Goal: Task Accomplishment & Management: Complete application form

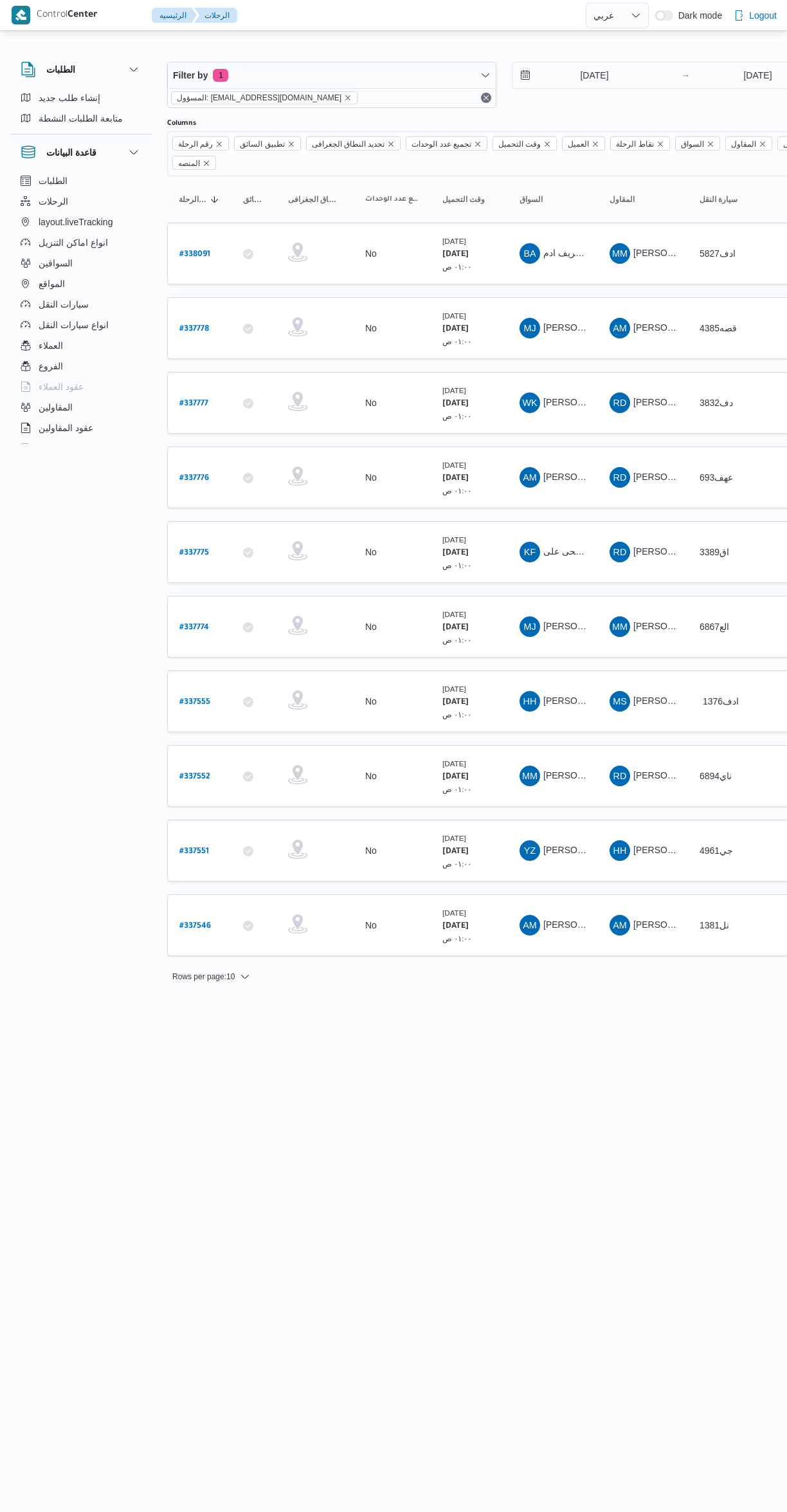
select select "ar"
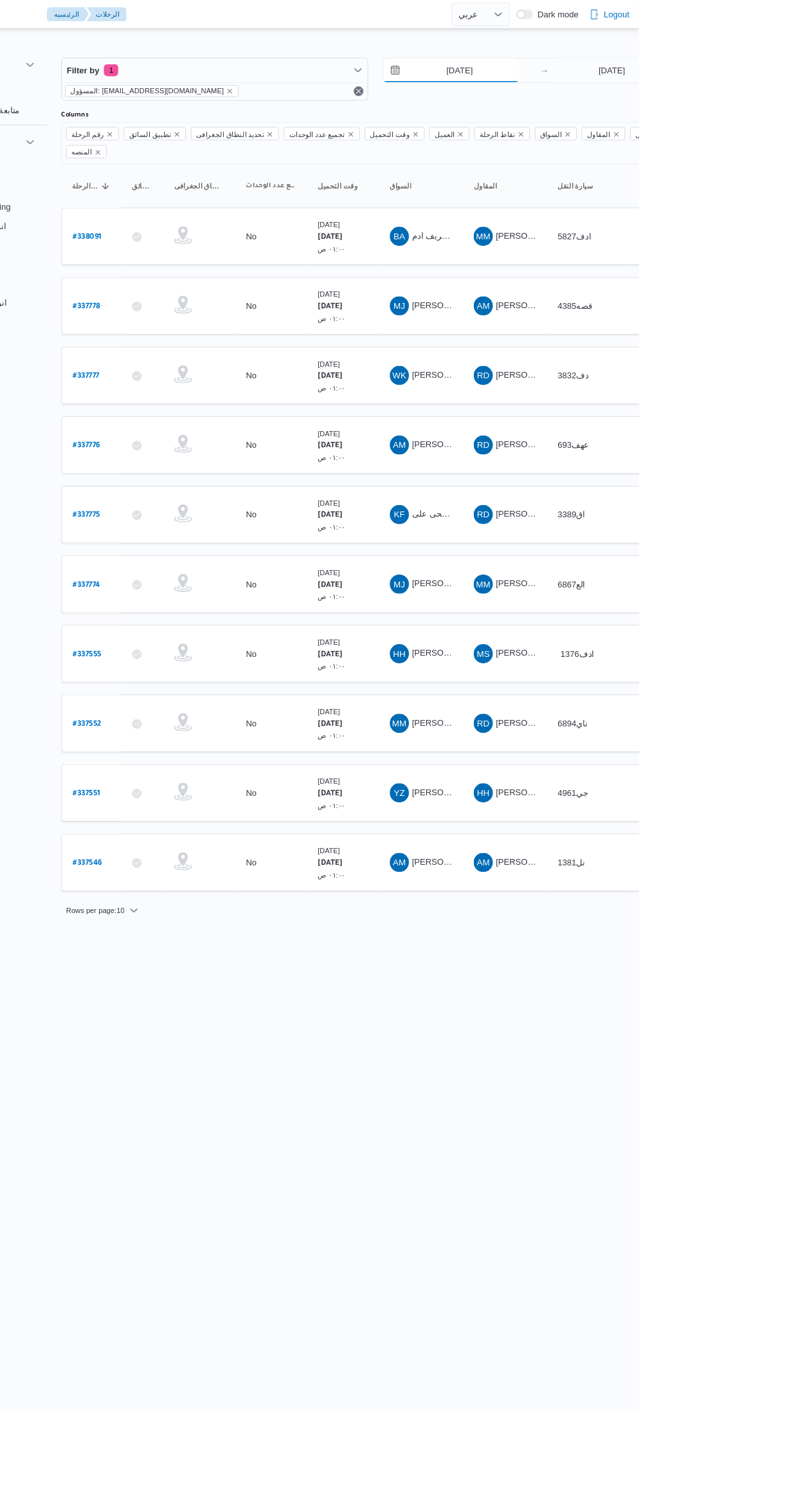
click at [584, 79] on input "16/9/2025" at bounding box center [586, 74] width 146 height 25
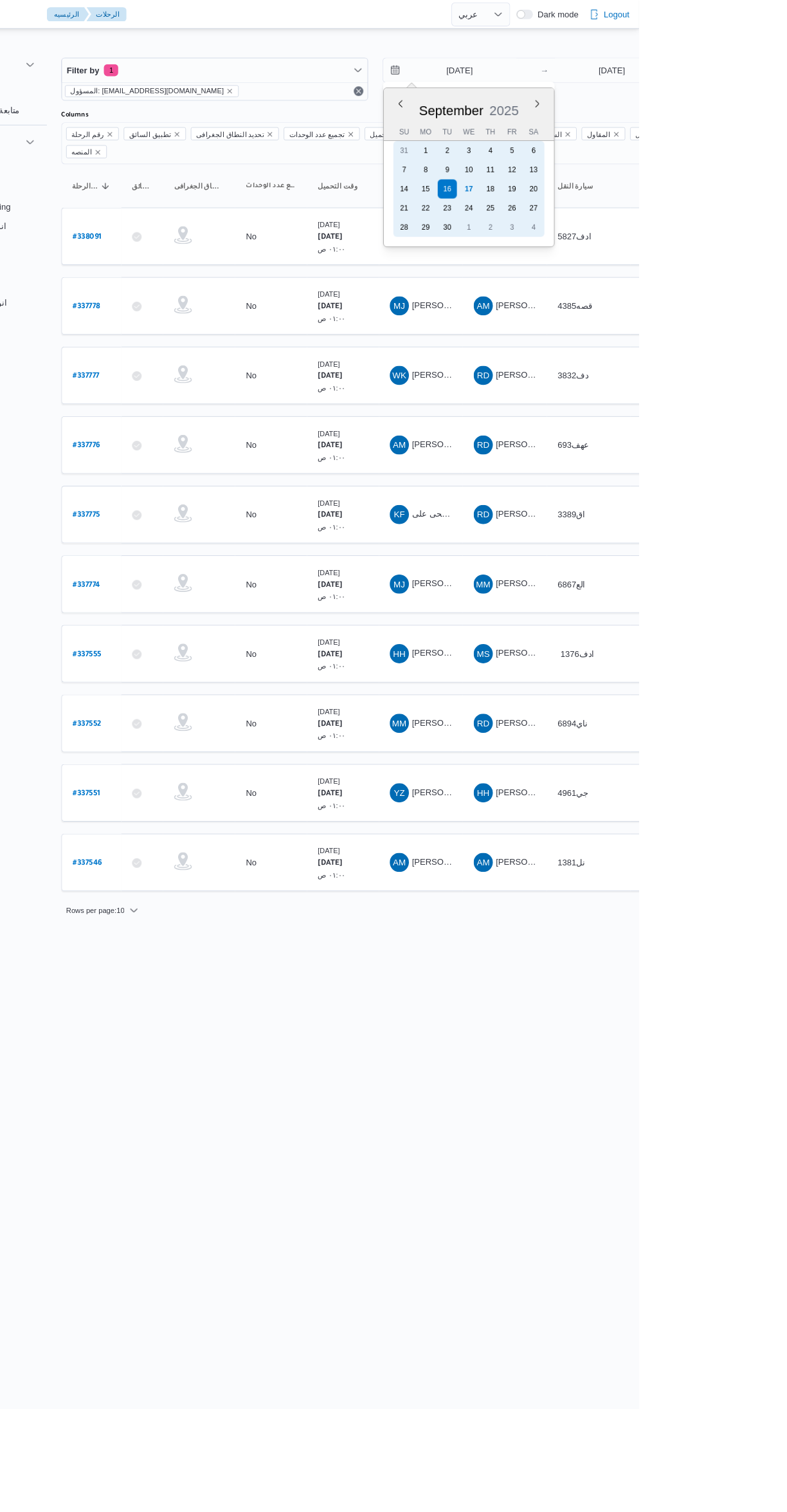
click at [611, 193] on div "17" at bounding box center [605, 203] width 21 height 21
type input "[DATE]"
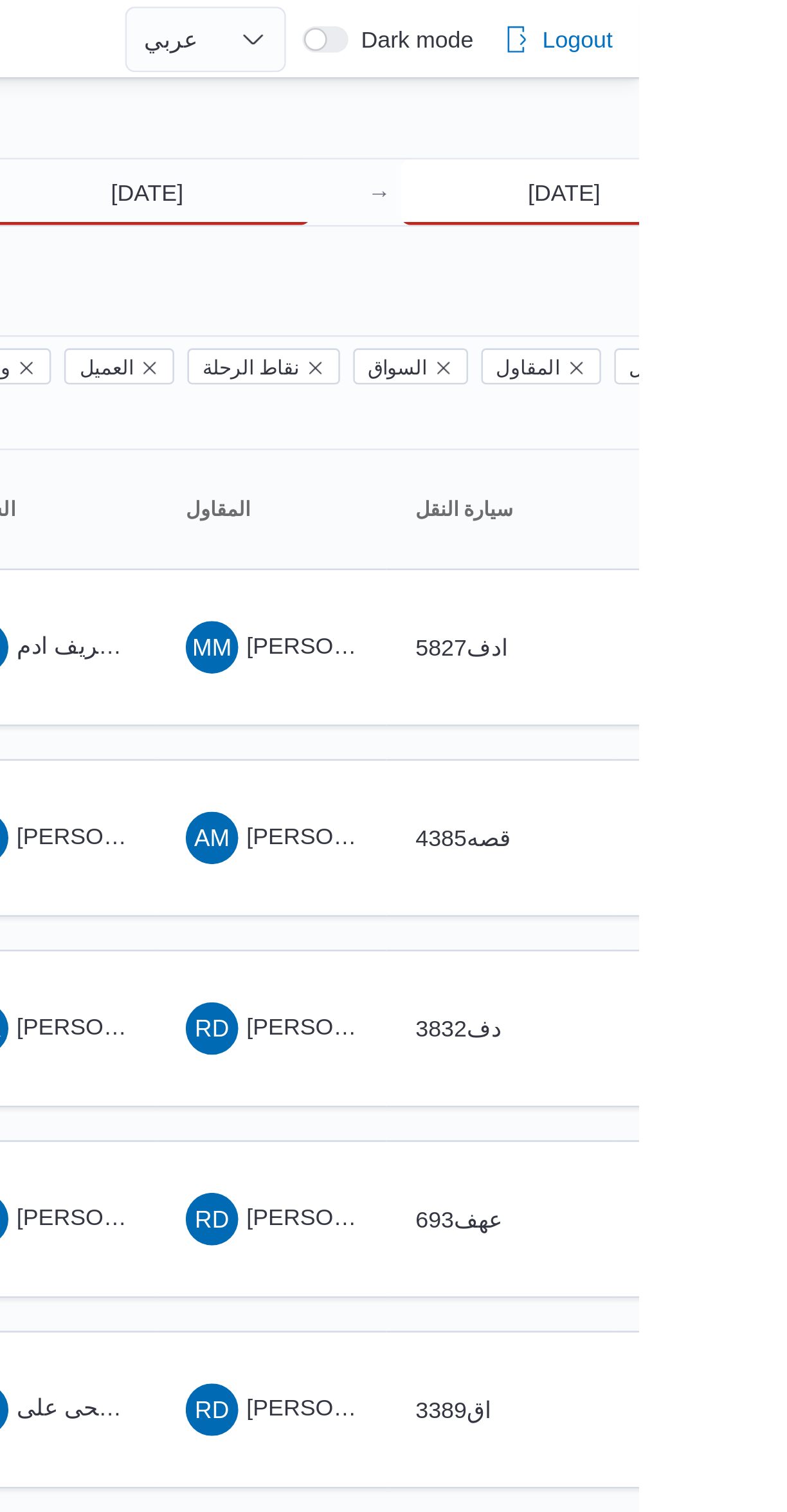
click at [731, 76] on input "16/9/2025" at bounding box center [758, 74] width 128 height 25
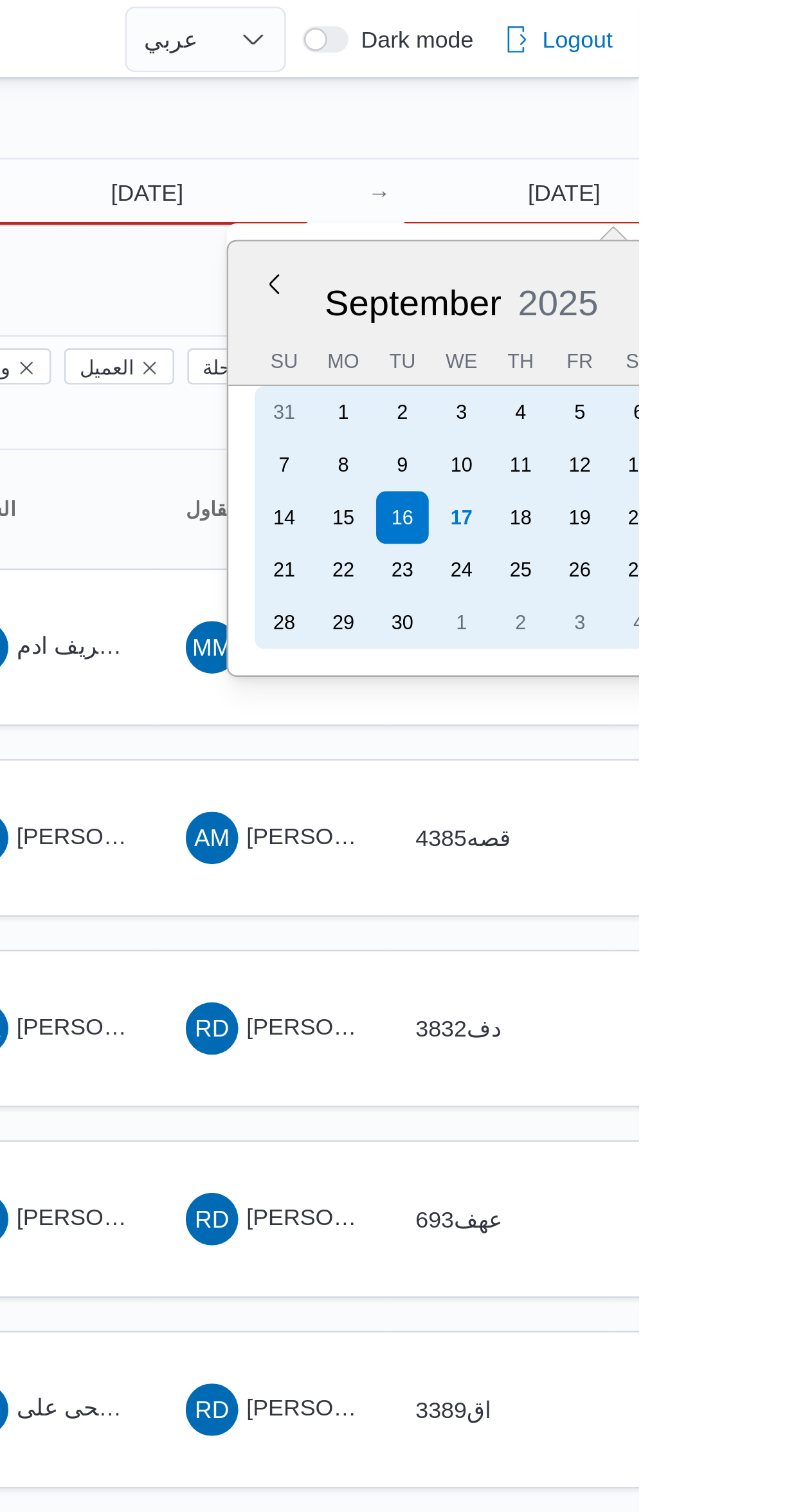
click at [716, 207] on div "17" at bounding box center [718, 203] width 21 height 21
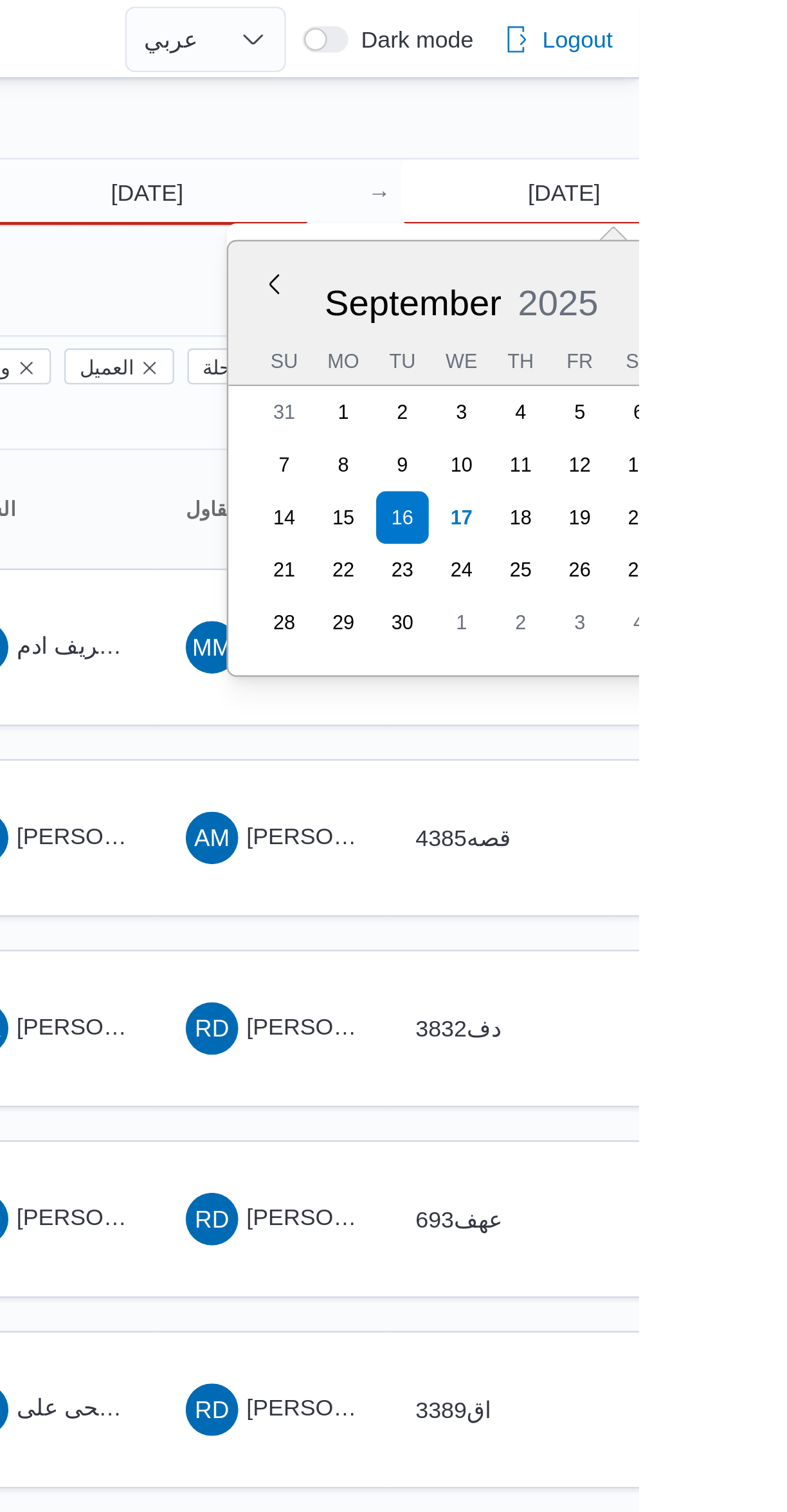
type input "17/9/2025"
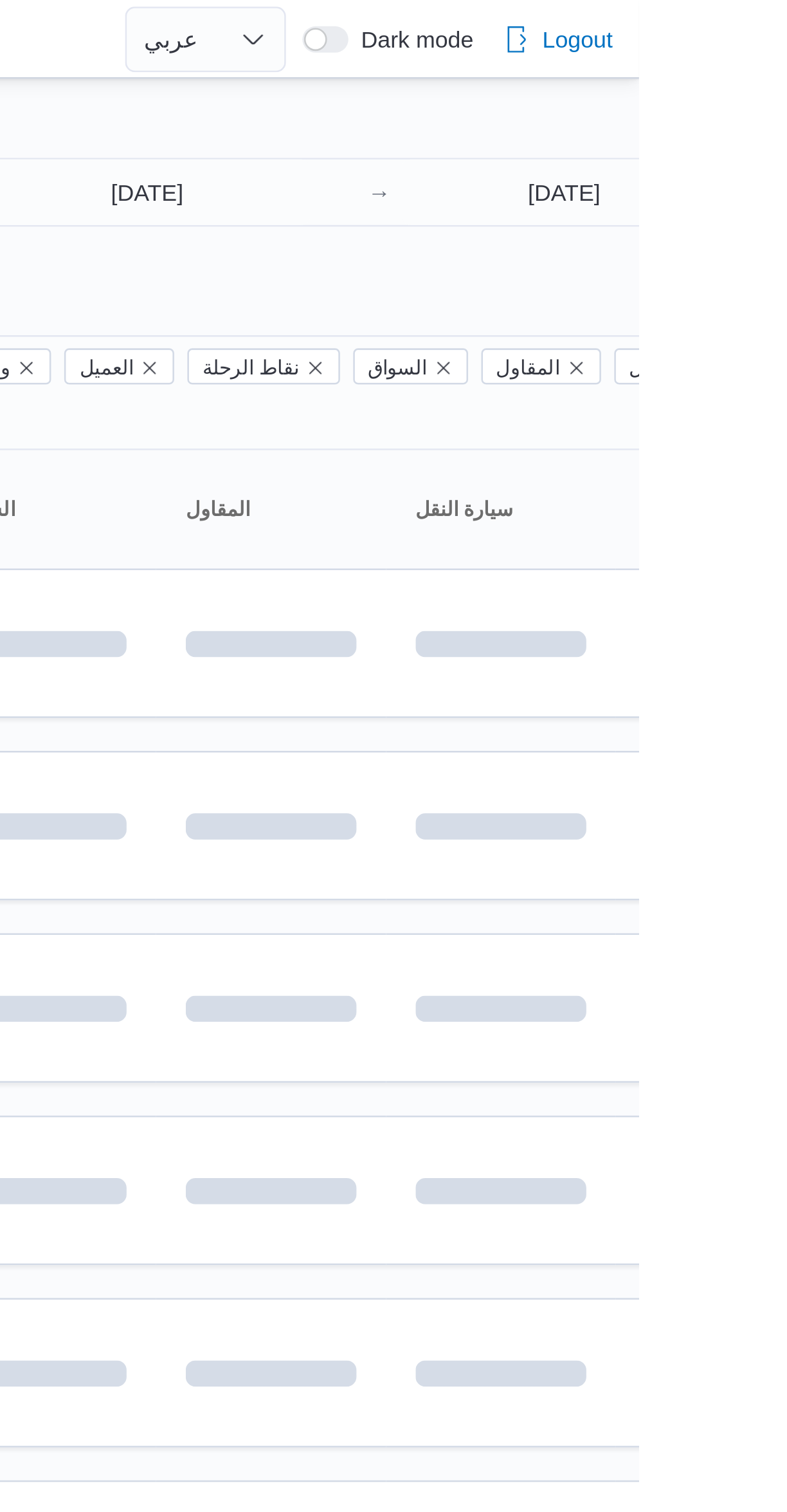
click at [620, 38] on div "Filter by 1 المسؤول: mostafa.elrouby@illa.com.eg 17/9/2025 → 17/9/2025 Group By…" at bounding box center [385, 501] width 787 height 935
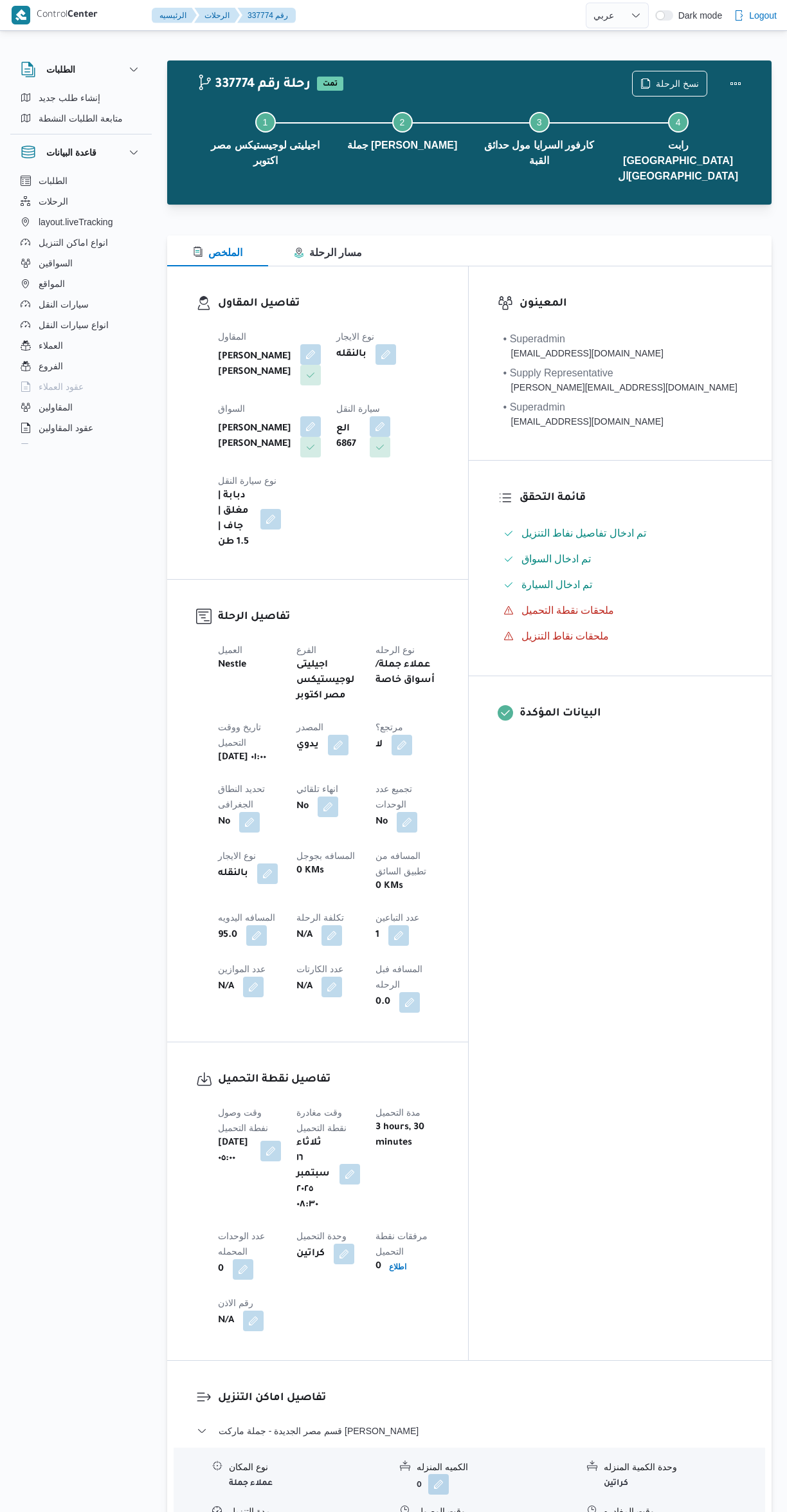
select select "ar"
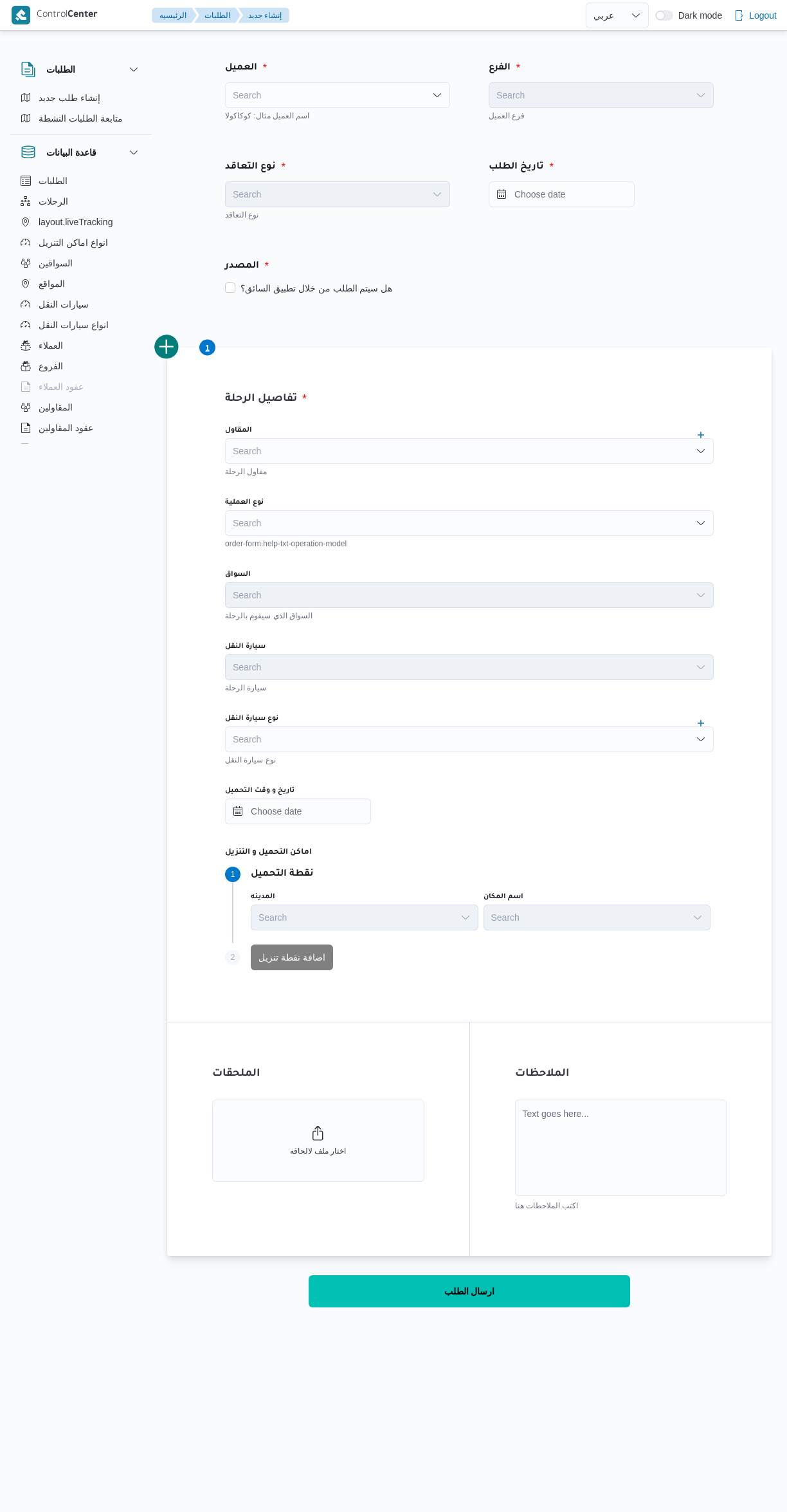
select select "ar"
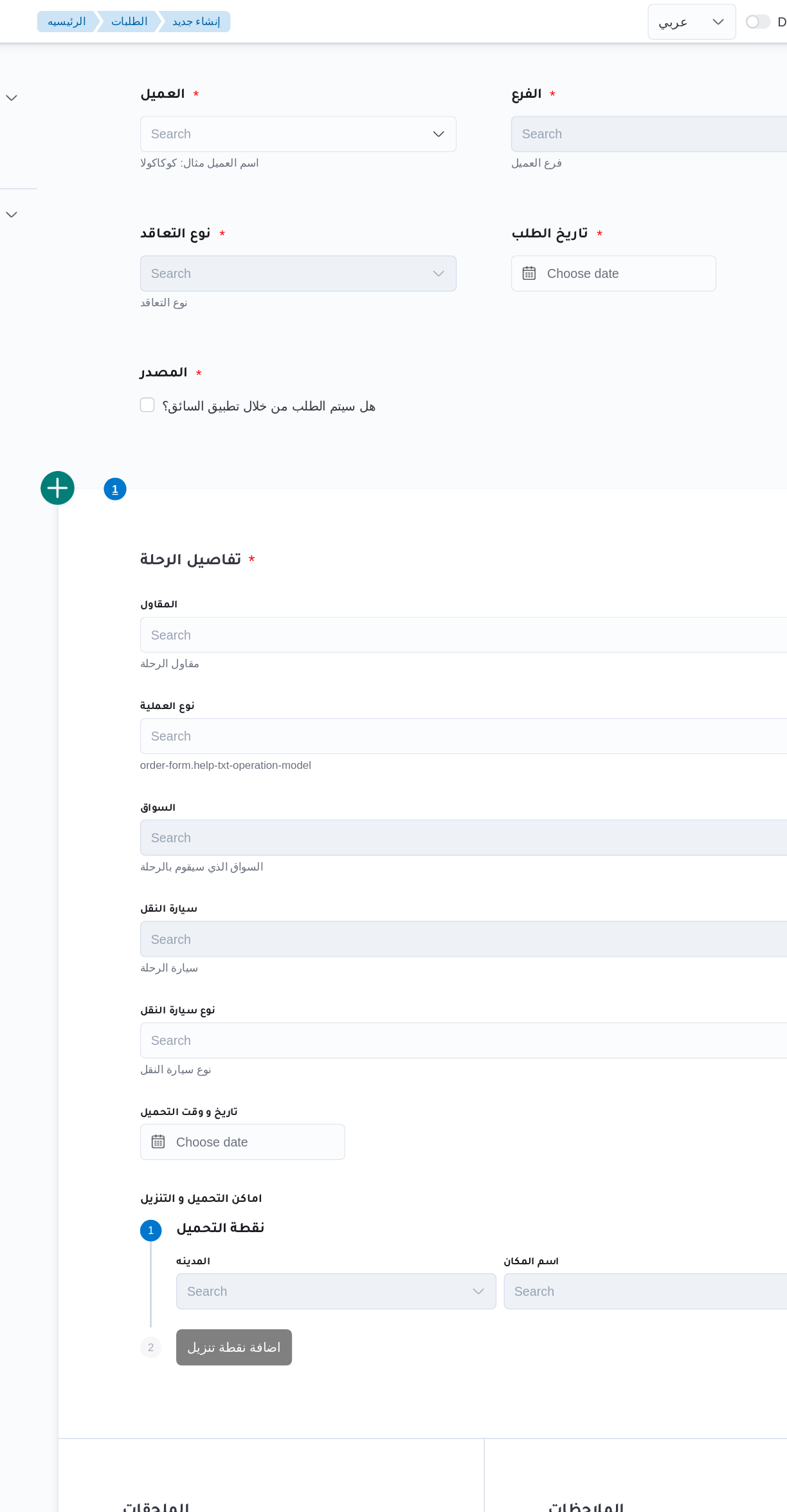
click at [253, 96] on div "Search" at bounding box center [337, 95] width 225 height 25
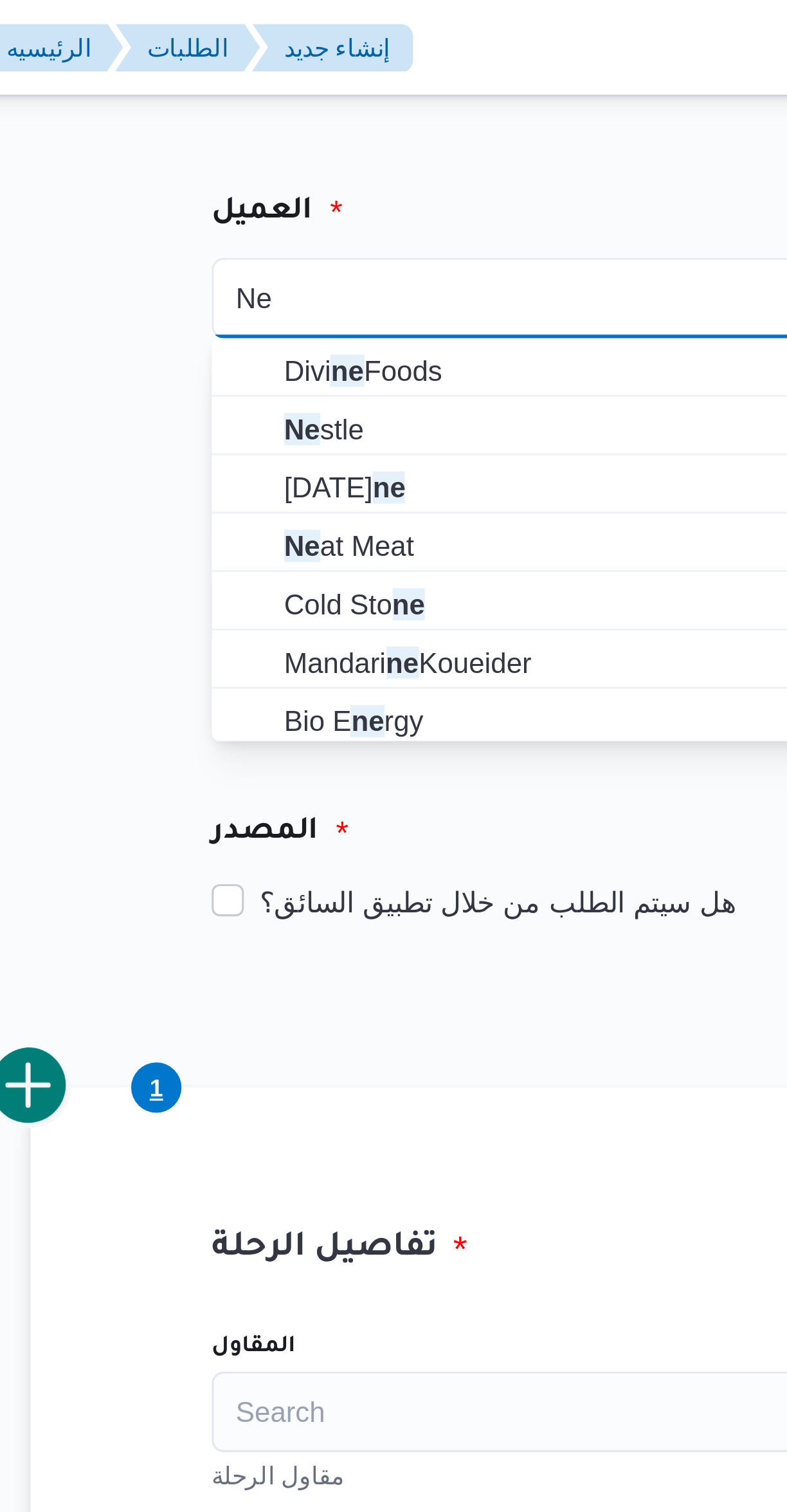
type input "Ne"
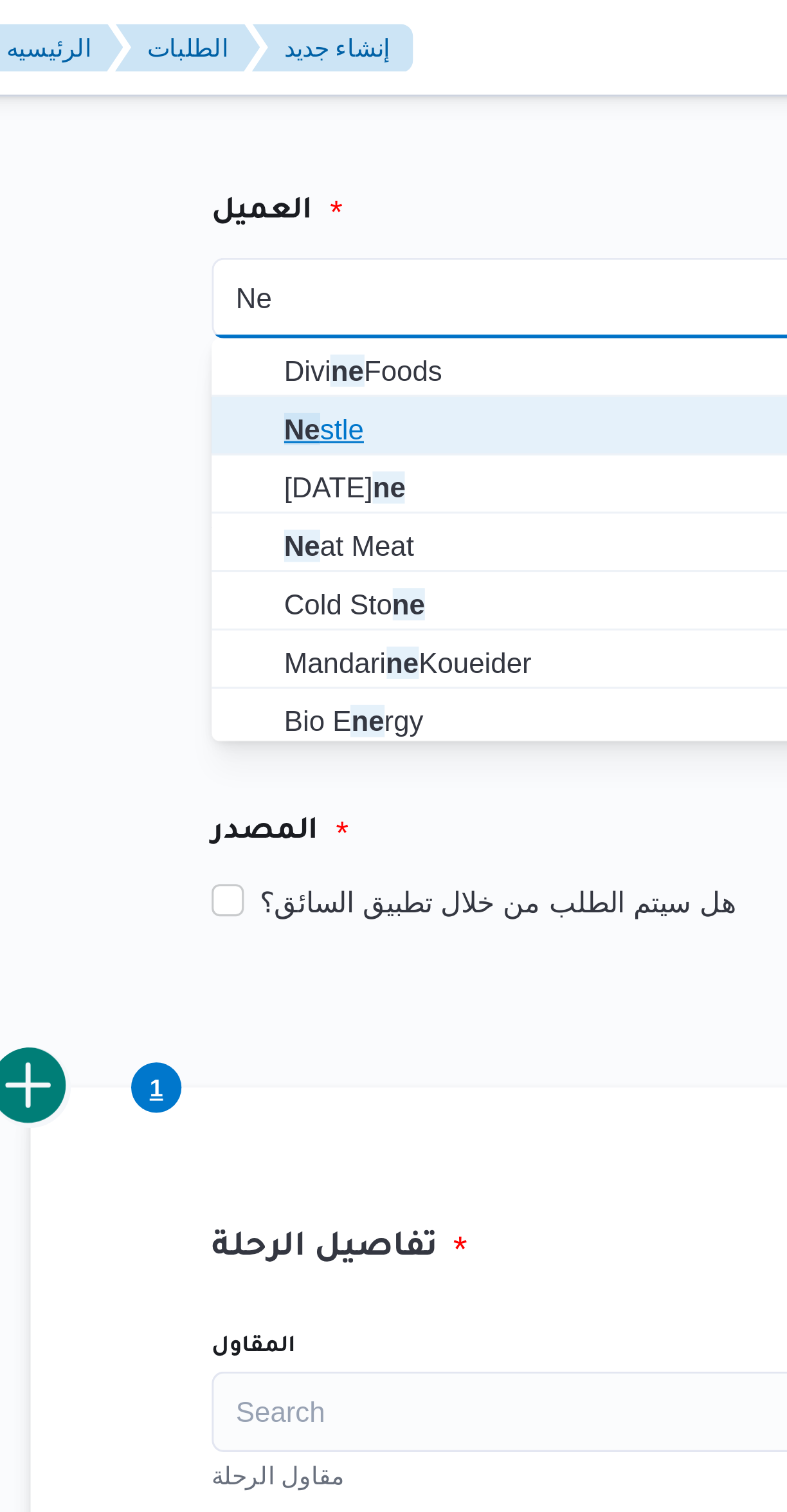
click at [242, 137] on icon "button" at bounding box center [238, 137] width 11 height 11
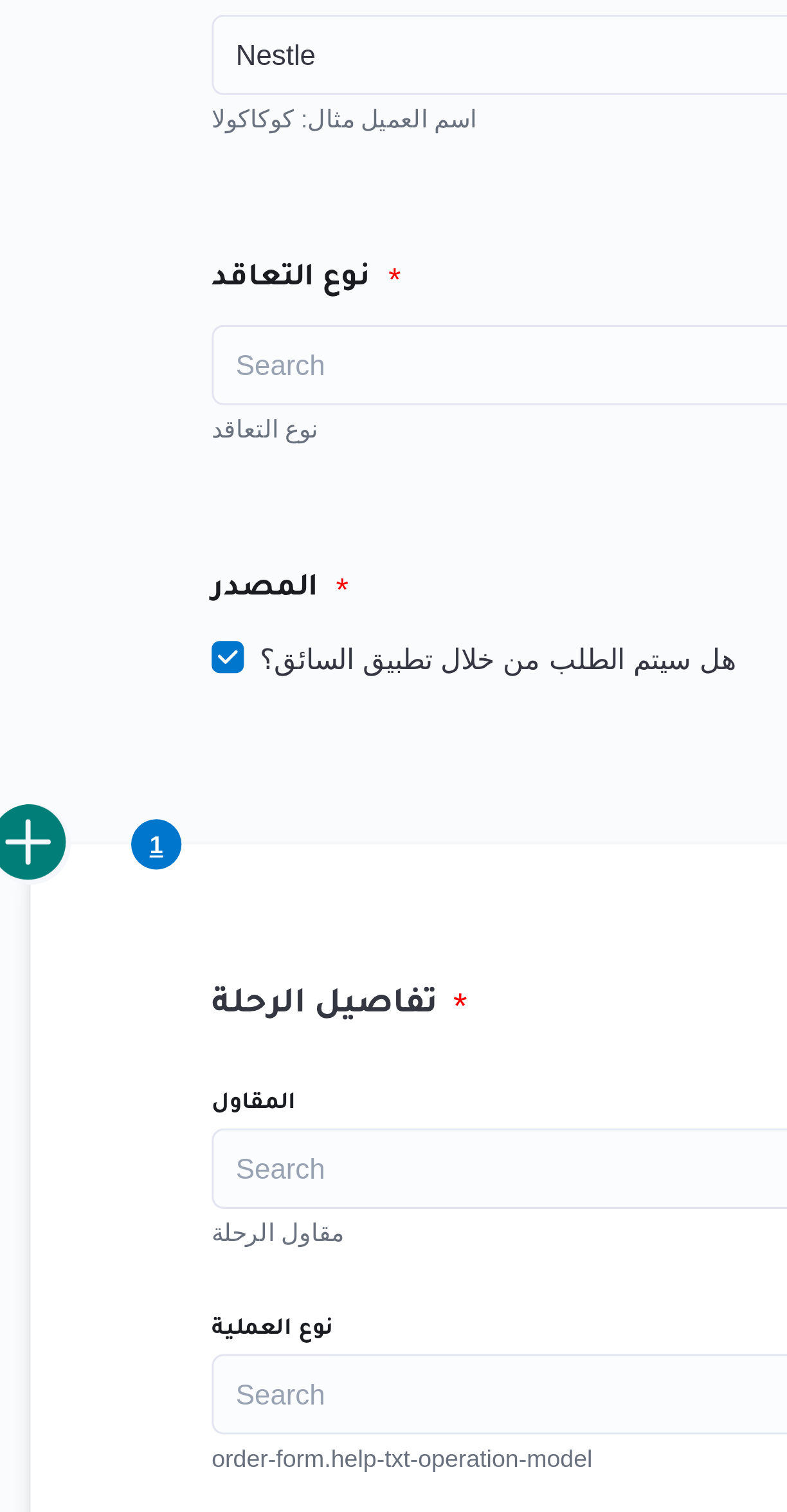
click at [234, 199] on input at bounding box center [233, 194] width 1 height 16
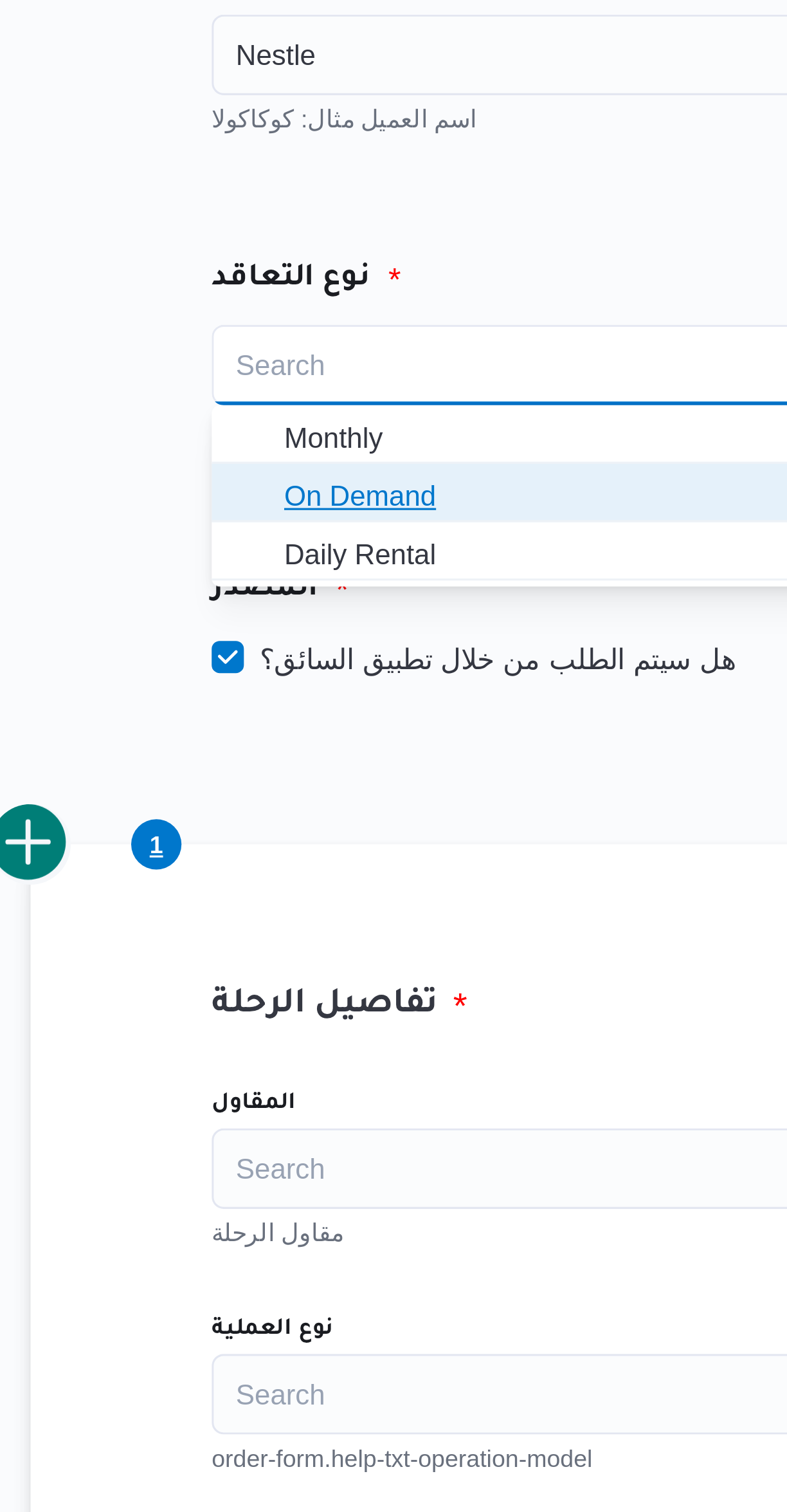
click at [246, 235] on span "On Demand" at bounding box center [337, 236] width 214 height 21
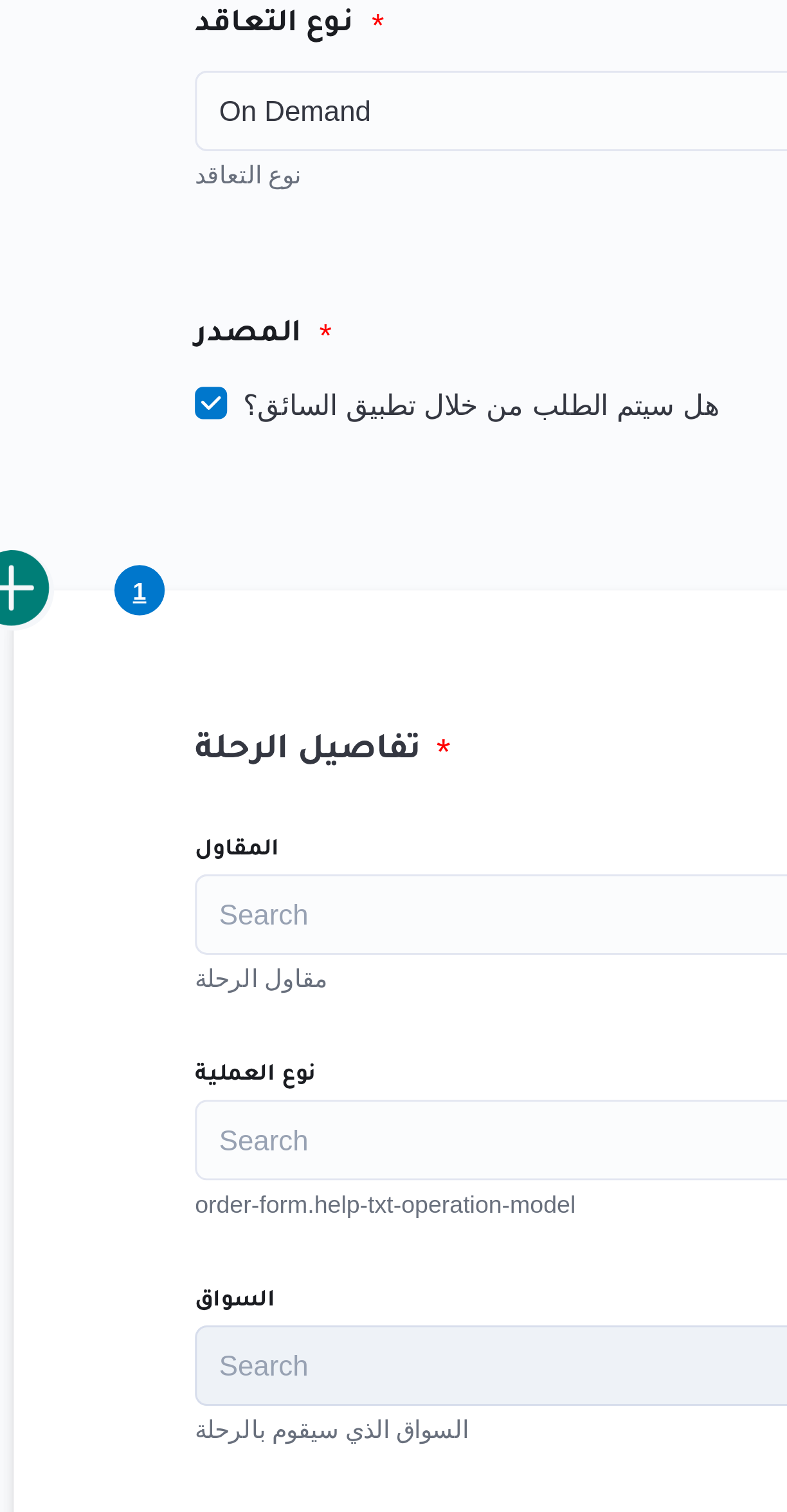
click at [248, 292] on label "هل سيتم الطلب من خلال تطبيق السائق؟" at bounding box center [308, 288] width 167 height 16
checkbox input "false"
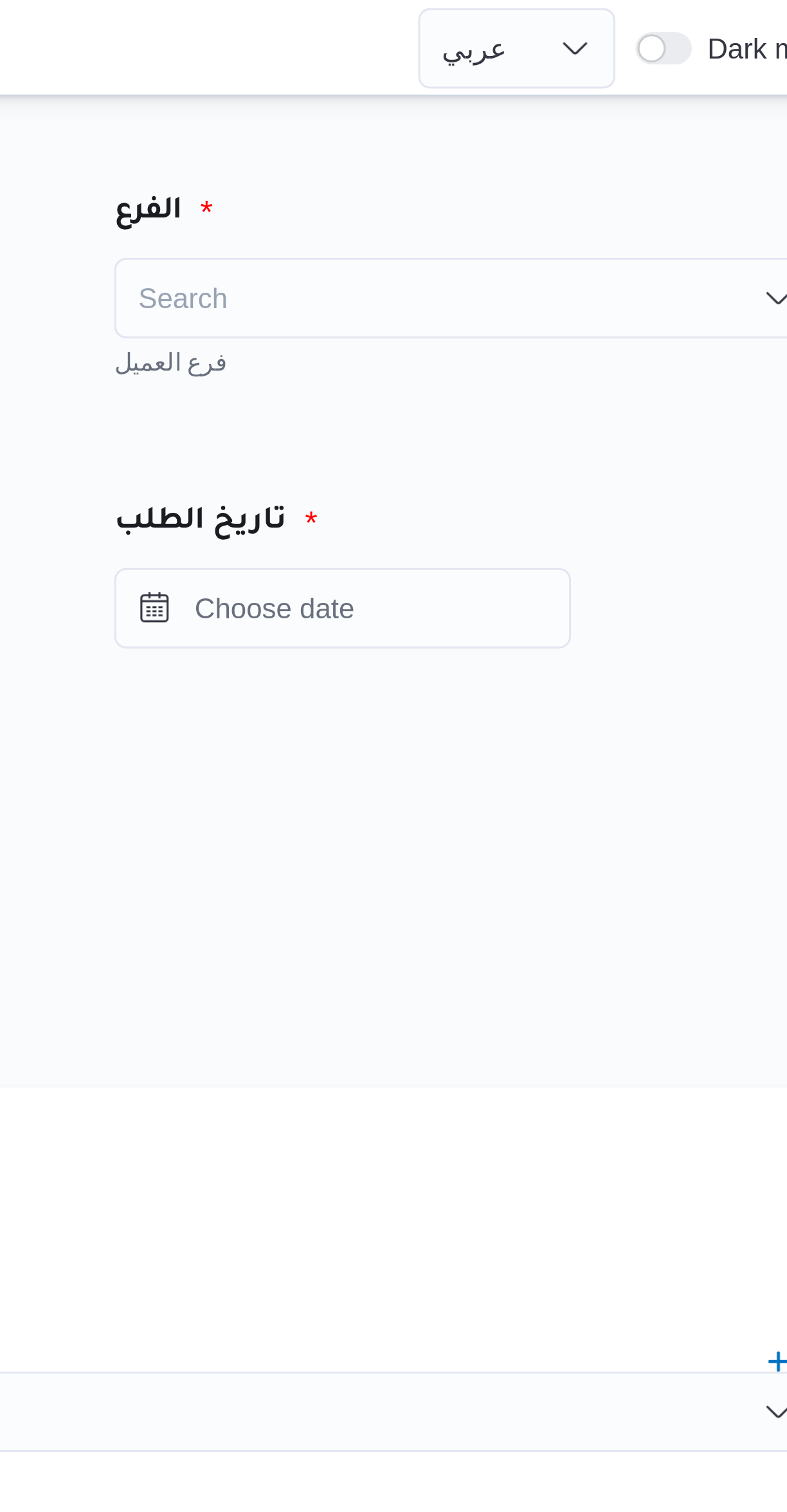
click at [516, 95] on div "Search" at bounding box center [601, 95] width 225 height 25
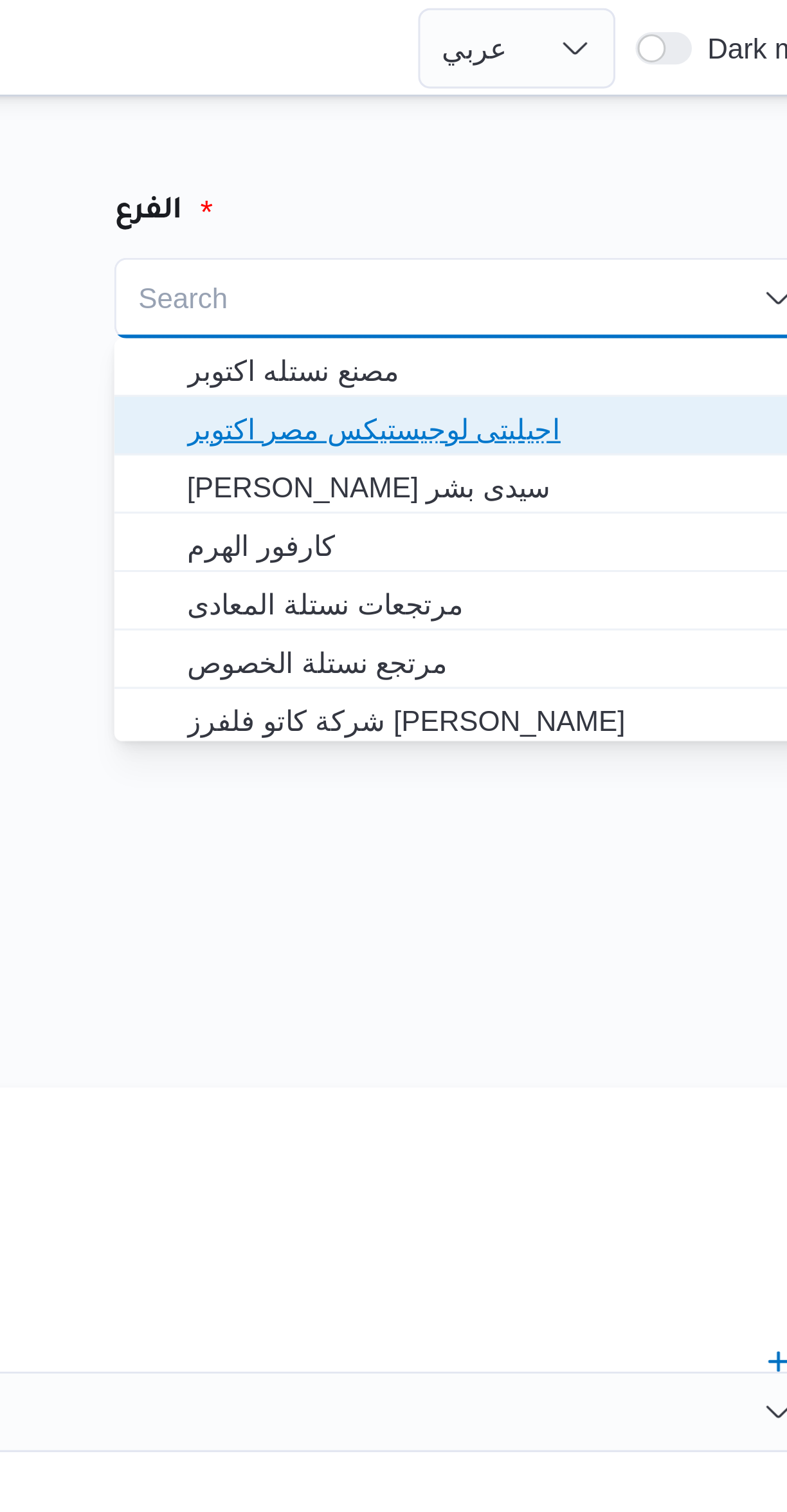
click at [520, 139] on span "اجيليتى لوجيستيكس مصر اكتوبر" at bounding box center [609, 137] width 194 height 16
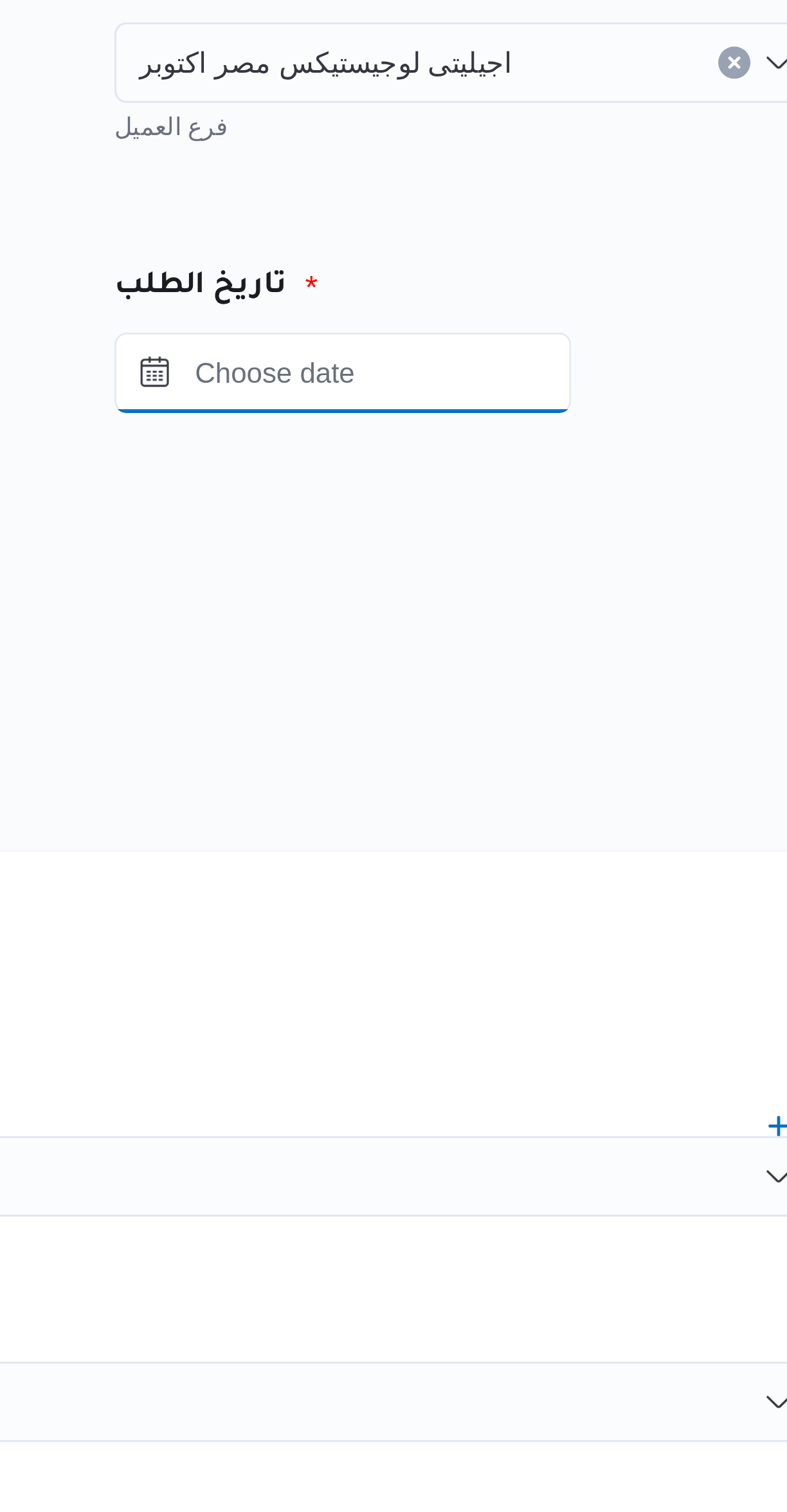
click at [538, 195] on input "Press the down key to open a popover containing a calendar." at bounding box center [561, 193] width 146 height 25
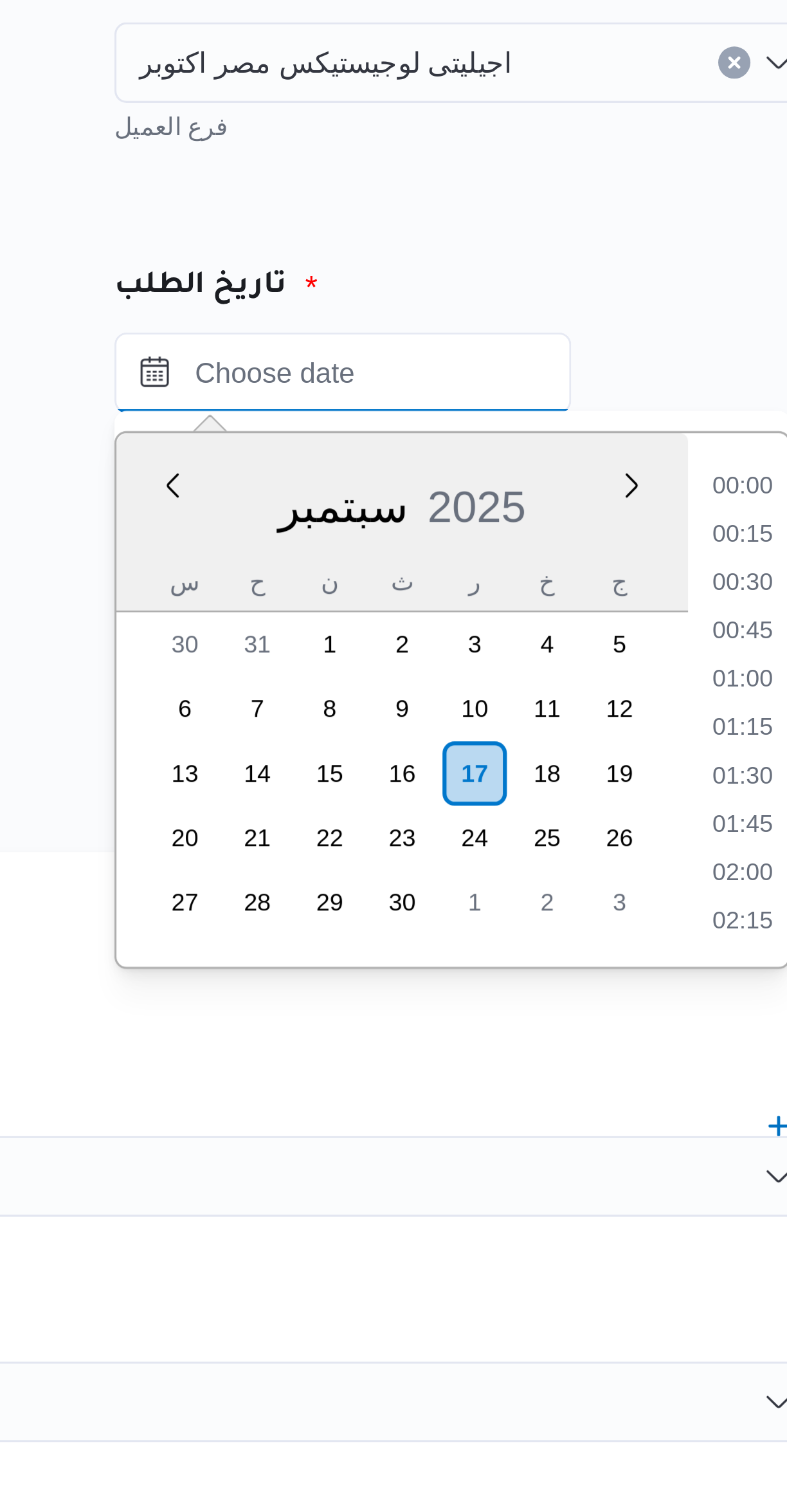
scroll to position [586, 0]
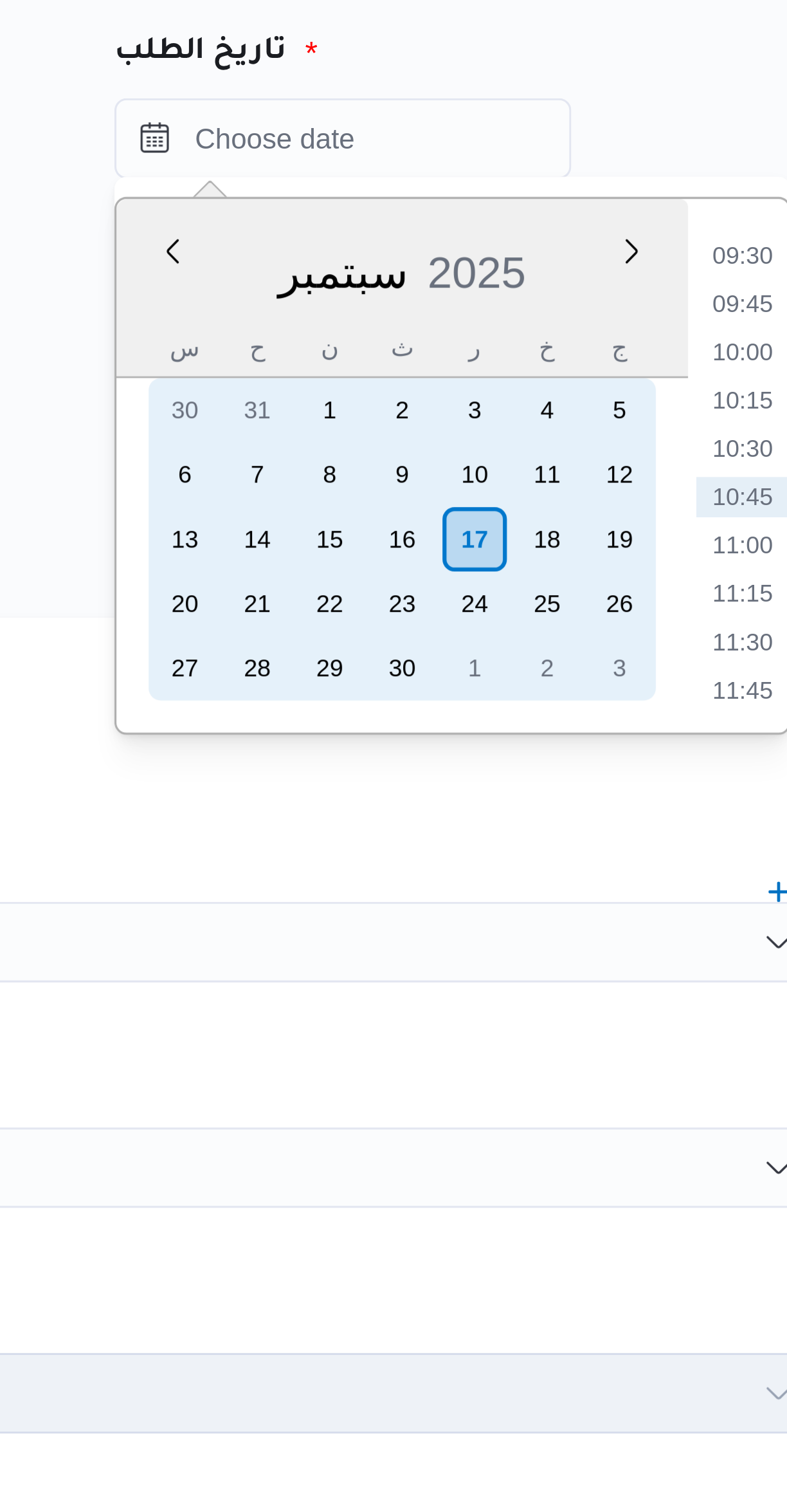
click at [606, 316] on div "17" at bounding box center [604, 322] width 21 height 21
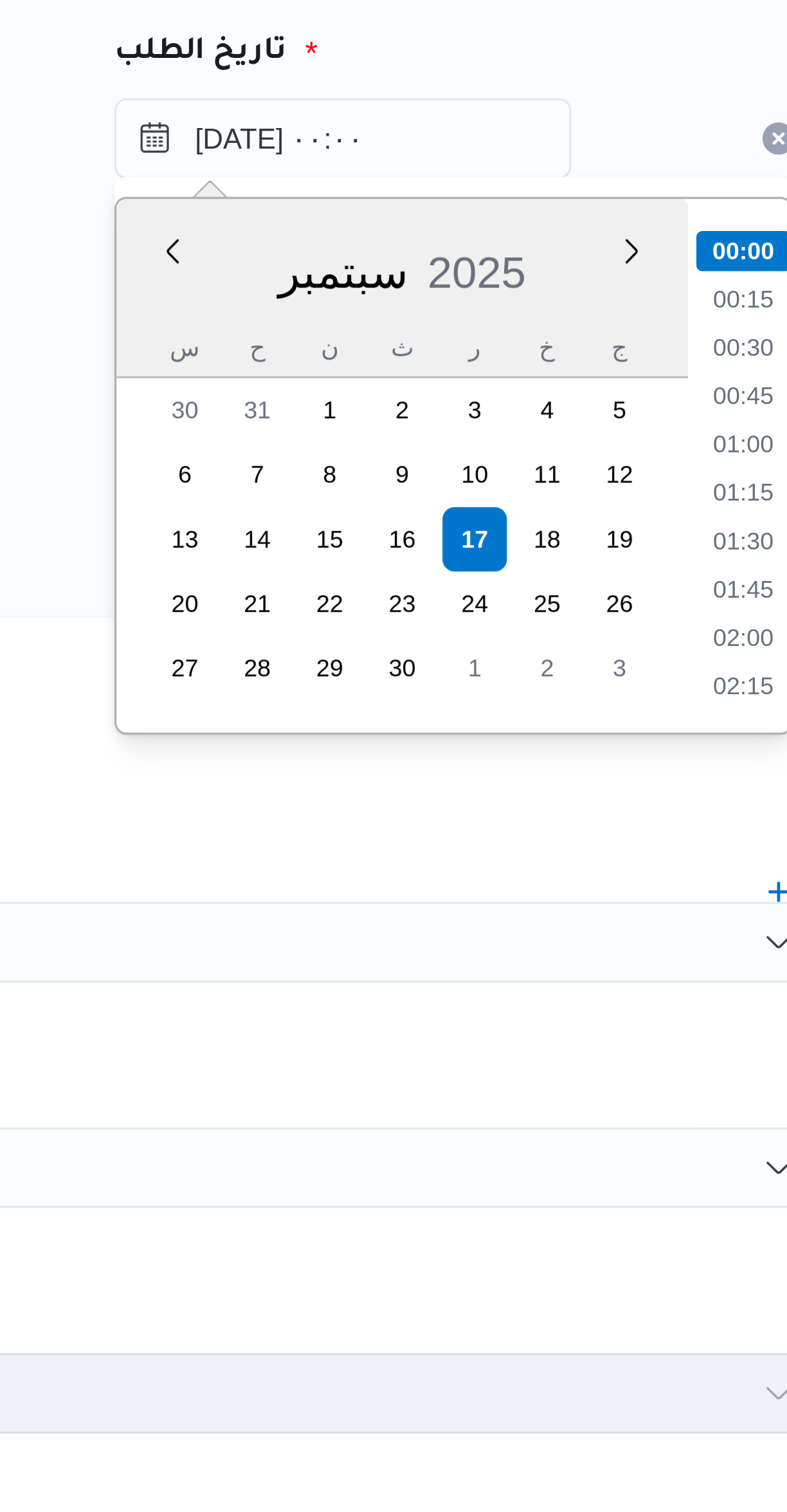
click at [685, 292] on li "01:00" at bounding box center [690, 292] width 30 height 13
type input "١٧/٠٩/٢٠٢٥ ٠١:٠٠"
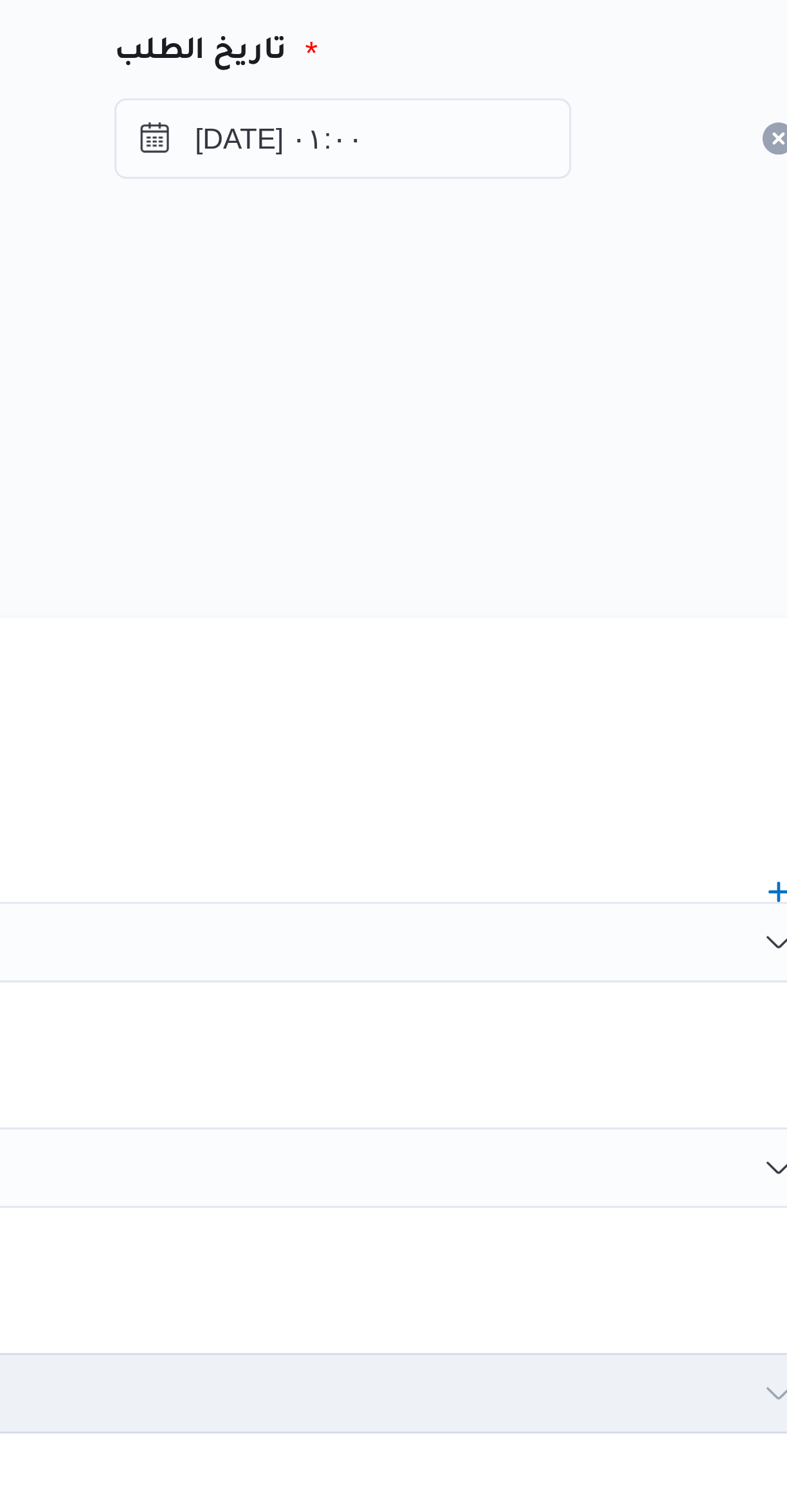
click at [523, 284] on div "هل سيتم الطلب من خلال تطبيق السائق؟" at bounding box center [469, 288] width 488 height 16
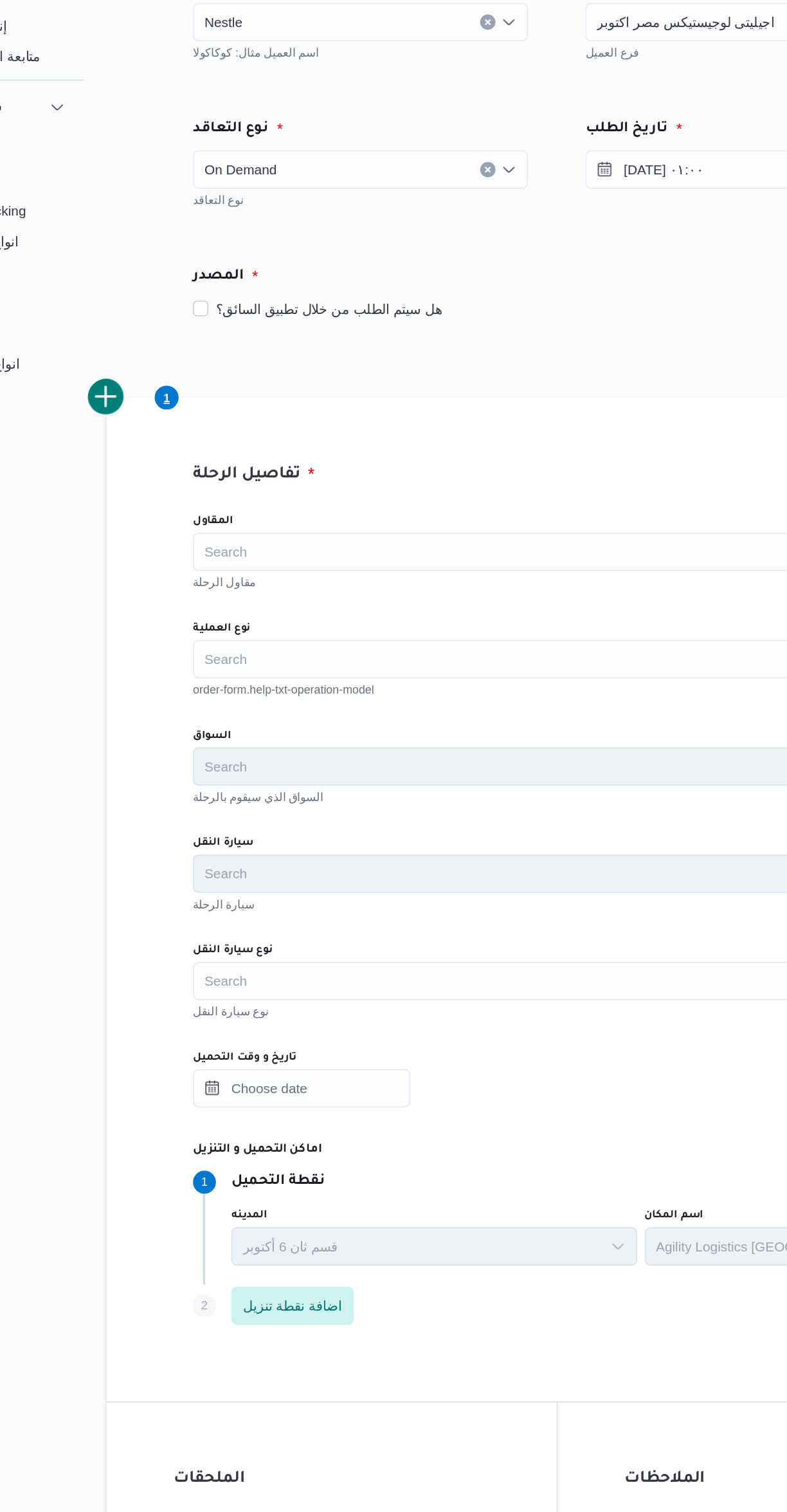
click at [270, 453] on div "Search" at bounding box center [469, 450] width 488 height 25
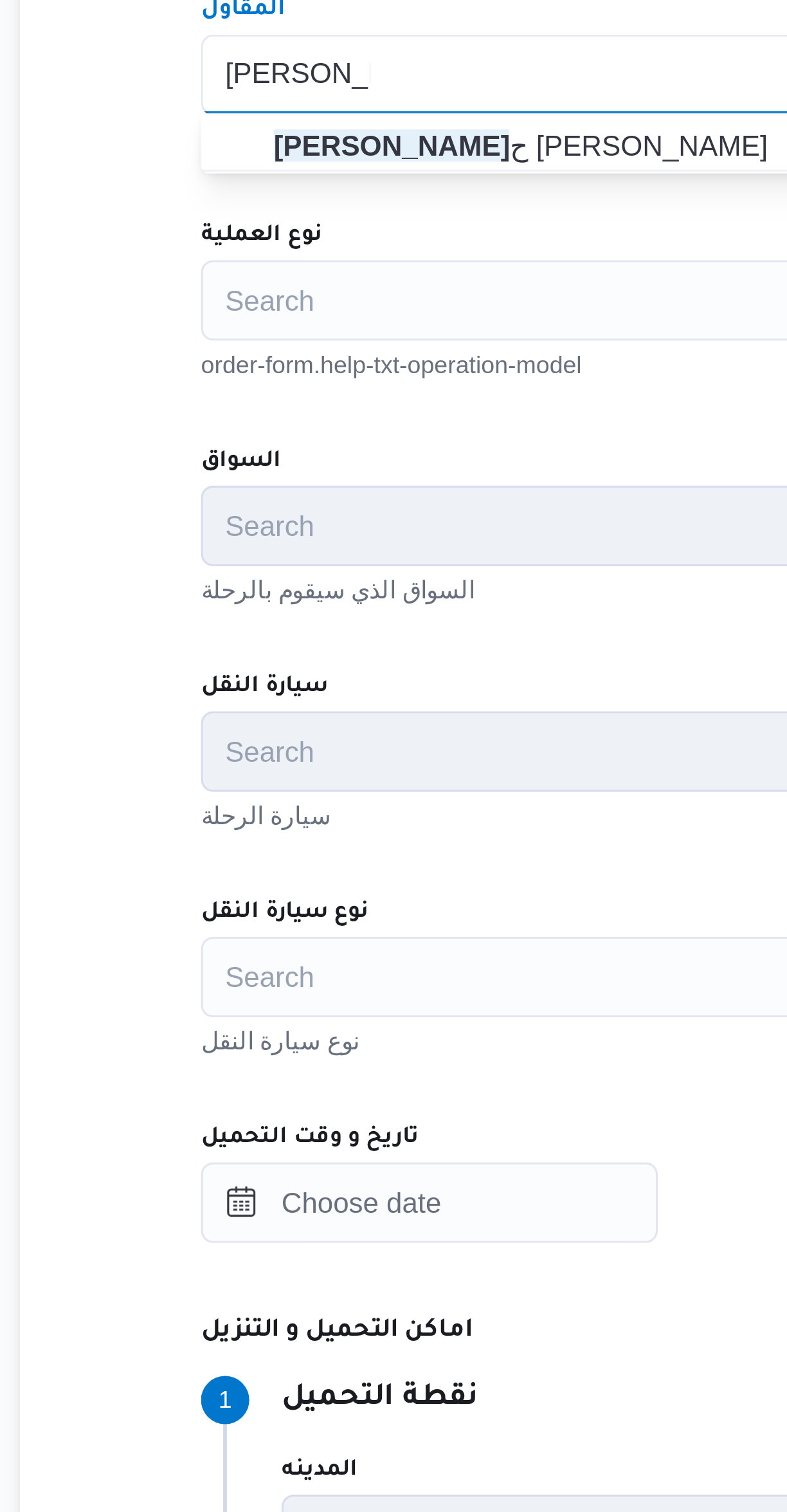
type input "مصطفى ممدو"
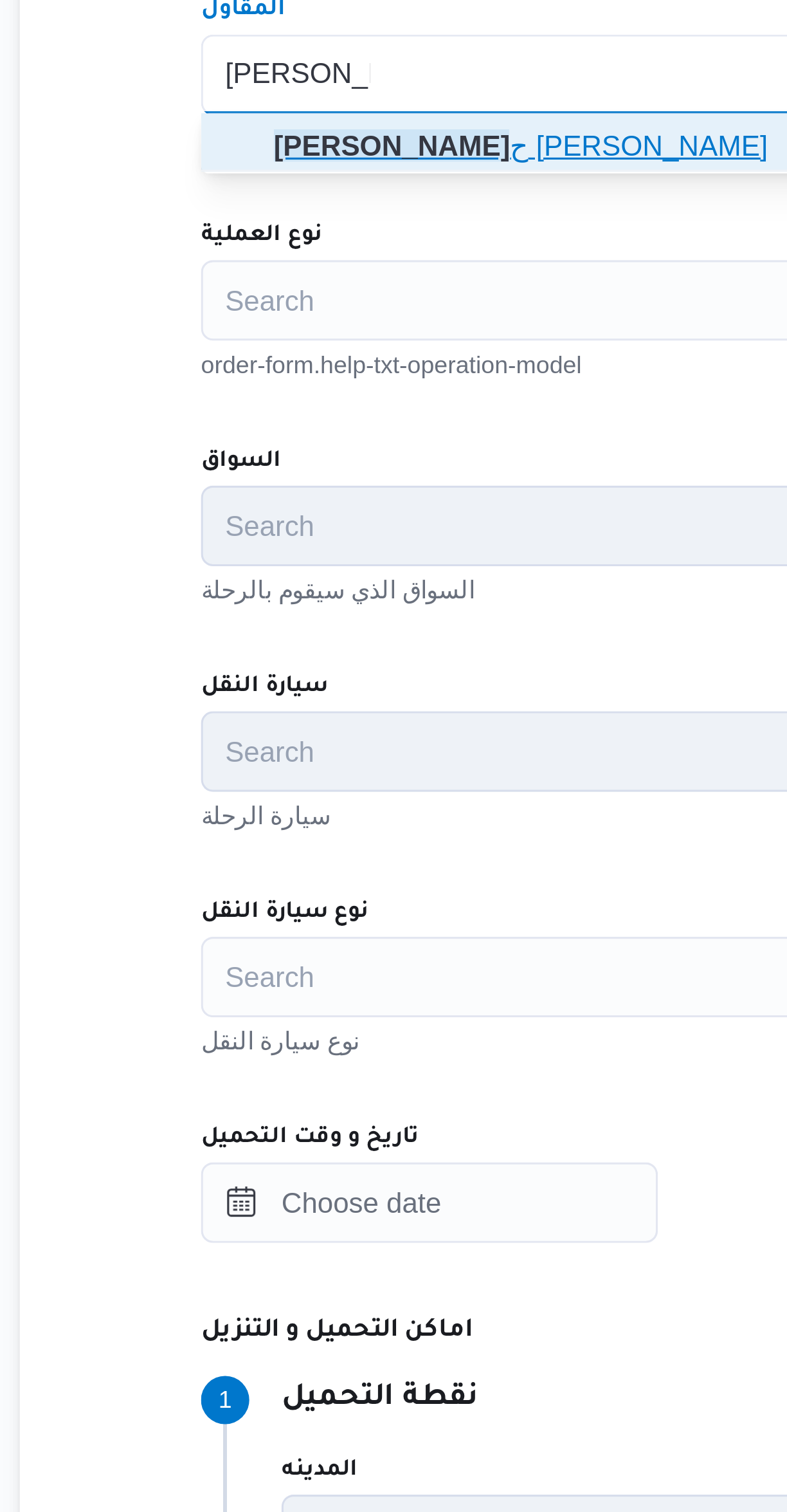
click at [245, 479] on span "مصطفى ممدو ح محمود عبدالهادى" at bounding box center [469, 474] width 479 height 21
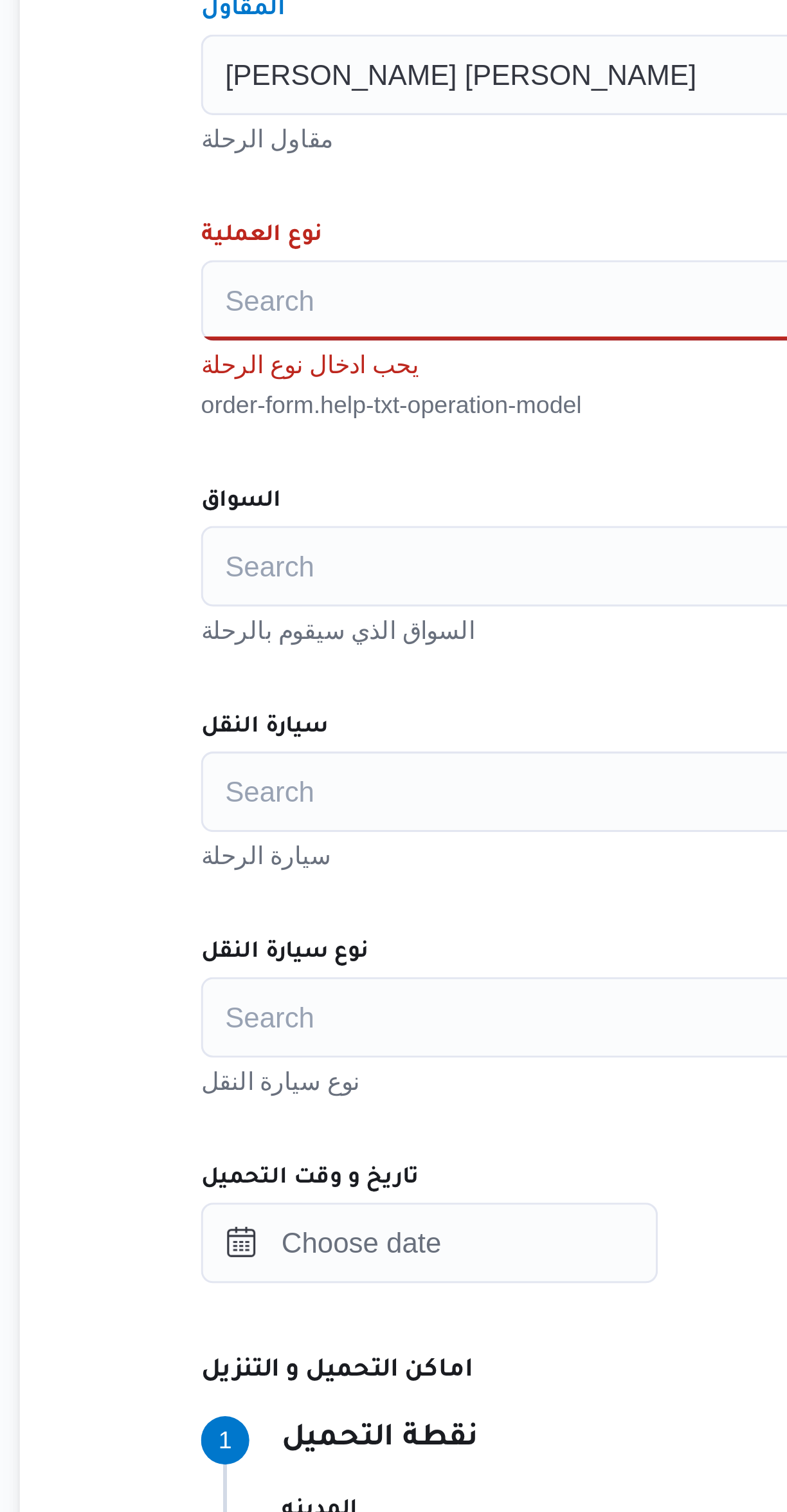
click at [249, 526] on div "Search" at bounding box center [469, 523] width 488 height 25
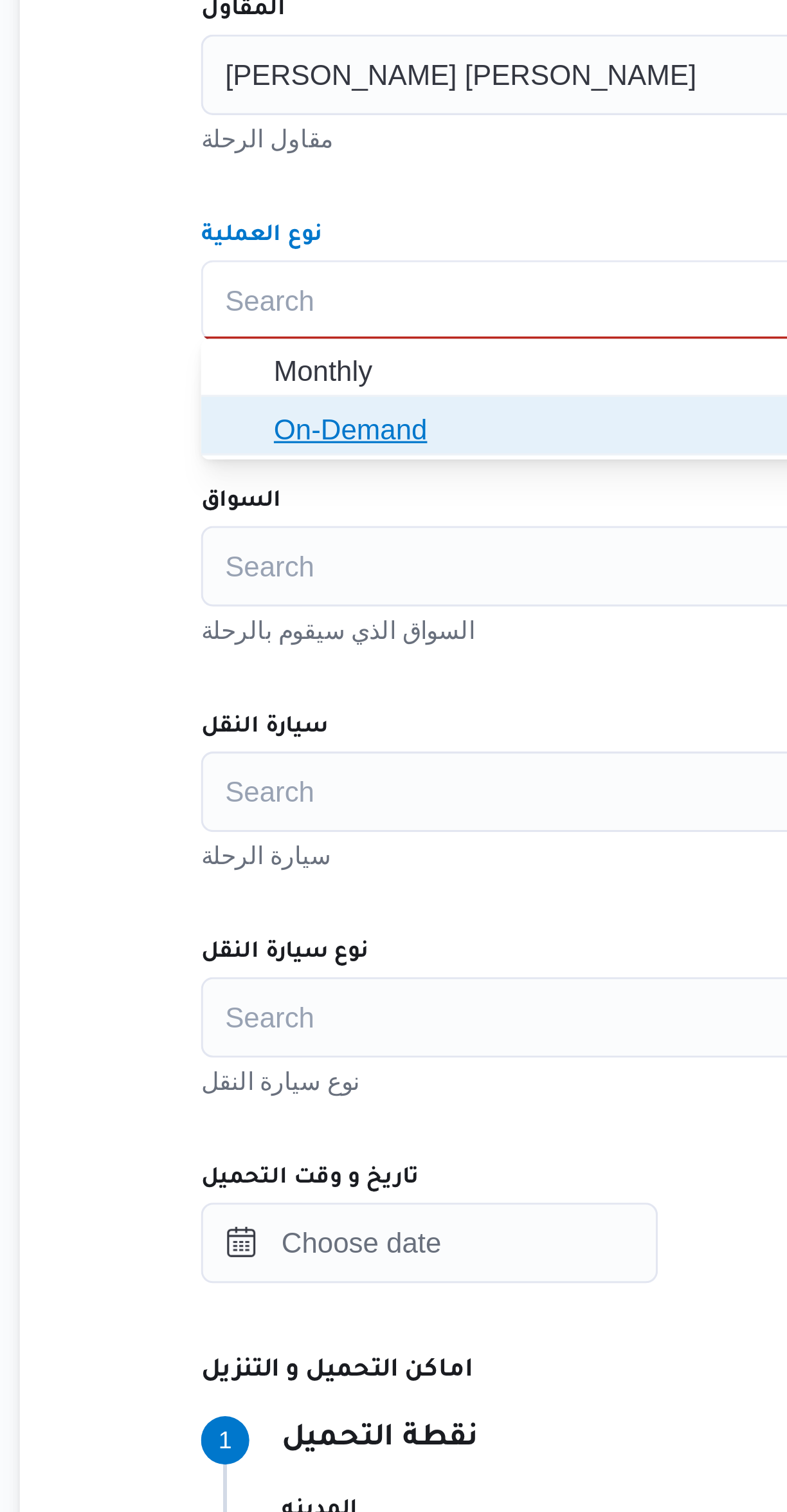
click at [243, 571] on span "On-Demand" at bounding box center [469, 565] width 479 height 21
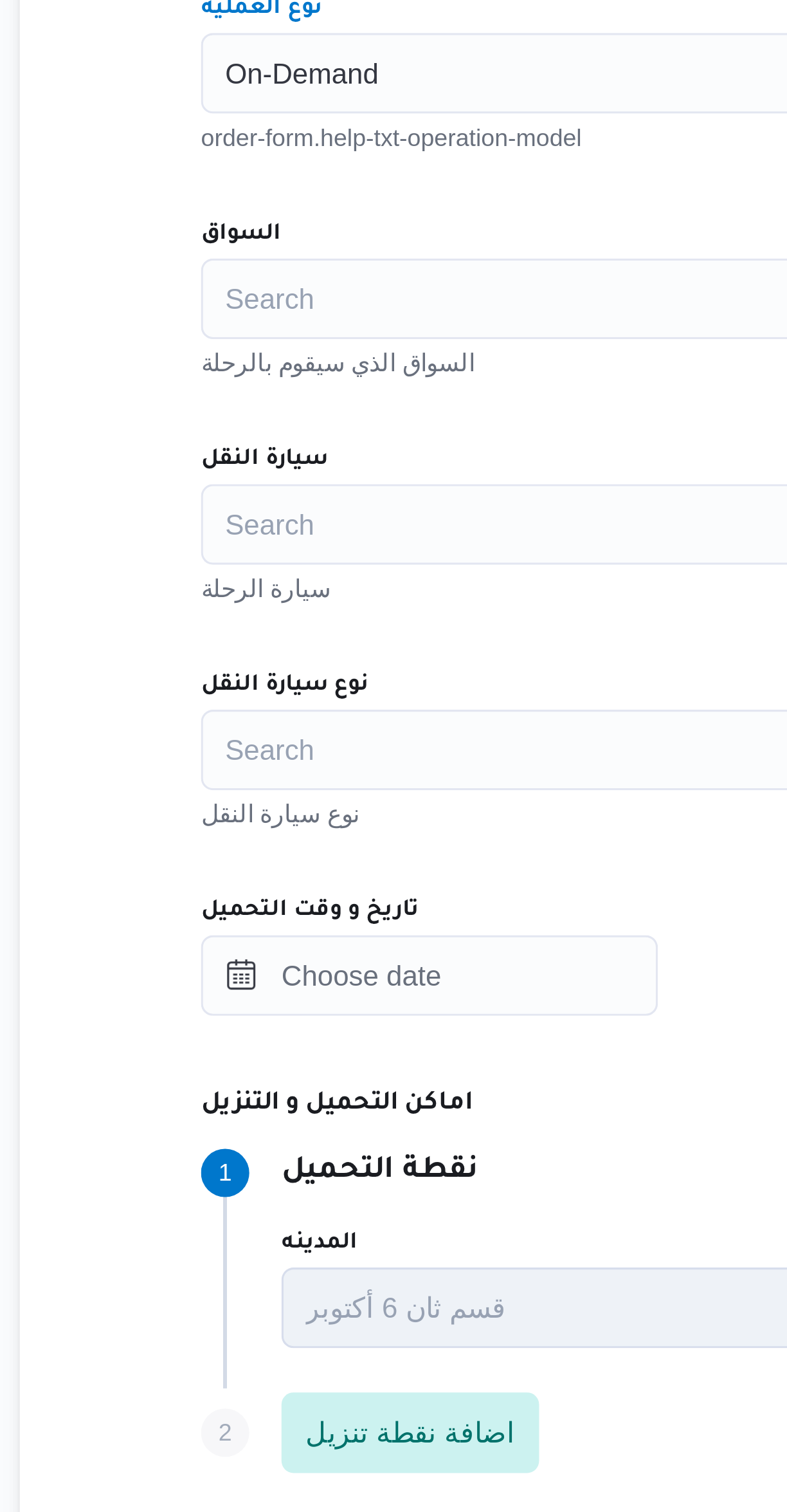
click at [251, 598] on div "Search" at bounding box center [469, 594] width 488 height 25
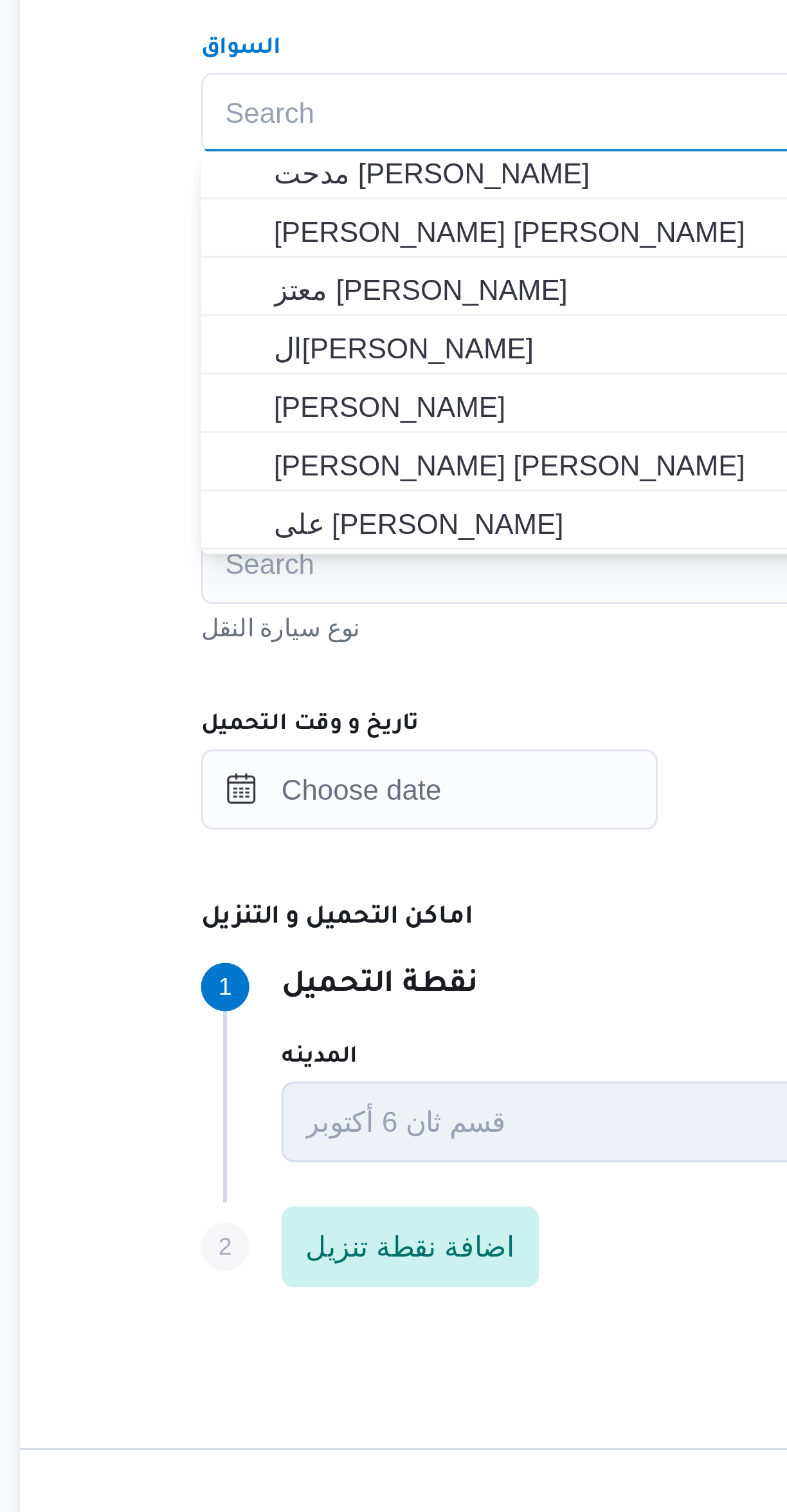
scroll to position [78, 0]
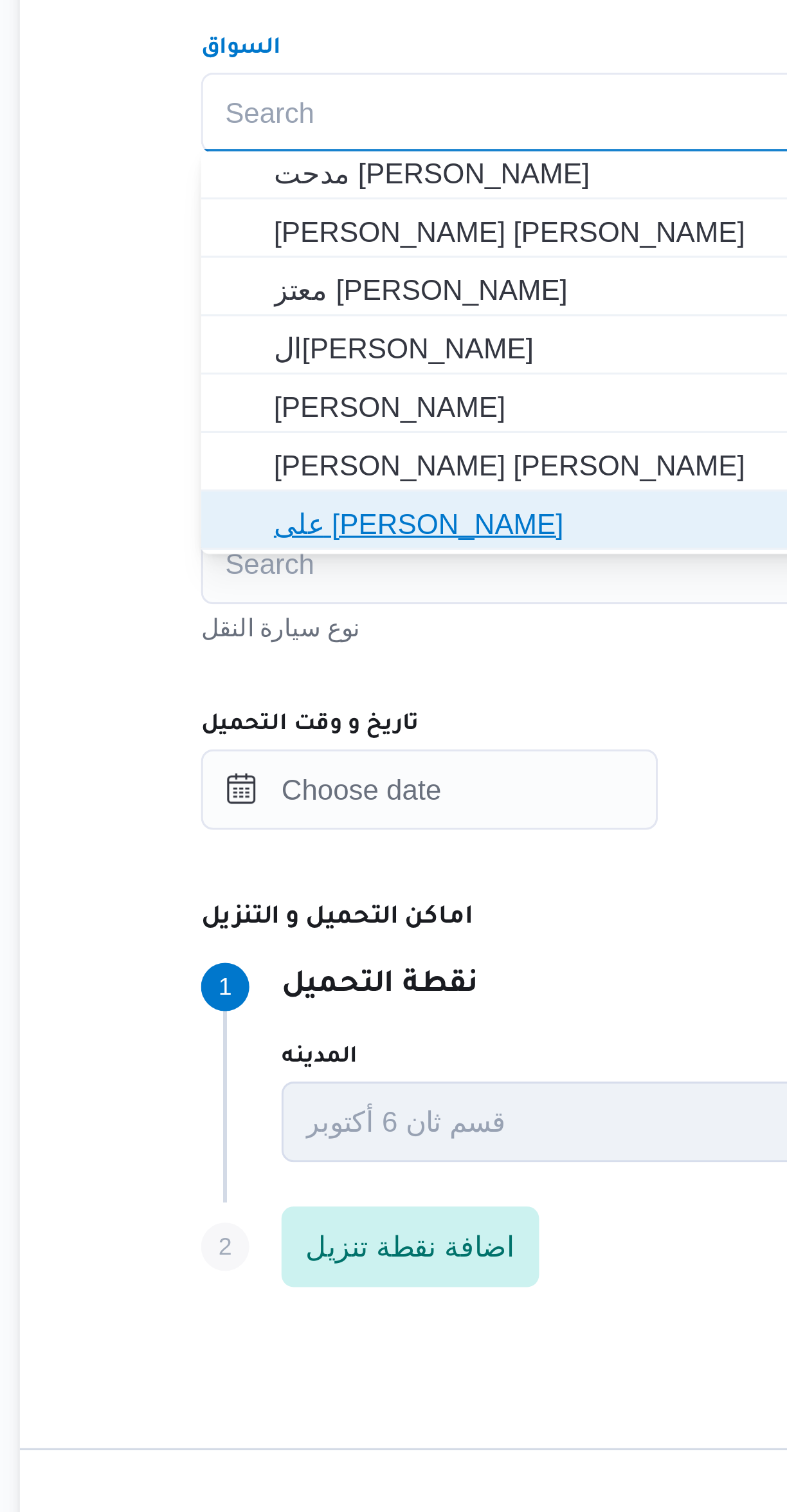
click at [269, 717] on span "على محمود محمد مصطفى" at bounding box center [469, 727] width 479 height 21
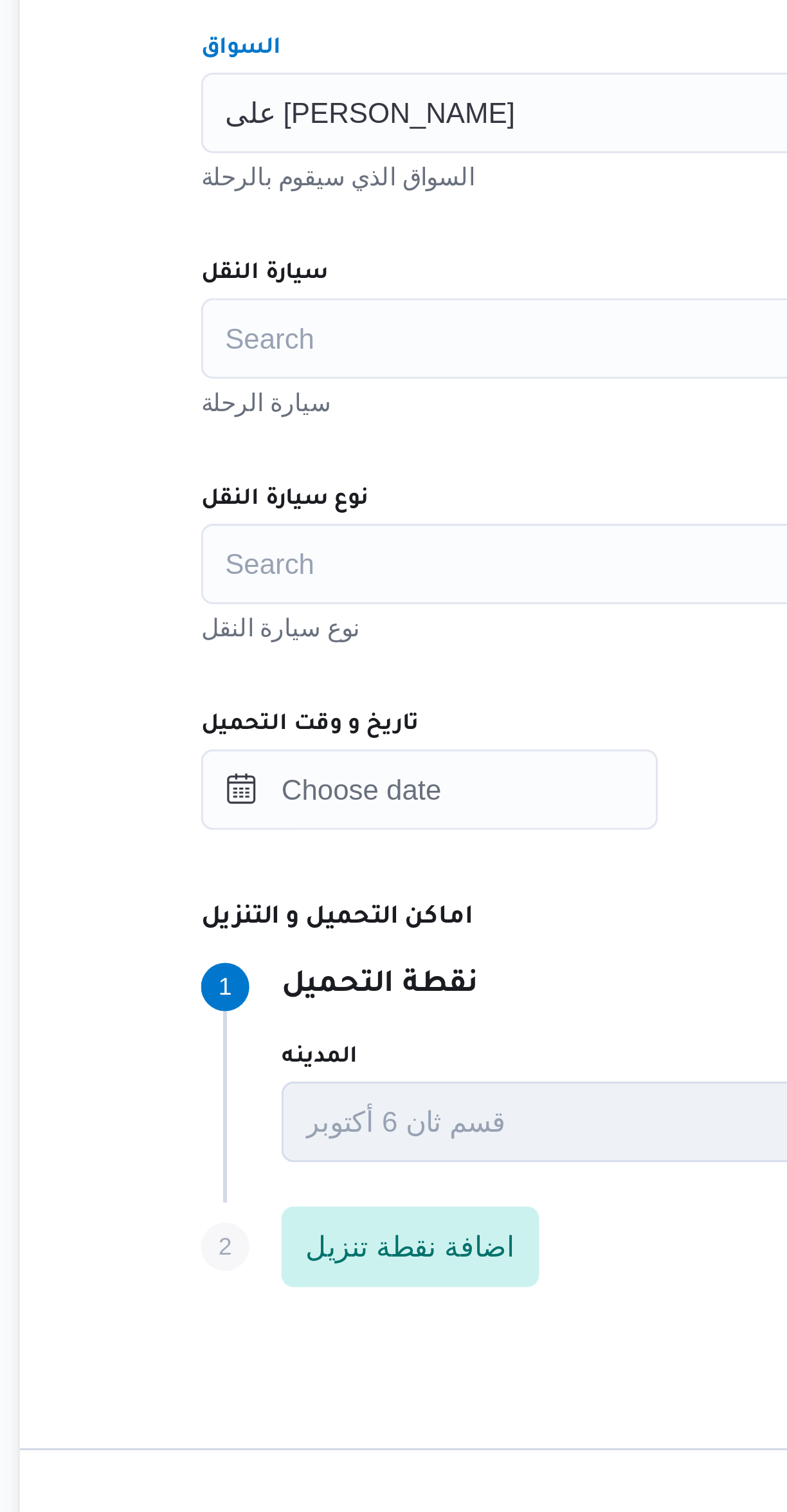
click at [259, 593] on span "على محمود محمد مصطفى" at bounding box center [279, 594] width 93 height 14
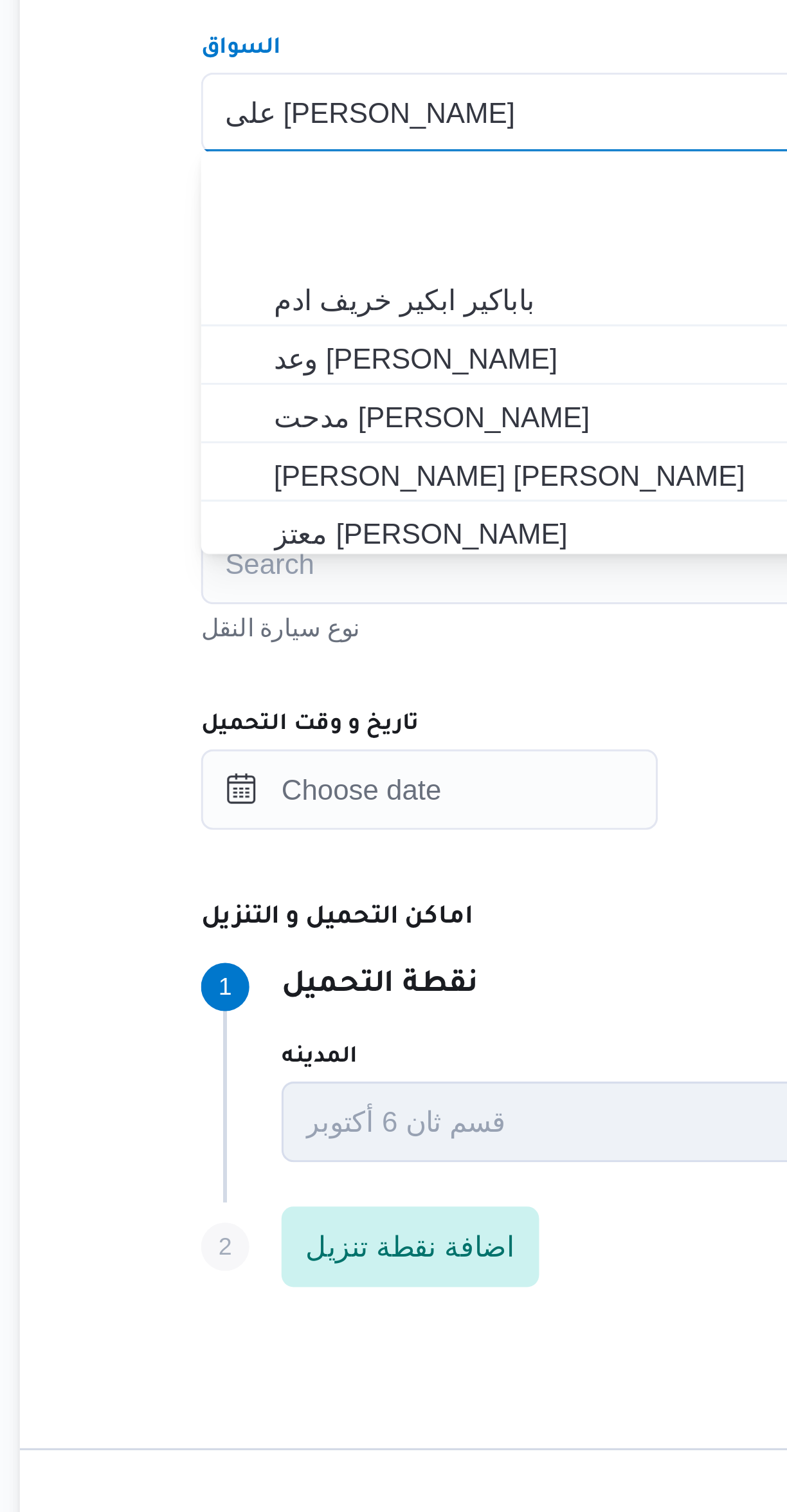
scroll to position [76, 0]
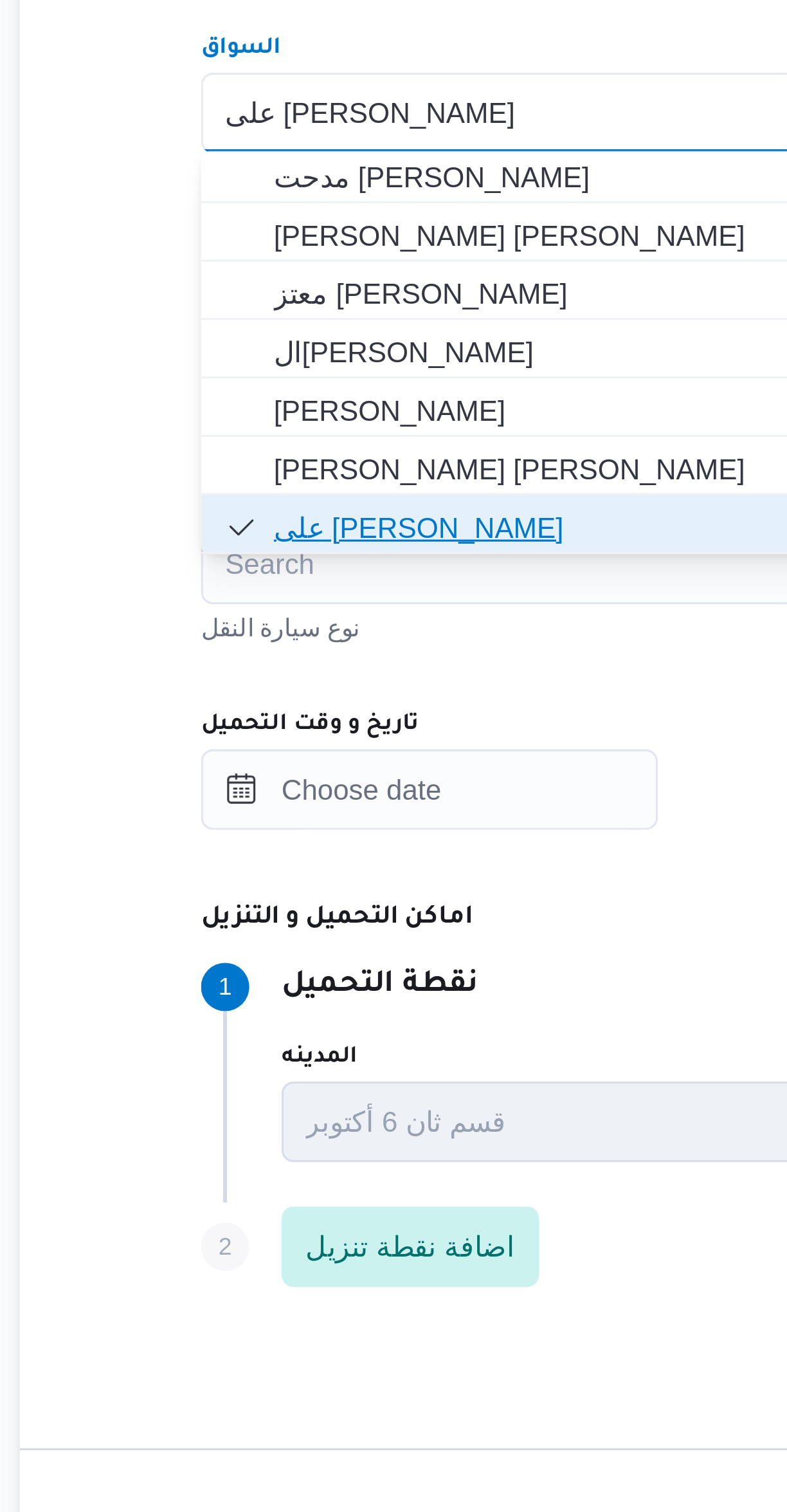
click at [270, 718] on span "على محمود محمد مصطفى" at bounding box center [469, 728] width 479 height 21
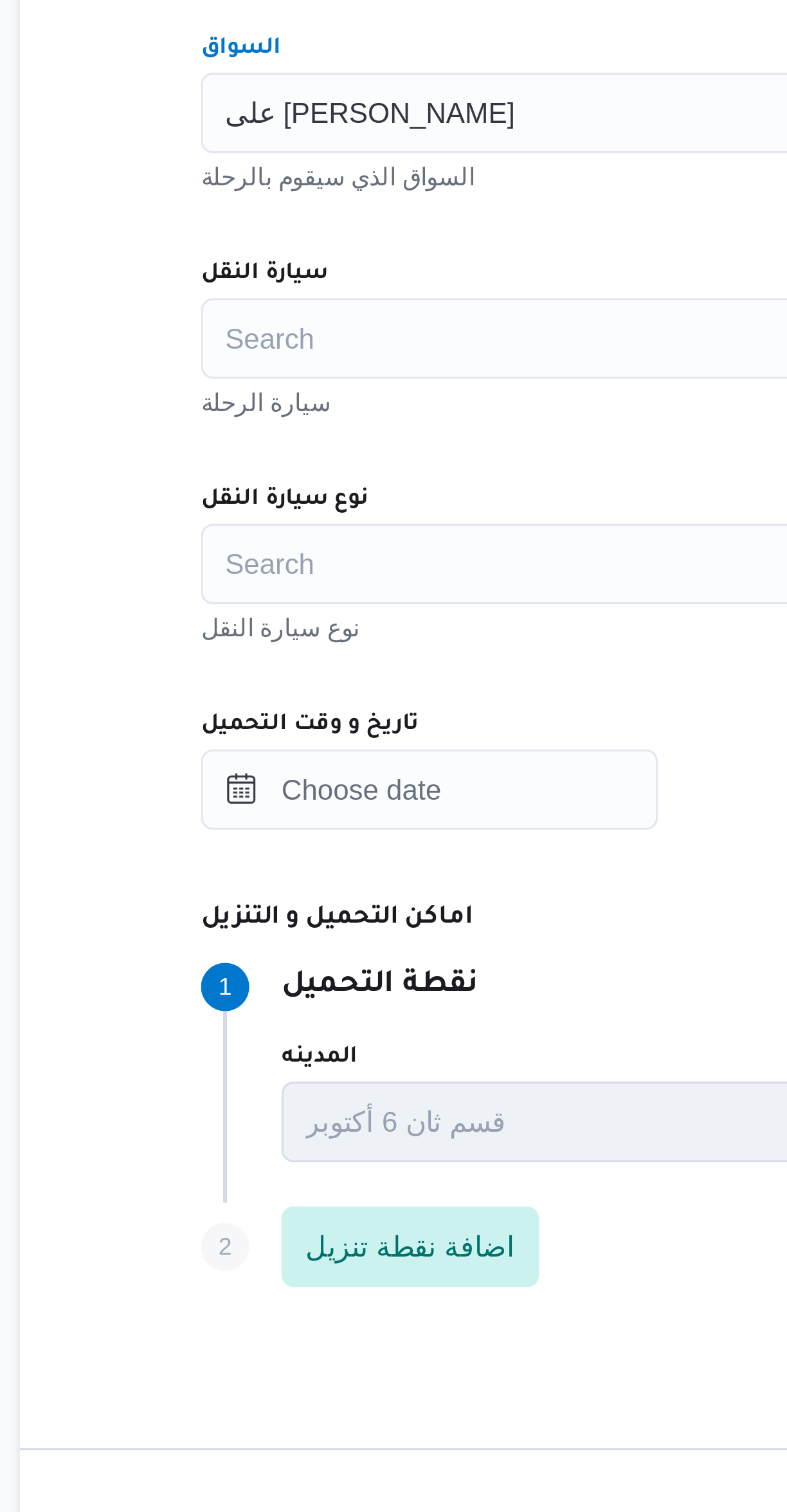
click at [264, 593] on span "على محمود محمد مصطفى" at bounding box center [279, 594] width 93 height 14
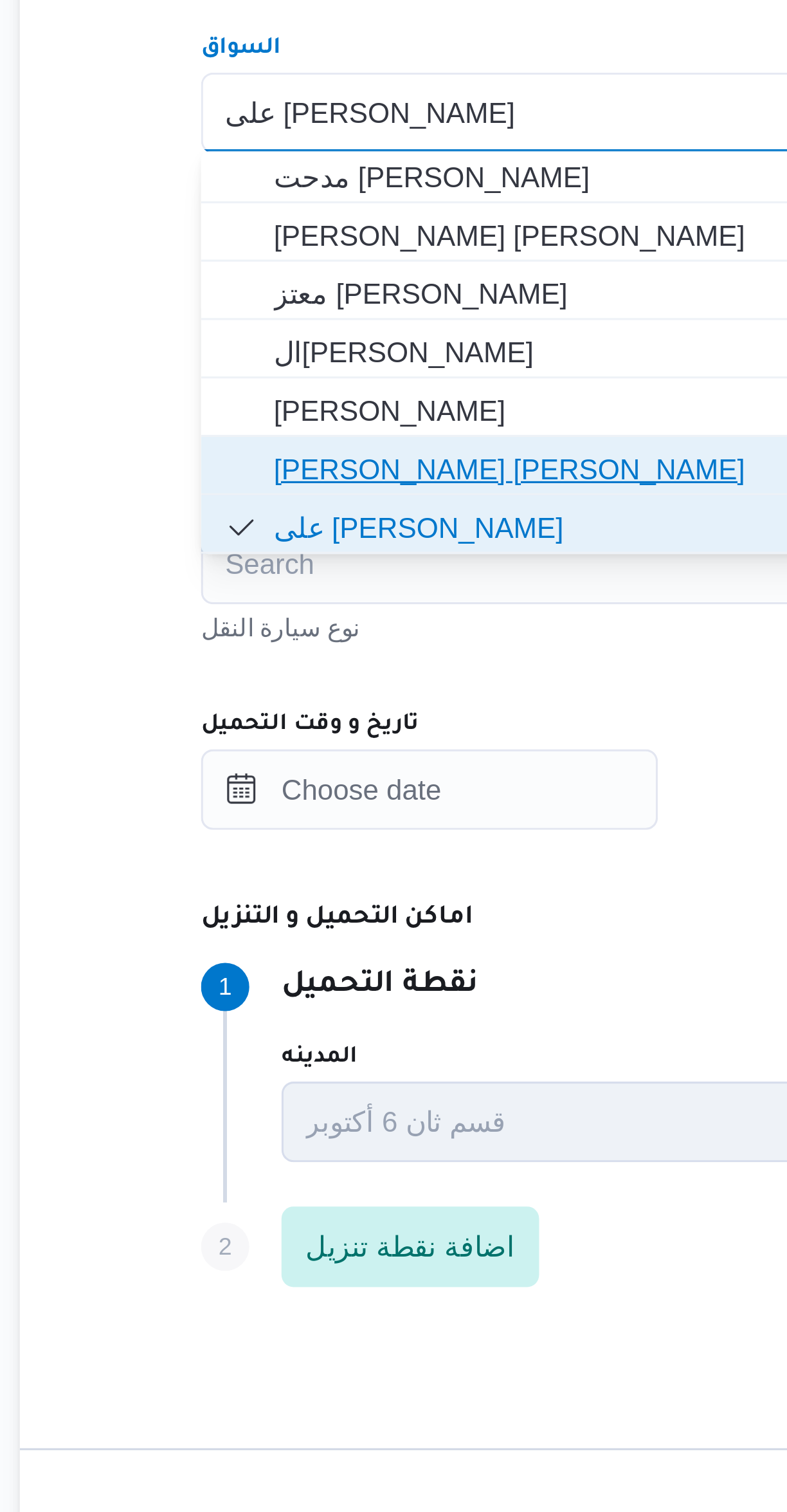
click at [275, 704] on span "مصطفى جمال عبداللطيف ابراهيم" at bounding box center [477, 709] width 458 height 16
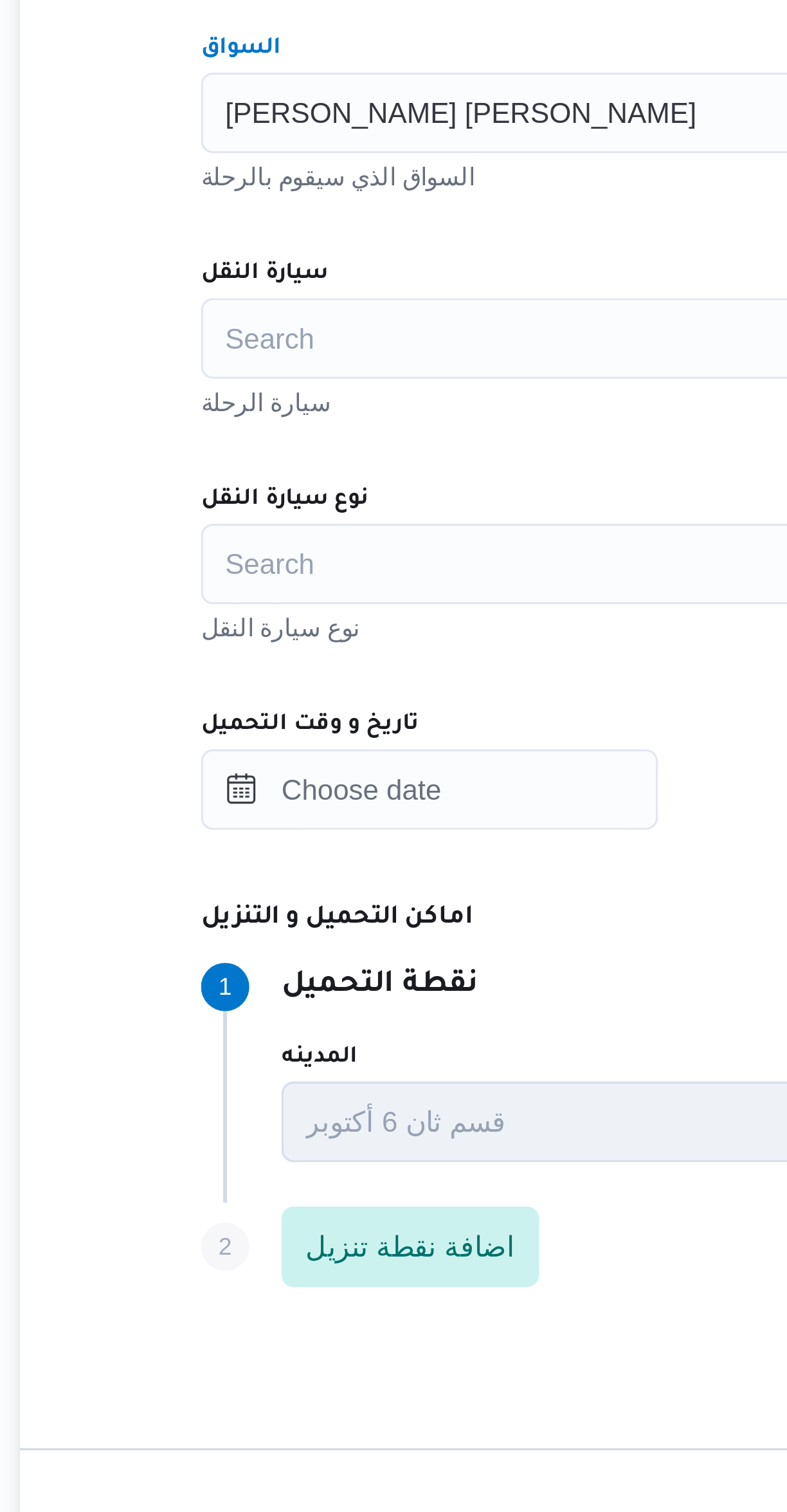
click at [275, 663] on div "Search" at bounding box center [469, 666] width 488 height 25
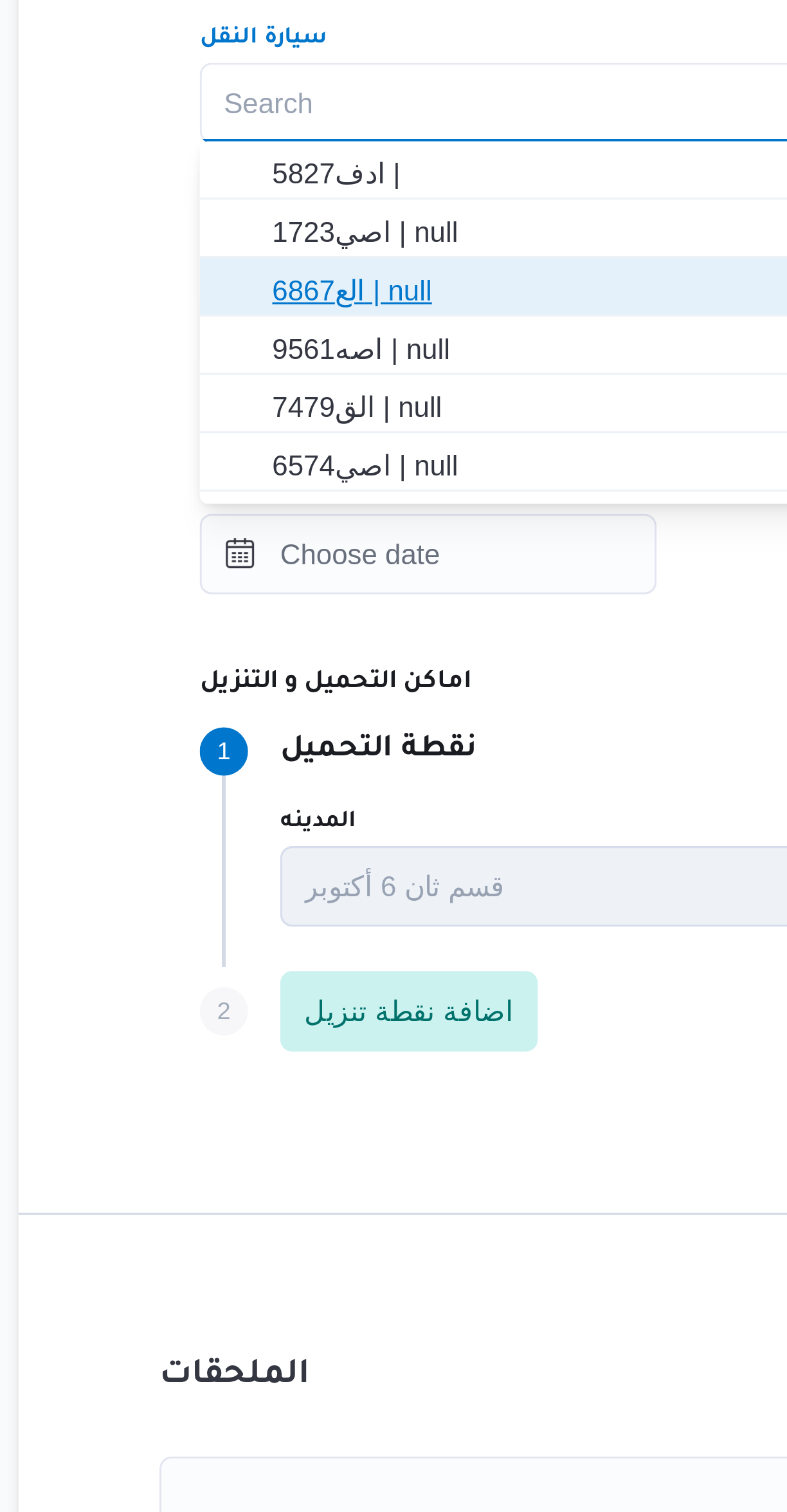
click at [249, 730] on span "الع6867 | null" at bounding box center [477, 727] width 458 height 16
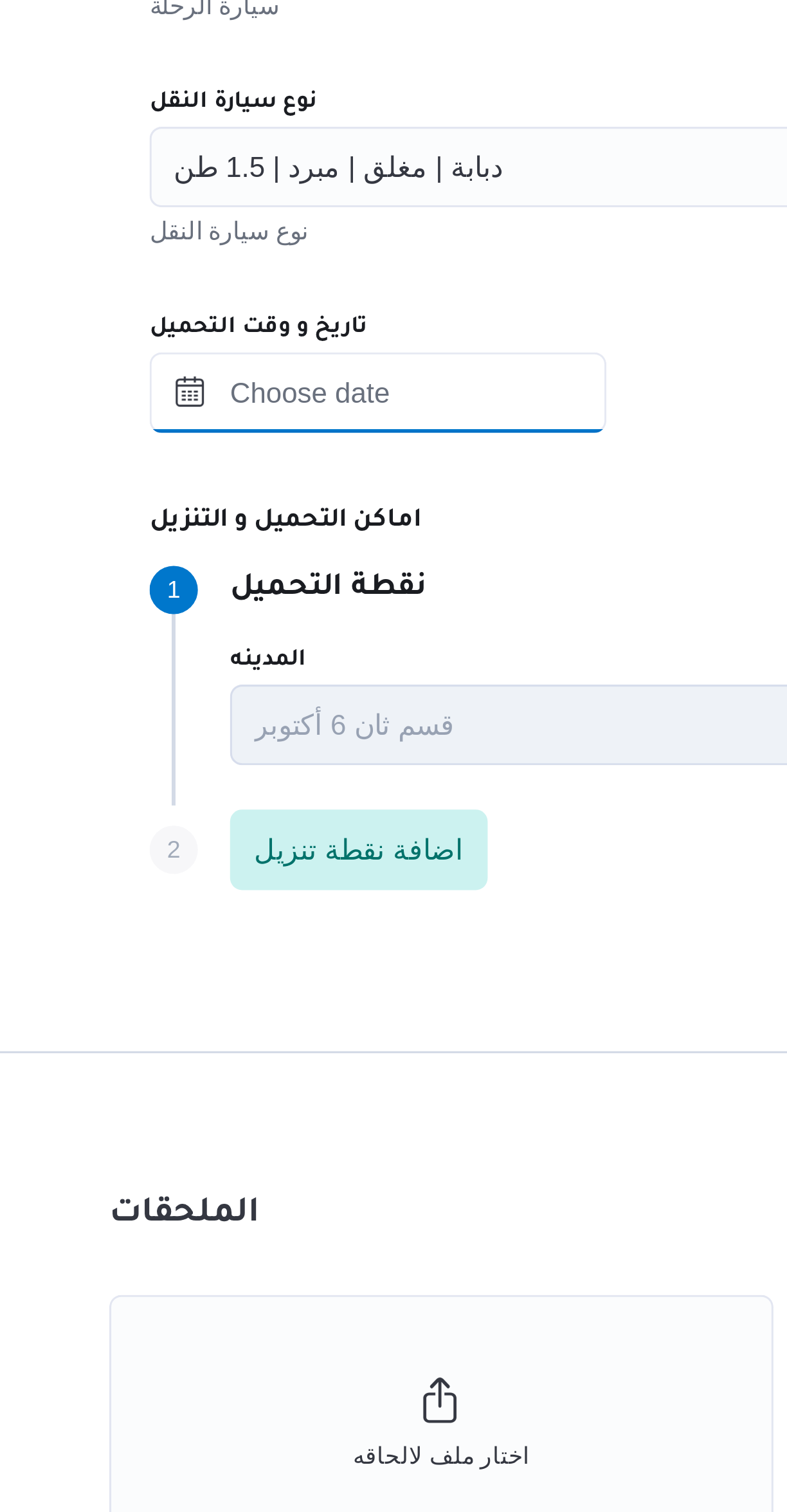
click at [282, 812] on input "تاريخ و وقت التحميل" at bounding box center [298, 811] width 146 height 25
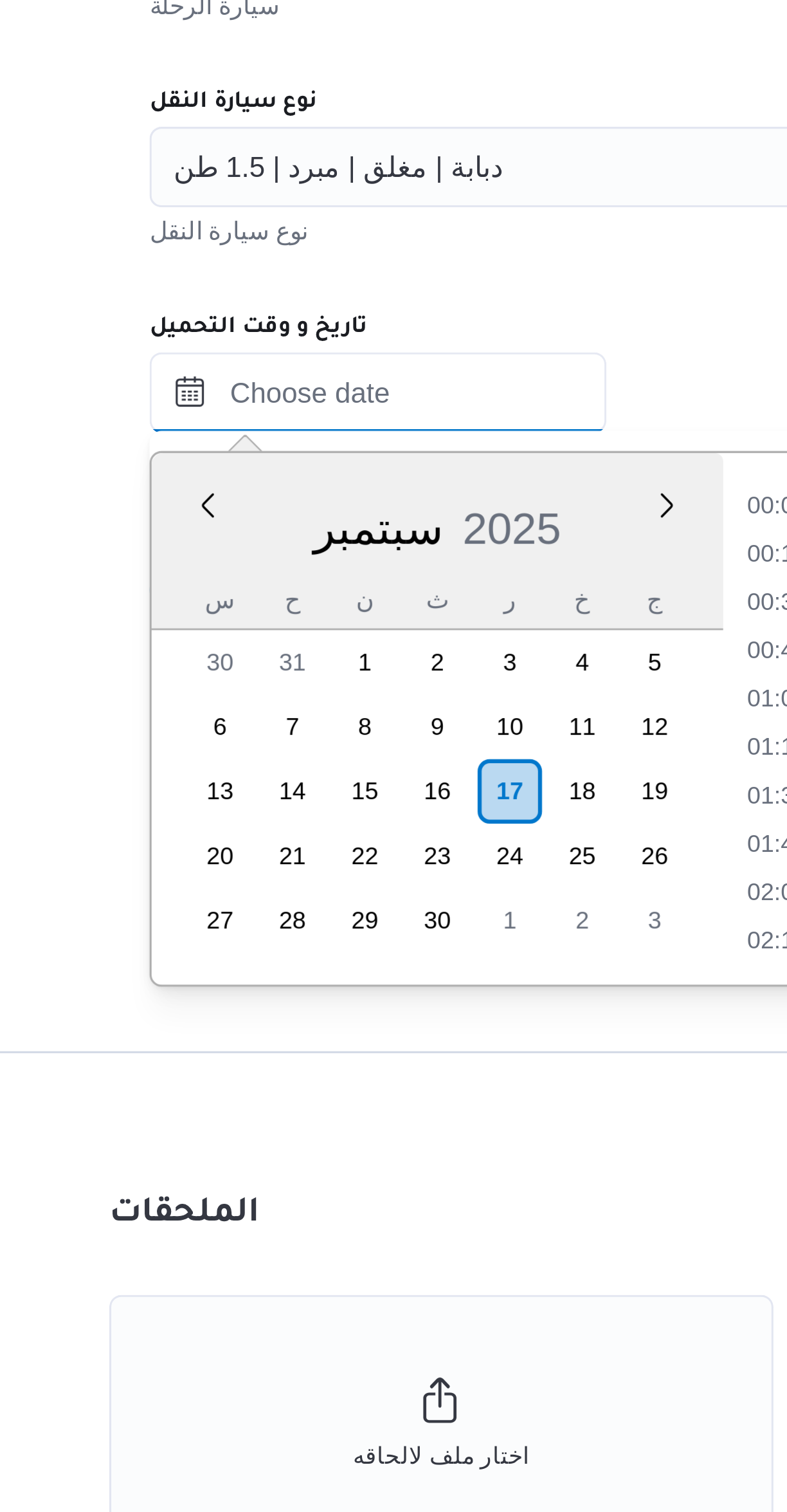
scroll to position [586, 0]
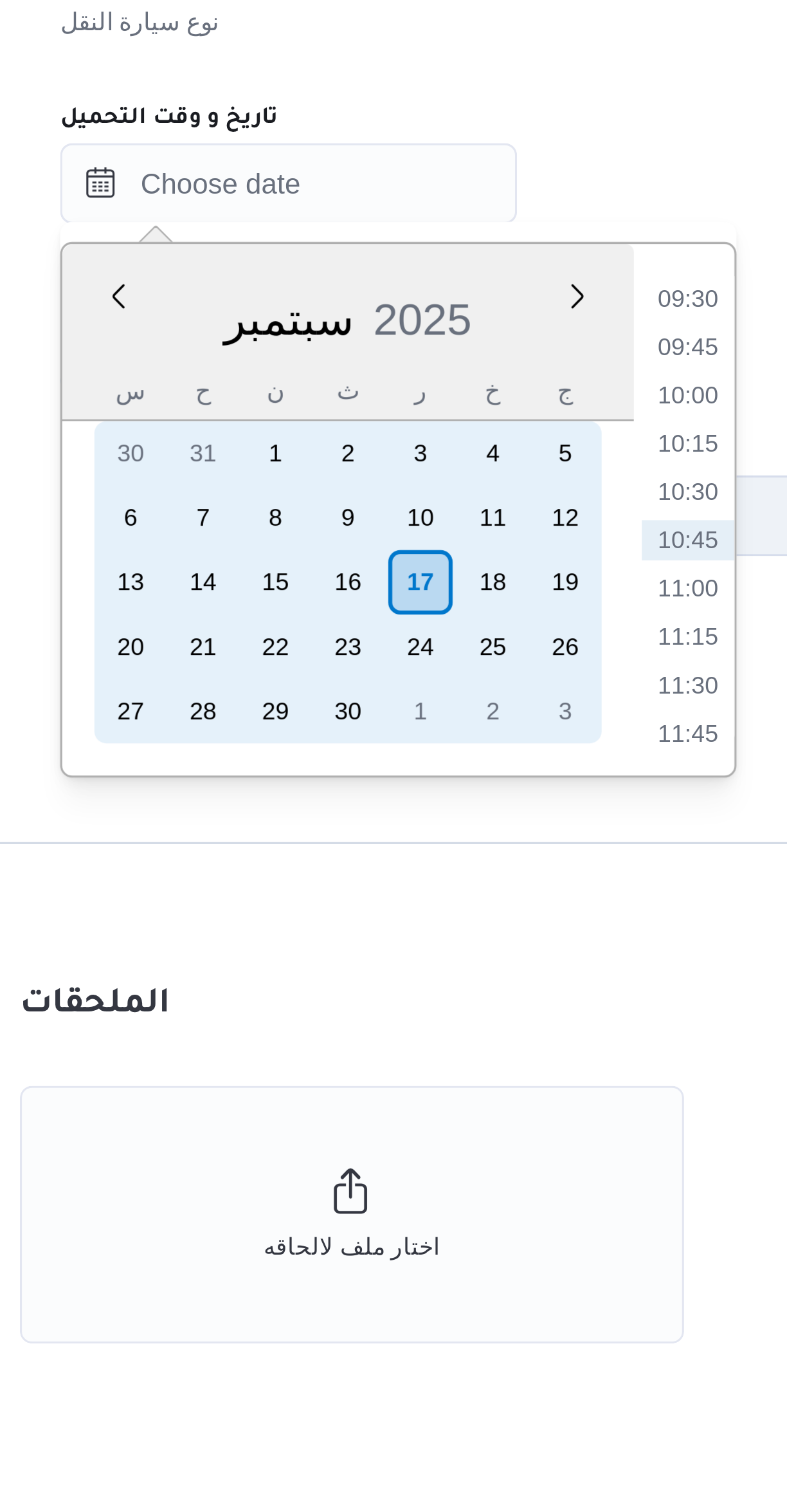
click at [339, 939] on div "17" at bounding box center [341, 939] width 21 height 21
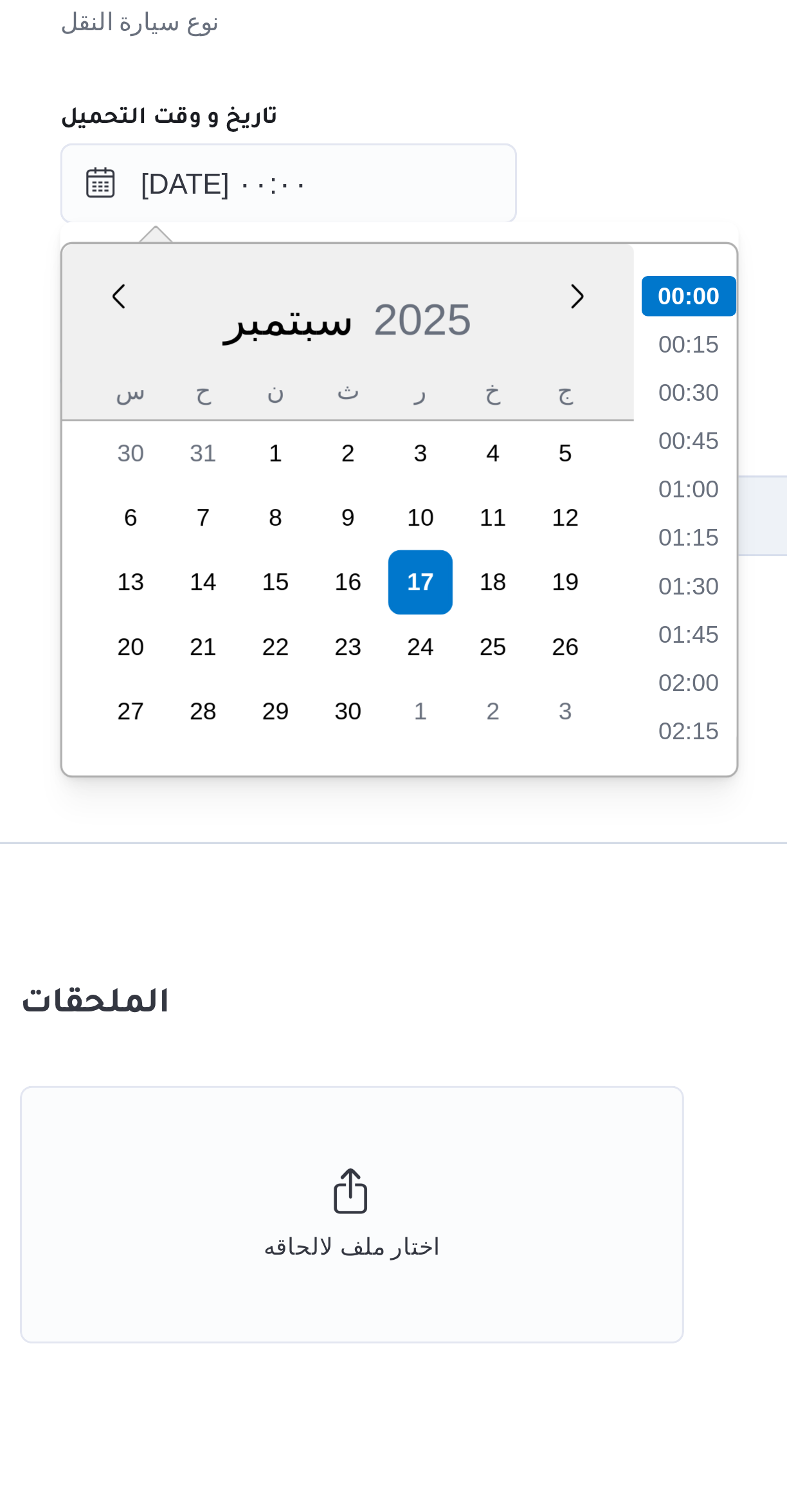
click at [430, 910] on li "01:00" at bounding box center [425, 909] width 30 height 13
type input "١٧/٠٩/٢٠٢٥ ٠١:٠٠"
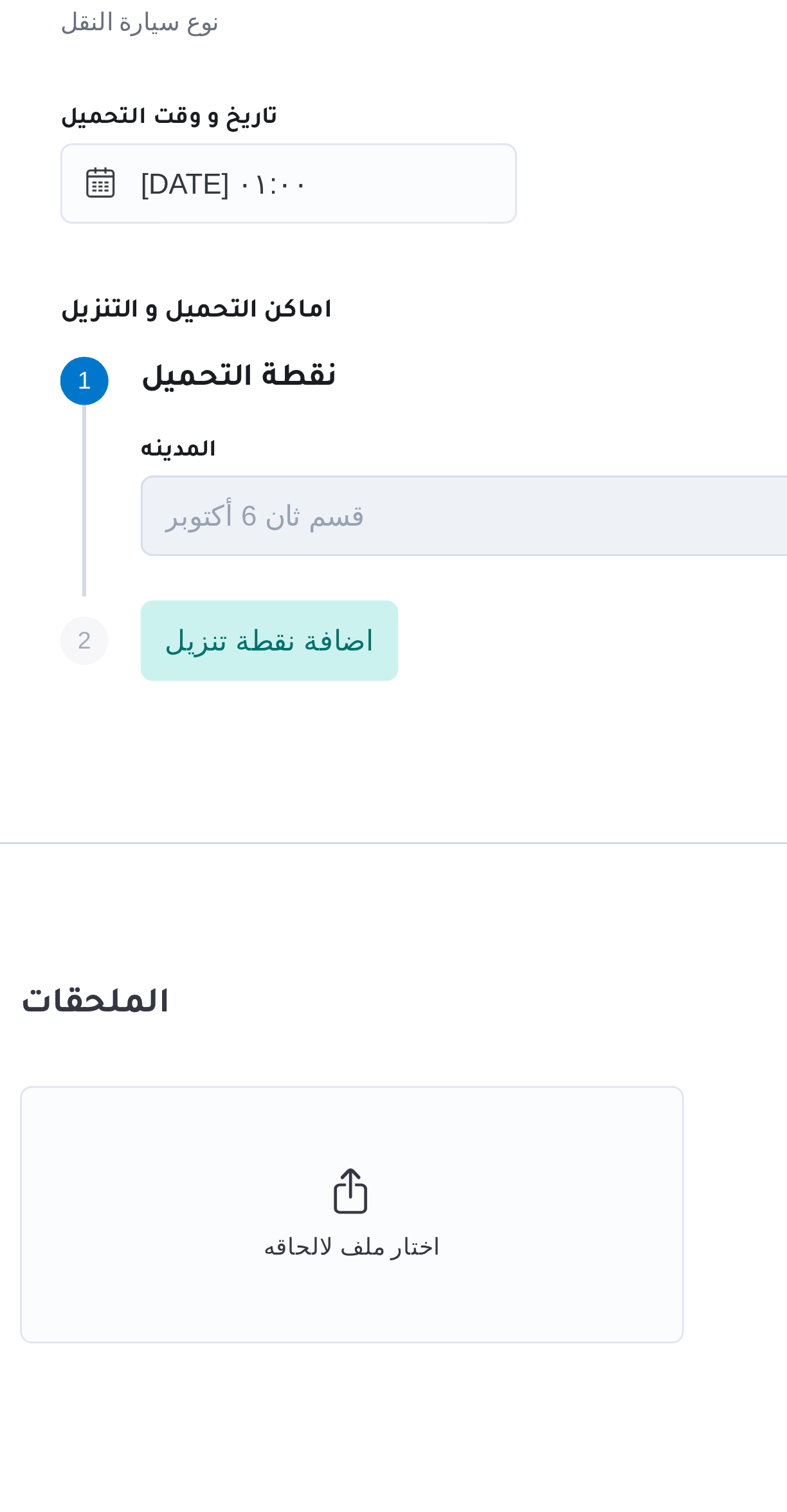
click at [314, 874] on p "نقطة التحميل" at bounding box center [283, 875] width 63 height 16
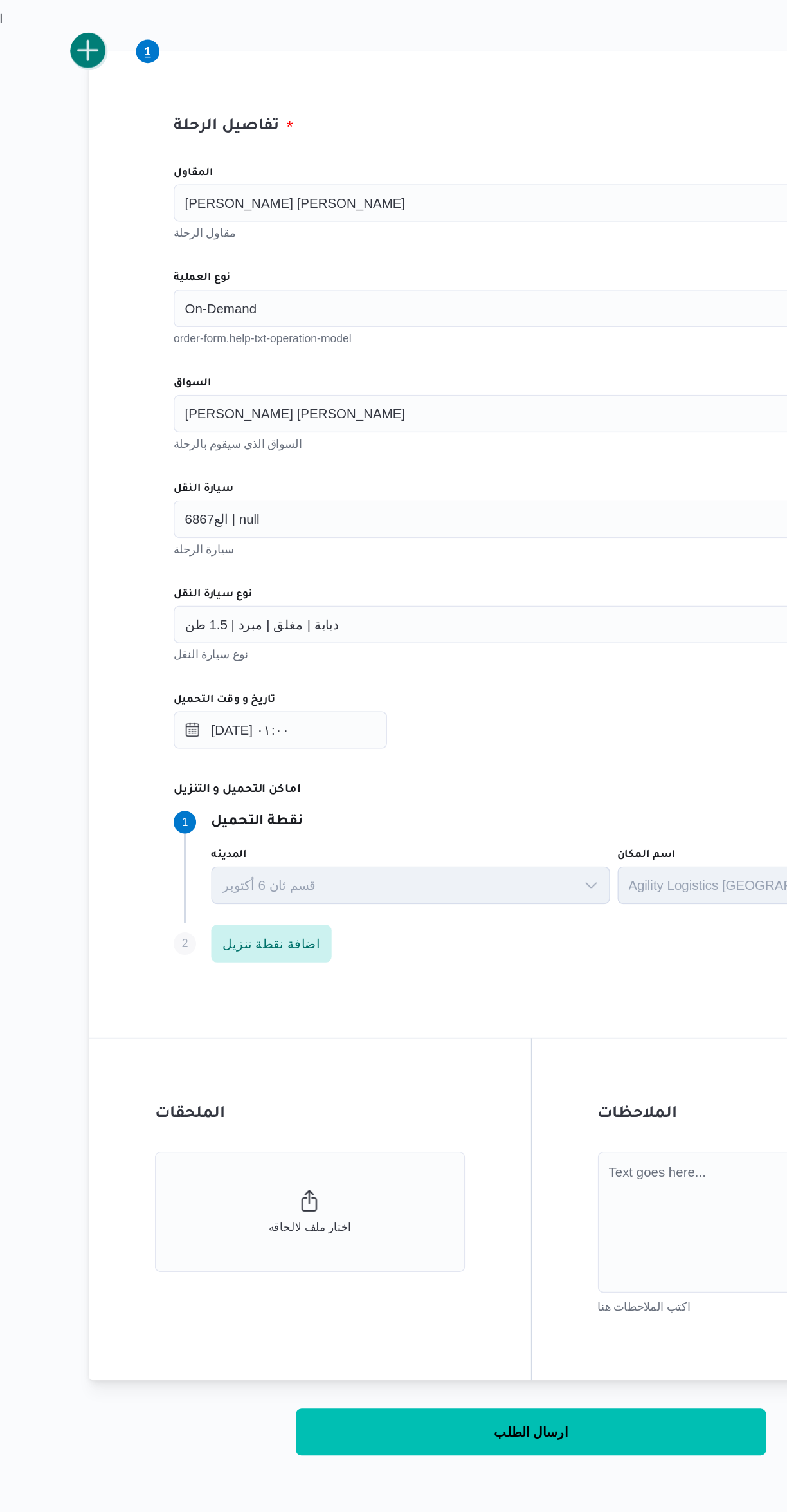
click at [174, 350] on button "add trip" at bounding box center [166, 347] width 25 height 25
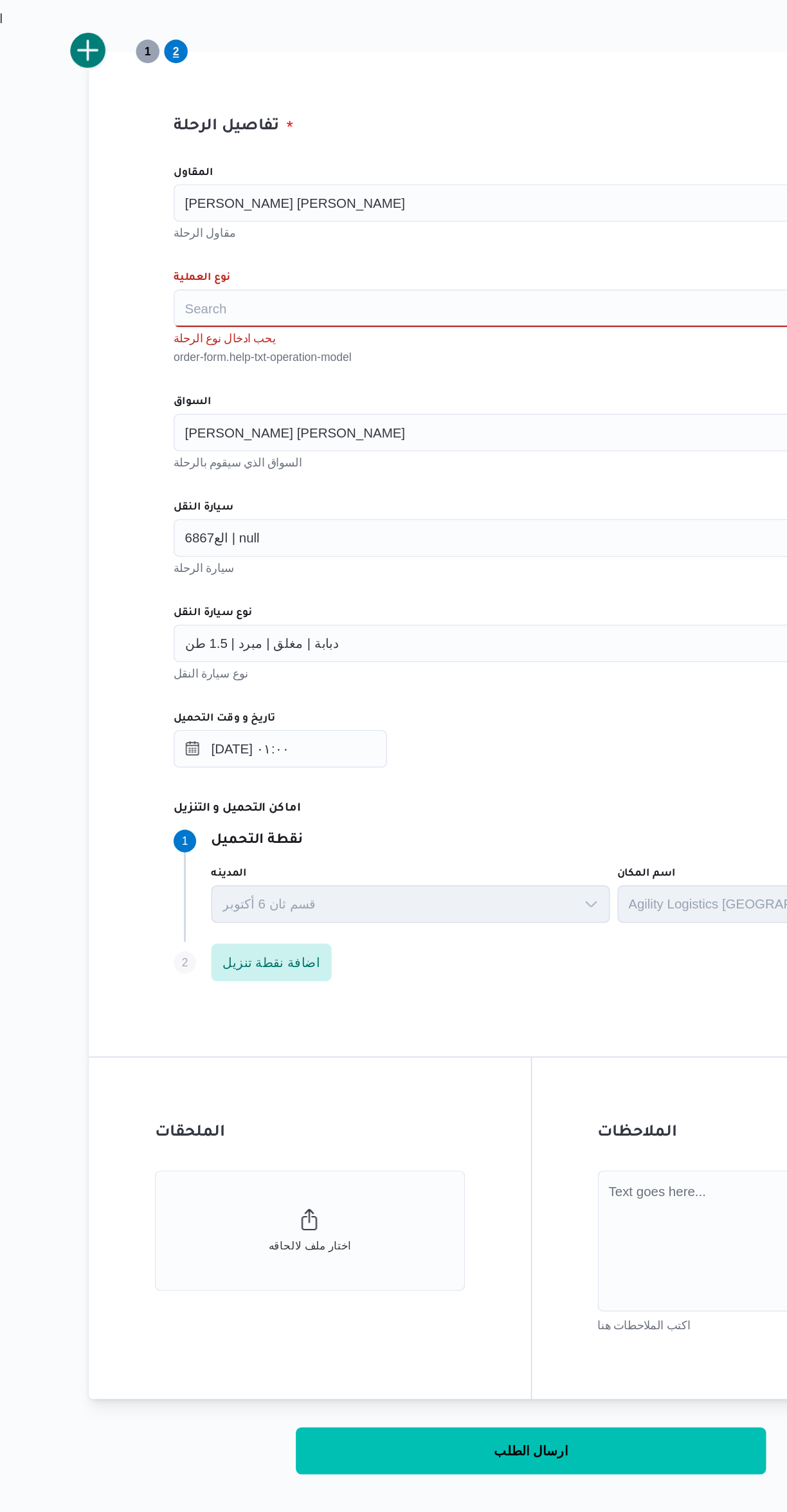
click at [274, 523] on div "Search" at bounding box center [469, 523] width 488 height 25
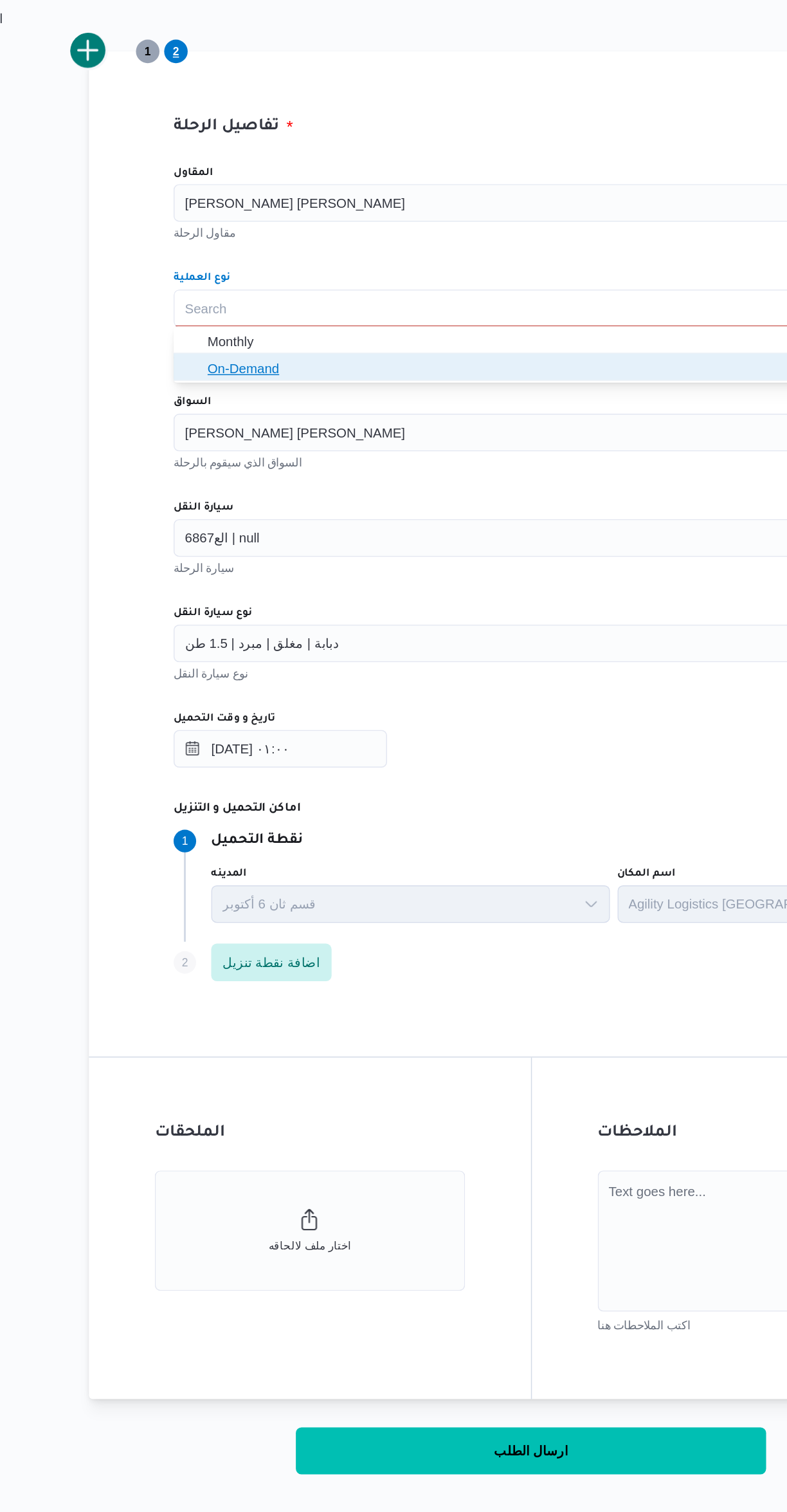
click at [237, 564] on icon "button" at bounding box center [238, 564] width 11 height 11
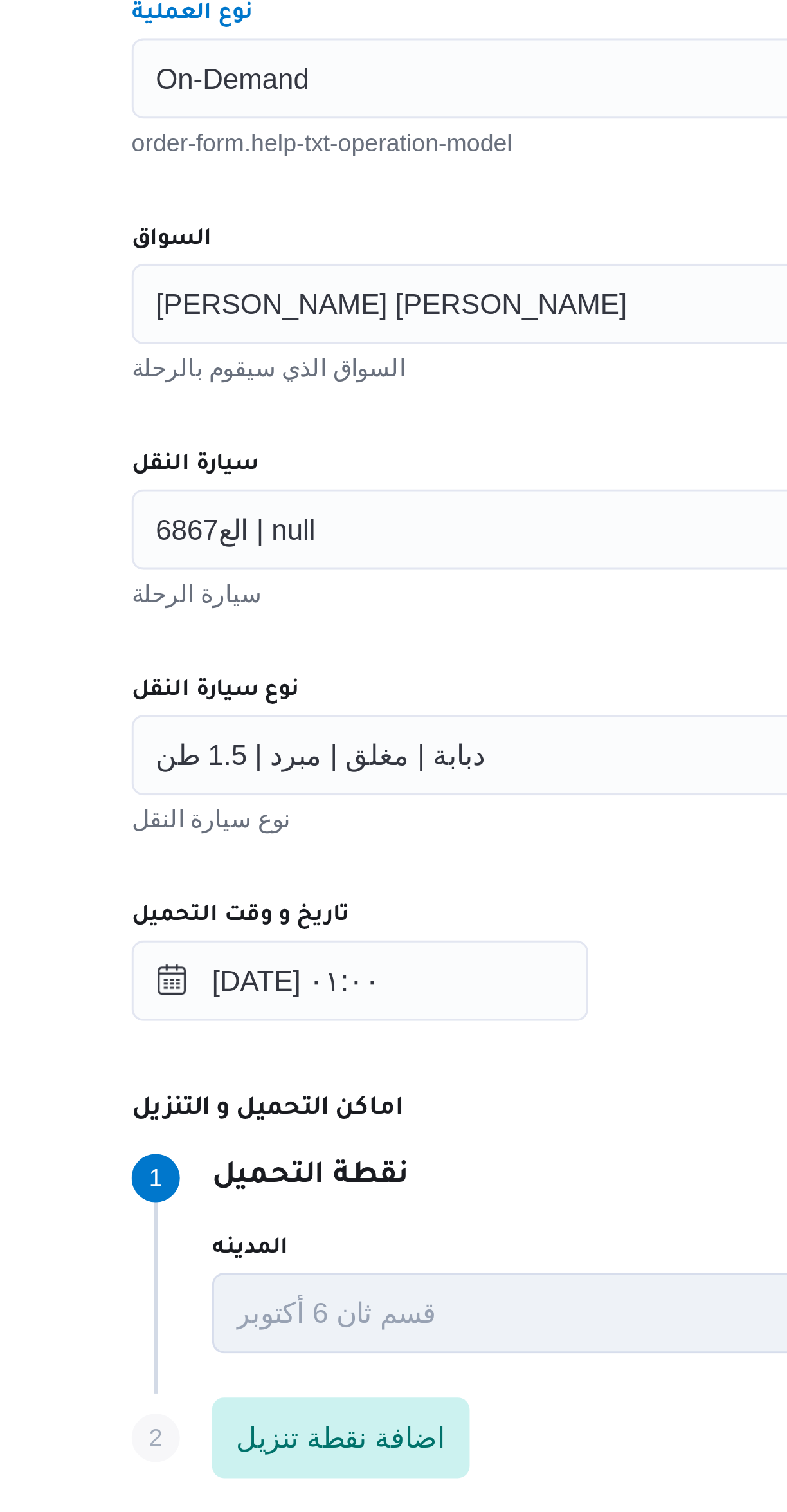
click at [260, 602] on div "مصطفى جمال عبداللطيف ابراهيم" at bounding box center [469, 594] width 488 height 25
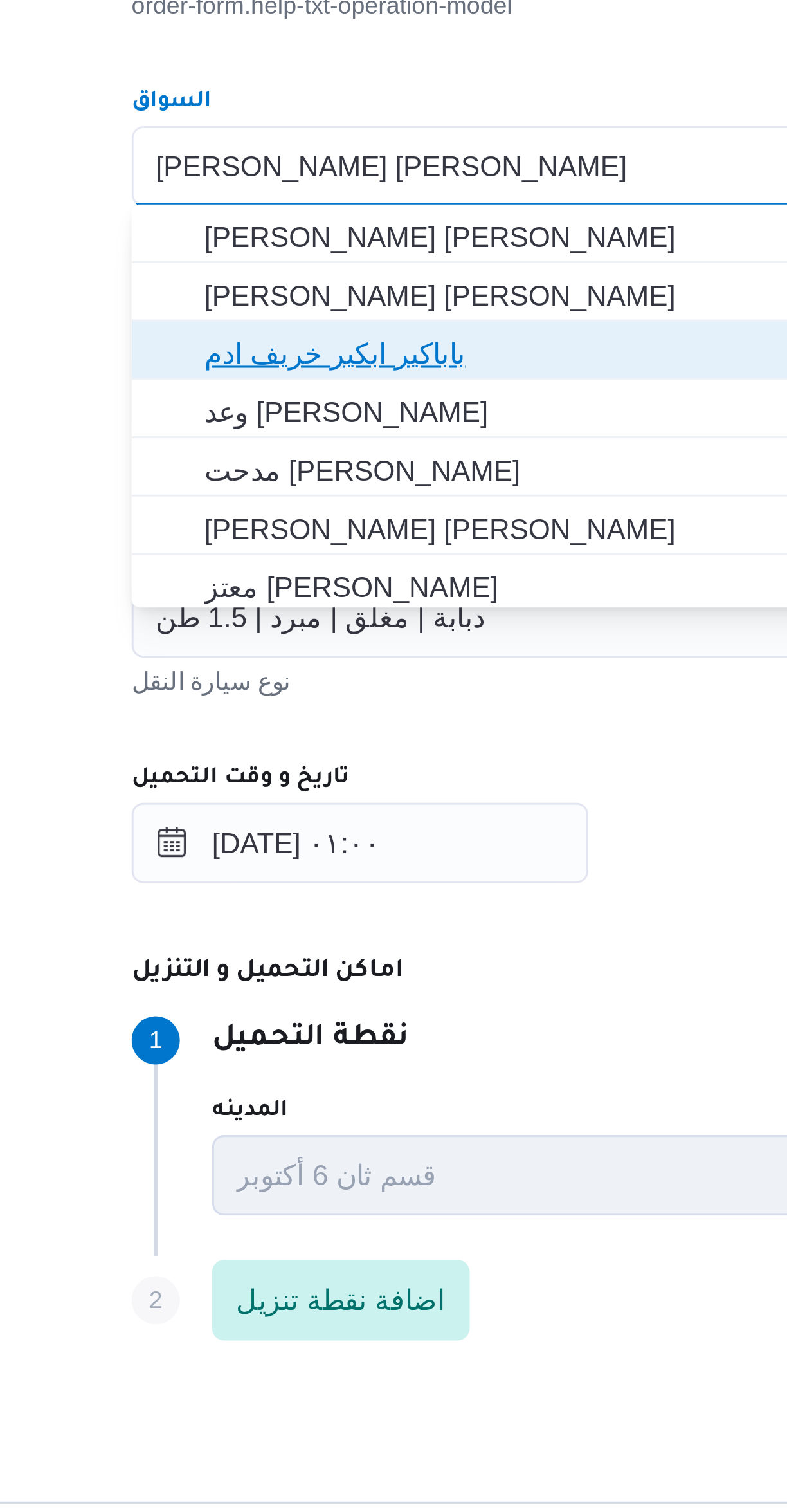
click at [260, 655] on span "باباكير ابكير خريف ادم" at bounding box center [477, 655] width 458 height 16
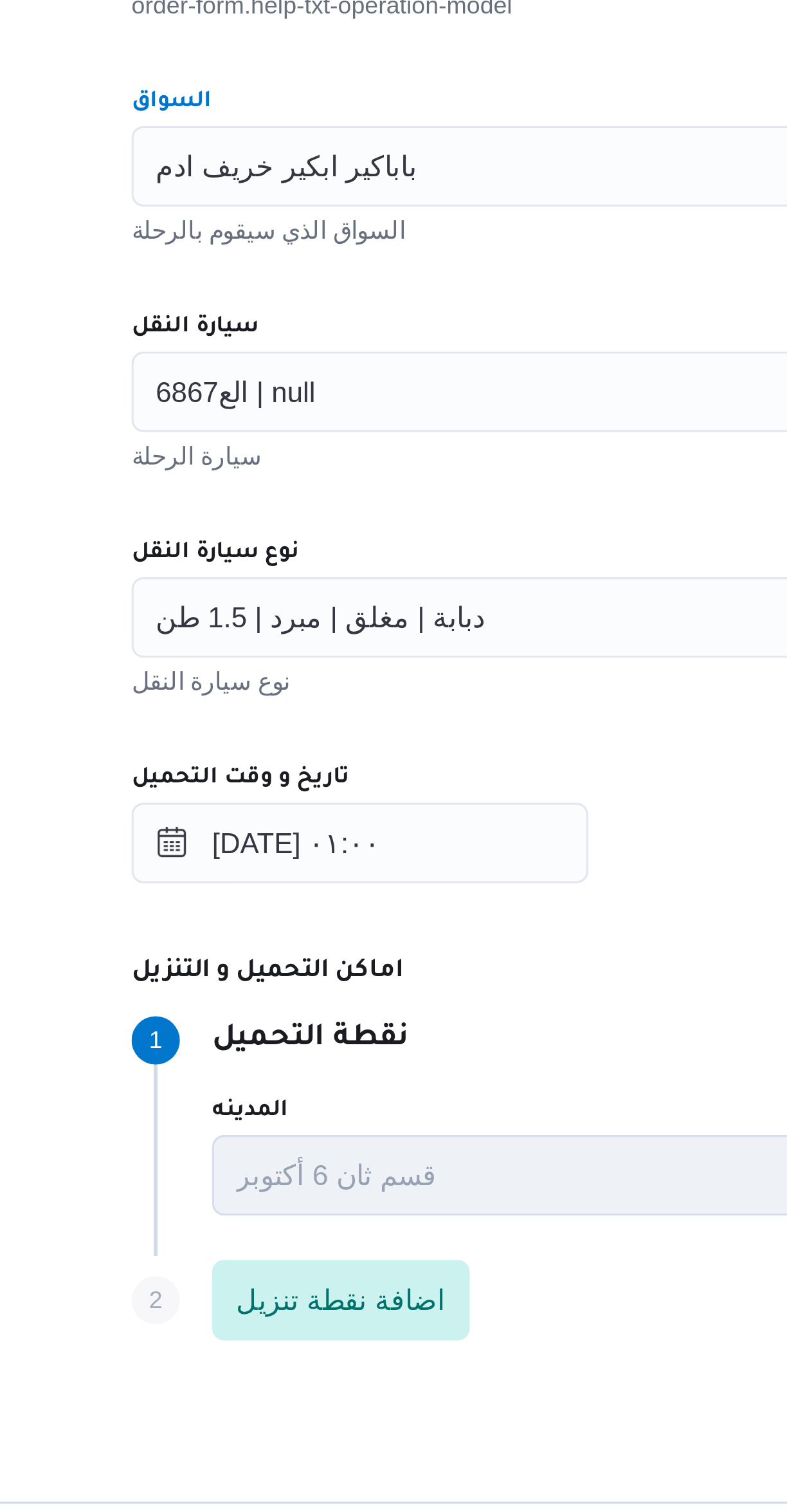
click at [259, 671] on span "الع6867 | null" at bounding box center [258, 666] width 51 height 14
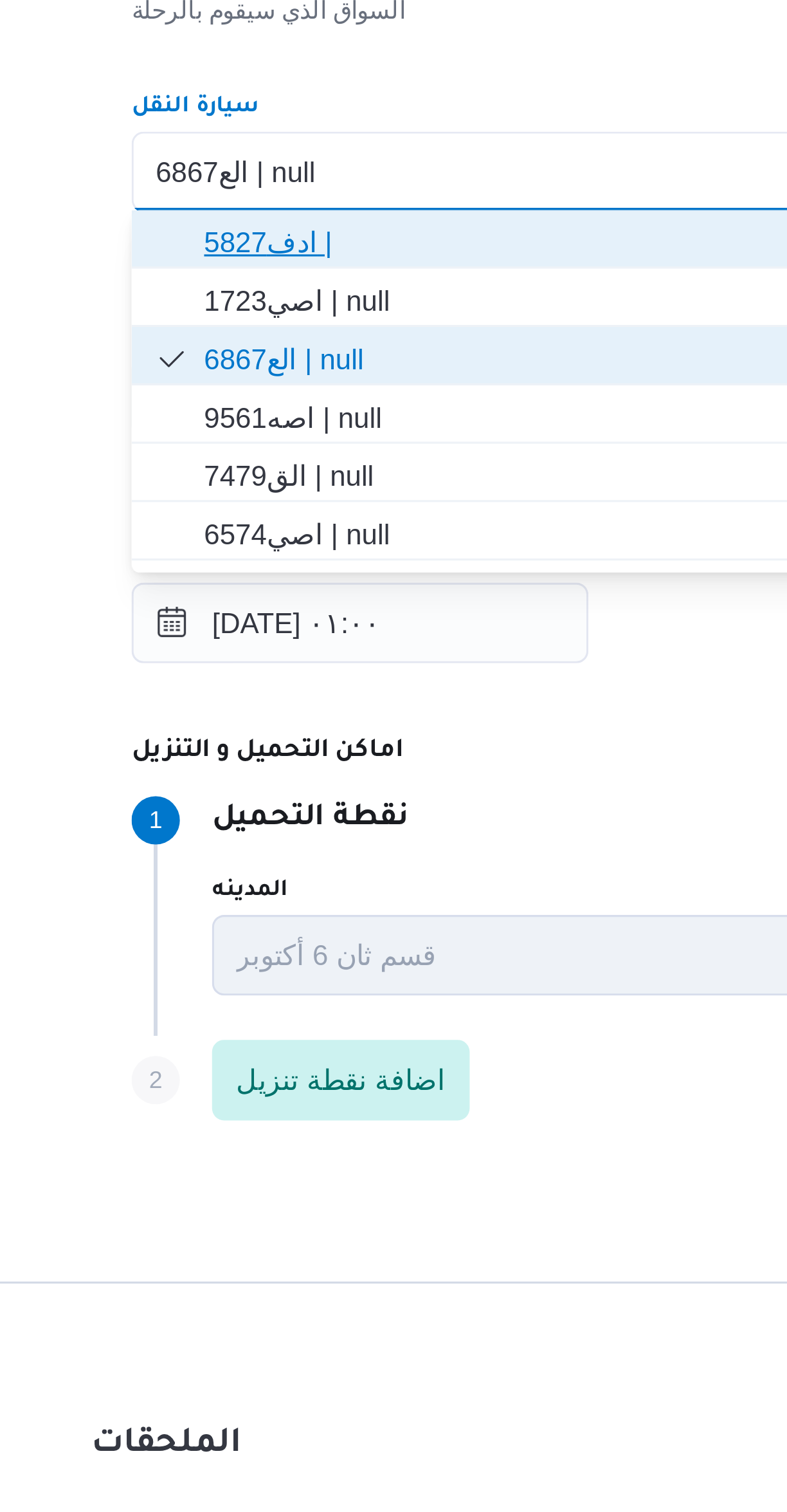
click at [240, 687] on icon "button" at bounding box center [238, 690] width 11 height 11
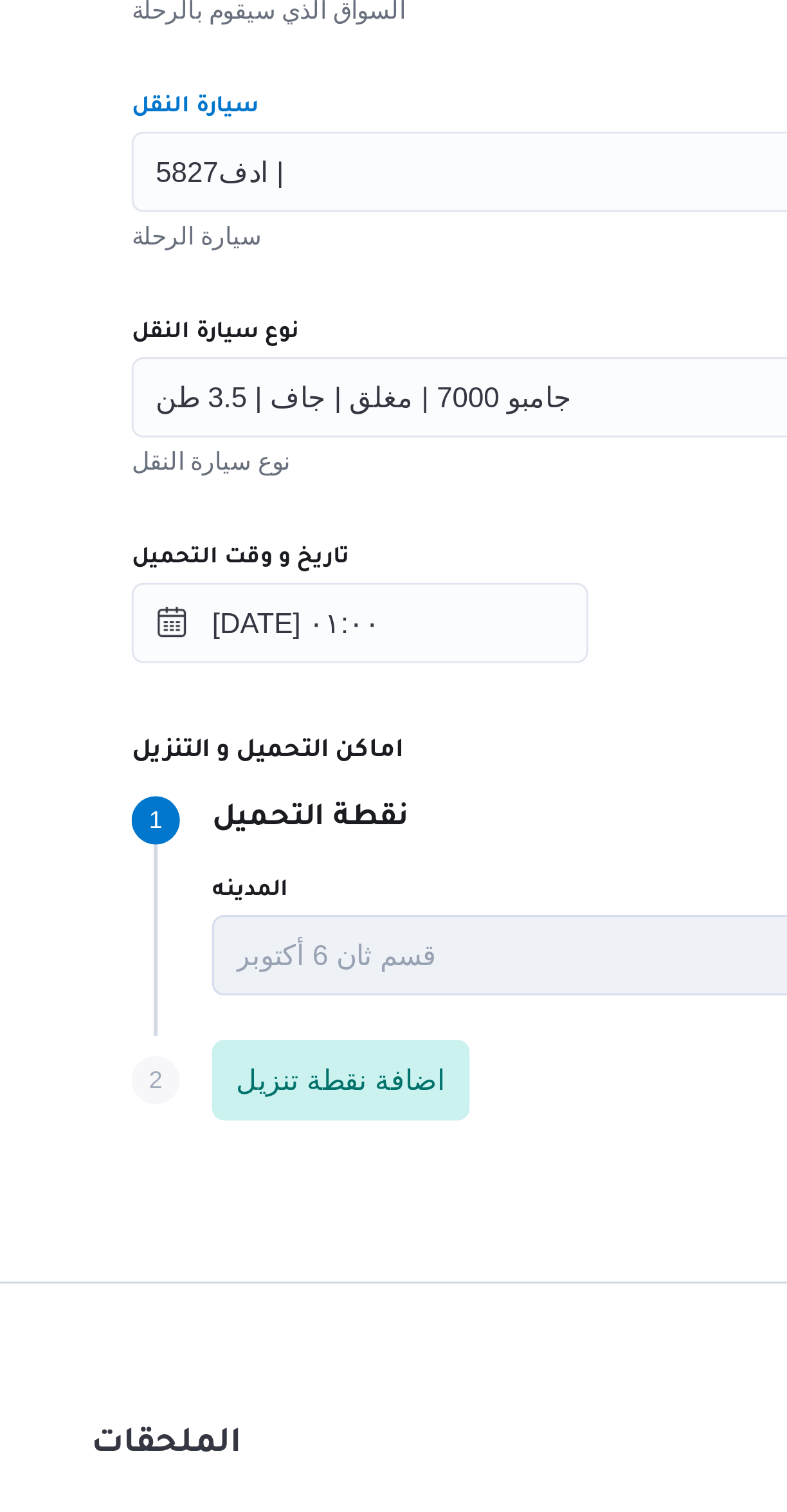
click at [260, 749] on div "جامبو 7000 | مغلق | جاف | 3.5 طن" at bounding box center [469, 739] width 488 height 25
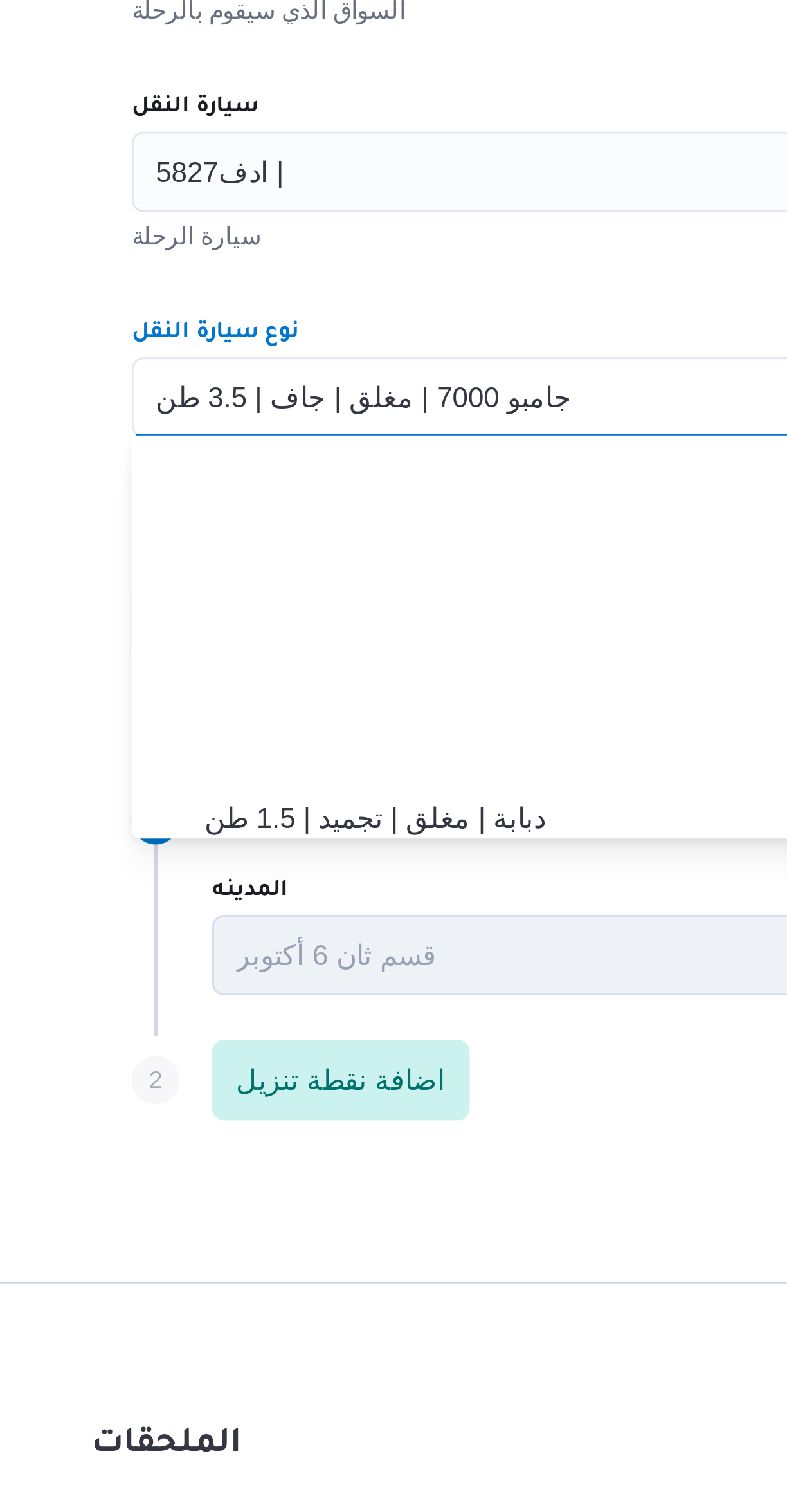
scroll to position [132, 0]
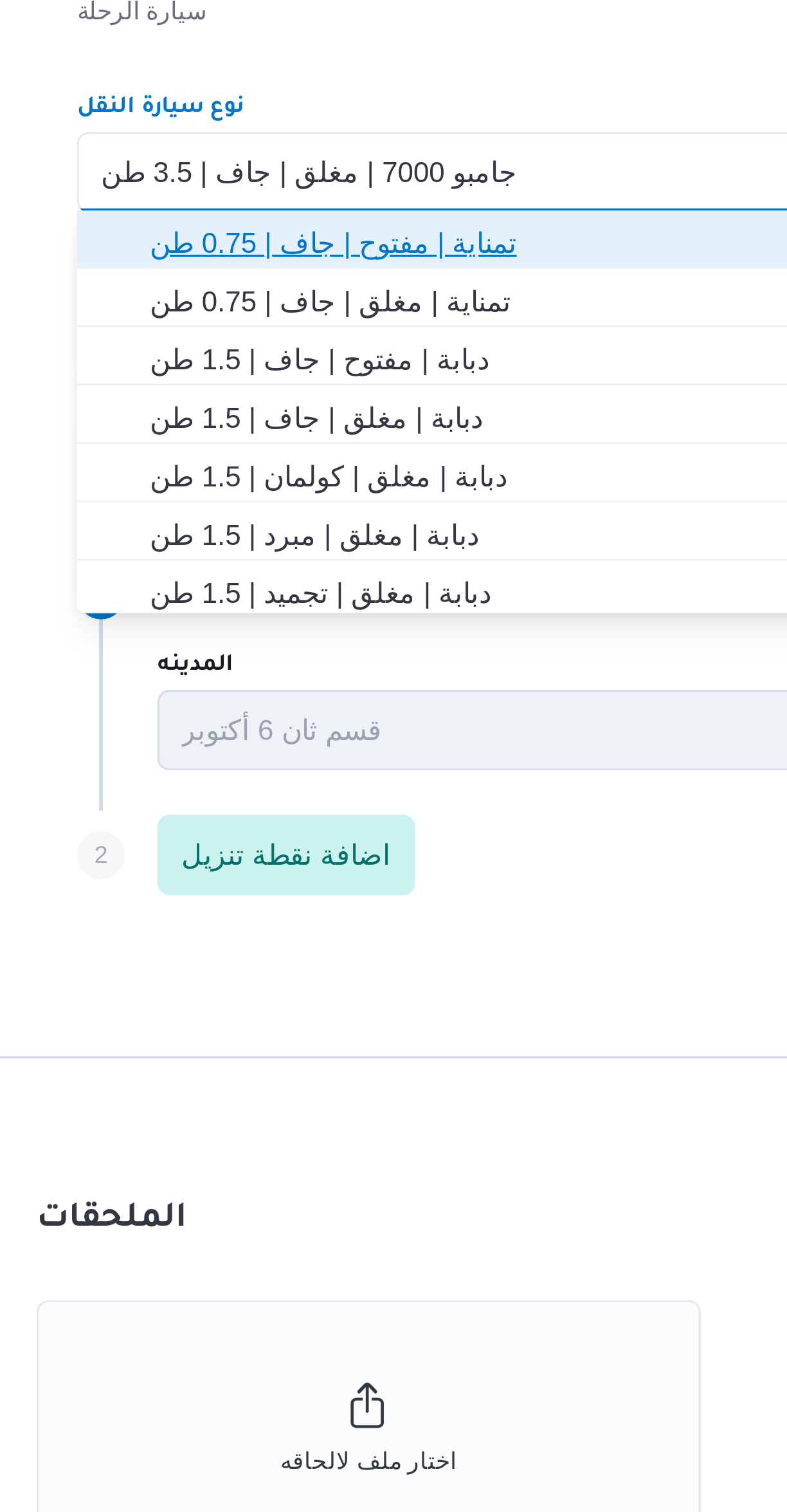
click at [271, 751] on span "تمناية | مفتوح | جاف | 0.75 طن" at bounding box center [469, 762] width 479 height 21
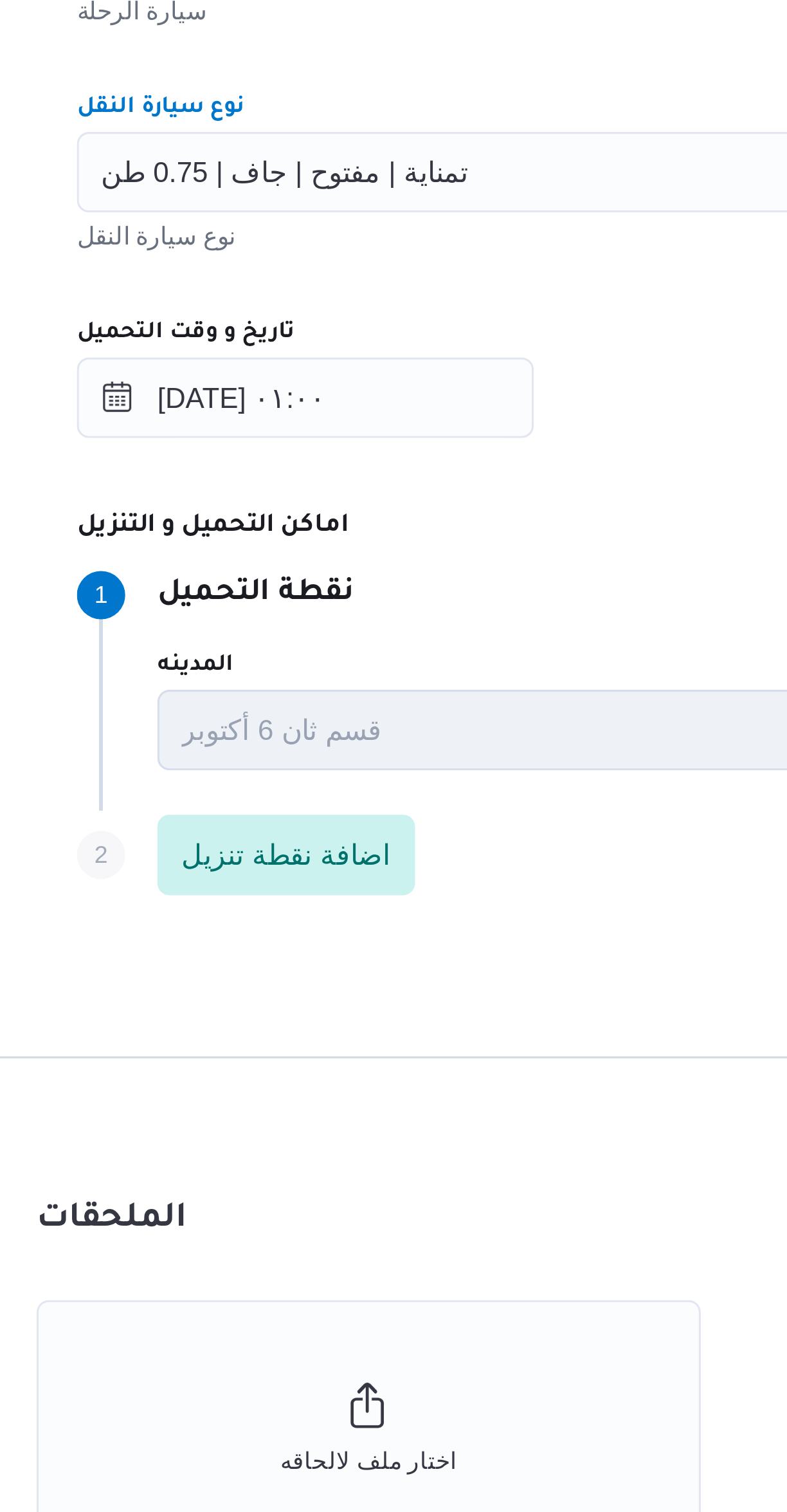
click at [258, 734] on span "تمناية | مفتوح | جاف | 0.75 طن" at bounding box center [292, 738] width 117 height 14
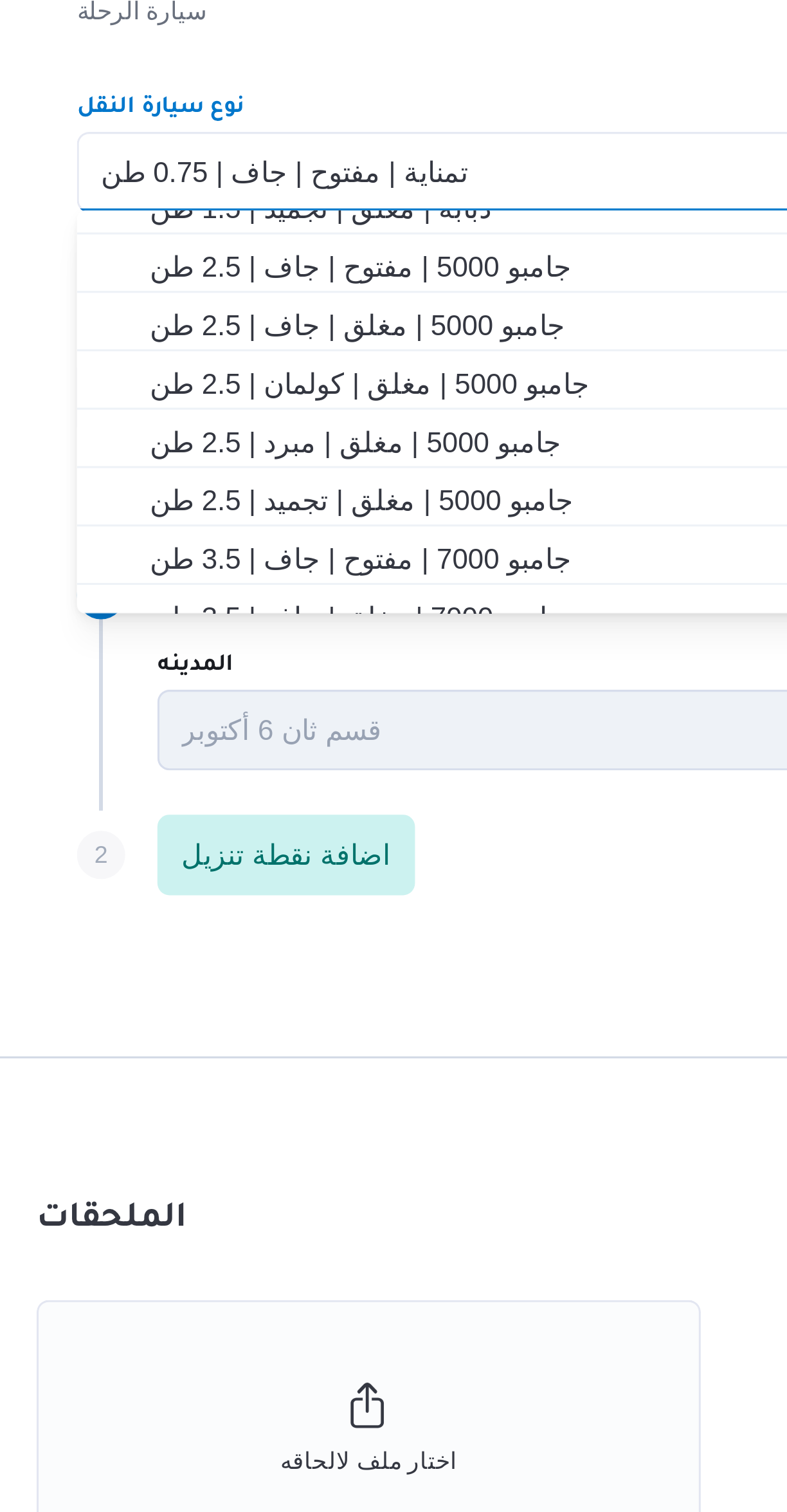
scroll to position [123, 0]
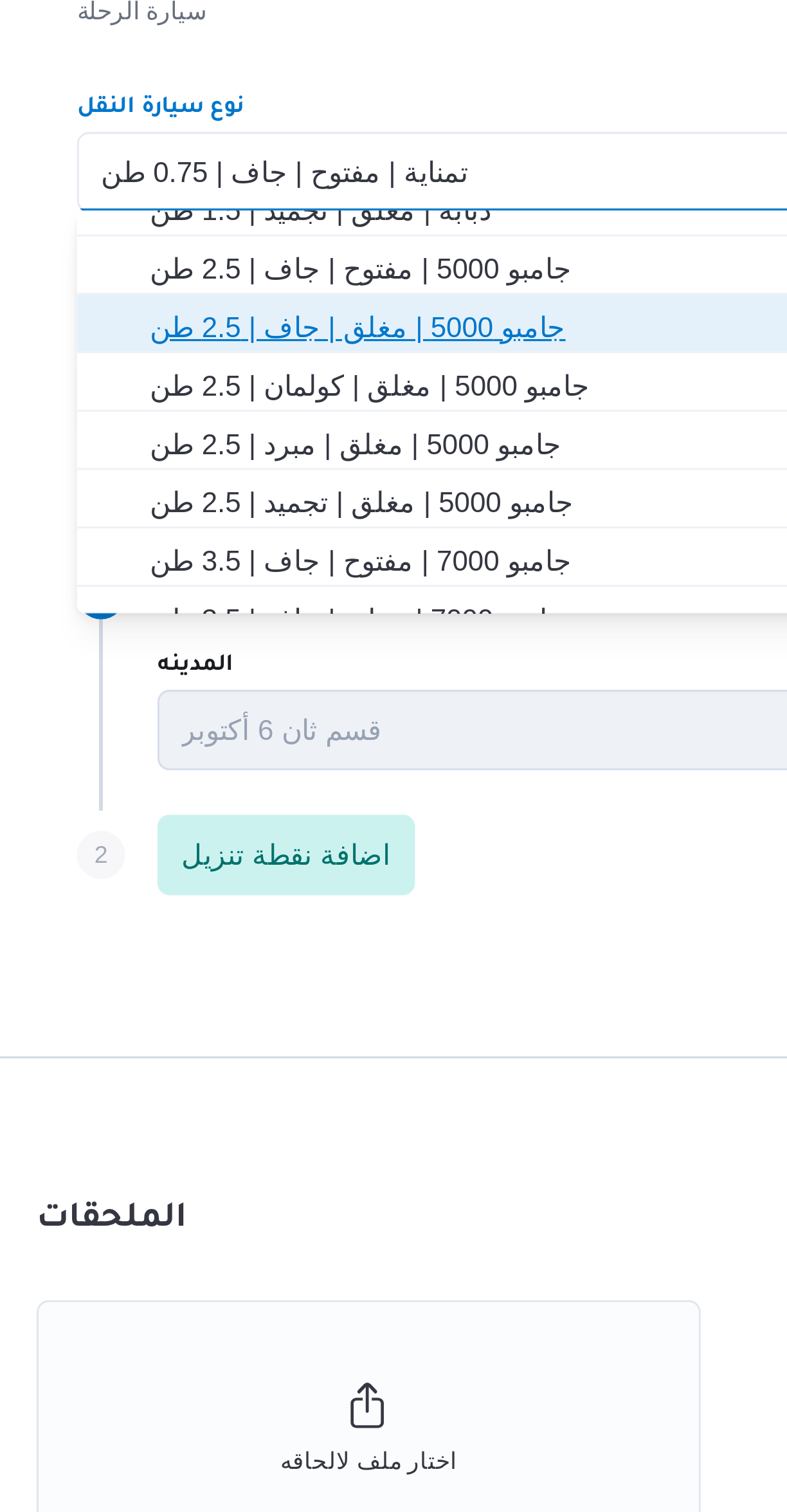
click at [273, 784] on span "جامبو 5000 | مغلق | جاف | 2.5 طن" at bounding box center [477, 789] width 458 height 16
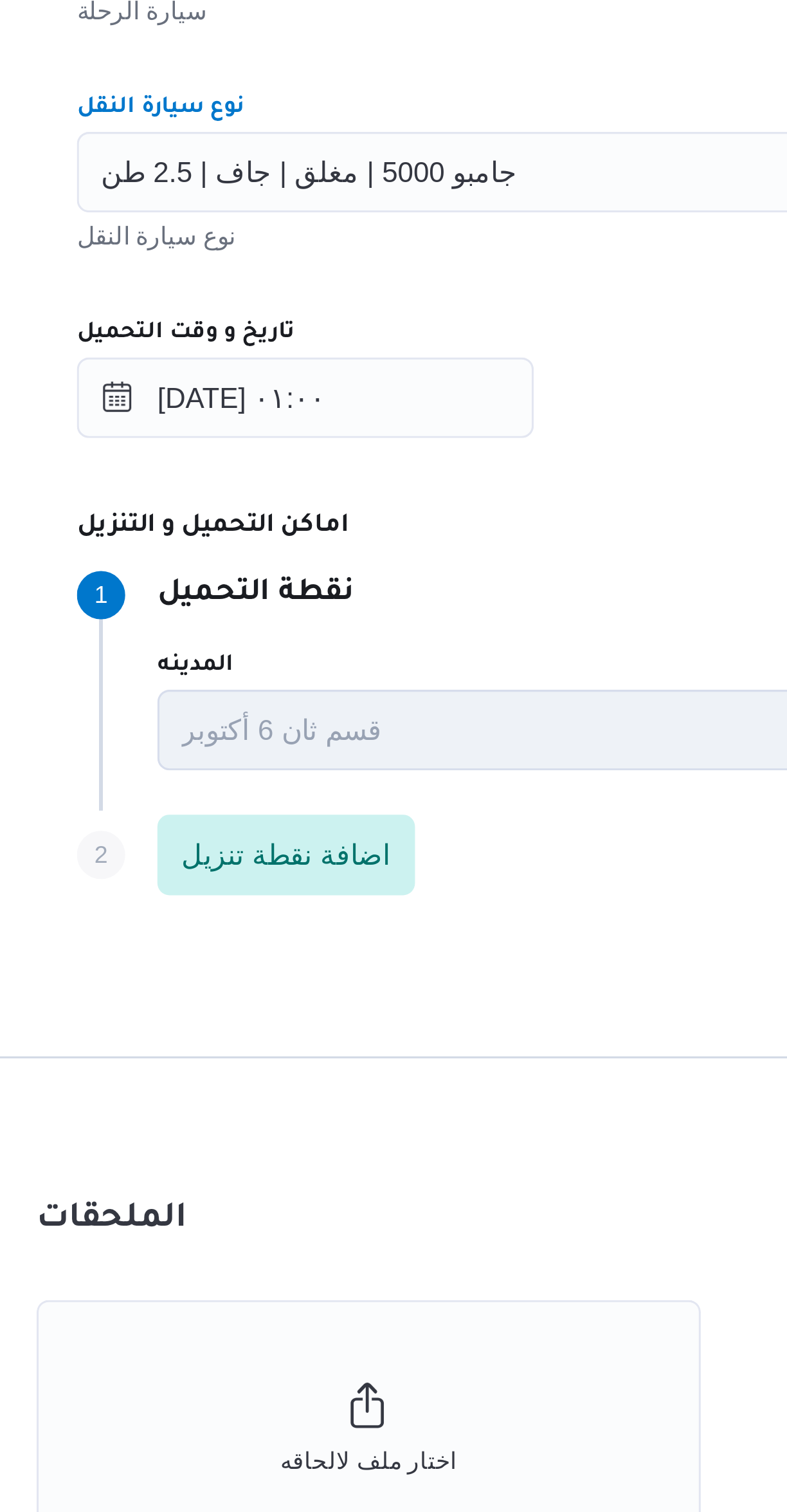
click at [312, 780] on div "المقاول مصطفى ممدوح محمود عبدالهادى مقاول الرحلة نوع العملية On-Demand order-fo…" at bounding box center [469, 700] width 509 height 572
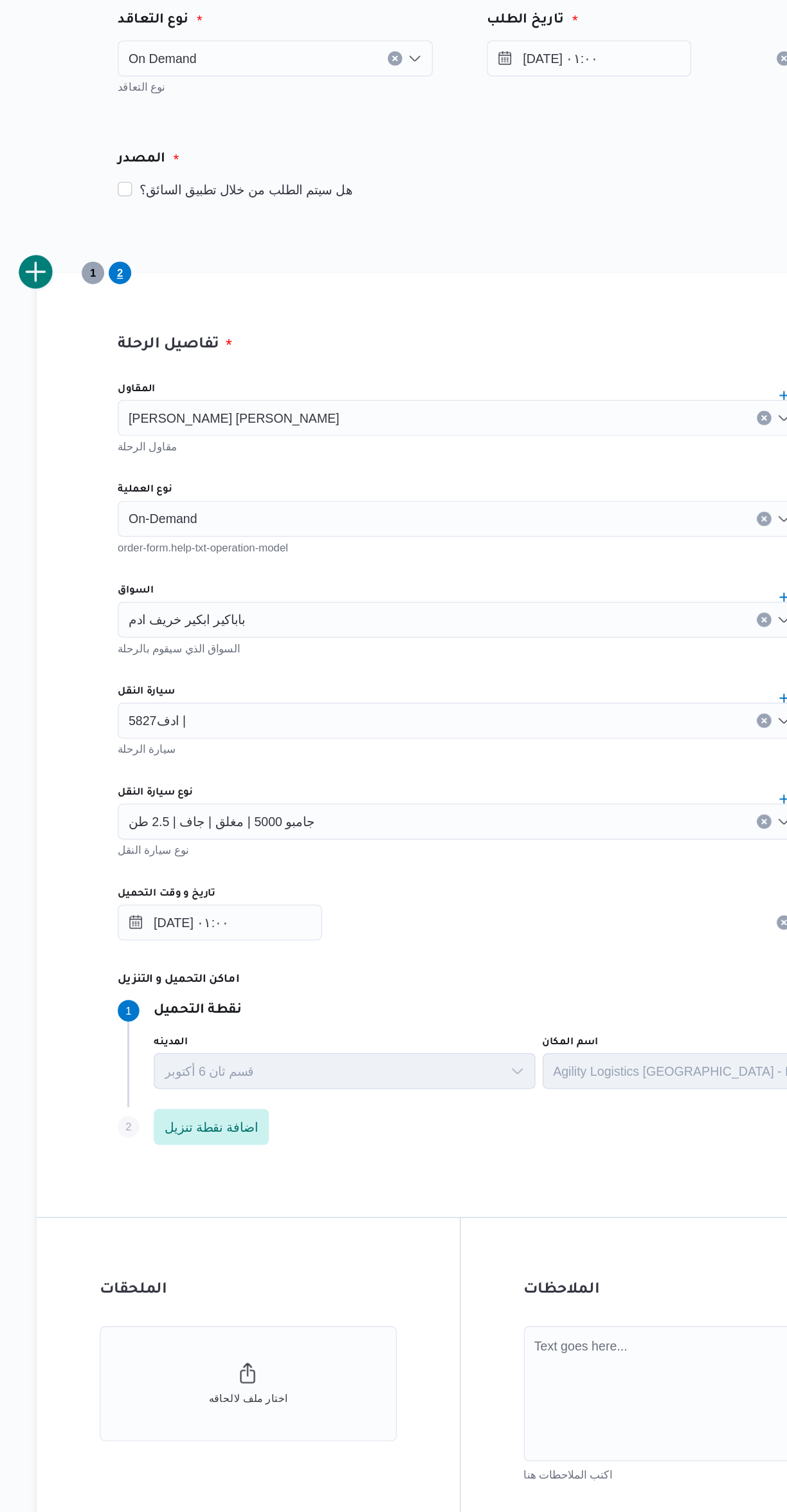
click at [525, 1291] on button "ارسال الطلب" at bounding box center [469, 1290] width 321 height 32
select select "ar"
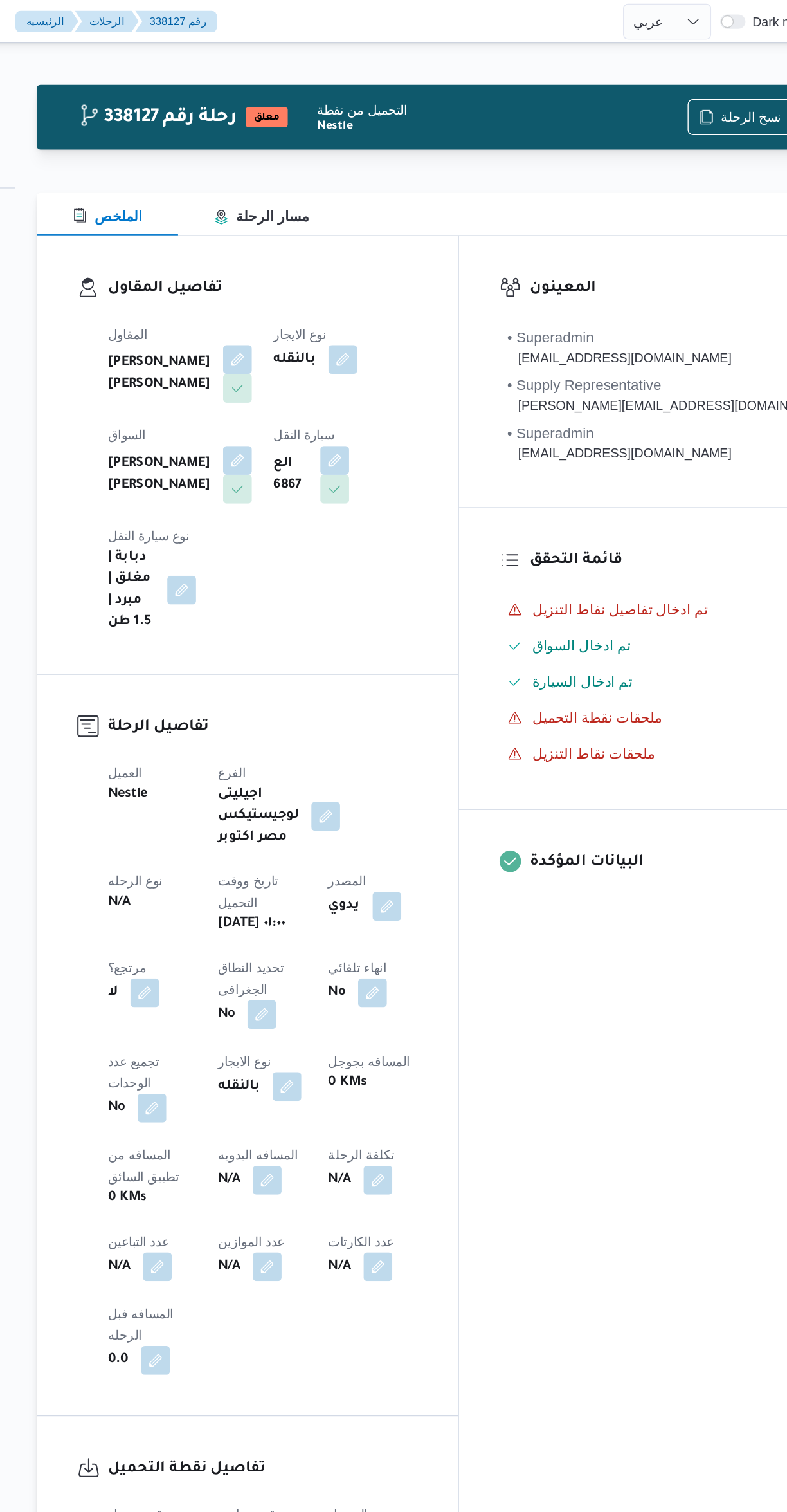
select select "ar"
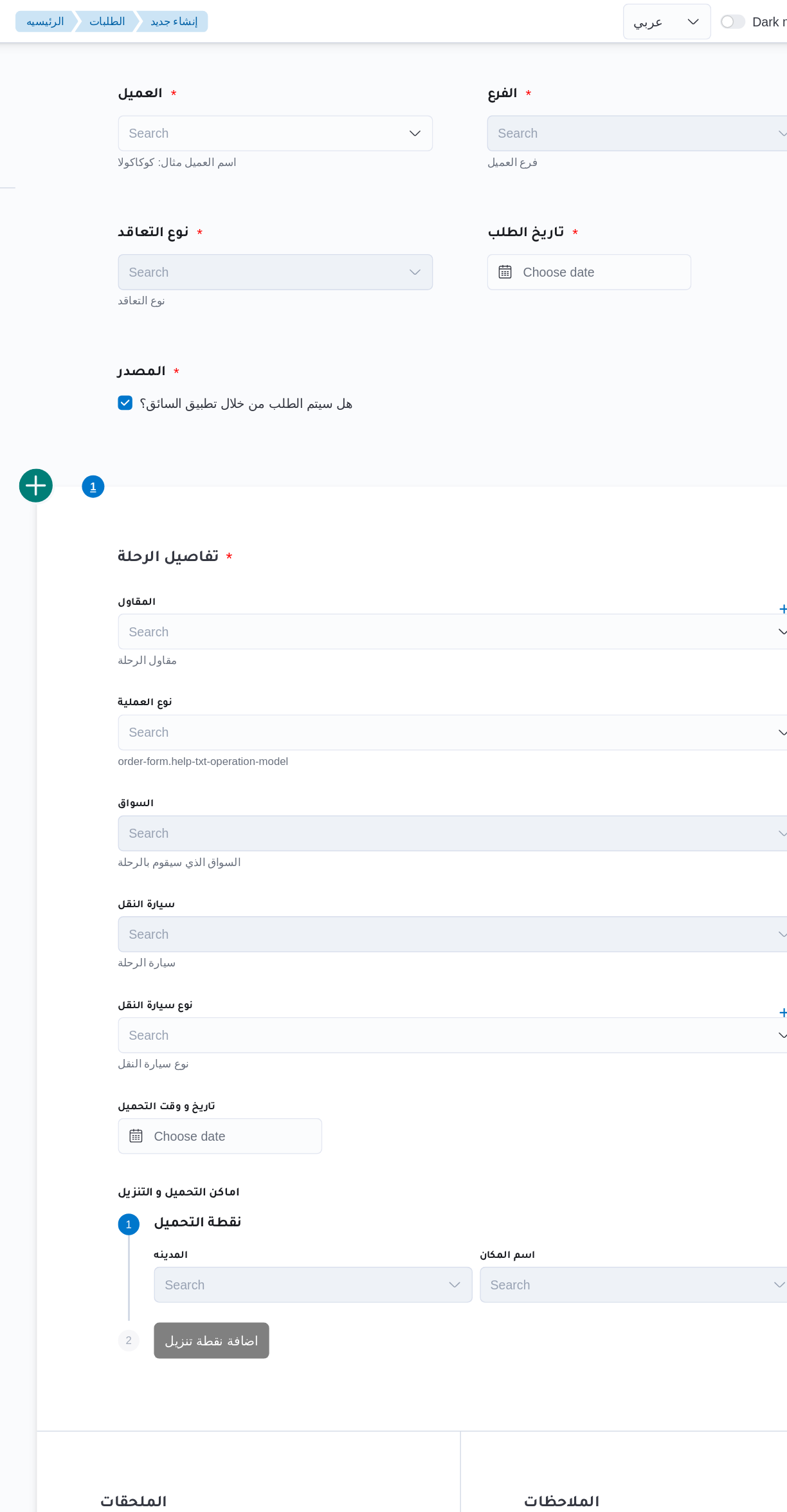
click at [253, 102] on div "Search" at bounding box center [337, 95] width 225 height 25
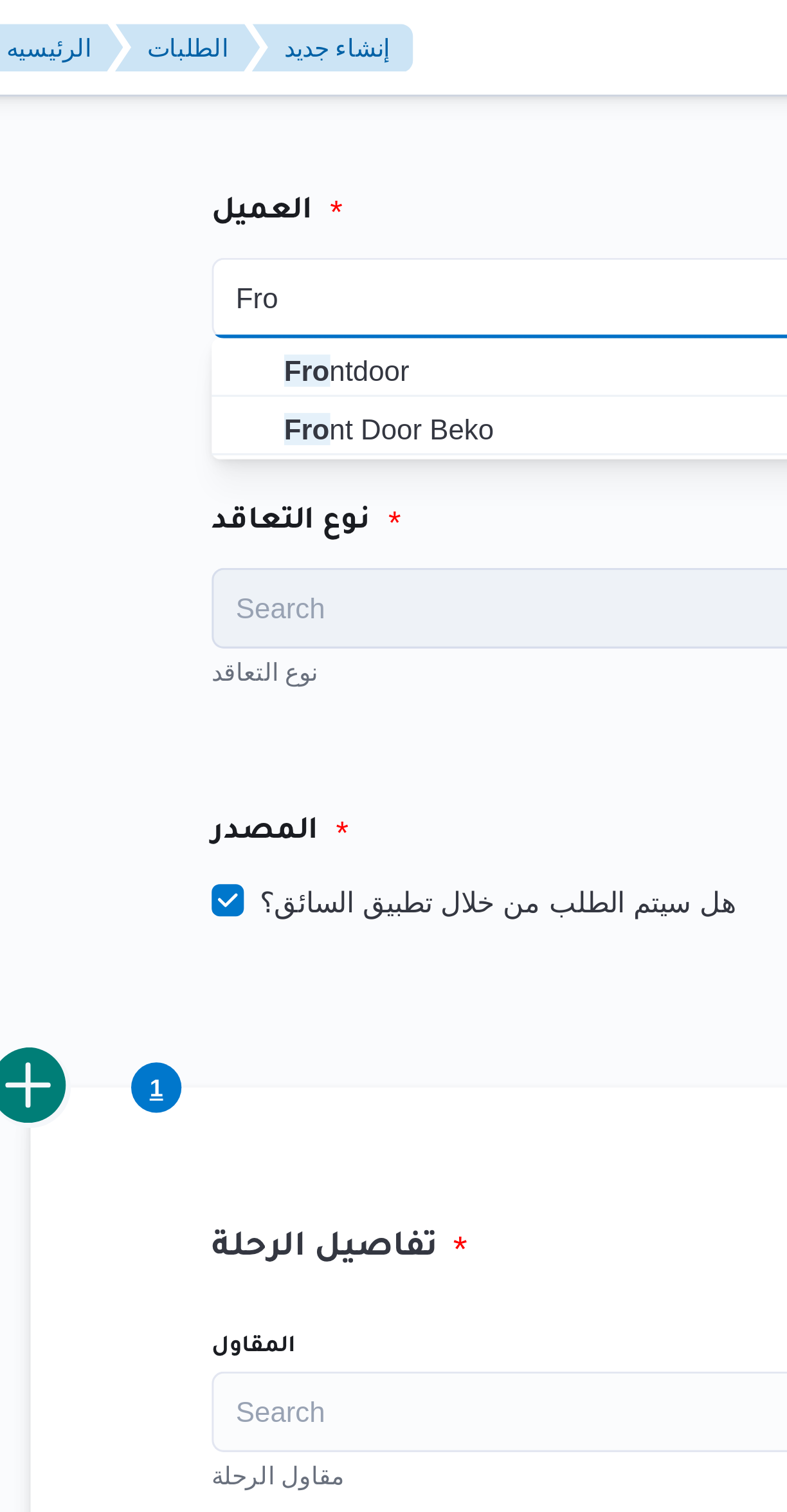
type input "Fro"
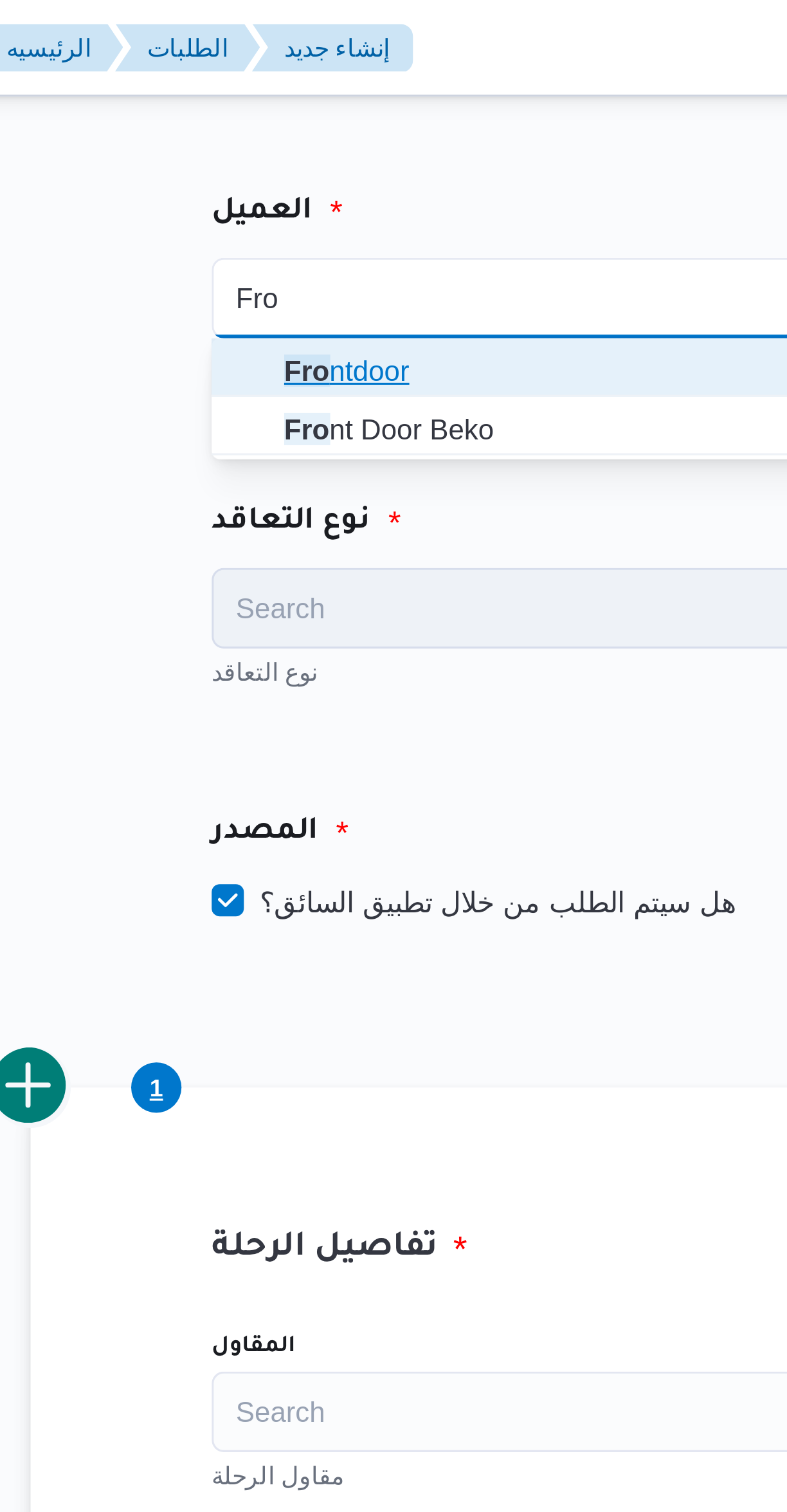
click at [243, 120] on span "Fro ntdoor" at bounding box center [337, 118] width 214 height 21
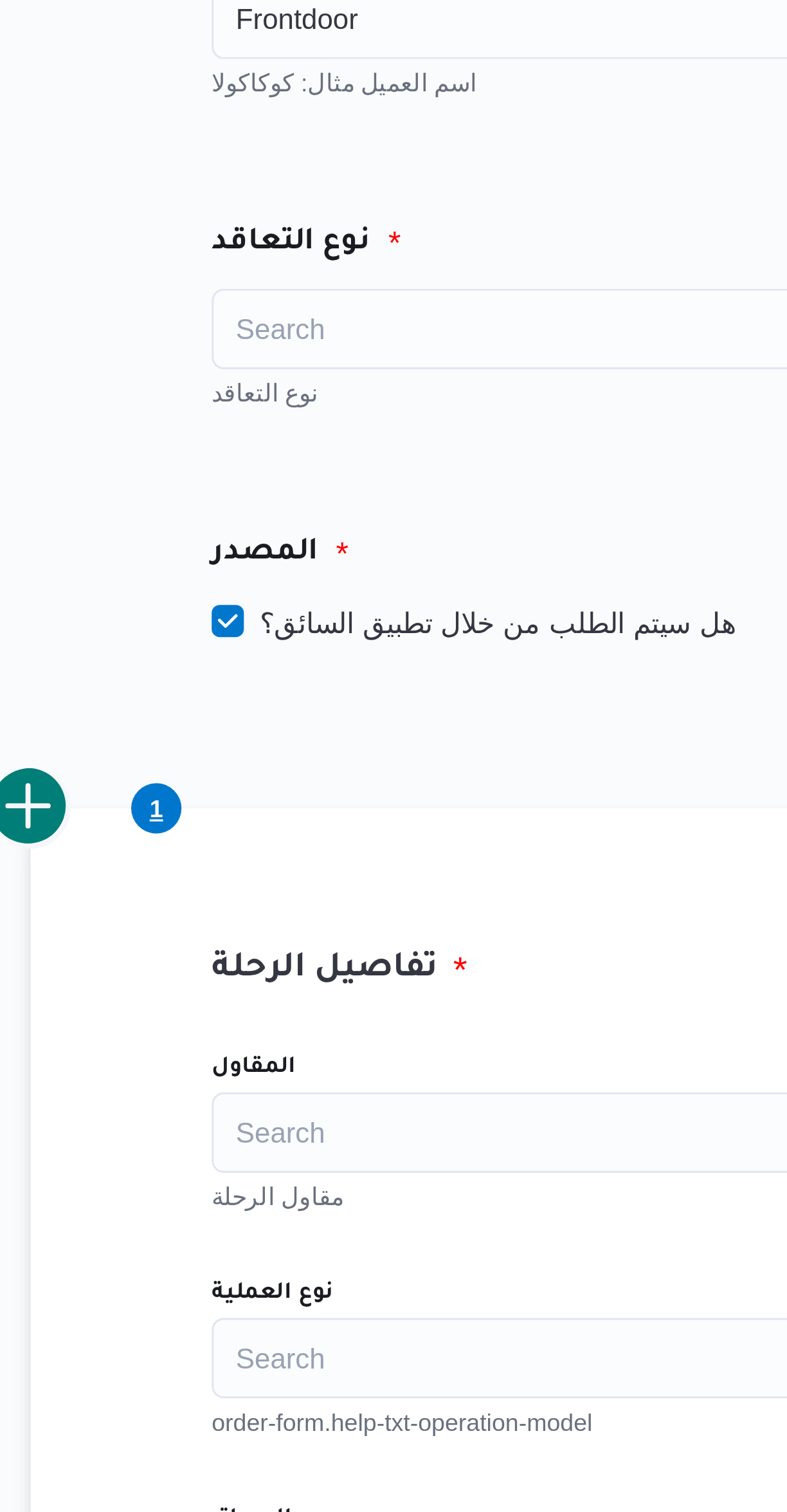
click at [249, 203] on div "Search" at bounding box center [337, 193] width 225 height 25
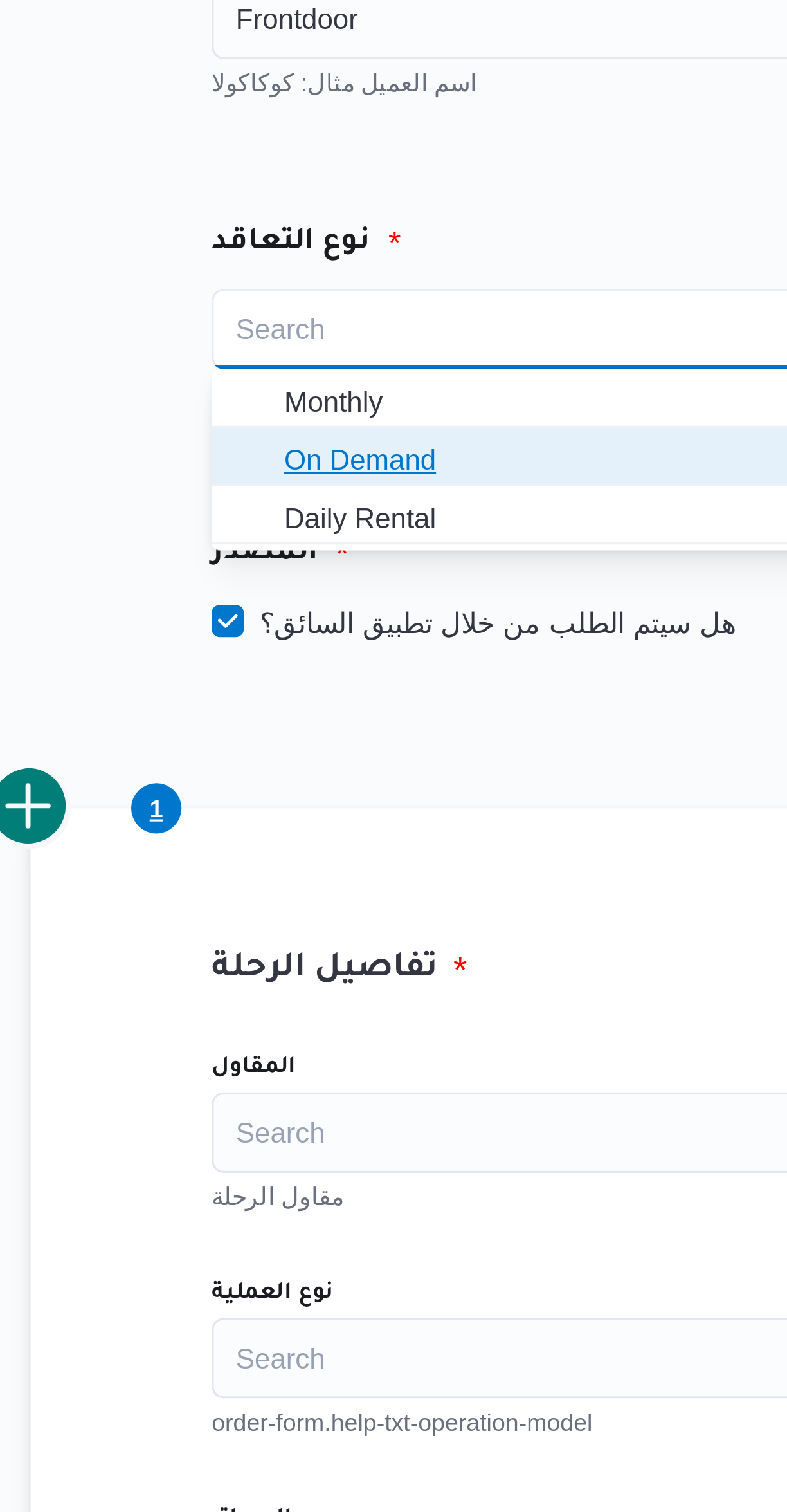
click at [251, 236] on span "On Demand" at bounding box center [346, 236] width 194 height 16
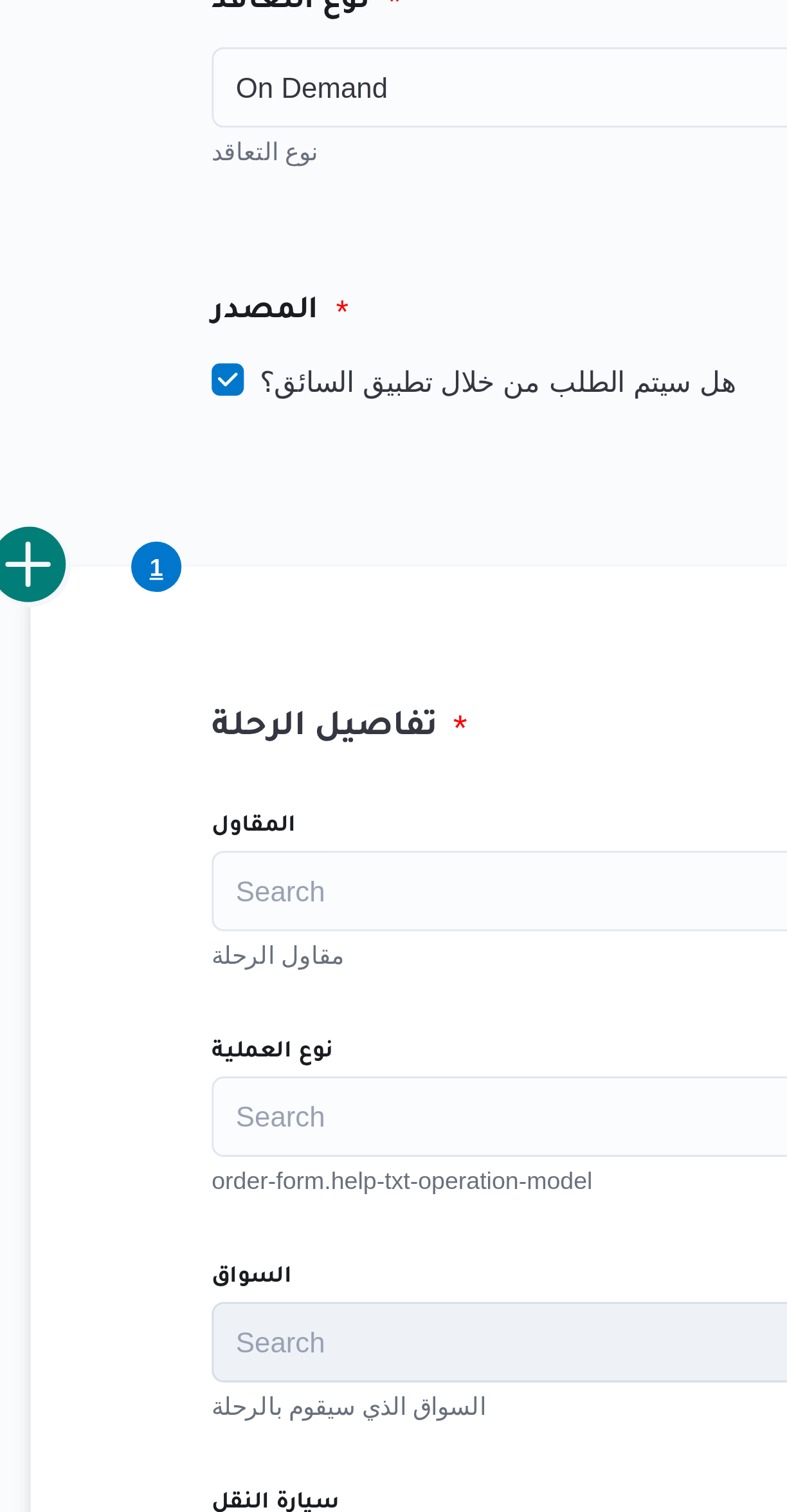
click at [248, 295] on label "هل سيتم الطلب من خلال تطبيق السائق؟" at bounding box center [308, 288] width 167 height 16
checkbox input "false"
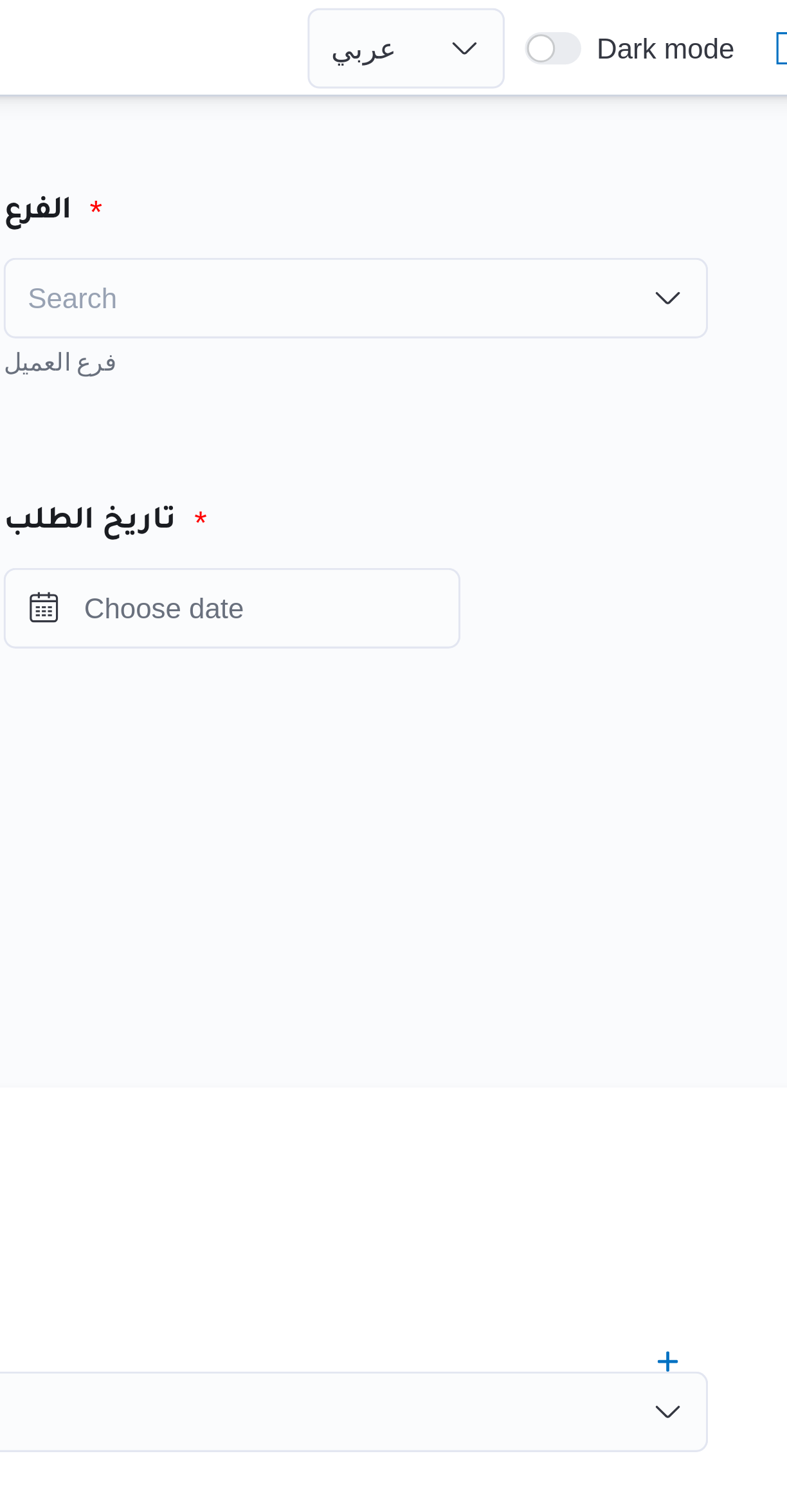
click at [540, 103] on div "Search" at bounding box center [601, 95] width 225 height 25
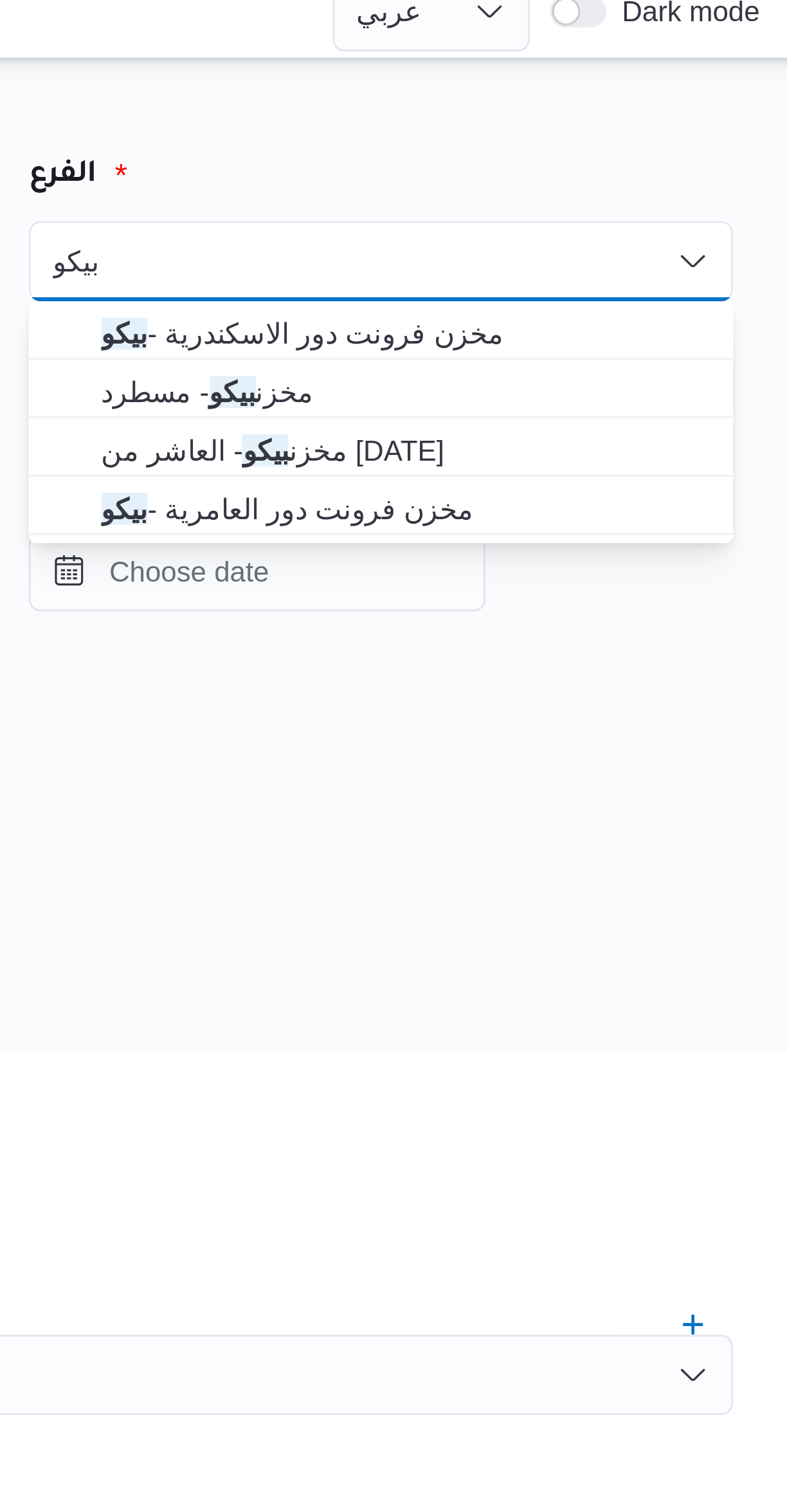
type input "بيكو"
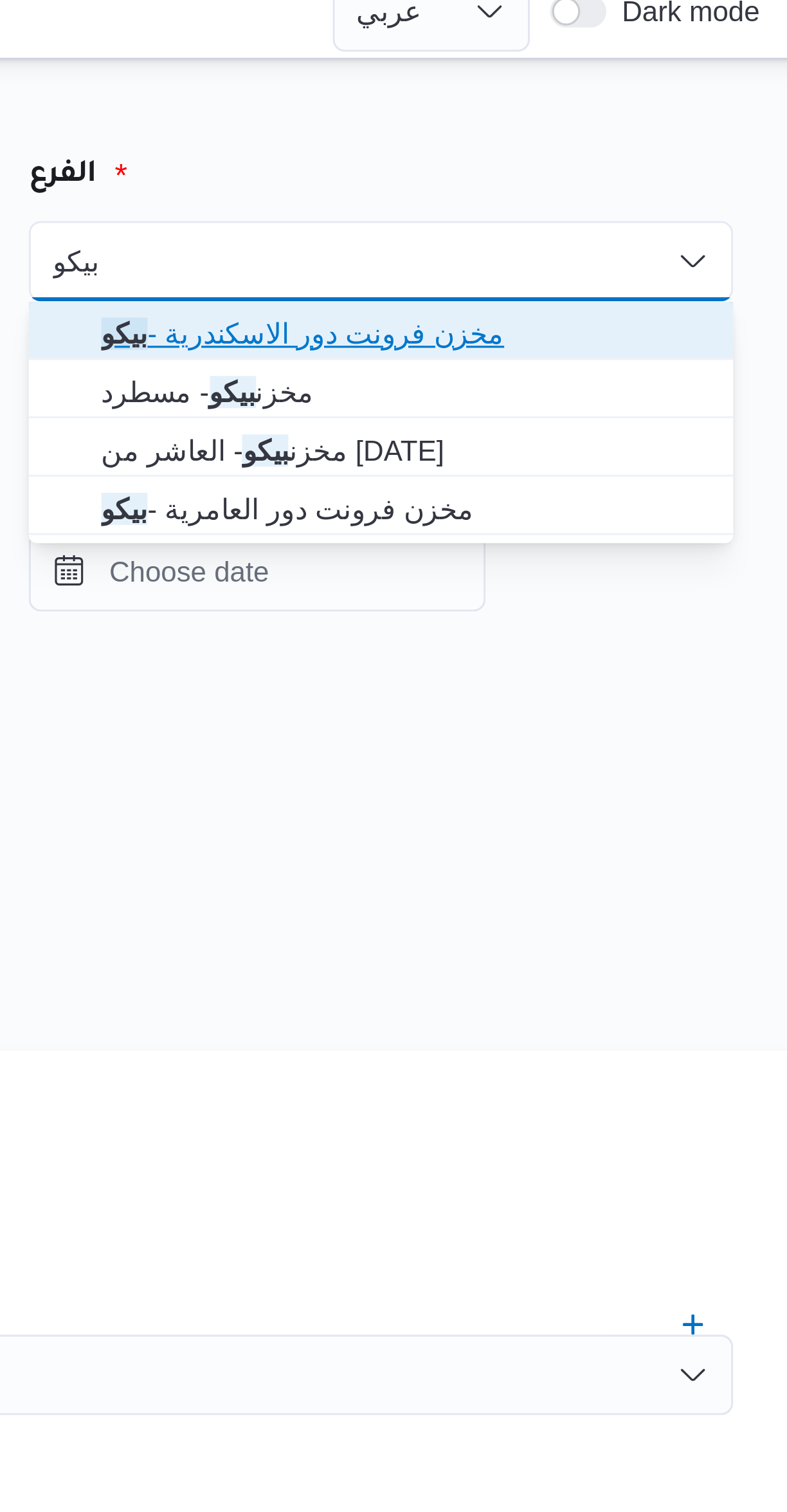
click at [527, 117] on span "مخزن فرونت دور الاسكندرية - بيكو" at bounding box center [609, 118] width 194 height 16
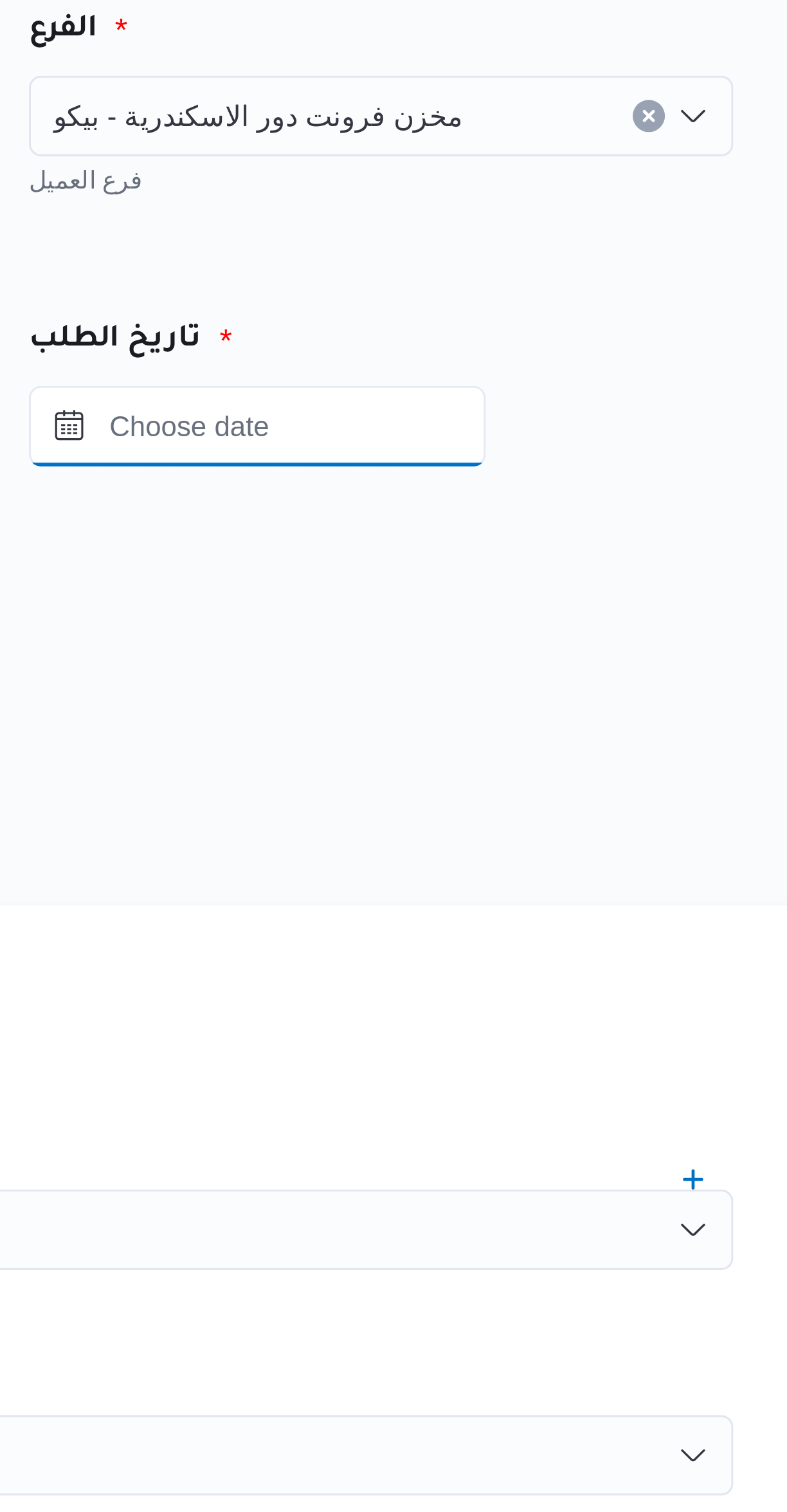
click at [549, 197] on input "Press the down key to open a popover containing a calendar." at bounding box center [561, 193] width 146 height 25
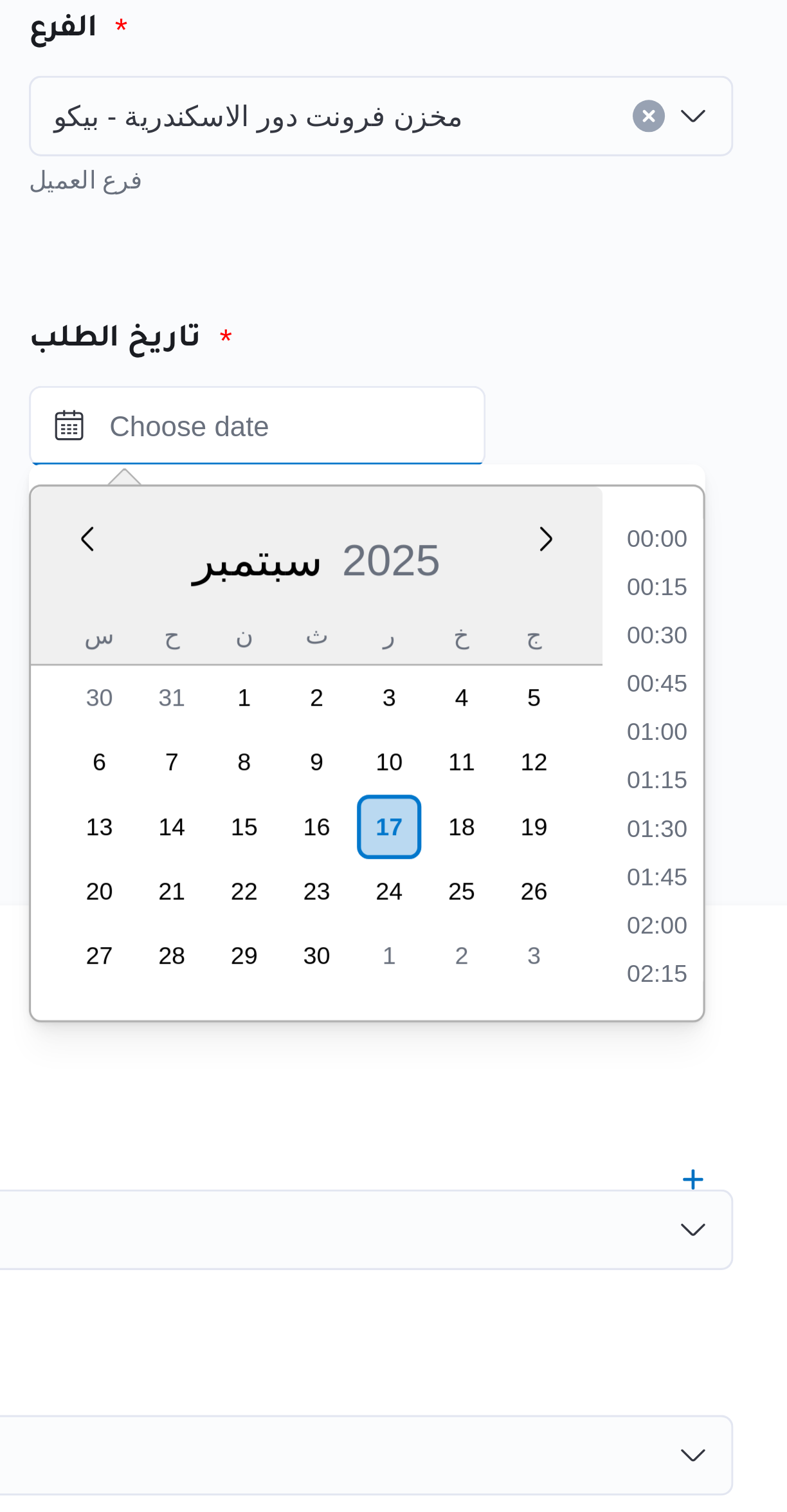
scroll to position [586, 0]
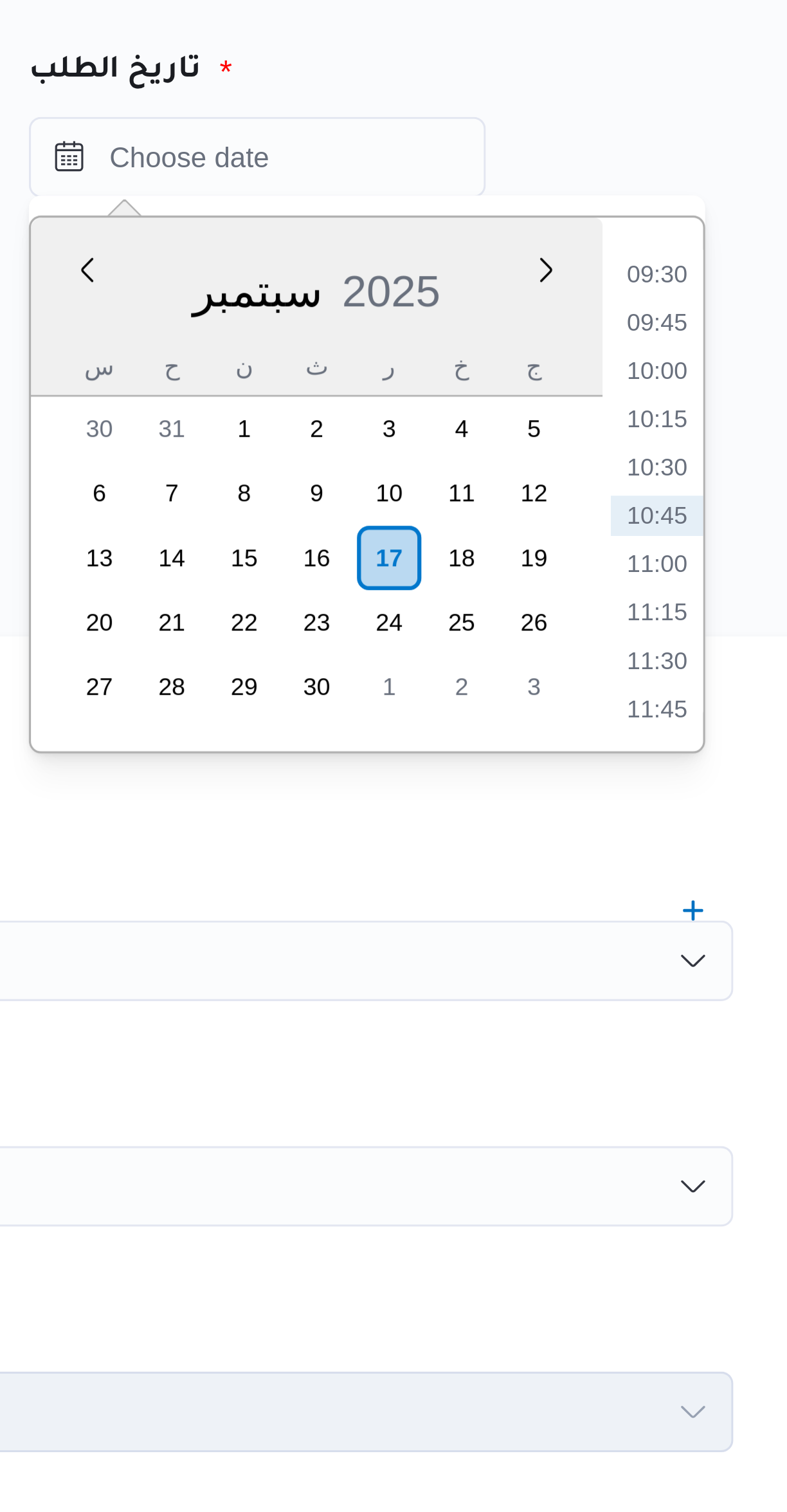
click at [690, 229] on li "09:30" at bounding box center [690, 231] width 30 height 13
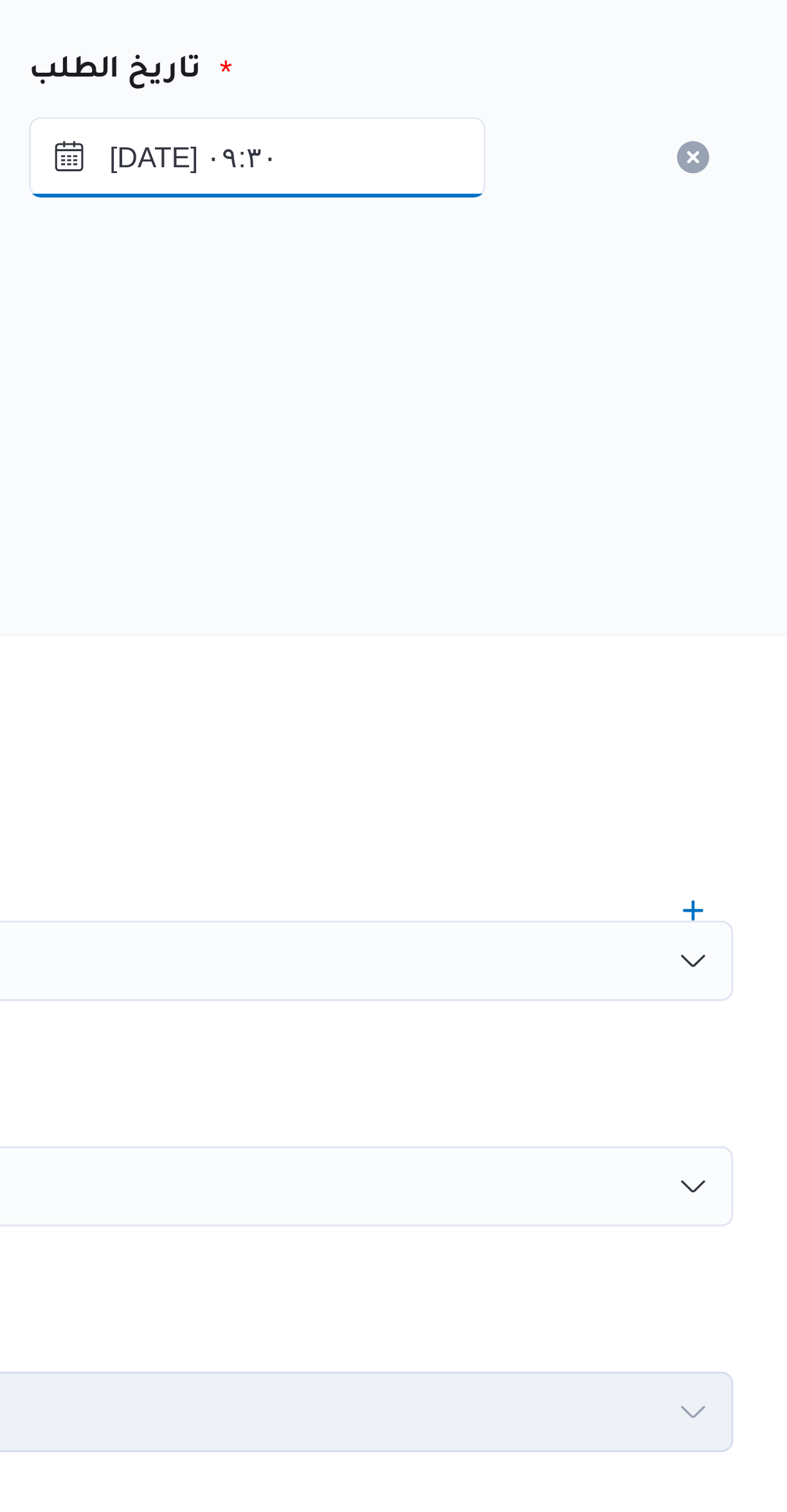
click at [568, 195] on input "١٧/٠٩/٢٠٢٥ ٠٩:٣٠" at bounding box center [561, 193] width 146 height 25
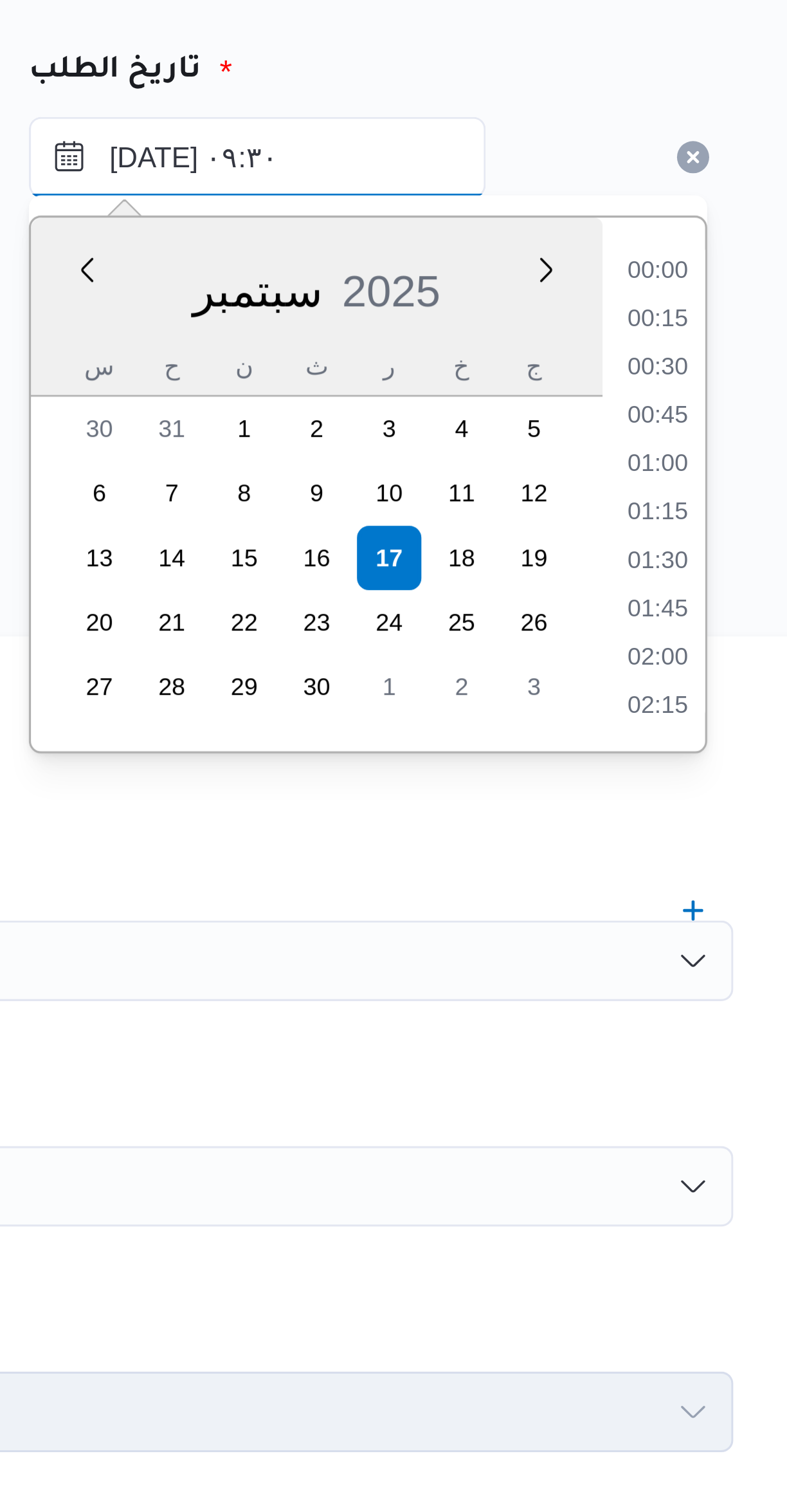
scroll to position [508, 0]
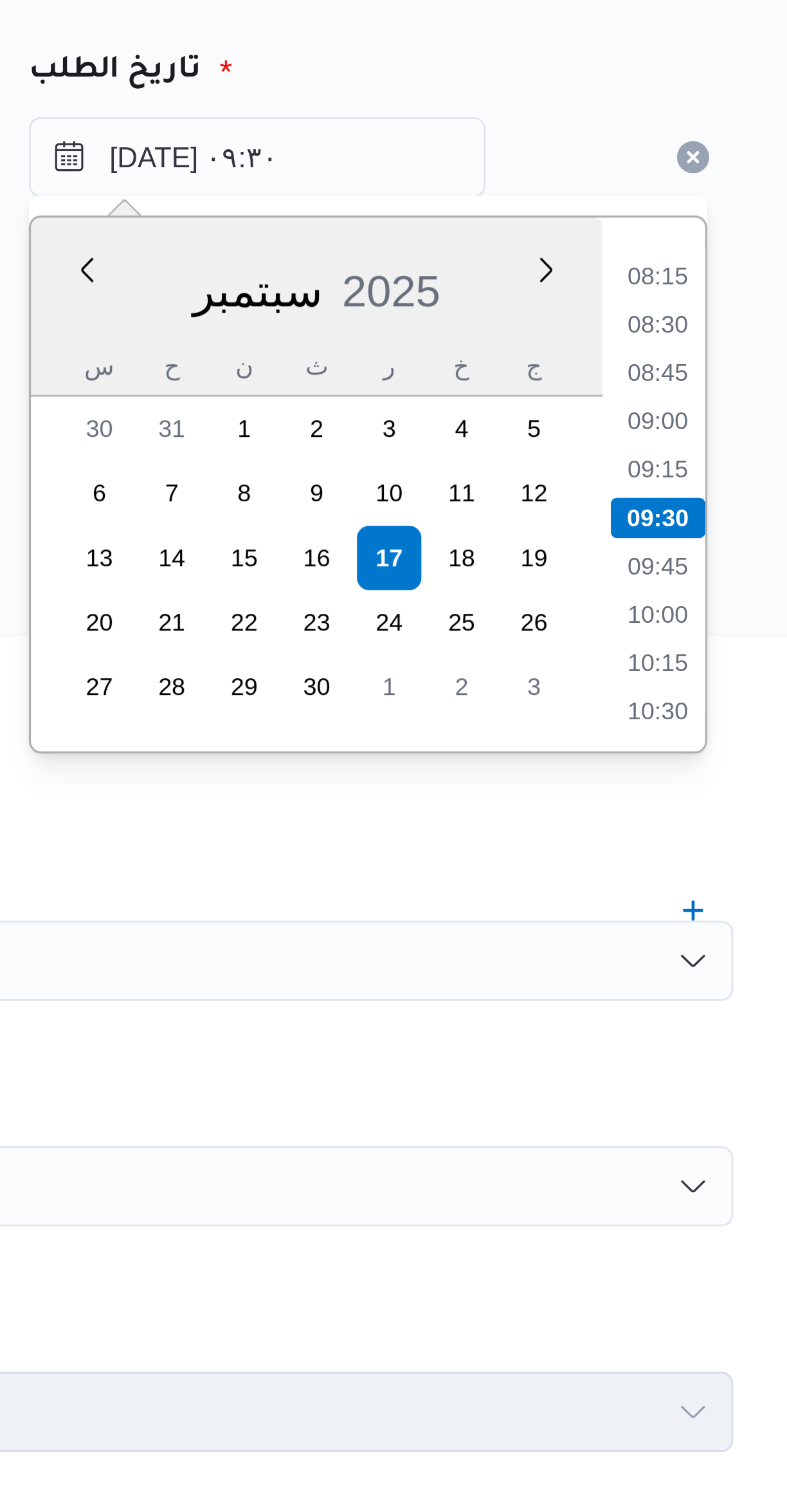
click at [681, 275] on li "09:00" at bounding box center [690, 278] width 30 height 13
type input "١٧/٠٩/٢٠٢٥ ٠٩:٠٠"
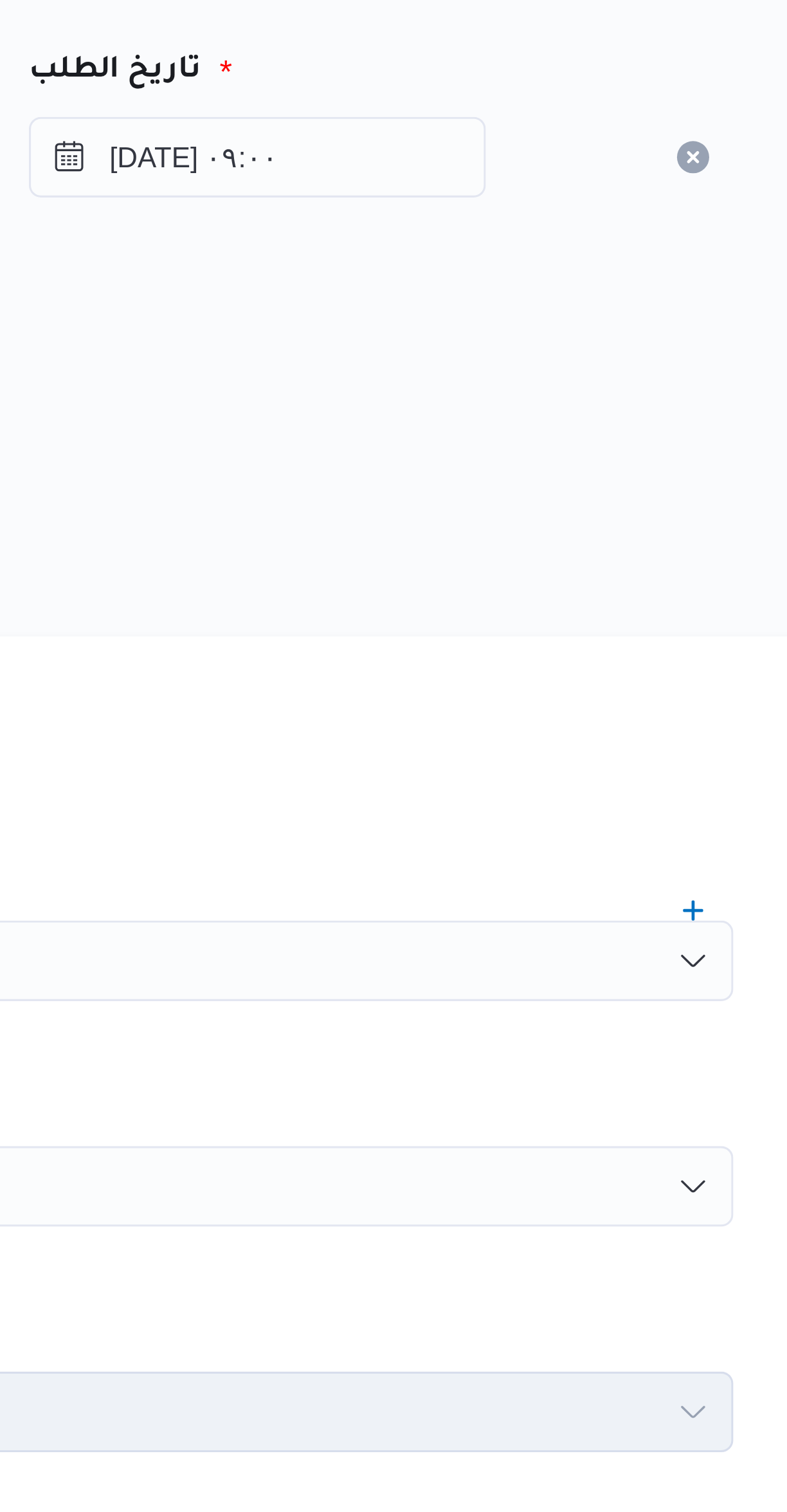
click at [553, 264] on div "المصدر" at bounding box center [469, 266] width 504 height 31
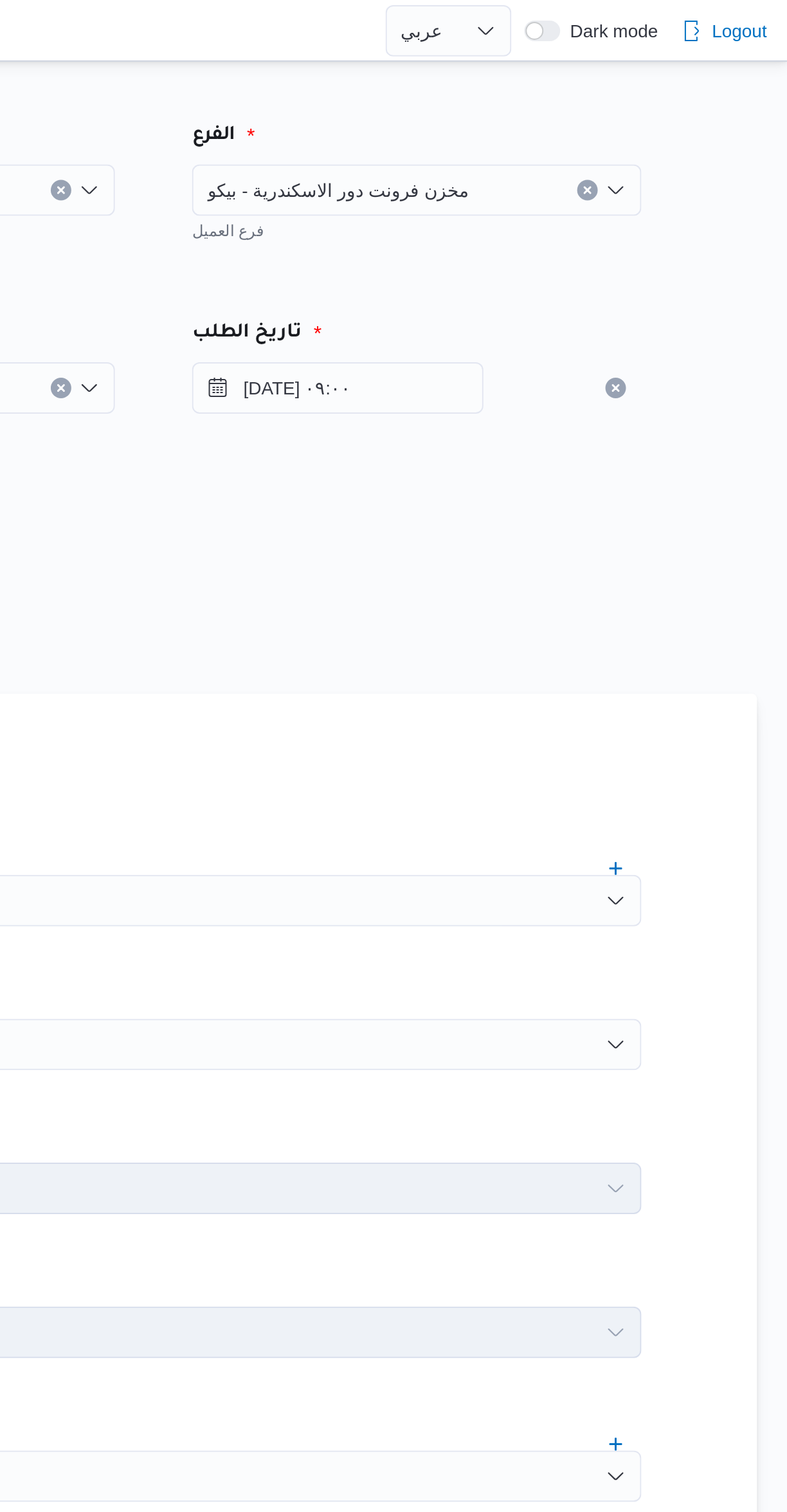
scroll to position [0, 0]
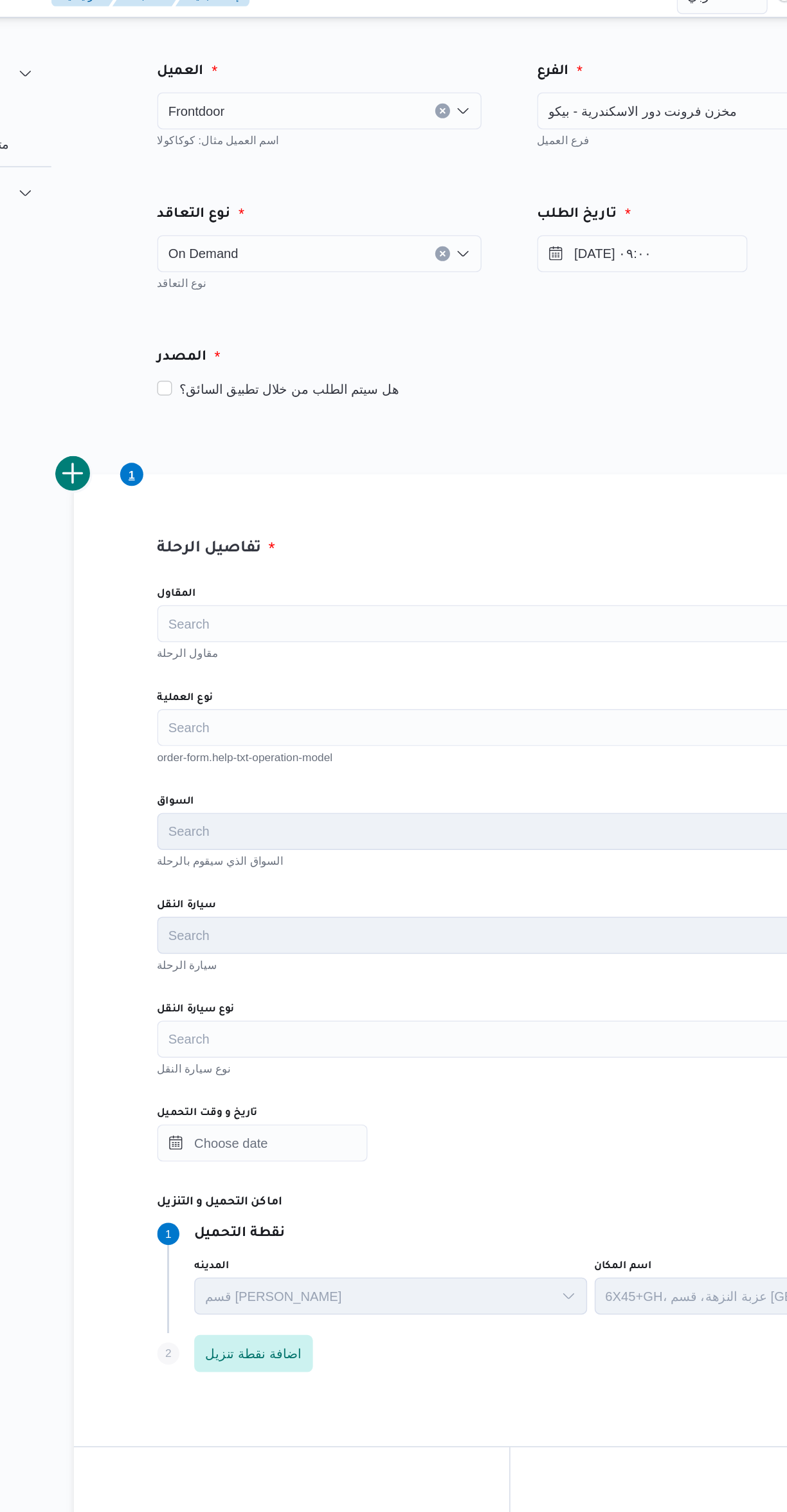
click at [234, 523] on input "نوع العملية" at bounding box center [233, 524] width 1 height 16
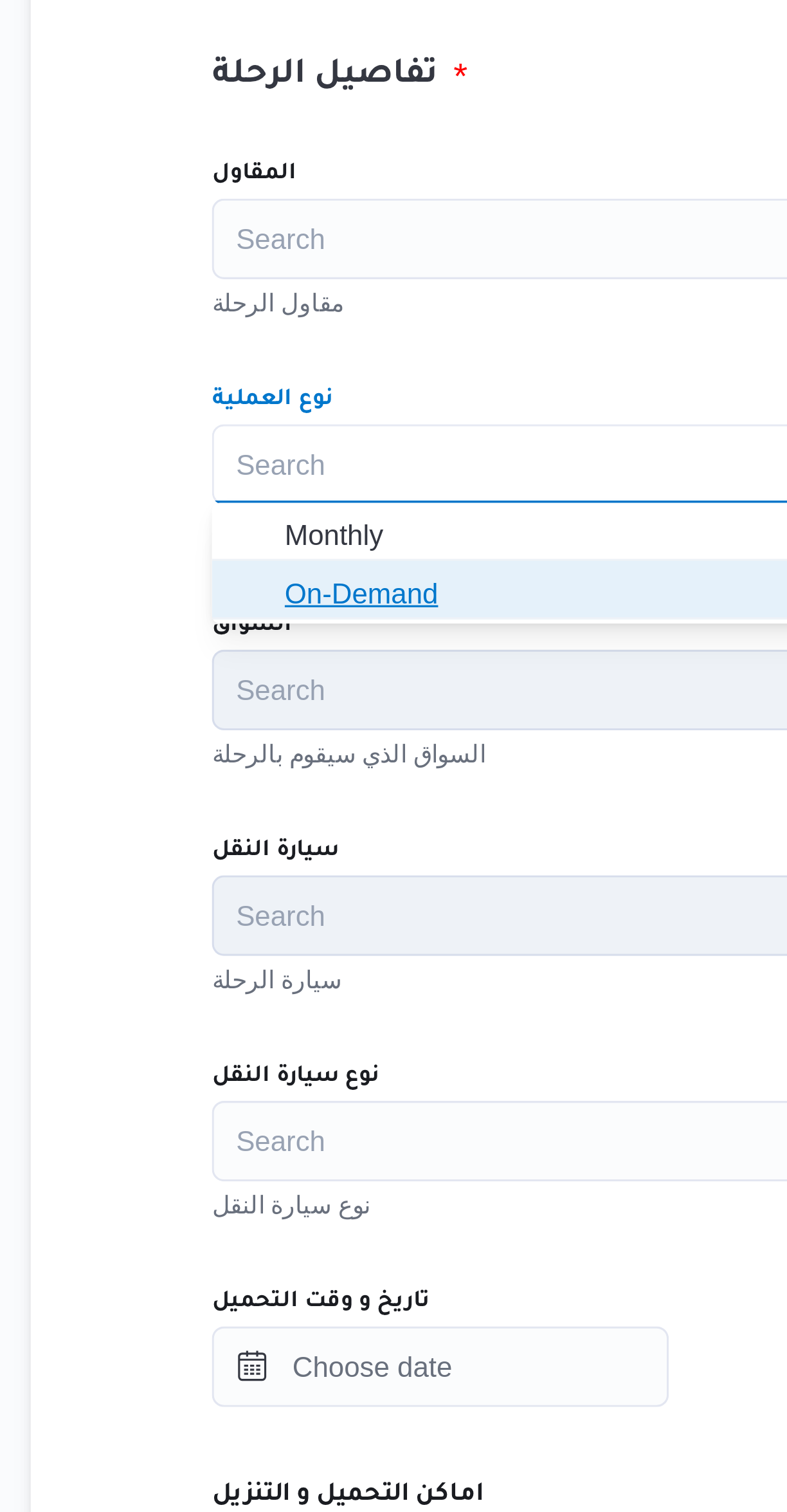
click at [249, 566] on span "On-Demand" at bounding box center [477, 565] width 458 height 16
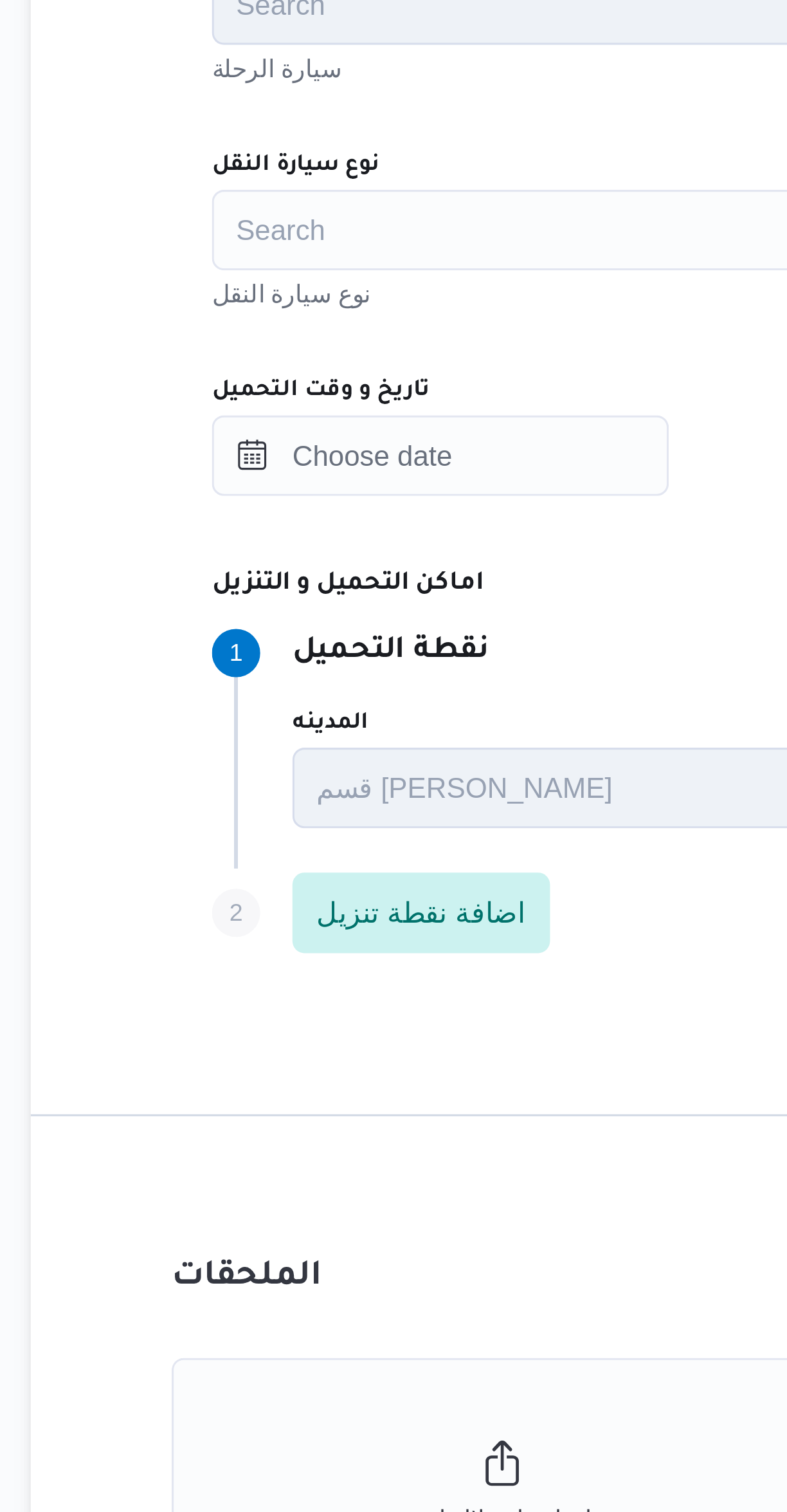
click at [257, 739] on div "Search" at bounding box center [469, 739] width 488 height 25
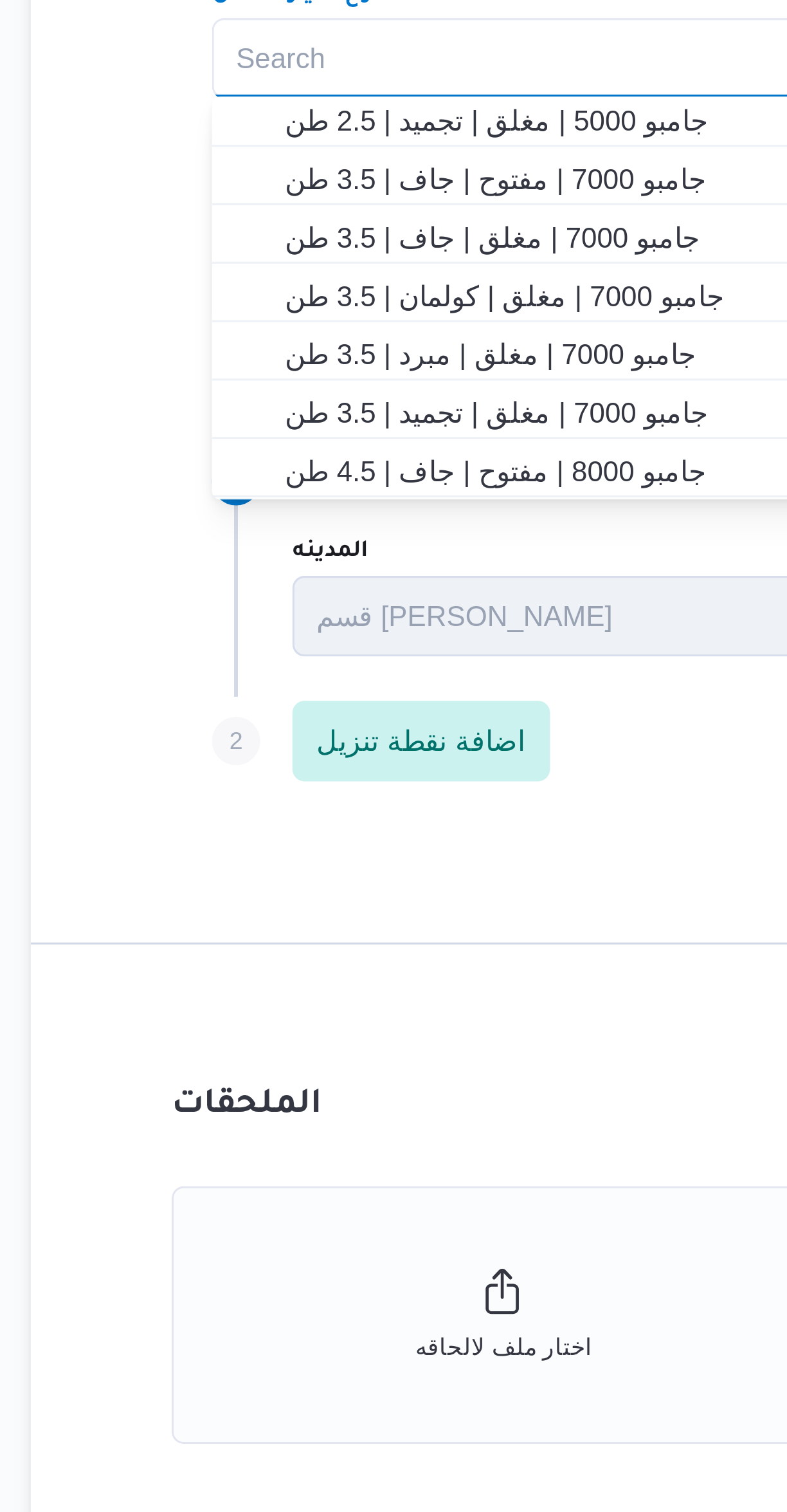
scroll to position [207, 0]
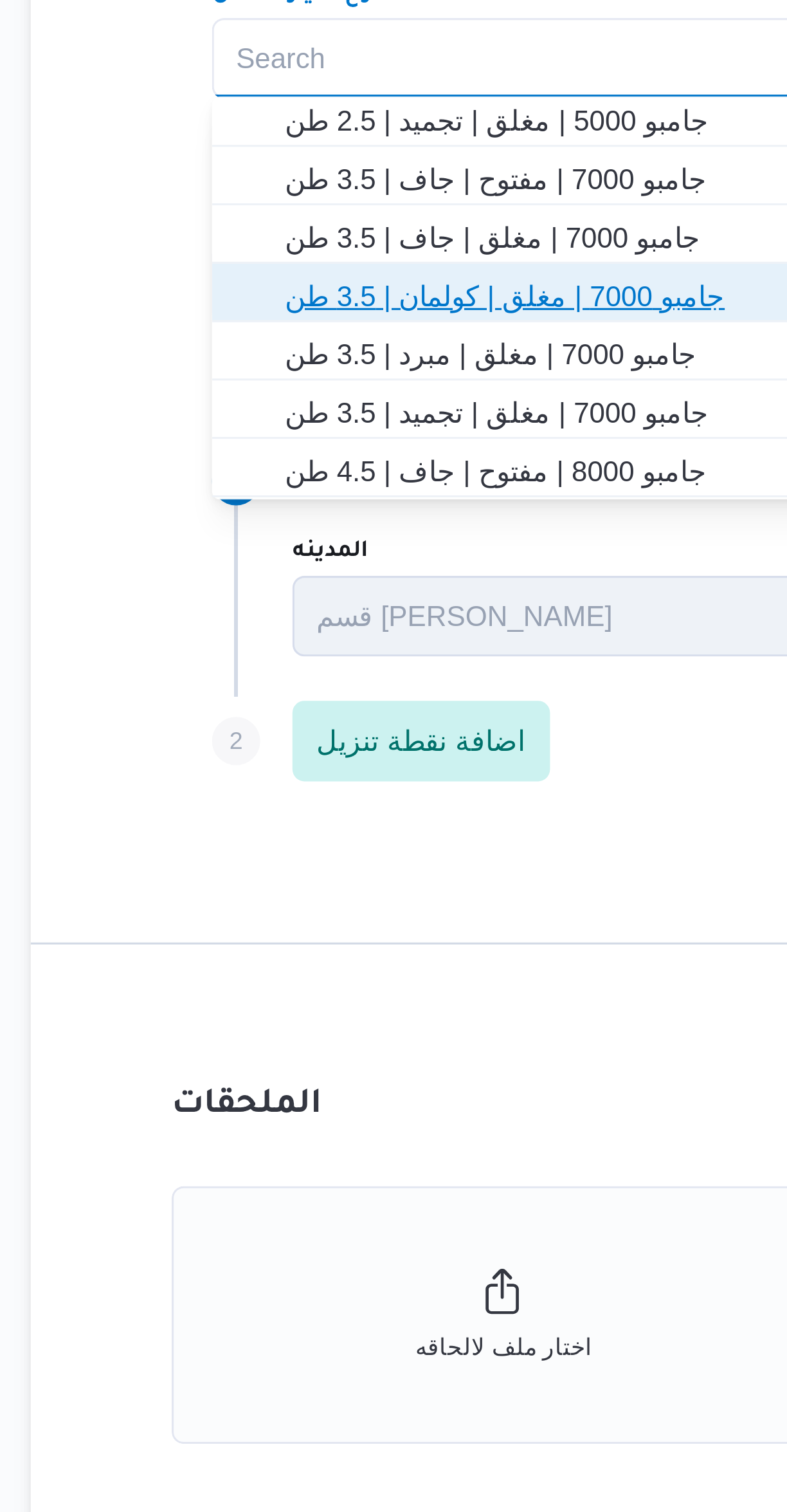
click at [261, 805] on span "جامبو 7000 | مغلق | كولمان | 3.5 طن" at bounding box center [469, 815] width 479 height 21
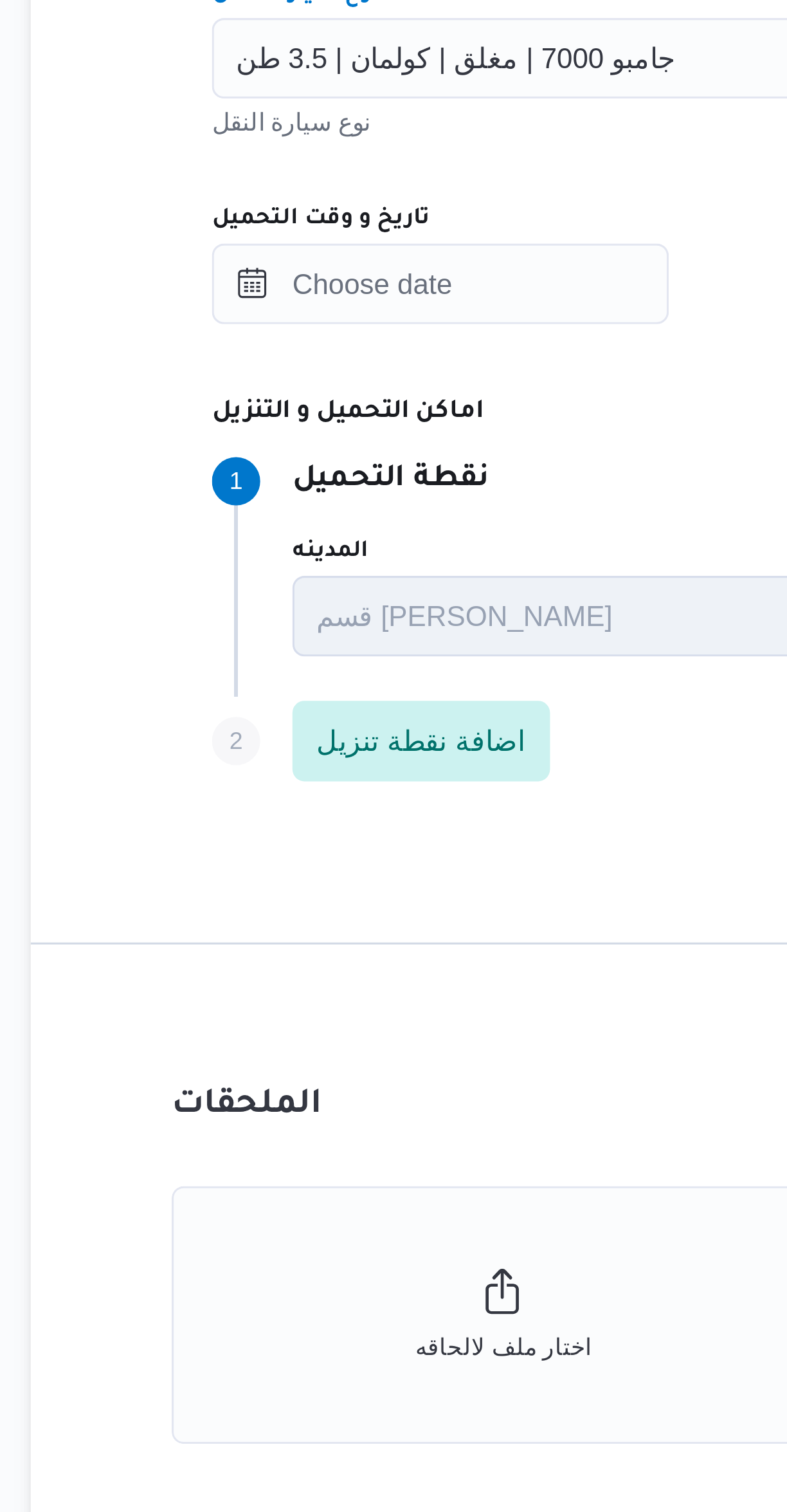
click at [248, 749] on div "جامبو 7000 | مغلق | كولمان | 3.5 طن Combo box. Selected. جامبو 7000 | مغلق | كو…" at bounding box center [469, 739] width 488 height 25
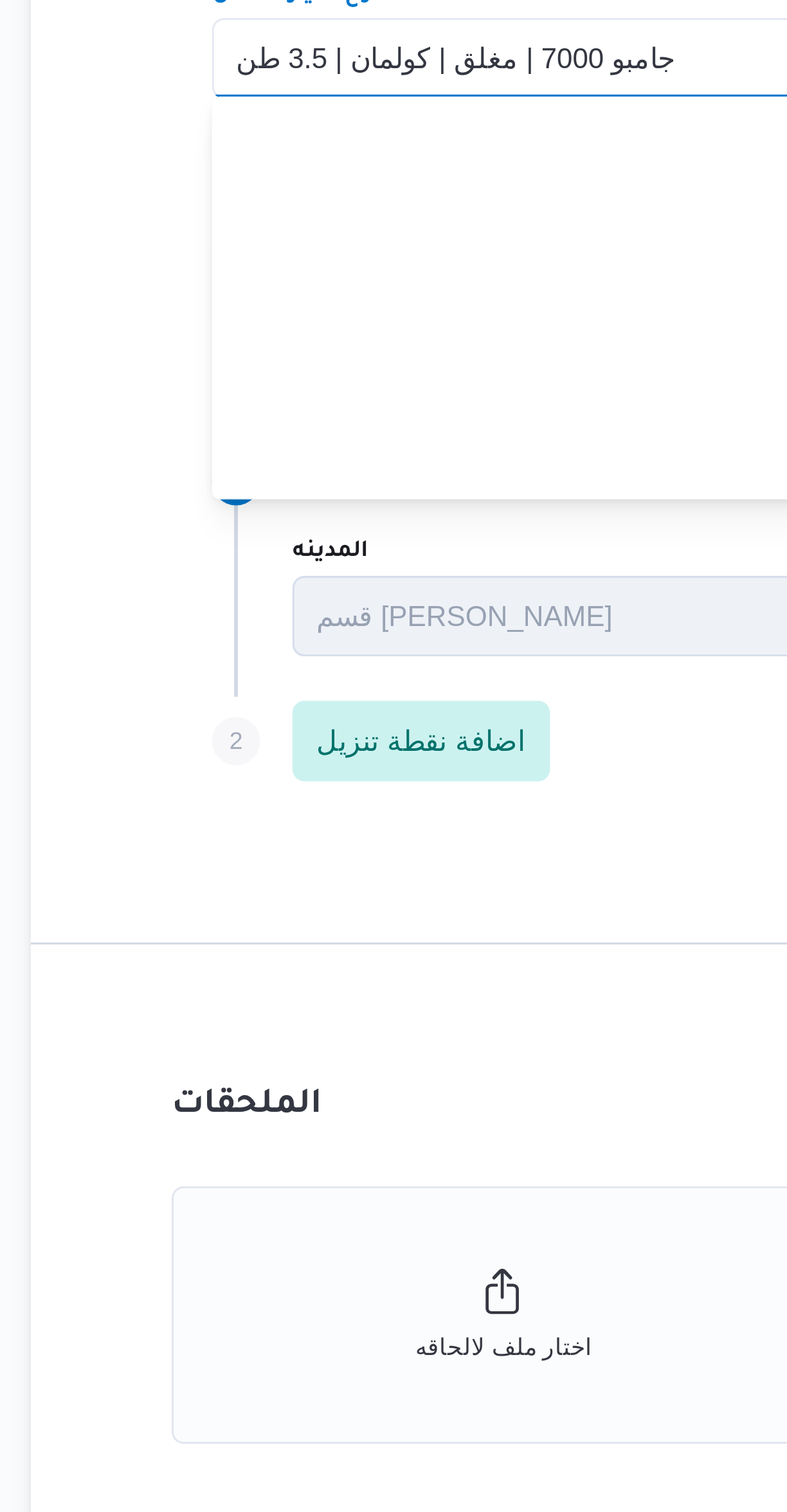
scroll to position [151, 0]
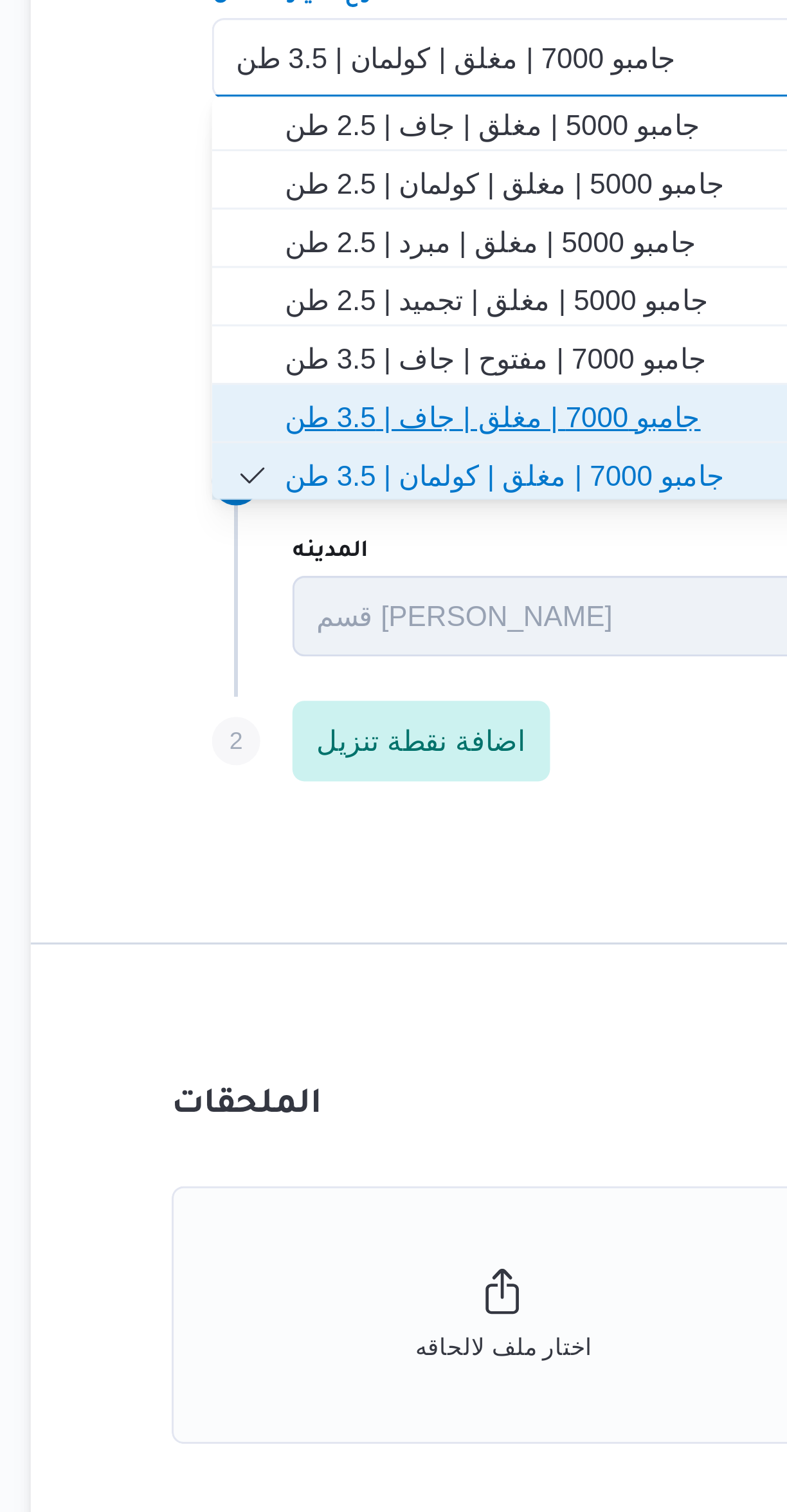
click at [256, 850] on span "جامبو 7000 | مغلق | جاف | 3.5 طن" at bounding box center [477, 854] width 458 height 16
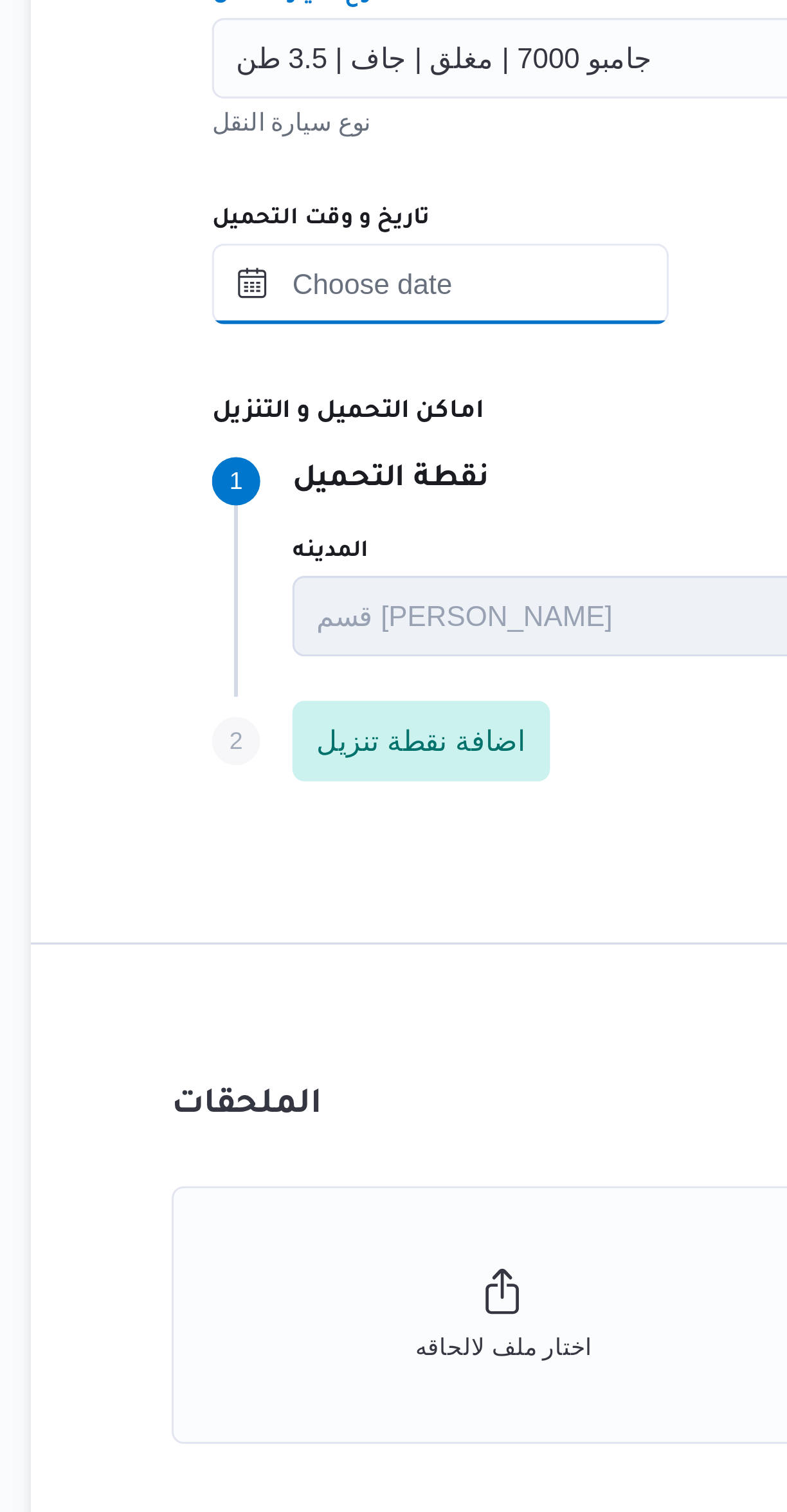
click at [265, 815] on input "تاريخ و وقت التحميل" at bounding box center [298, 811] width 146 height 25
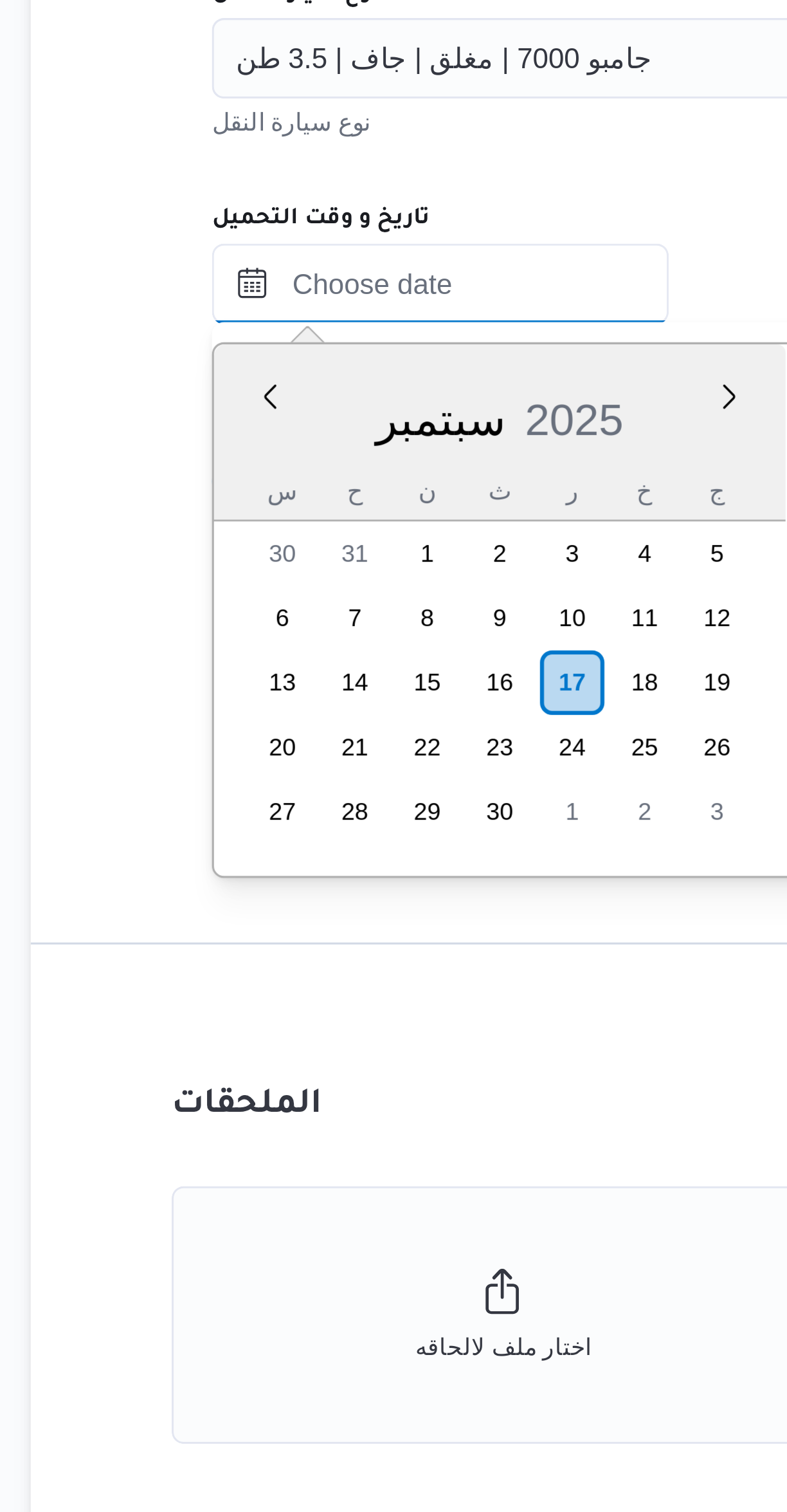
scroll to position [586, 0]
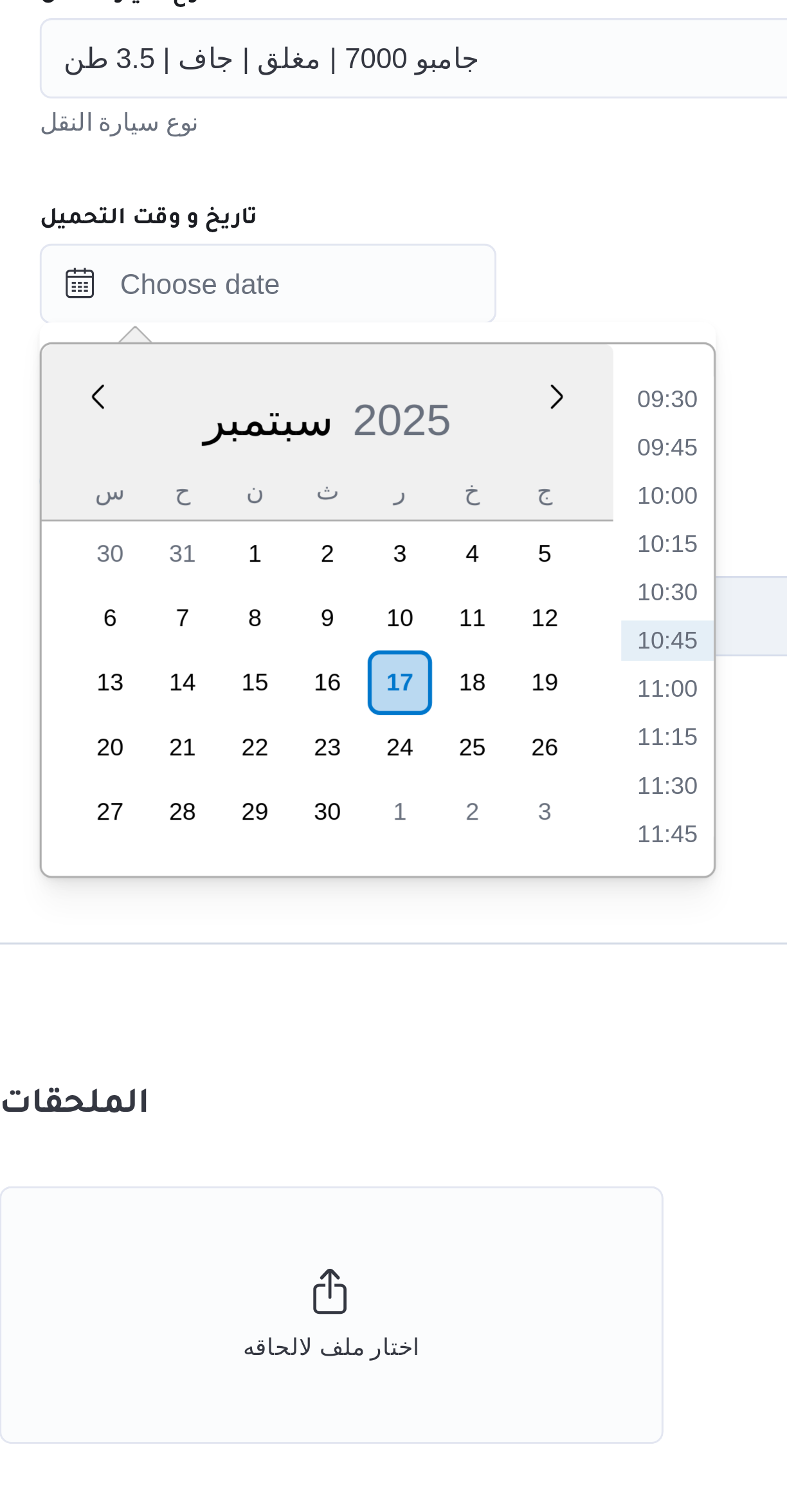
click at [424, 845] on li "09:30" at bounding box center [425, 847] width 30 height 13
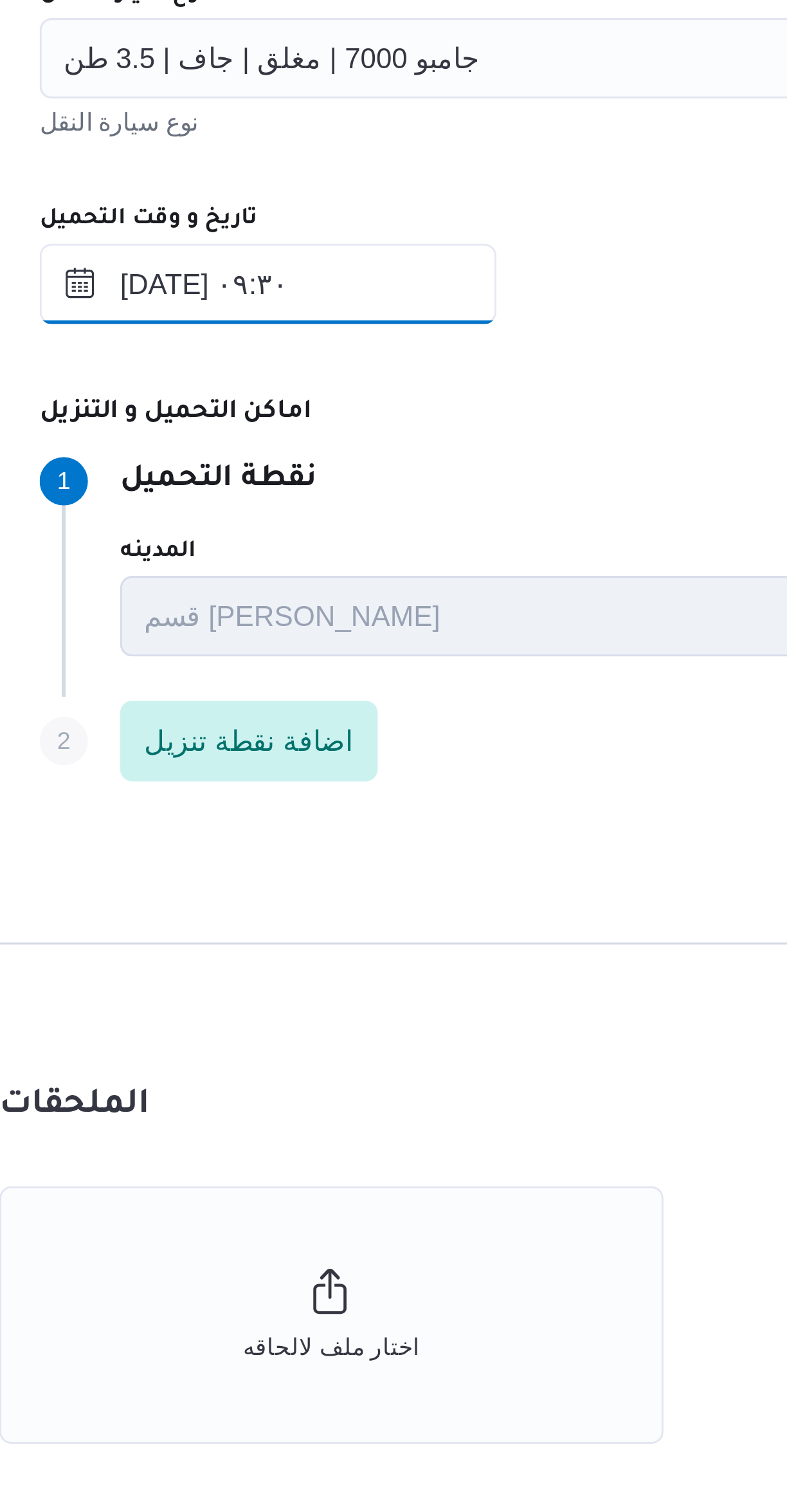
click at [320, 813] on input "١٧/٠٩/٢٠٢٥ ٠٩:٣٠" at bounding box center [298, 811] width 146 height 25
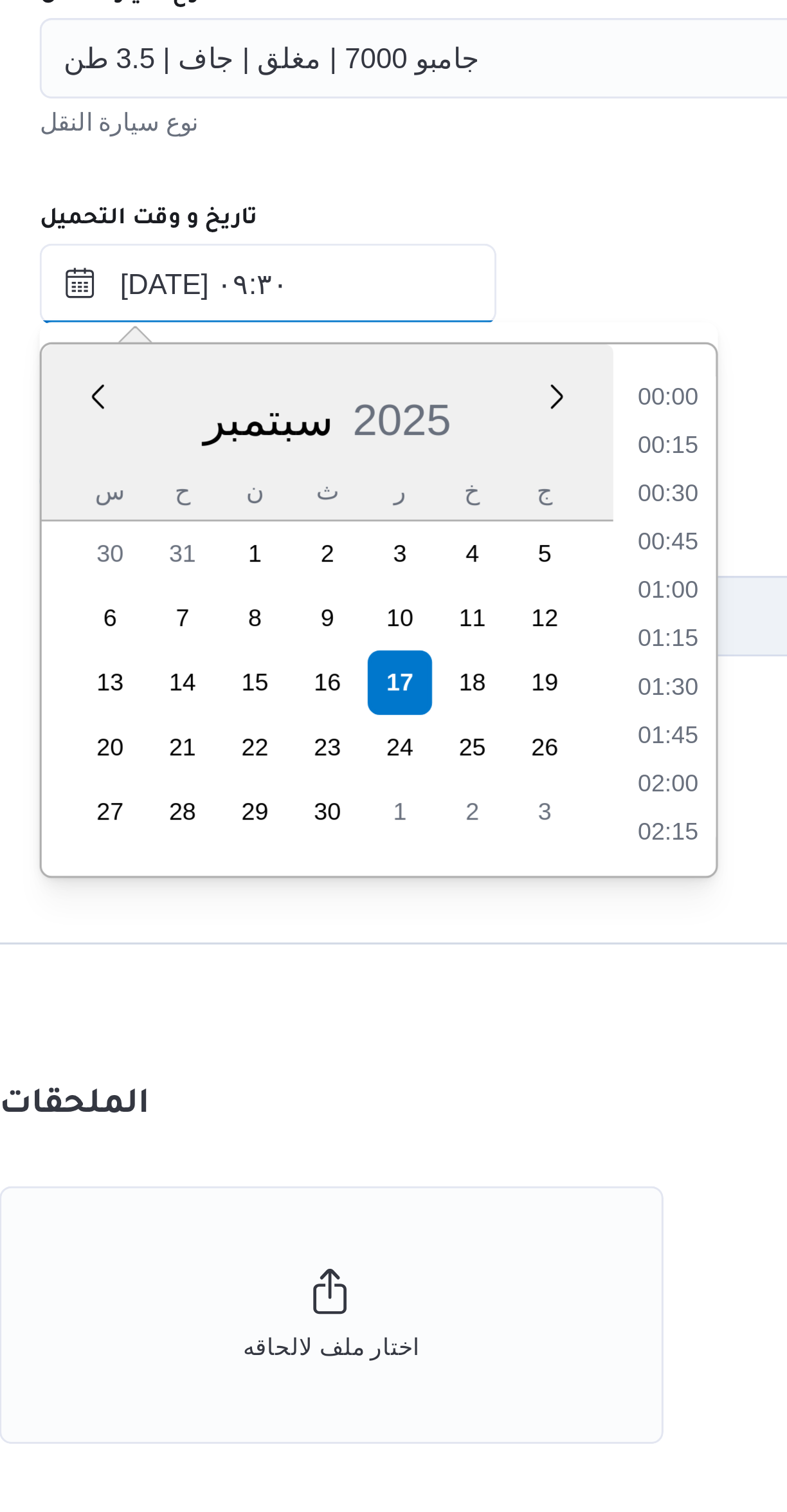
scroll to position [508, 0]
click at [421, 896] on li "09:00" at bounding box center [425, 895] width 30 height 13
type input "١٧/٠٩/٢٠٢٥ ٠٩:٠٠"
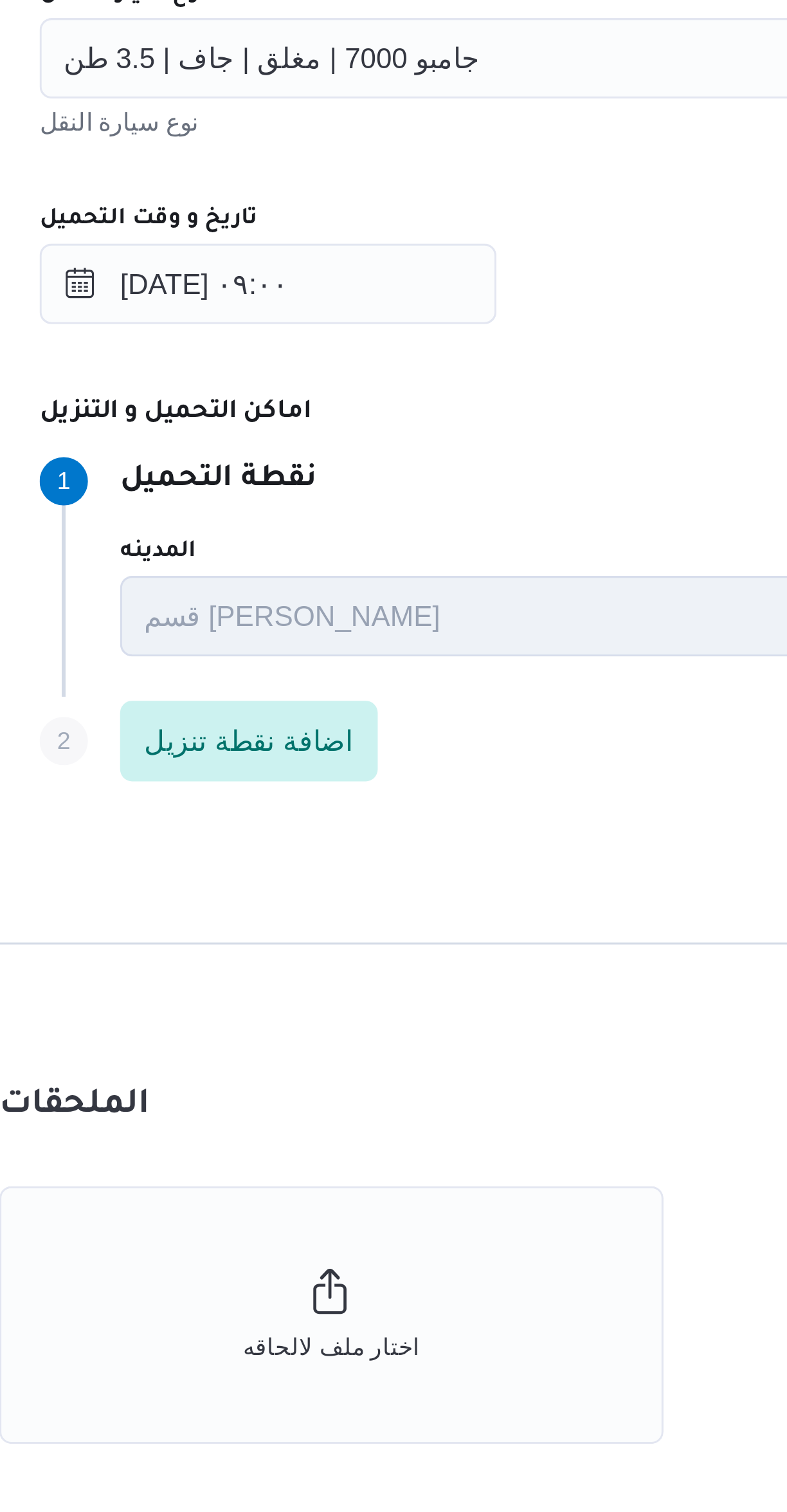
click at [404, 854] on dt "اماكن التحميل و التنزيل" at bounding box center [514, 853] width 579 height 16
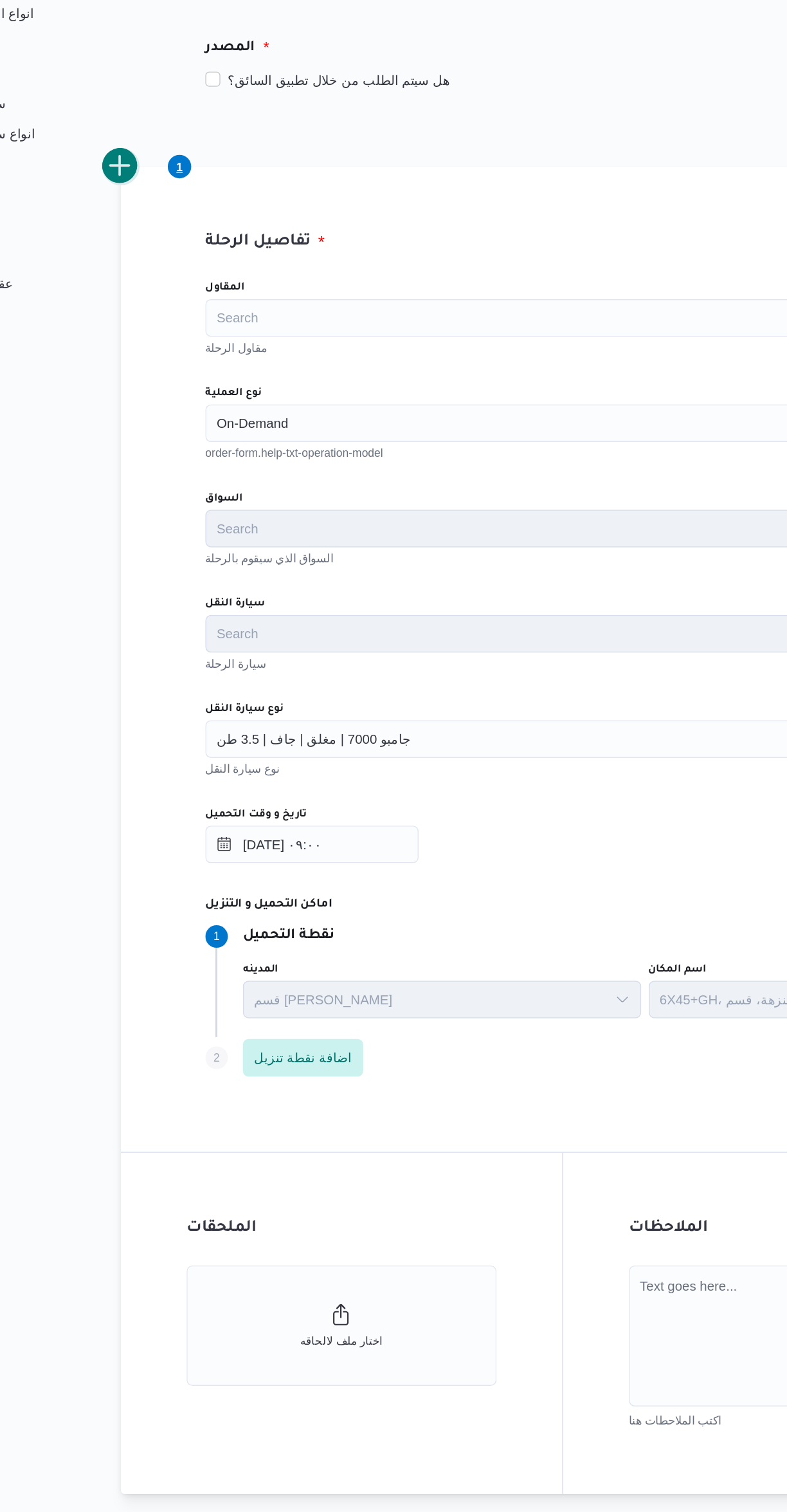
click at [172, 351] on button "add trip" at bounding box center [166, 347] width 25 height 25
click at [234, 523] on input "نوع العملية" at bounding box center [233, 524] width 1 height 16
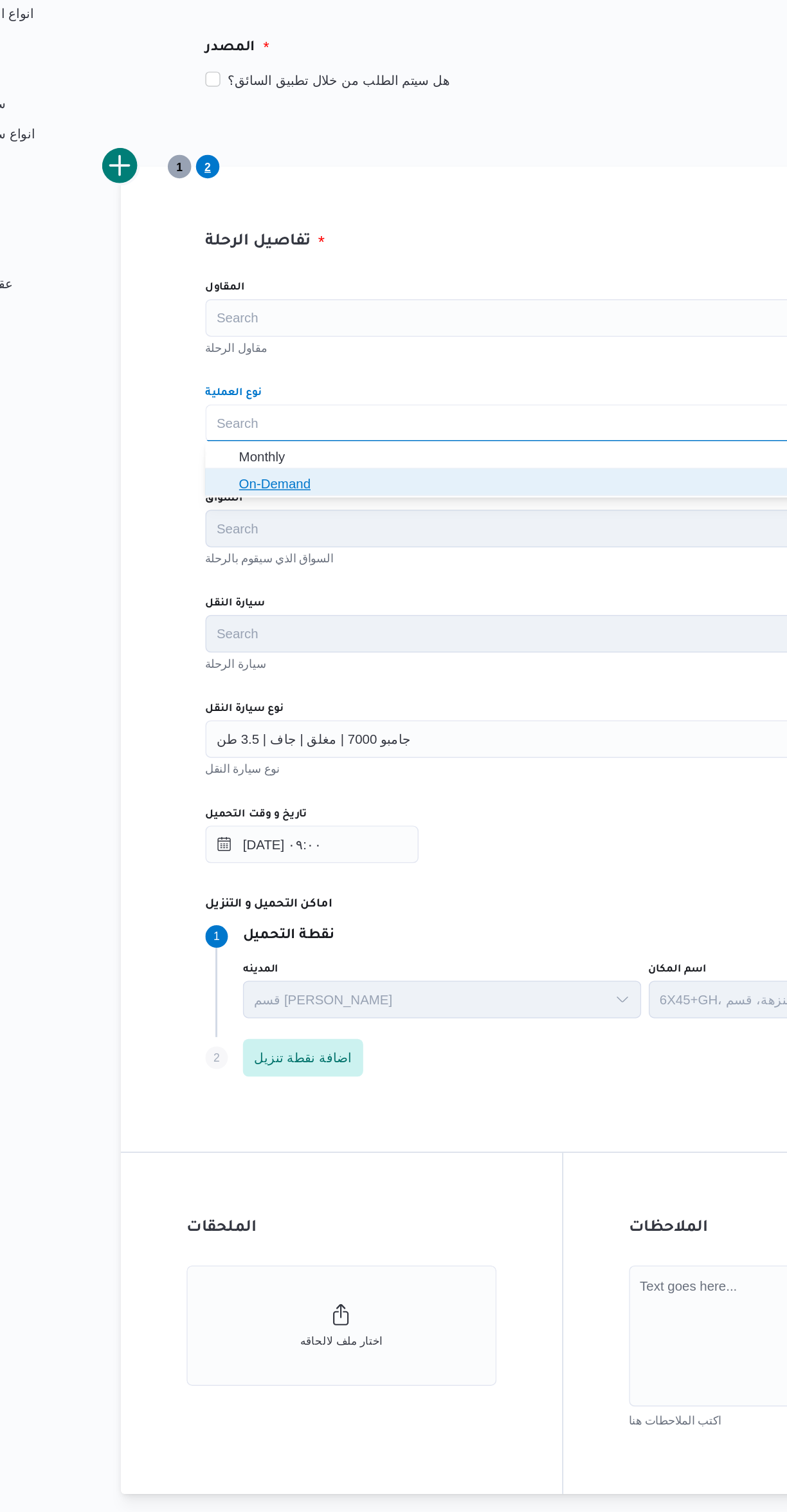
click at [237, 564] on icon "button" at bounding box center [238, 564] width 11 height 11
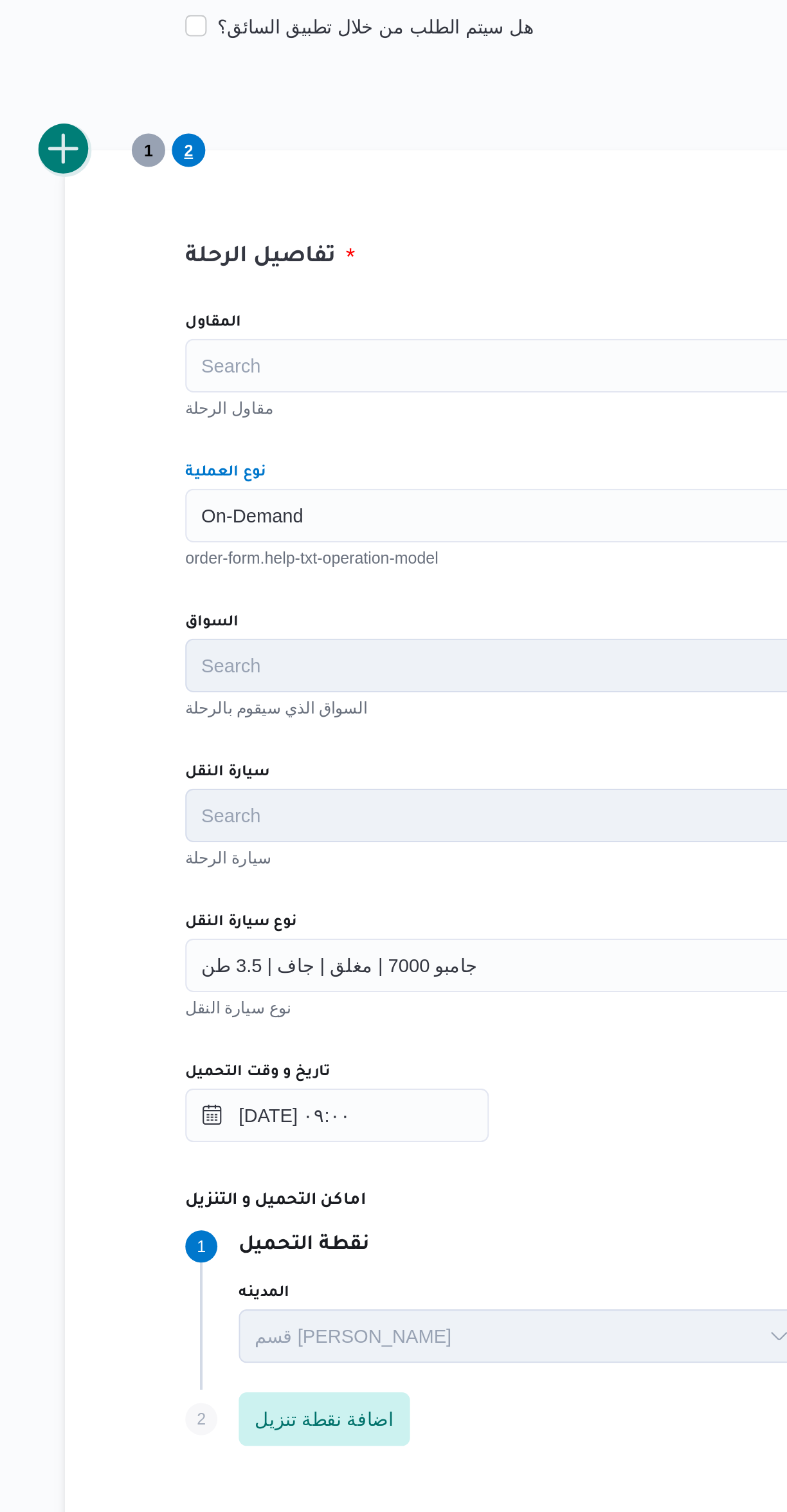
click at [171, 357] on button "add trip" at bounding box center [166, 347] width 25 height 25
click at [250, 525] on div "Search" at bounding box center [469, 523] width 488 height 25
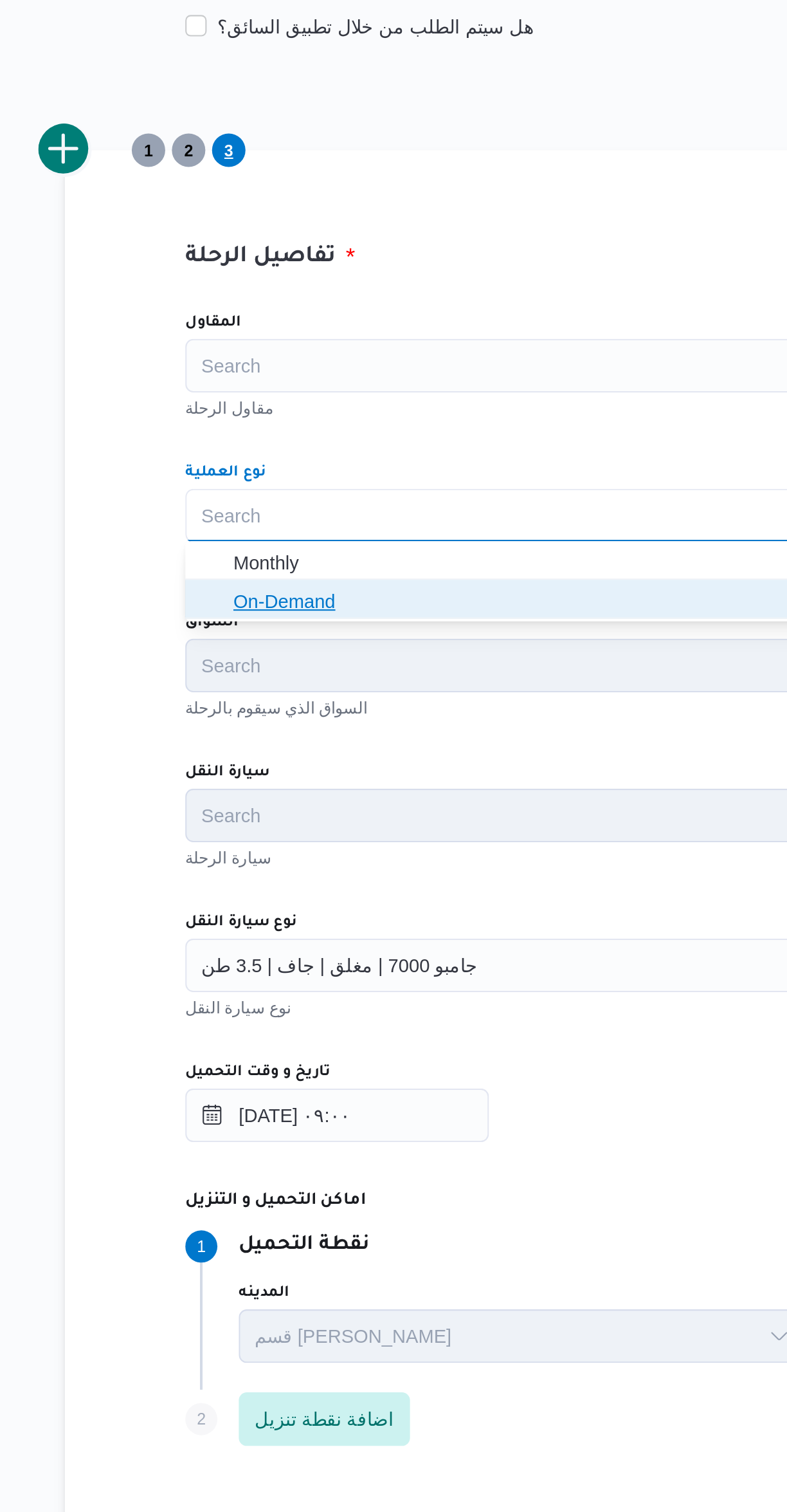
click at [242, 568] on icon "button" at bounding box center [238, 564] width 11 height 11
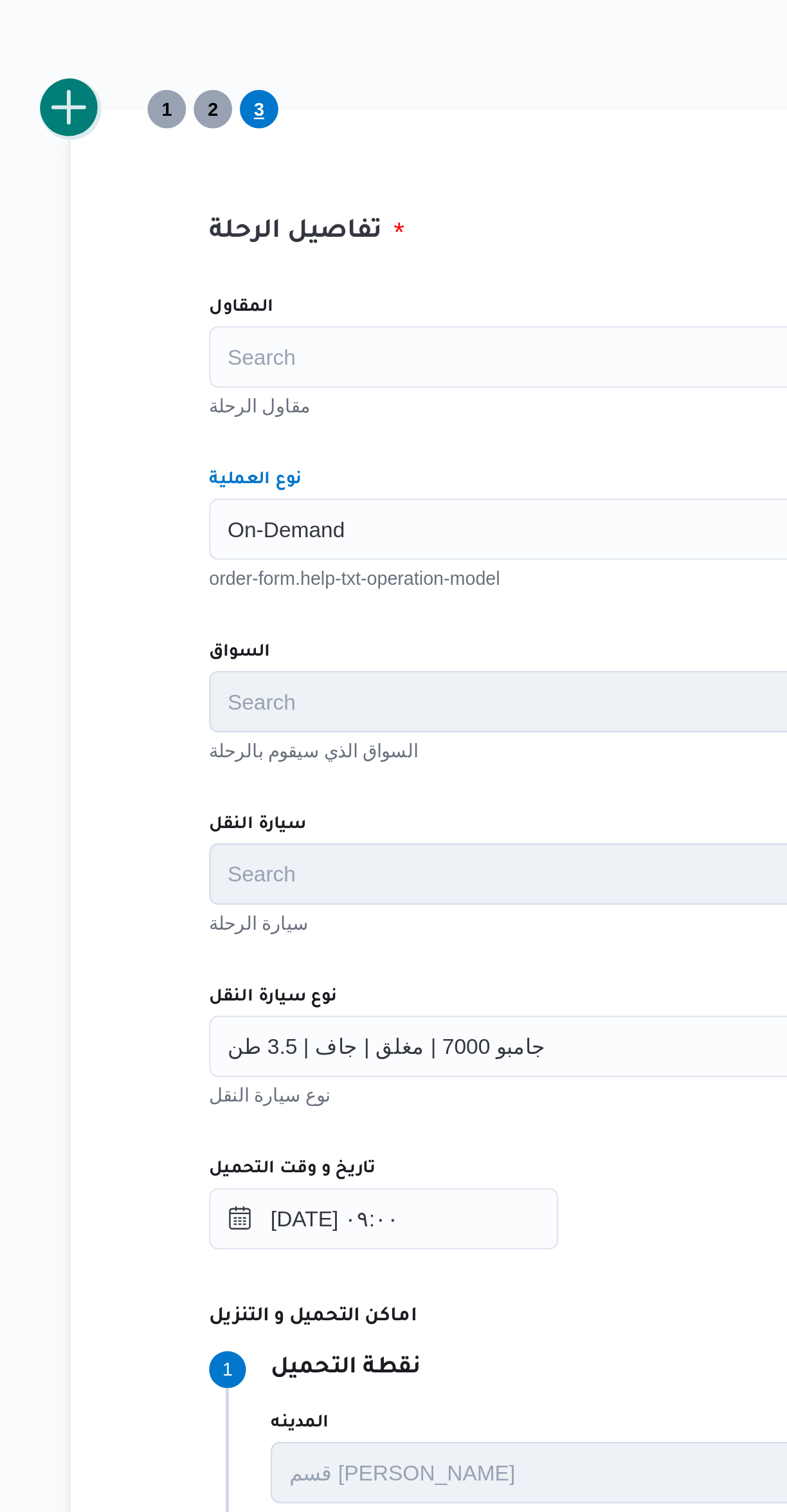
click at [172, 355] on button "add trip" at bounding box center [166, 347] width 25 height 25
click at [246, 531] on div "Search" at bounding box center [469, 523] width 488 height 25
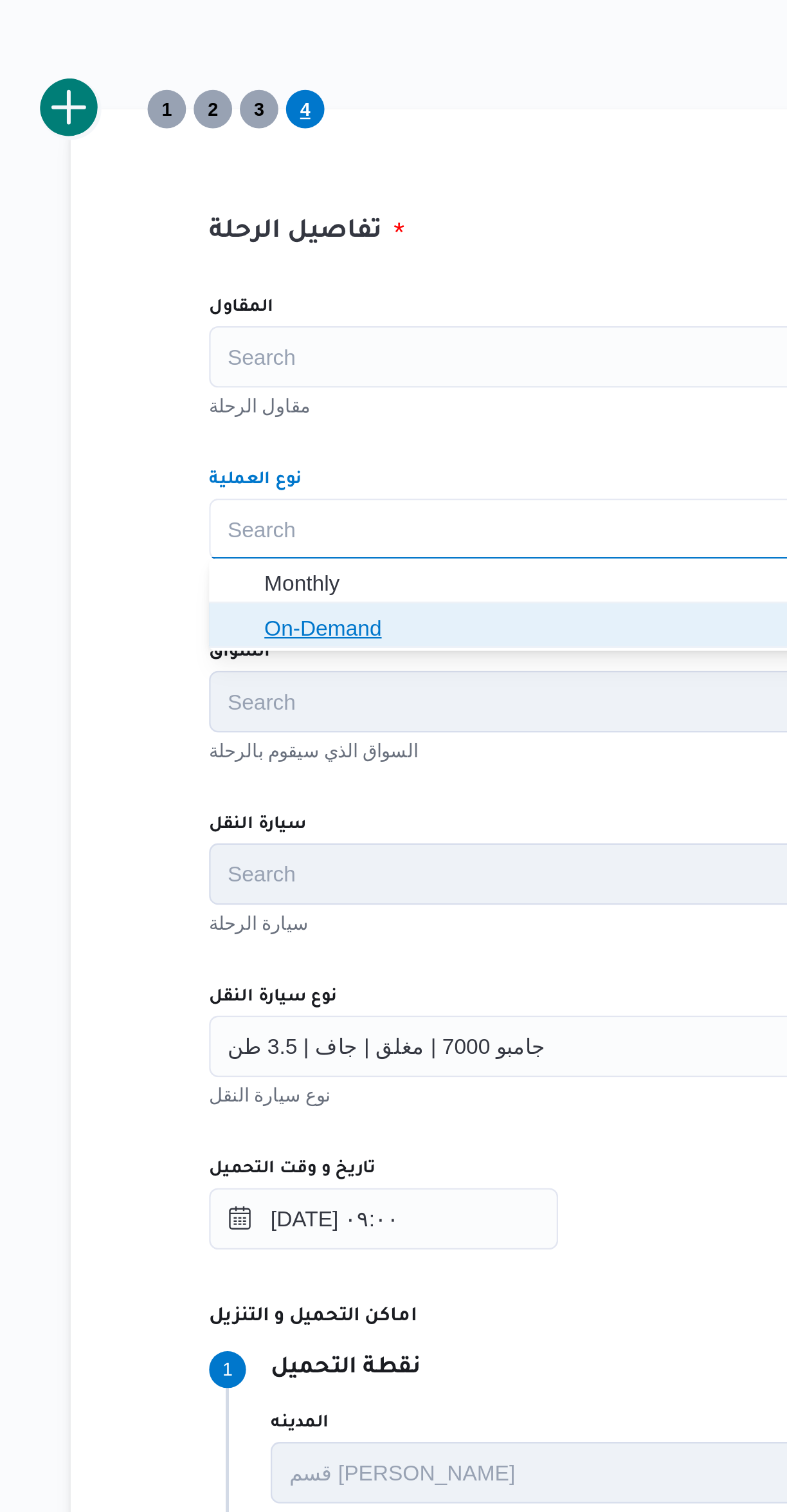
click at [235, 569] on icon "button" at bounding box center [238, 564] width 11 height 11
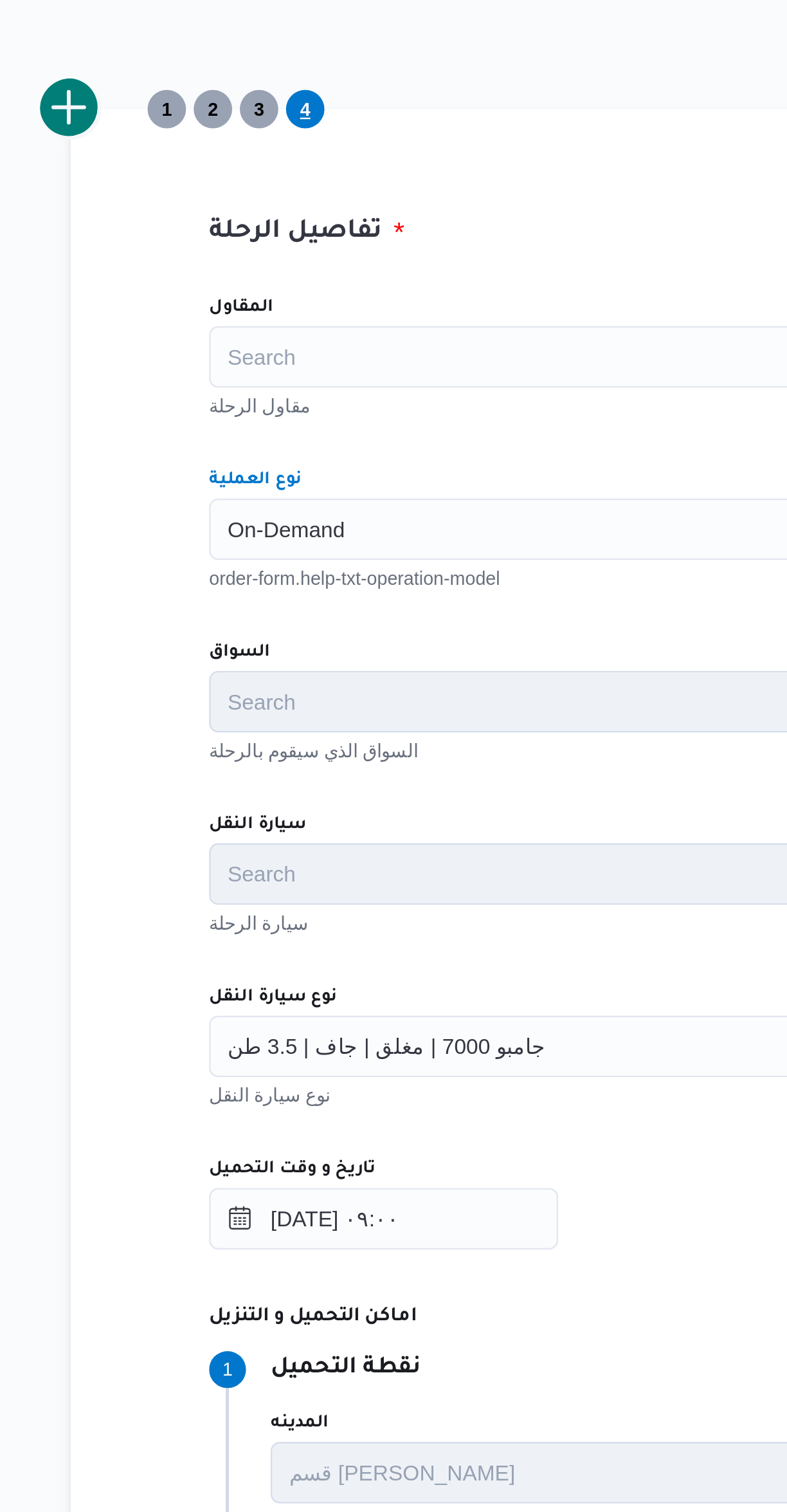
click at [286, 485] on div "المقاول Search مقاول الرحلة نوع العملية On-Demand Combo box. Selected. On-Deman…" at bounding box center [469, 700] width 509 height 572
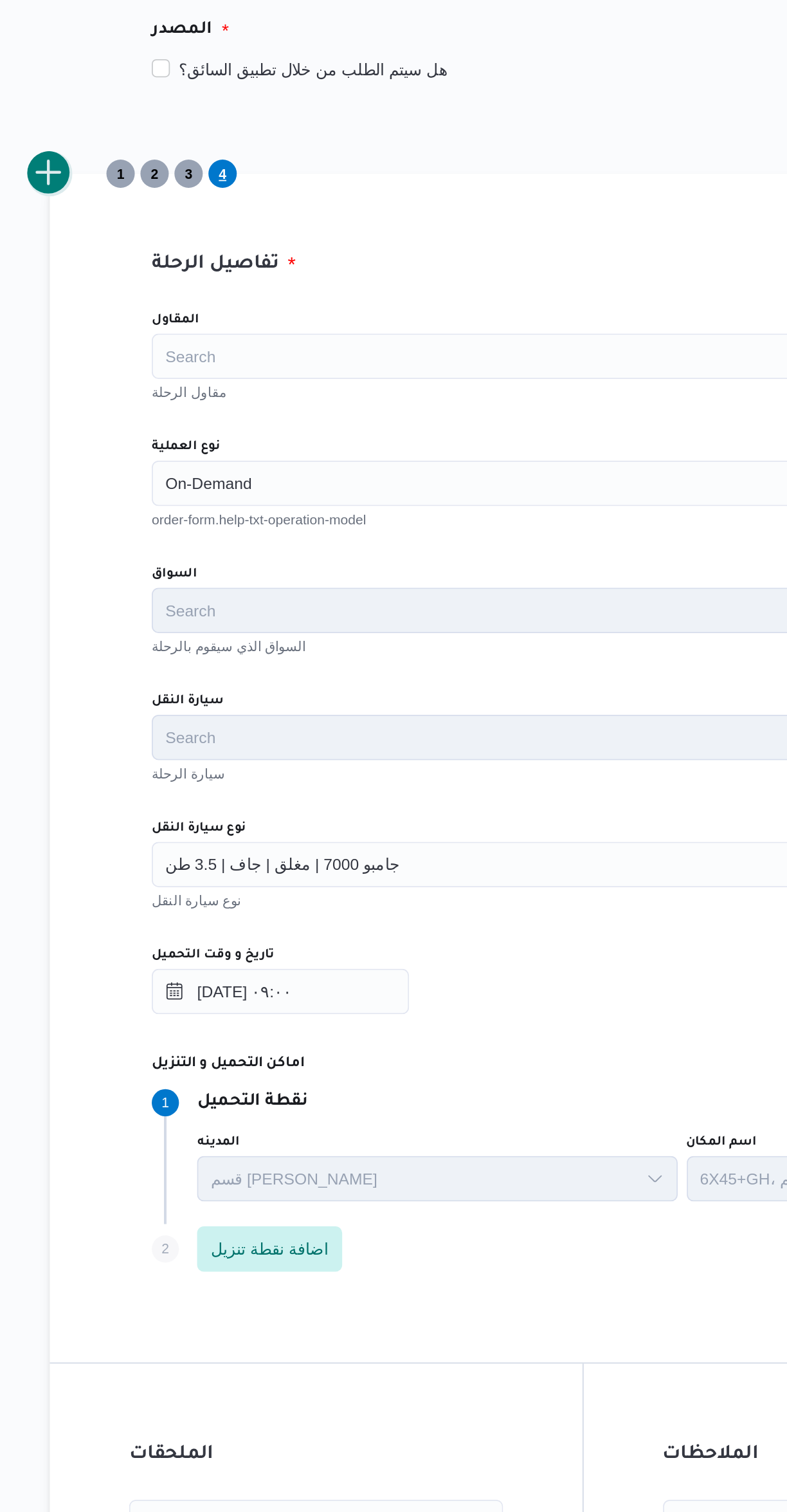
click at [173, 352] on button "add trip" at bounding box center [166, 347] width 25 height 25
click at [251, 525] on div "Search" at bounding box center [469, 523] width 488 height 25
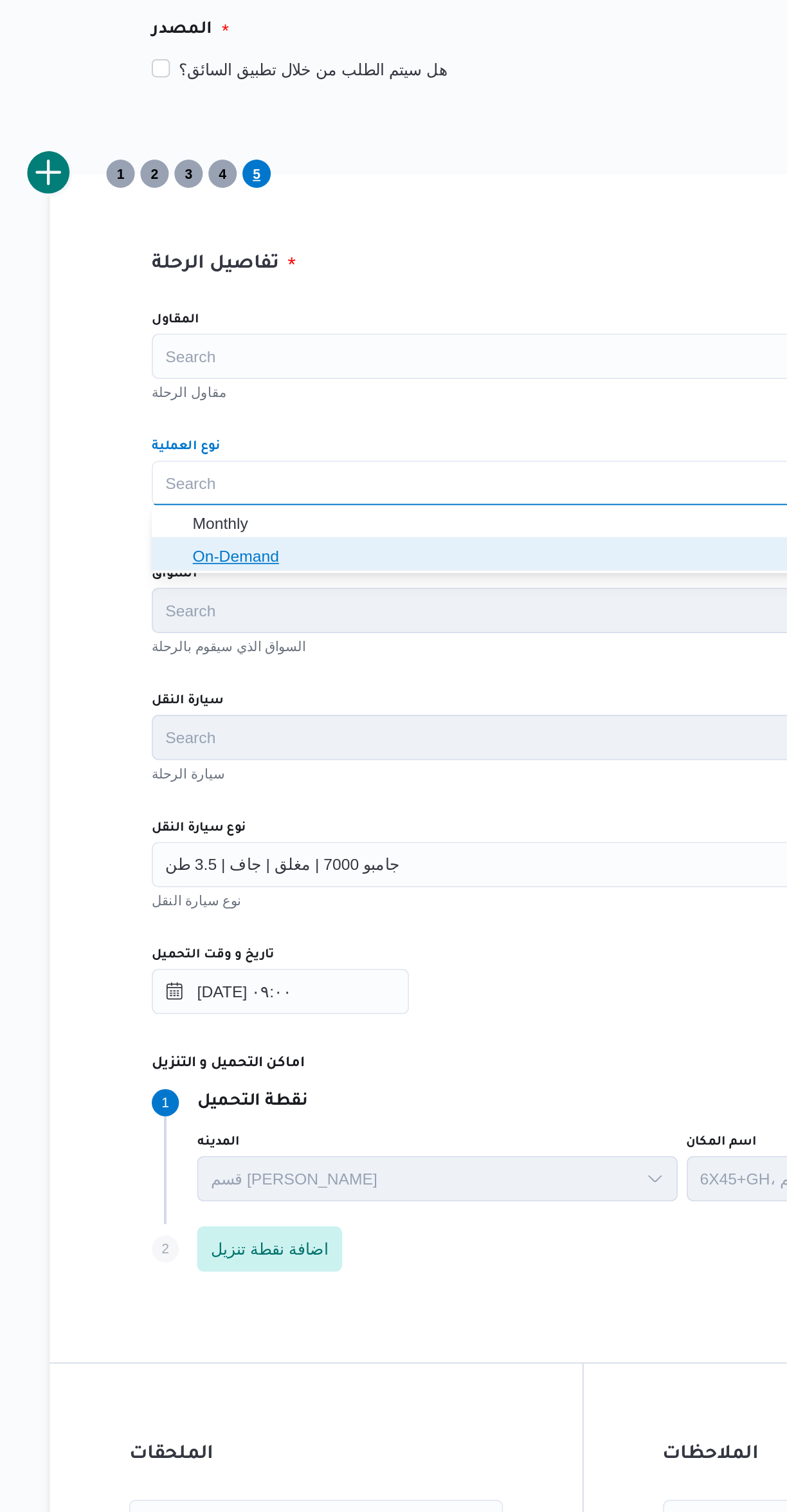
click at [237, 565] on icon "button" at bounding box center [238, 564] width 11 height 11
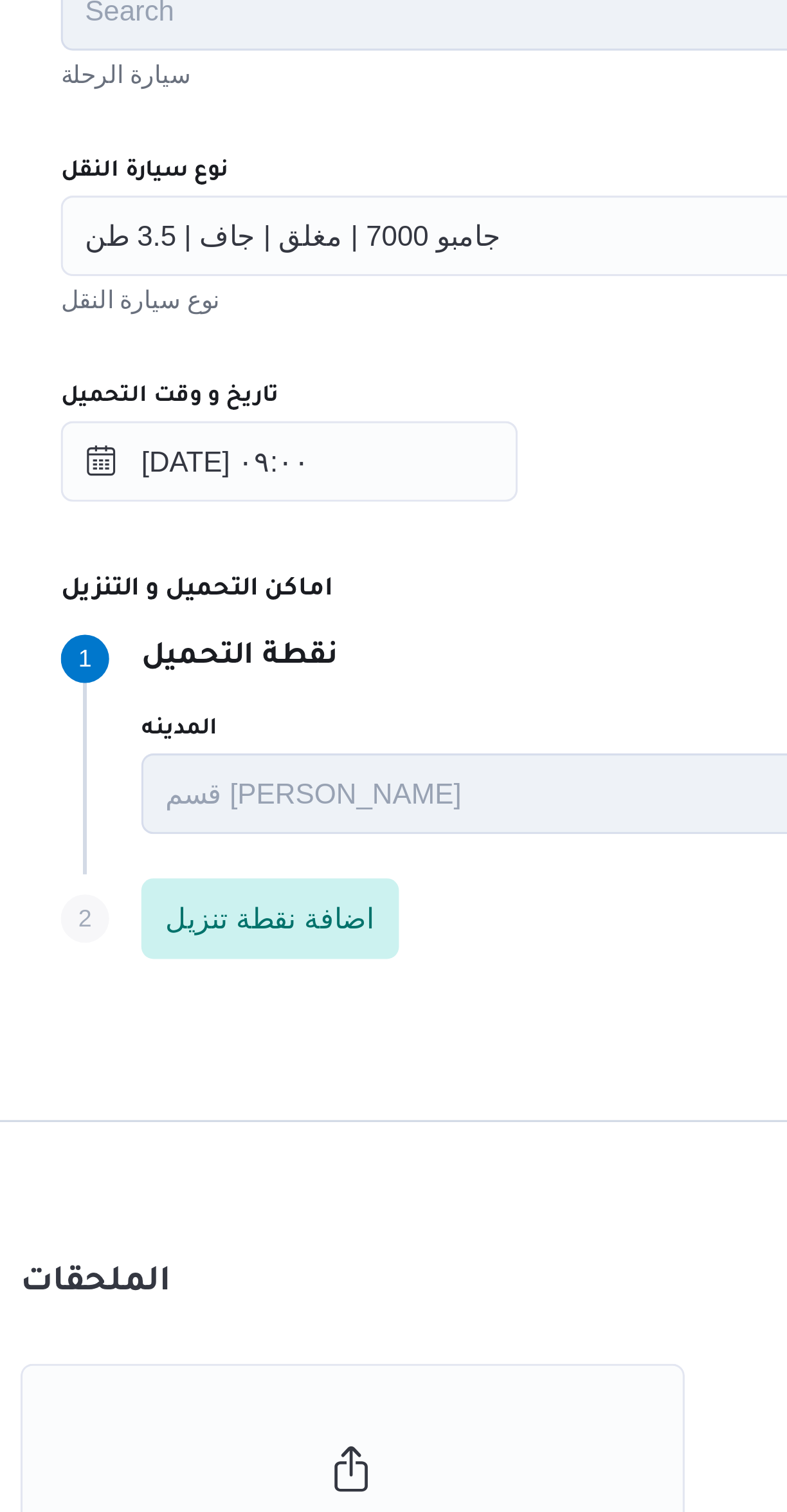
click at [271, 738] on span "جامبو 7000 | مغلق | جاف | 3.5 طن" at bounding box center [299, 738] width 133 height 14
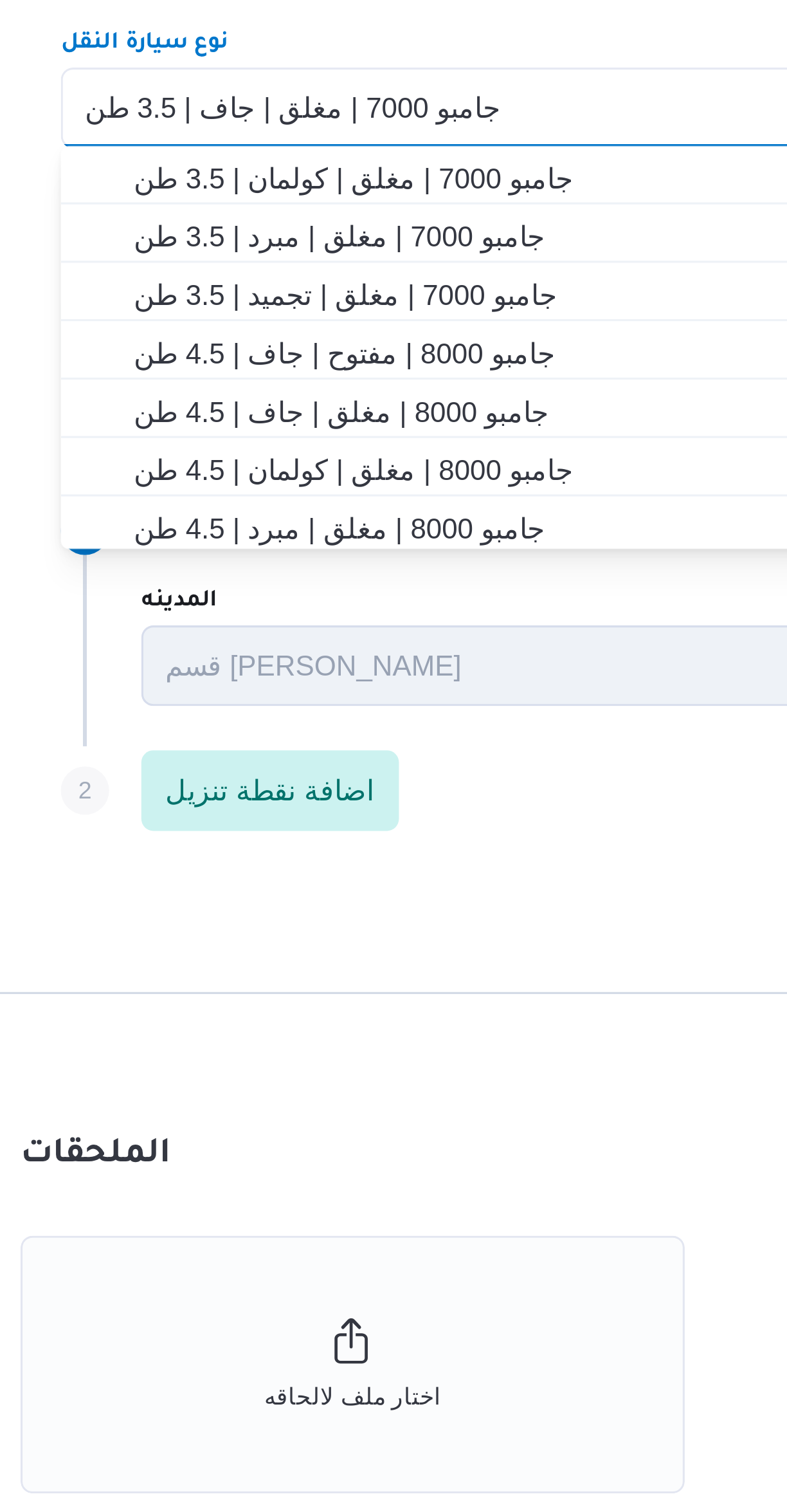
scroll to position [262, 0]
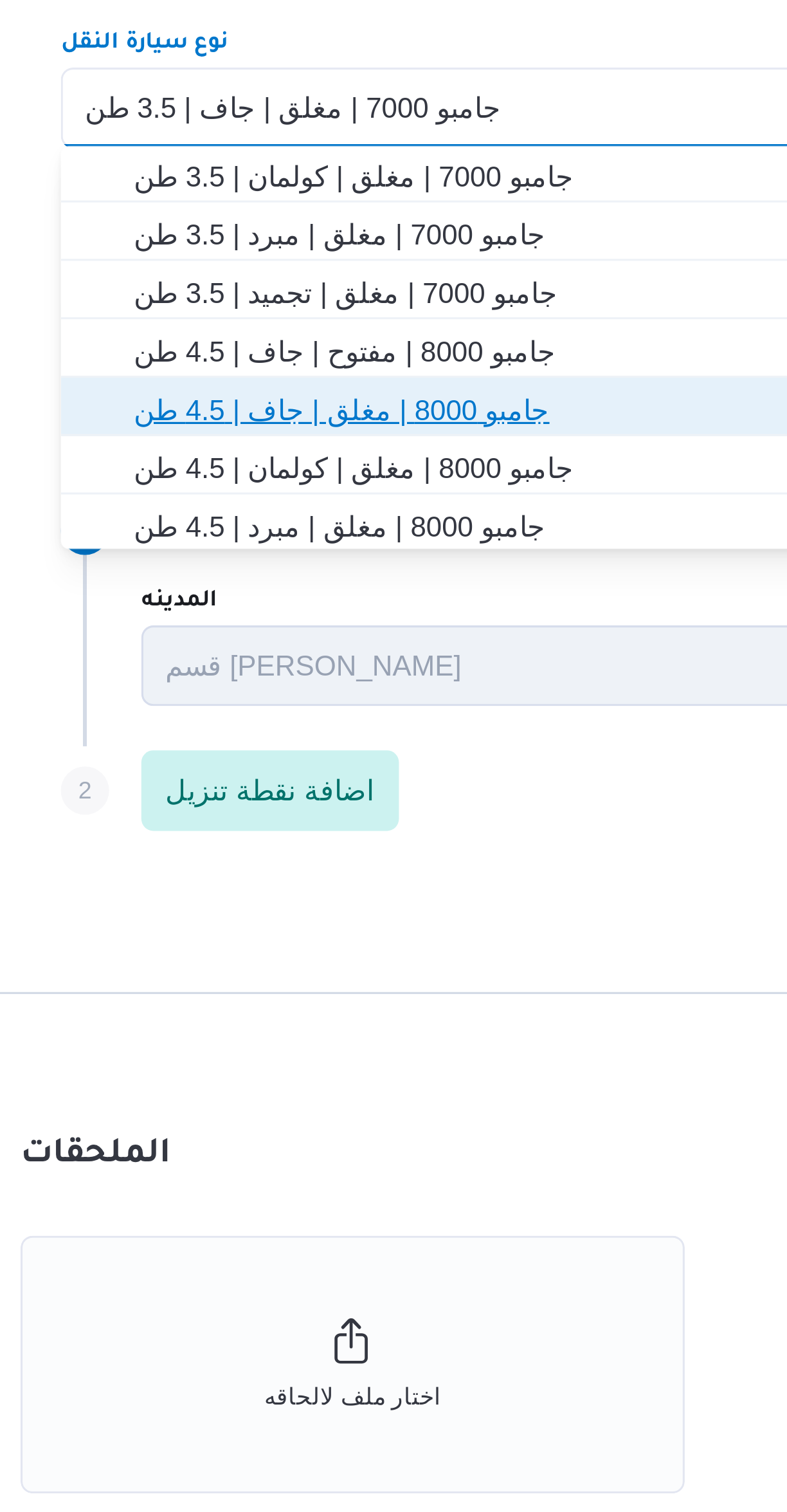
click at [269, 838] on span "جامبو 8000 | مغلق | جاف | 4.5 طن" at bounding box center [477, 836] width 458 height 16
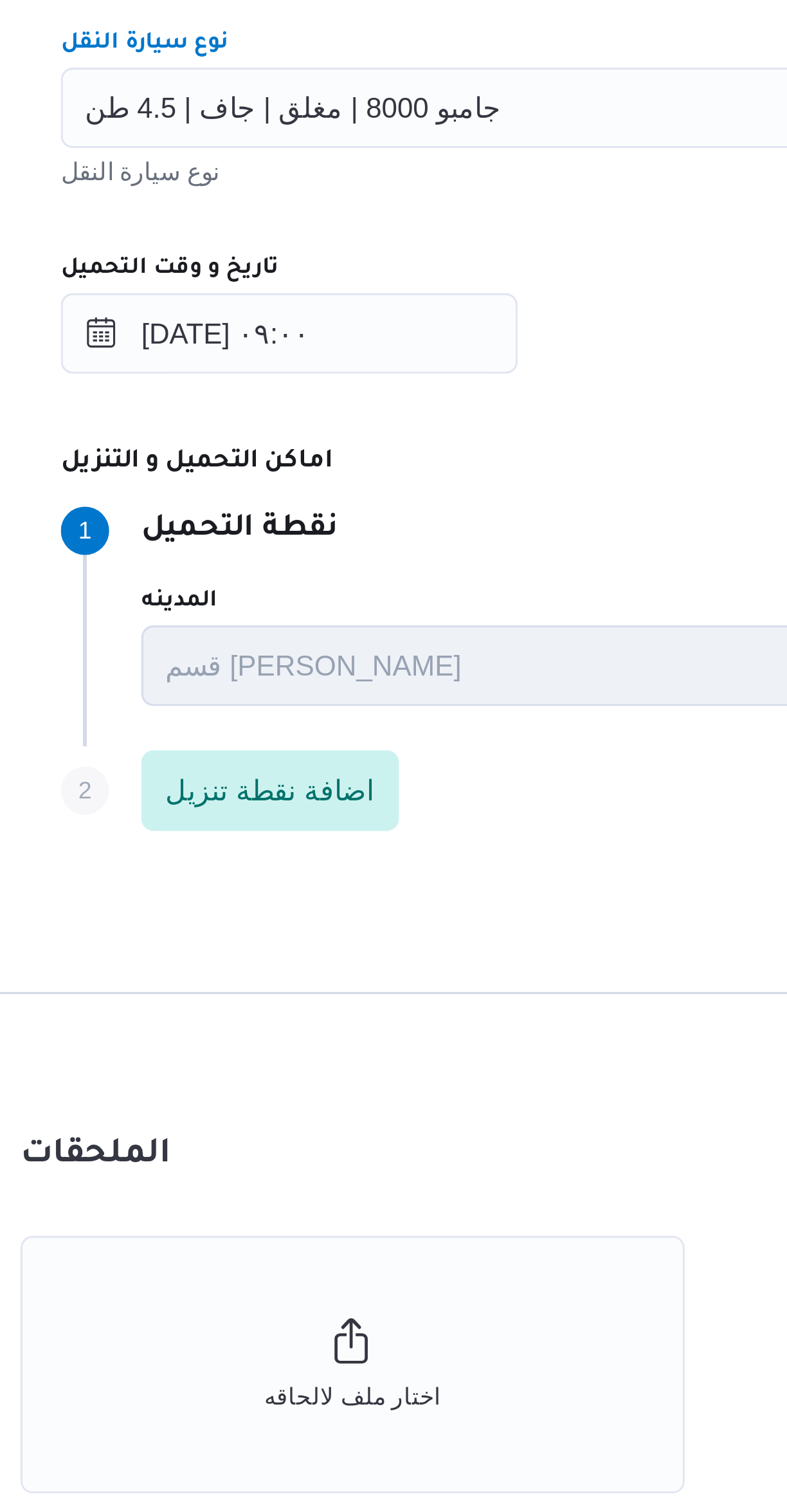
click at [398, 825] on div "المقاول Search مقاول الرحلة نوع العملية On-Demand order-form.help-txt-operation…" at bounding box center [469, 700] width 509 height 572
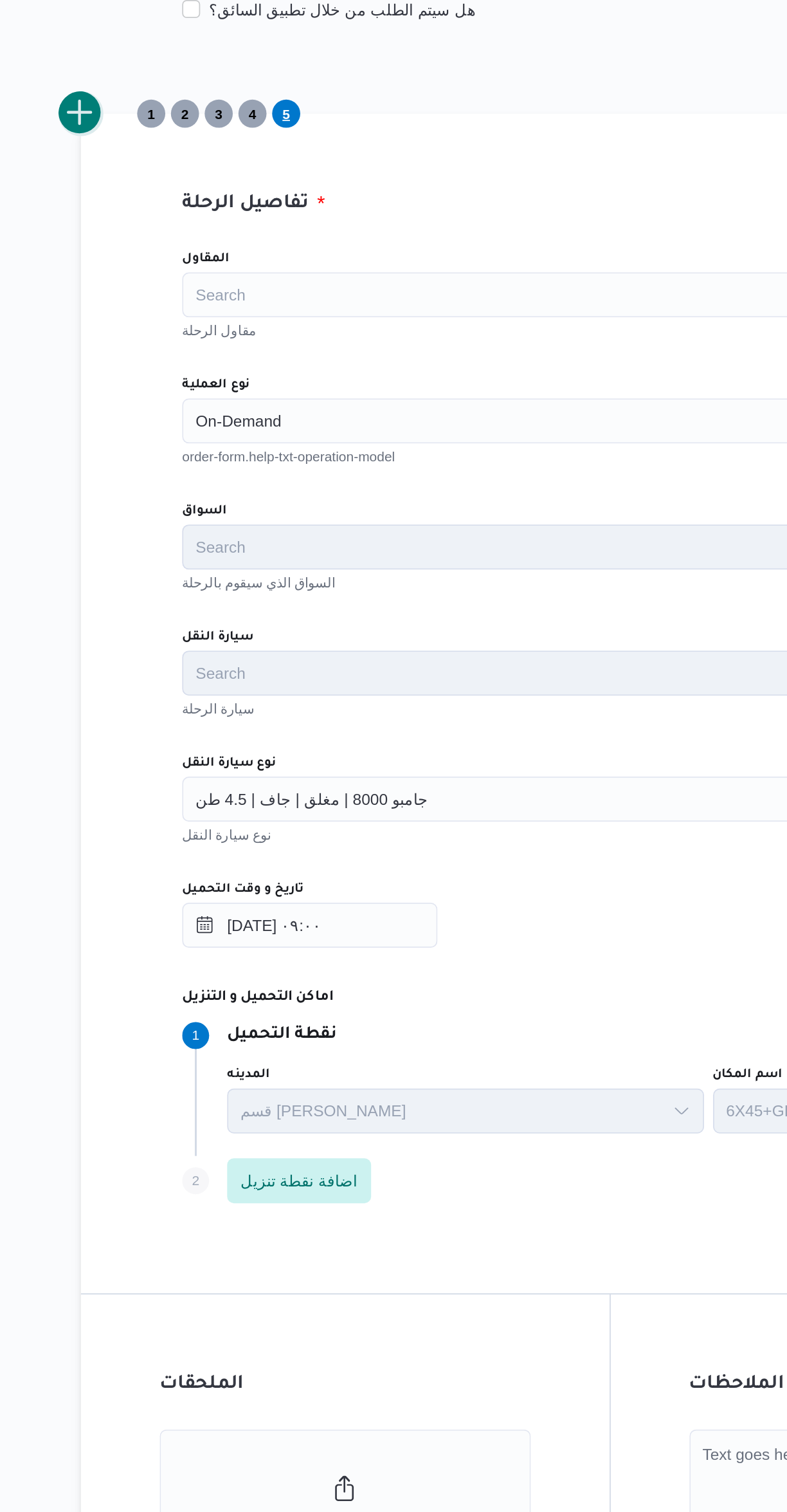
click at [176, 352] on button "add trip" at bounding box center [166, 347] width 25 height 25
click at [249, 525] on div "Search" at bounding box center [469, 523] width 488 height 25
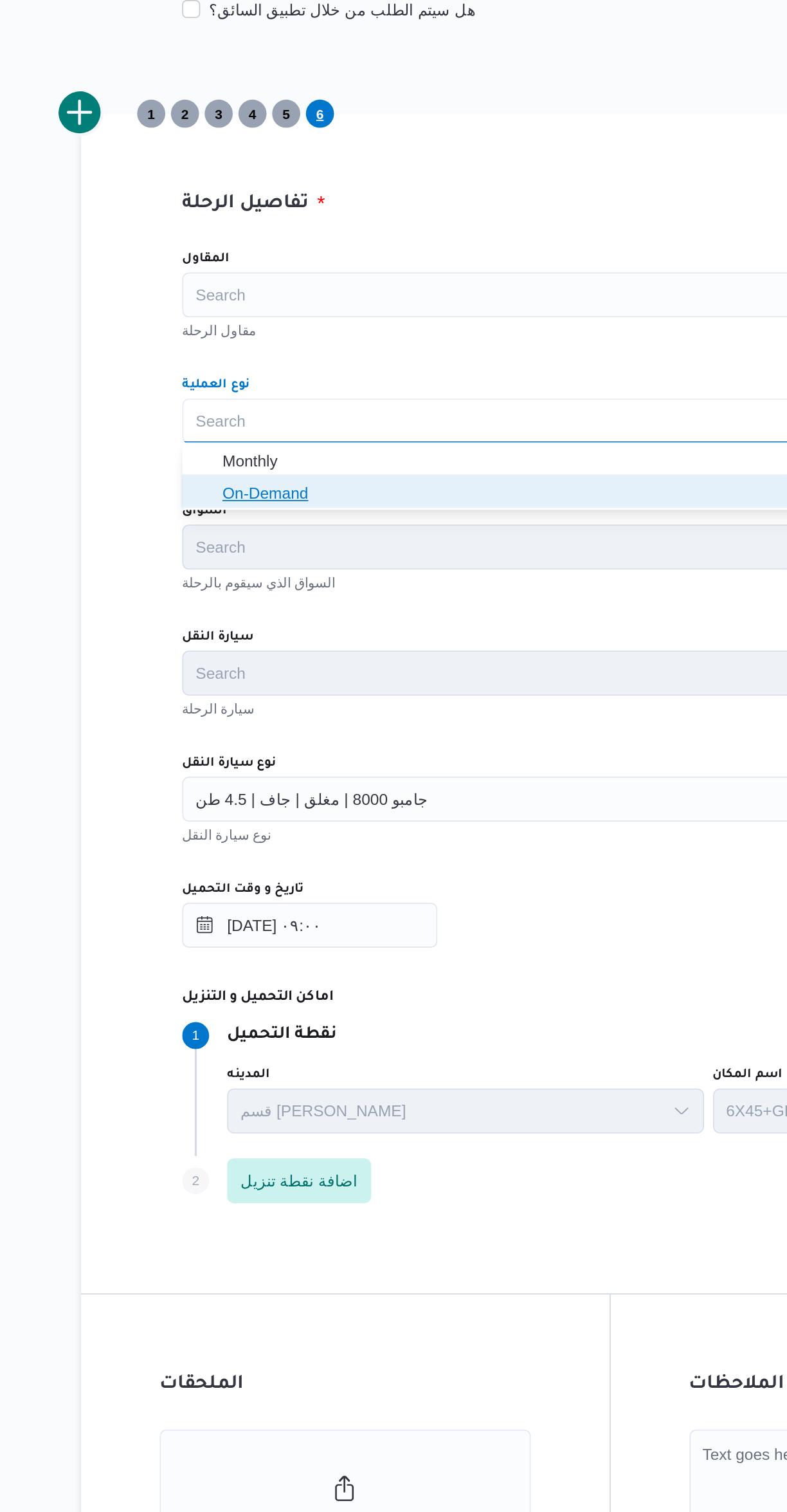
click at [237, 564] on icon "button" at bounding box center [238, 564] width 11 height 11
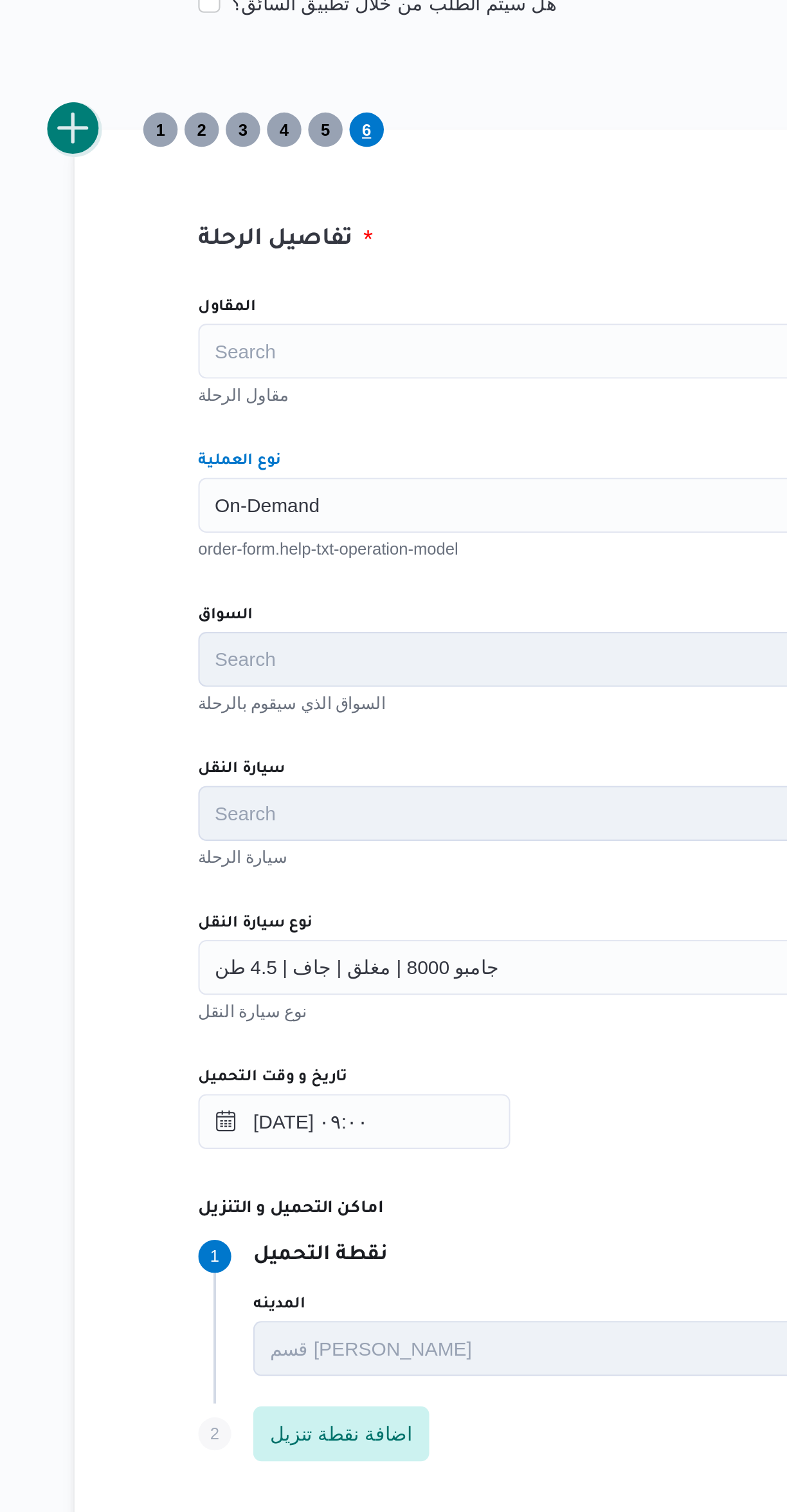
click at [170, 357] on button "add trip" at bounding box center [166, 347] width 25 height 25
click at [253, 528] on div "Search" at bounding box center [469, 523] width 488 height 25
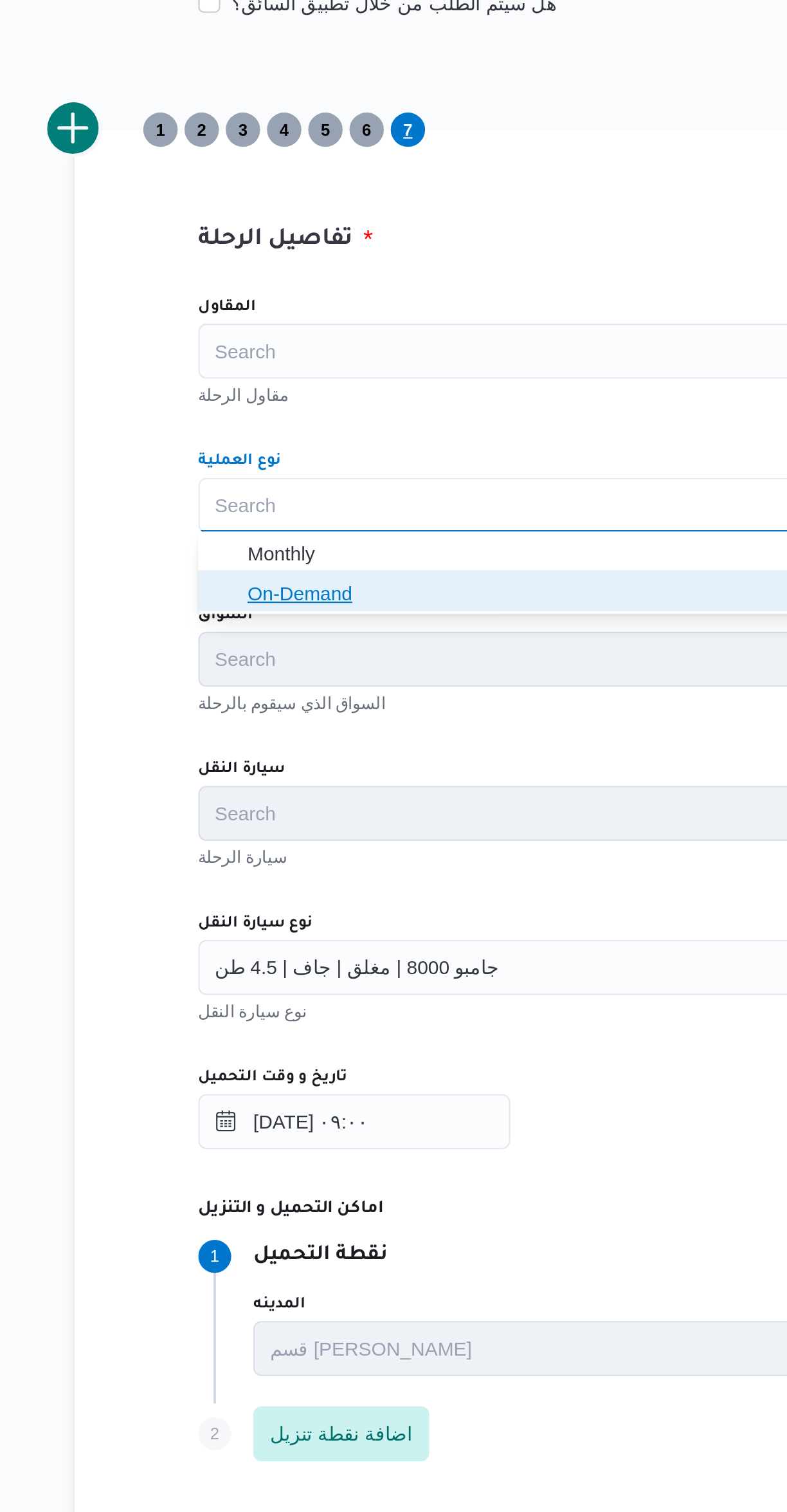
click at [238, 565] on icon "button" at bounding box center [238, 564] width 11 height 11
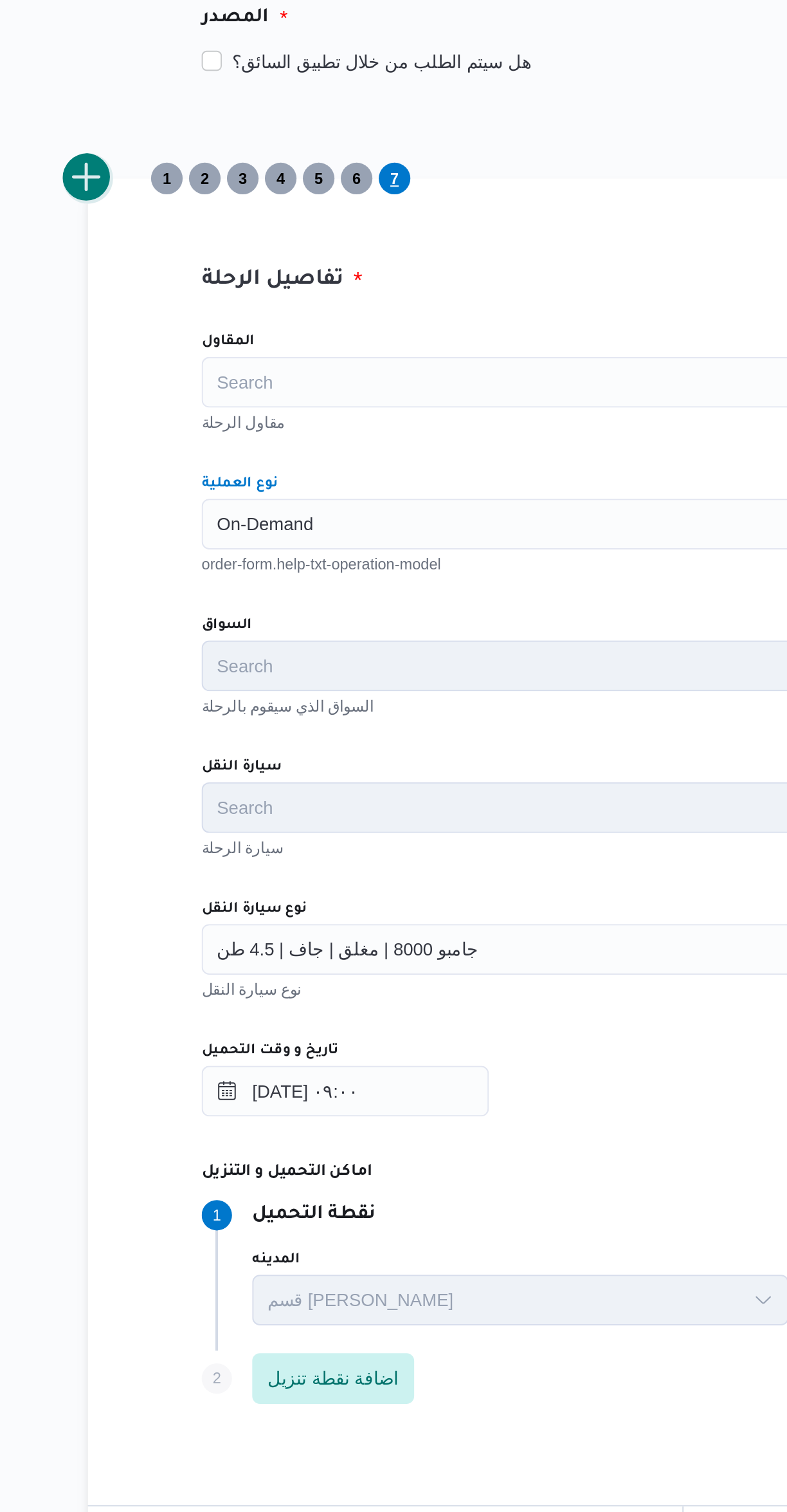
click at [169, 346] on button "add trip" at bounding box center [166, 347] width 25 height 25
click at [246, 524] on div "Search" at bounding box center [469, 523] width 488 height 25
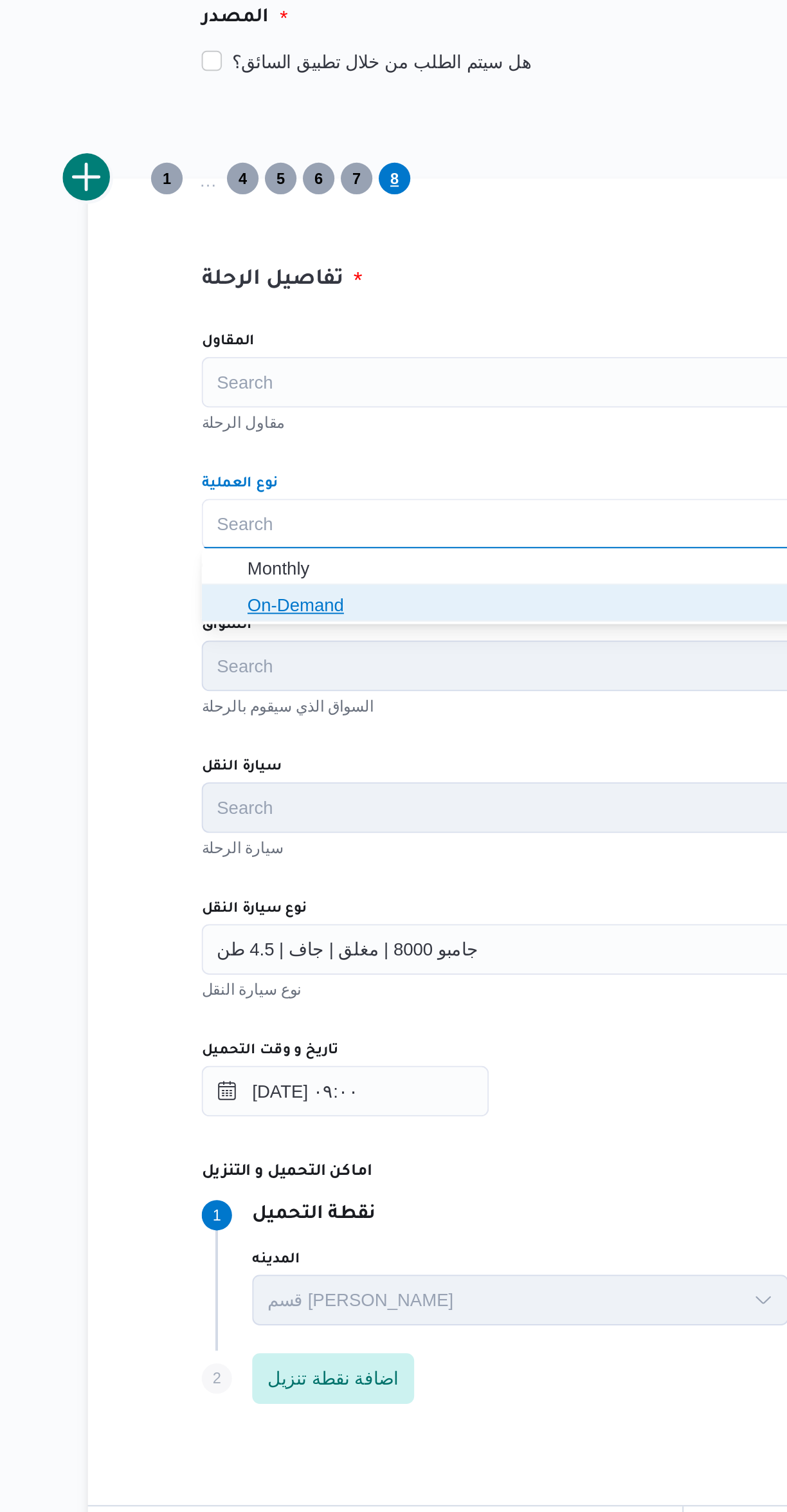
click at [243, 569] on span "On-Demand" at bounding box center [469, 565] width 479 height 21
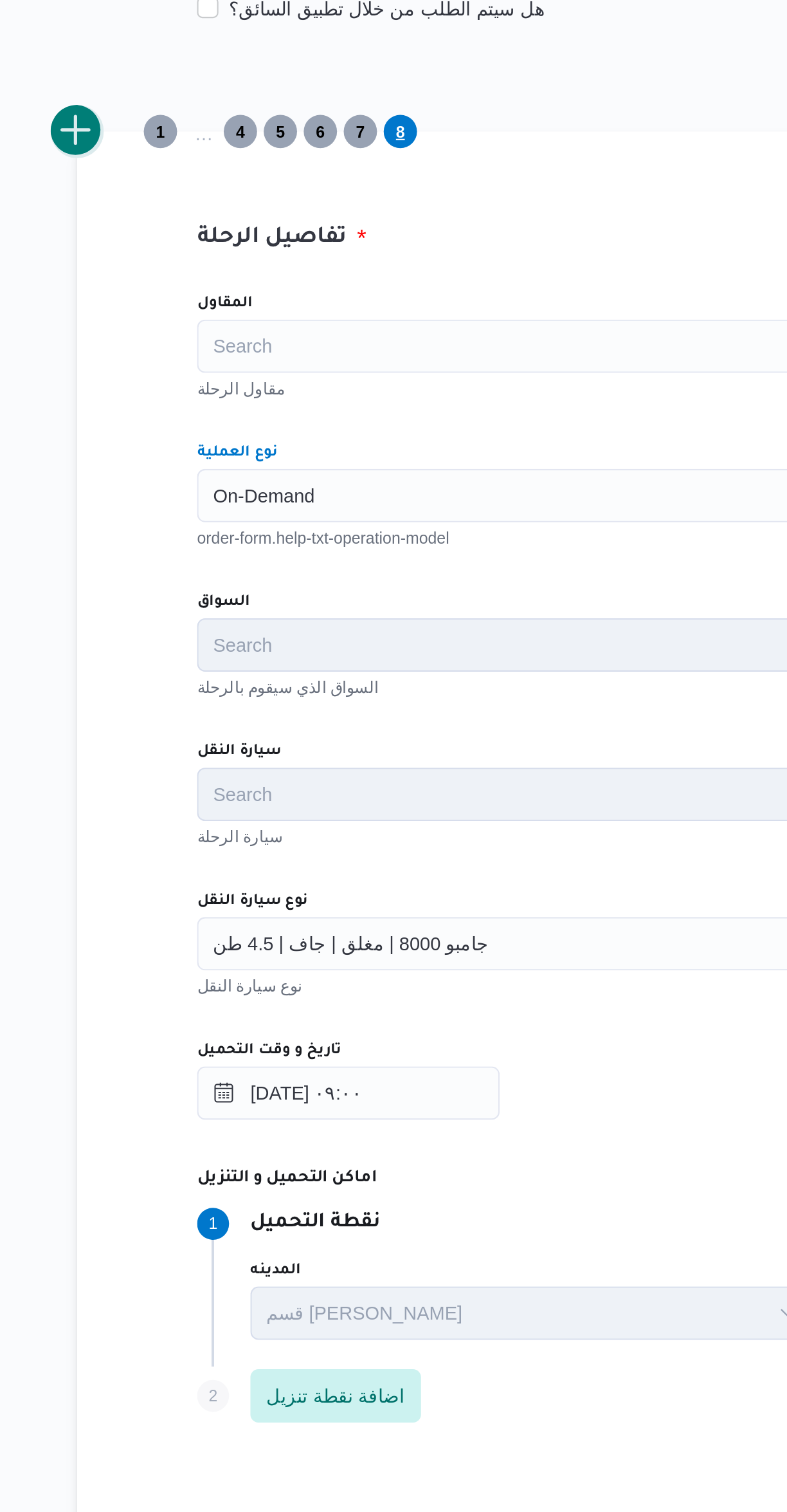
click at [172, 350] on button "add trip" at bounding box center [166, 347] width 25 height 25
click at [248, 523] on div "Search" at bounding box center [469, 523] width 488 height 25
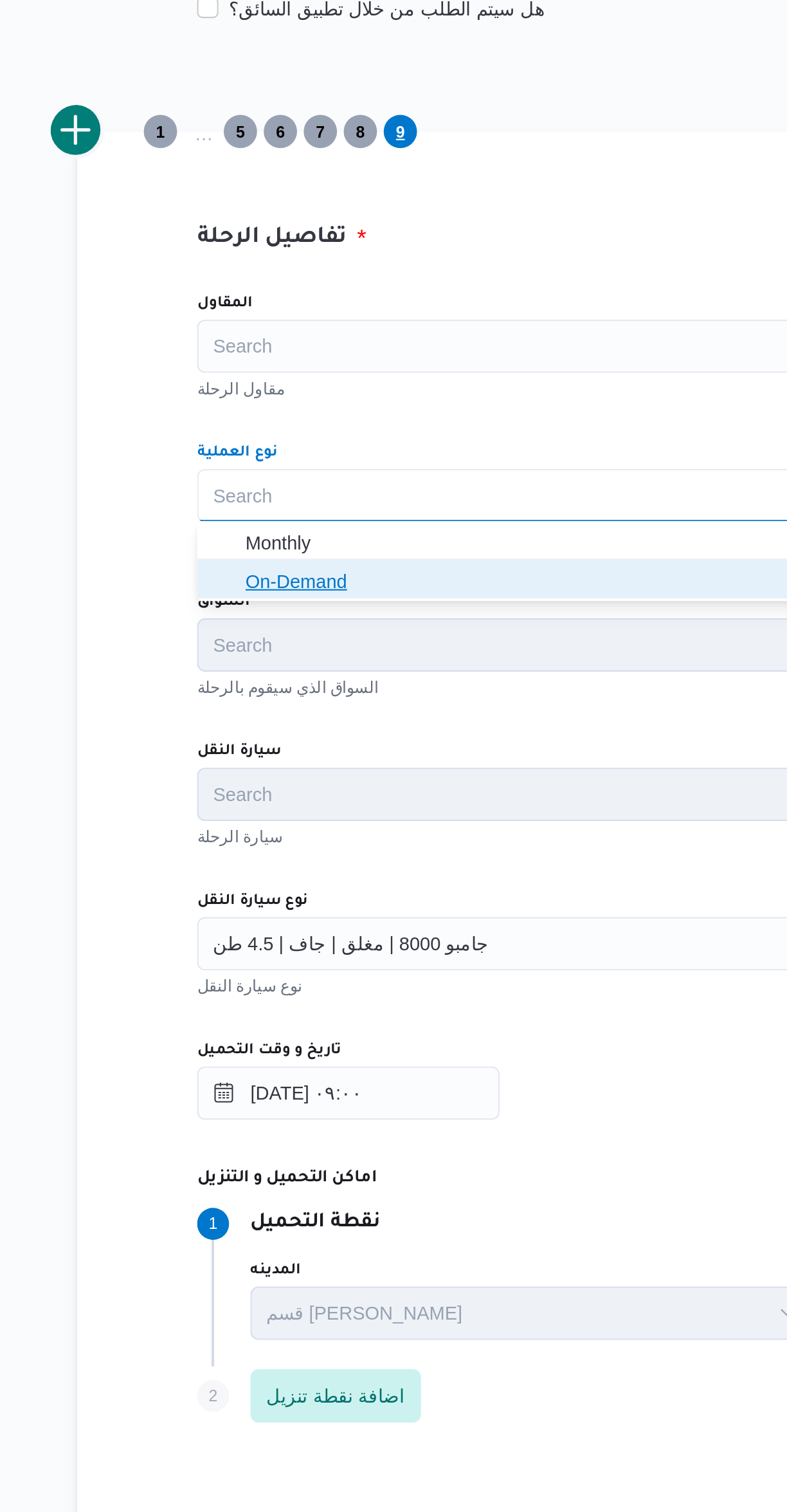
click at [237, 564] on icon "button" at bounding box center [238, 564] width 11 height 11
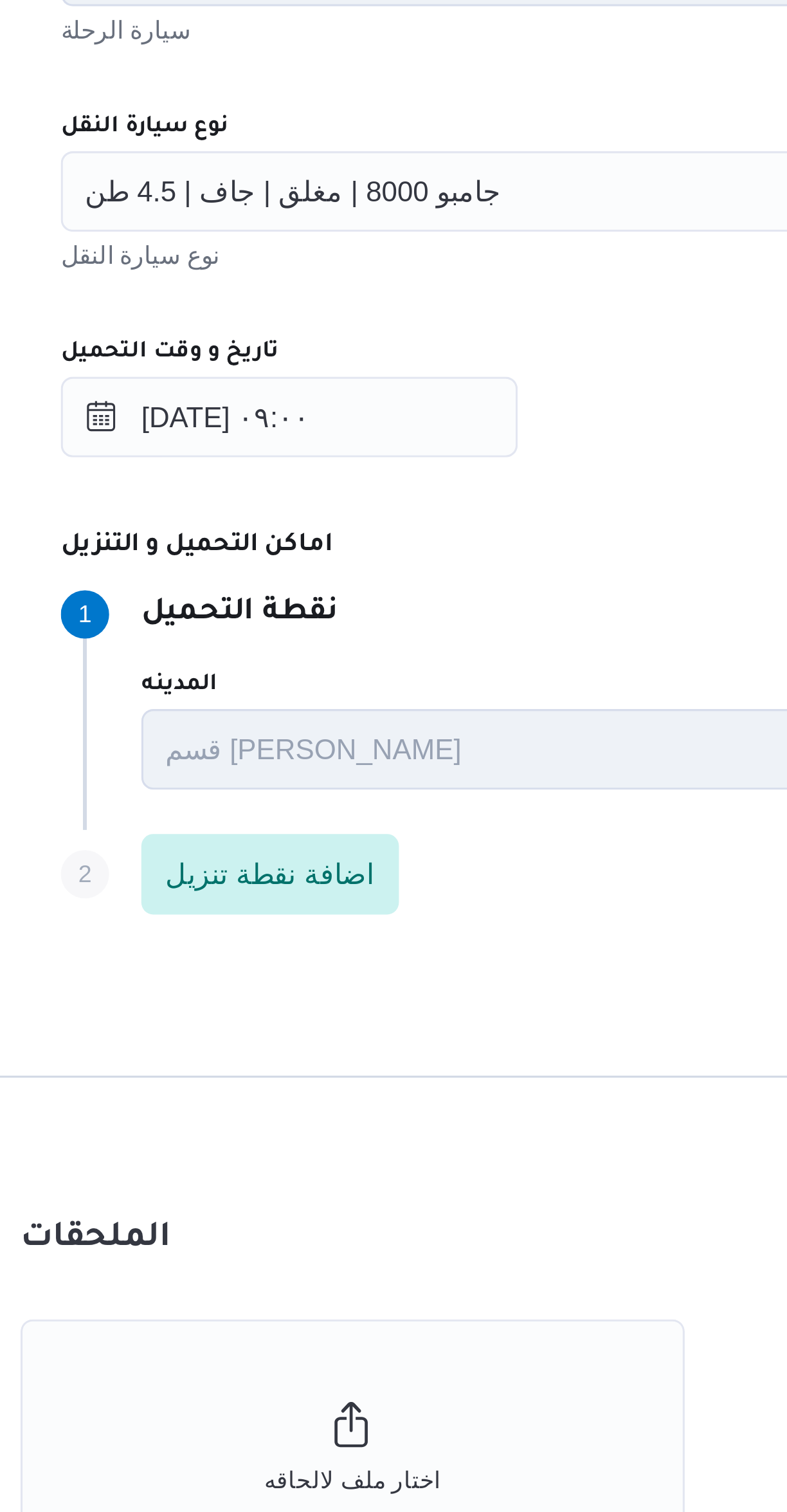
click at [275, 744] on span "جامبو 8000 | مغلق | جاف | 4.5 طن" at bounding box center [299, 738] width 133 height 14
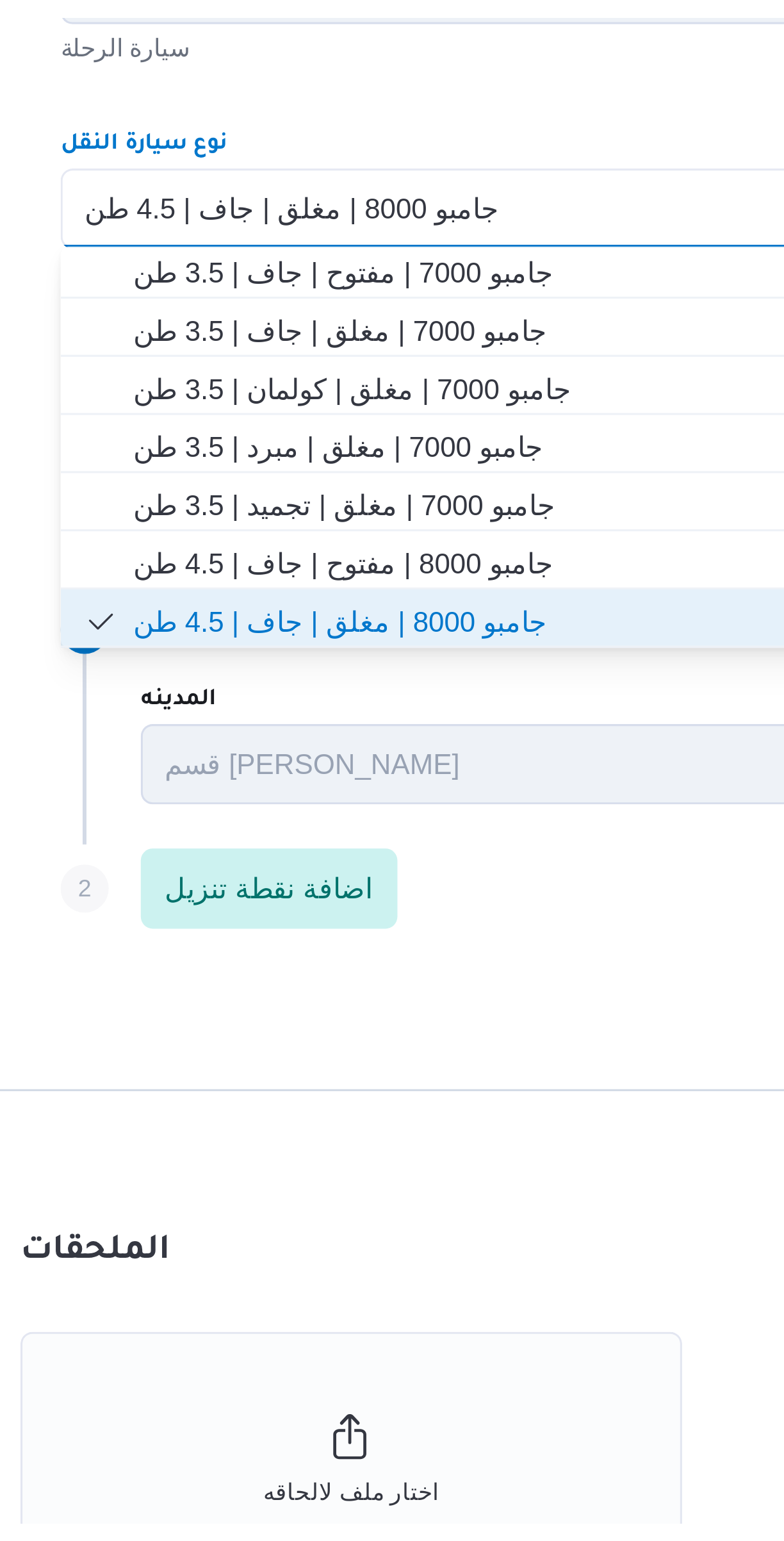
scroll to position [0, 0]
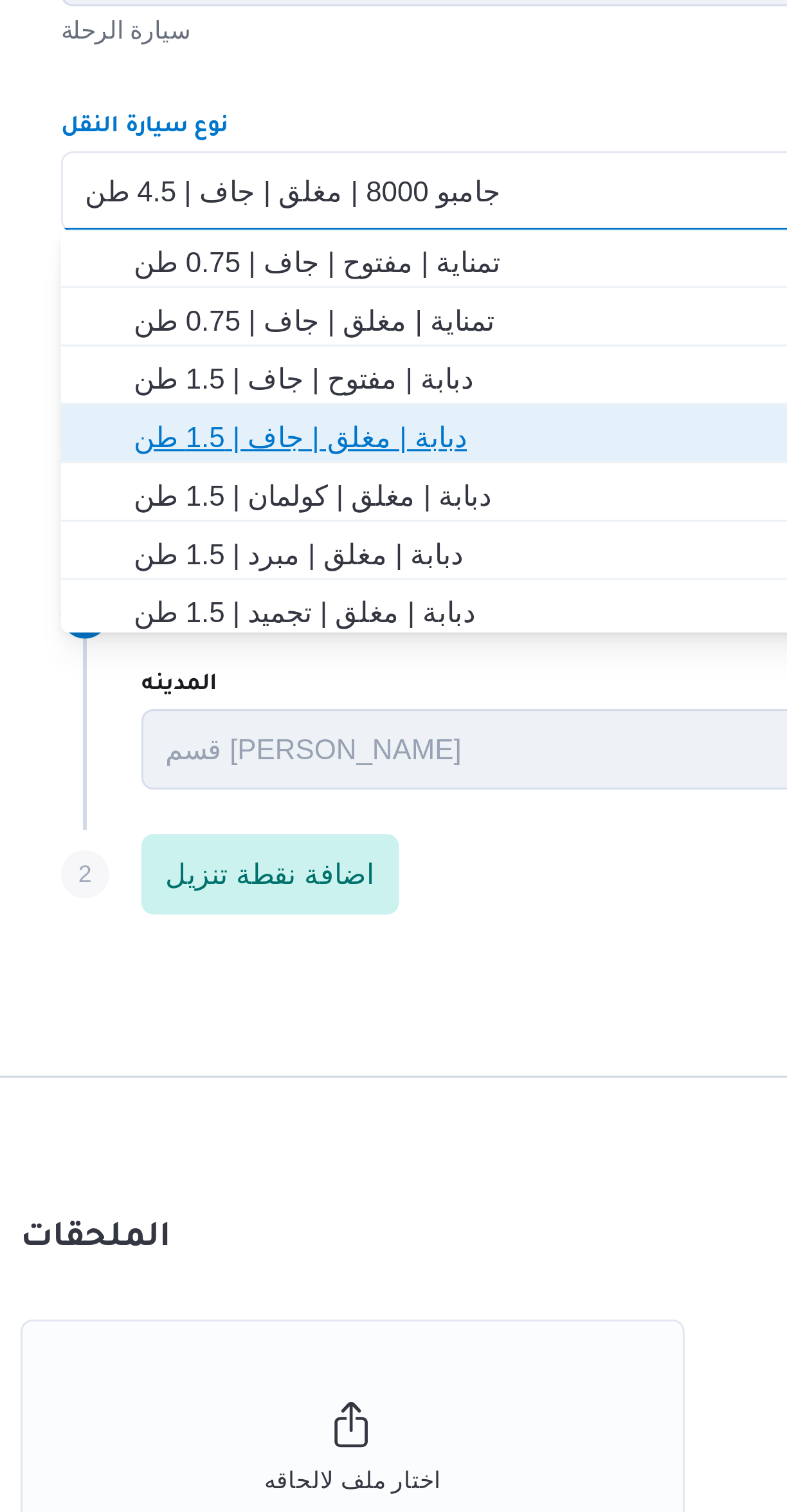
click at [270, 821] on span "دبابة | مغلق | جاف | 1.5 طن" at bounding box center [477, 818] width 458 height 16
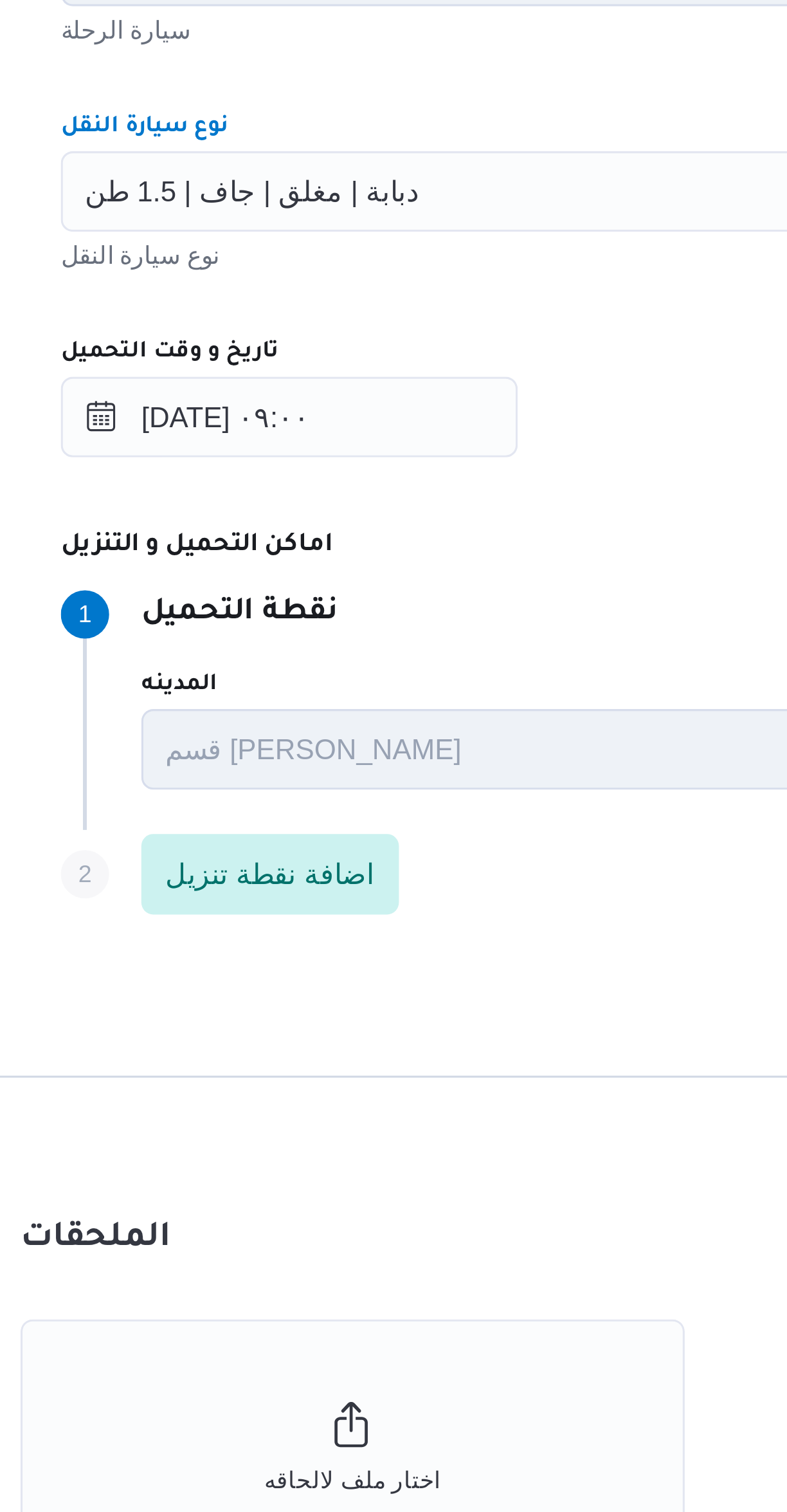
click at [403, 840] on div "المقاول Search مقاول الرحلة نوع العملية On-Demand order-form.help-txt-operation…" at bounding box center [469, 700] width 509 height 572
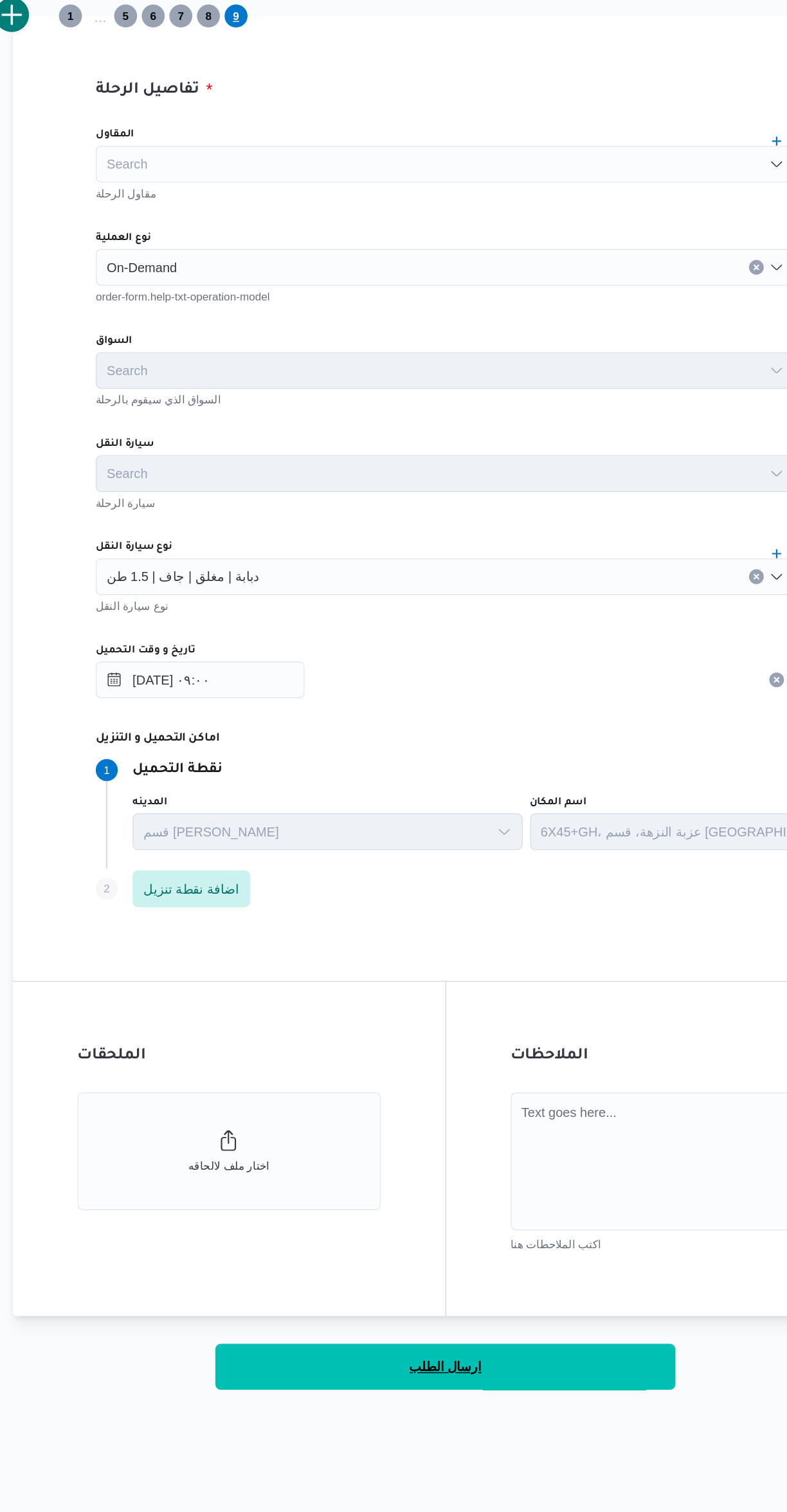
click at [517, 1298] on button "ارسال الطلب" at bounding box center [469, 1290] width 321 height 32
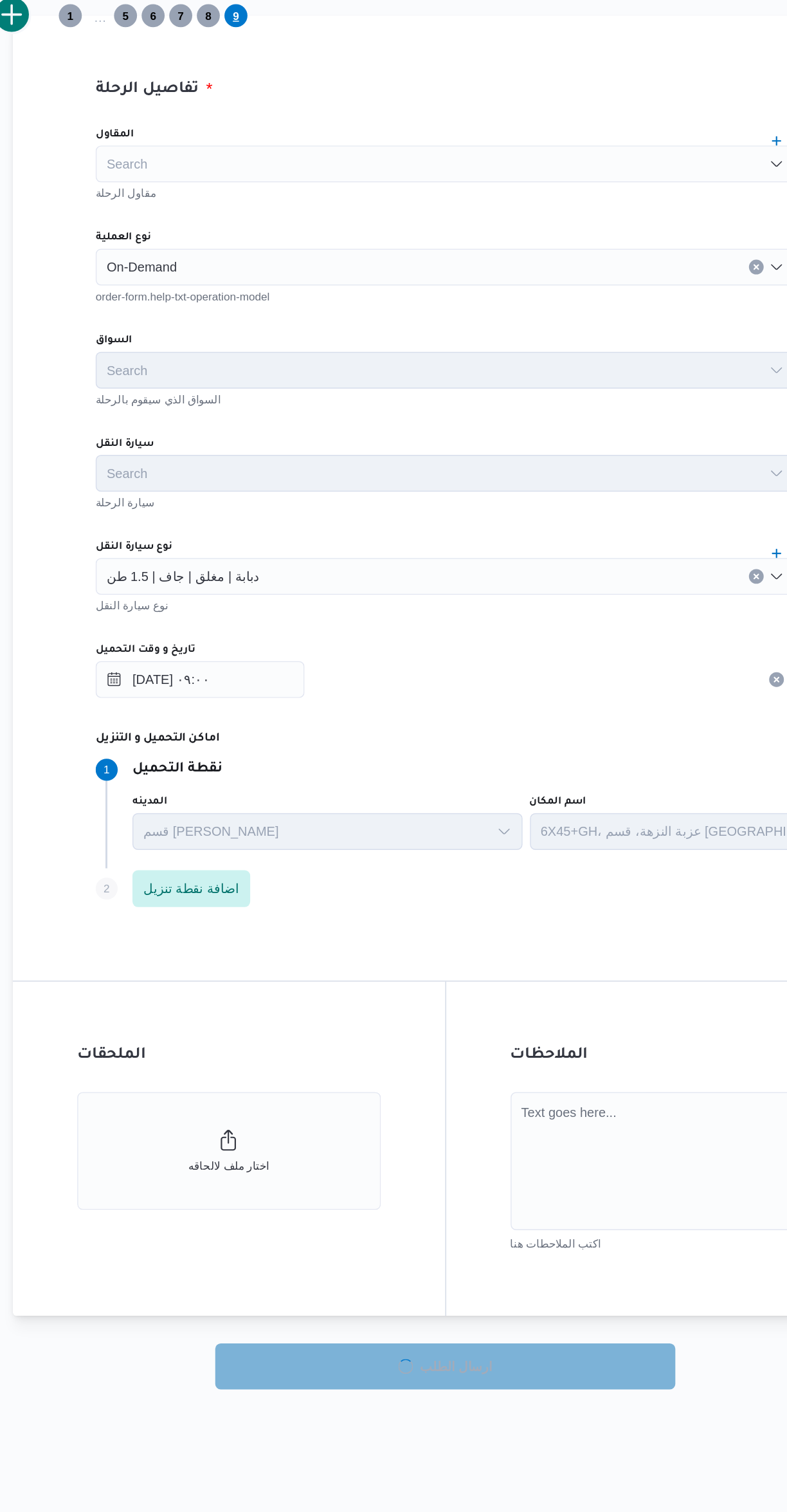
select select "ar"
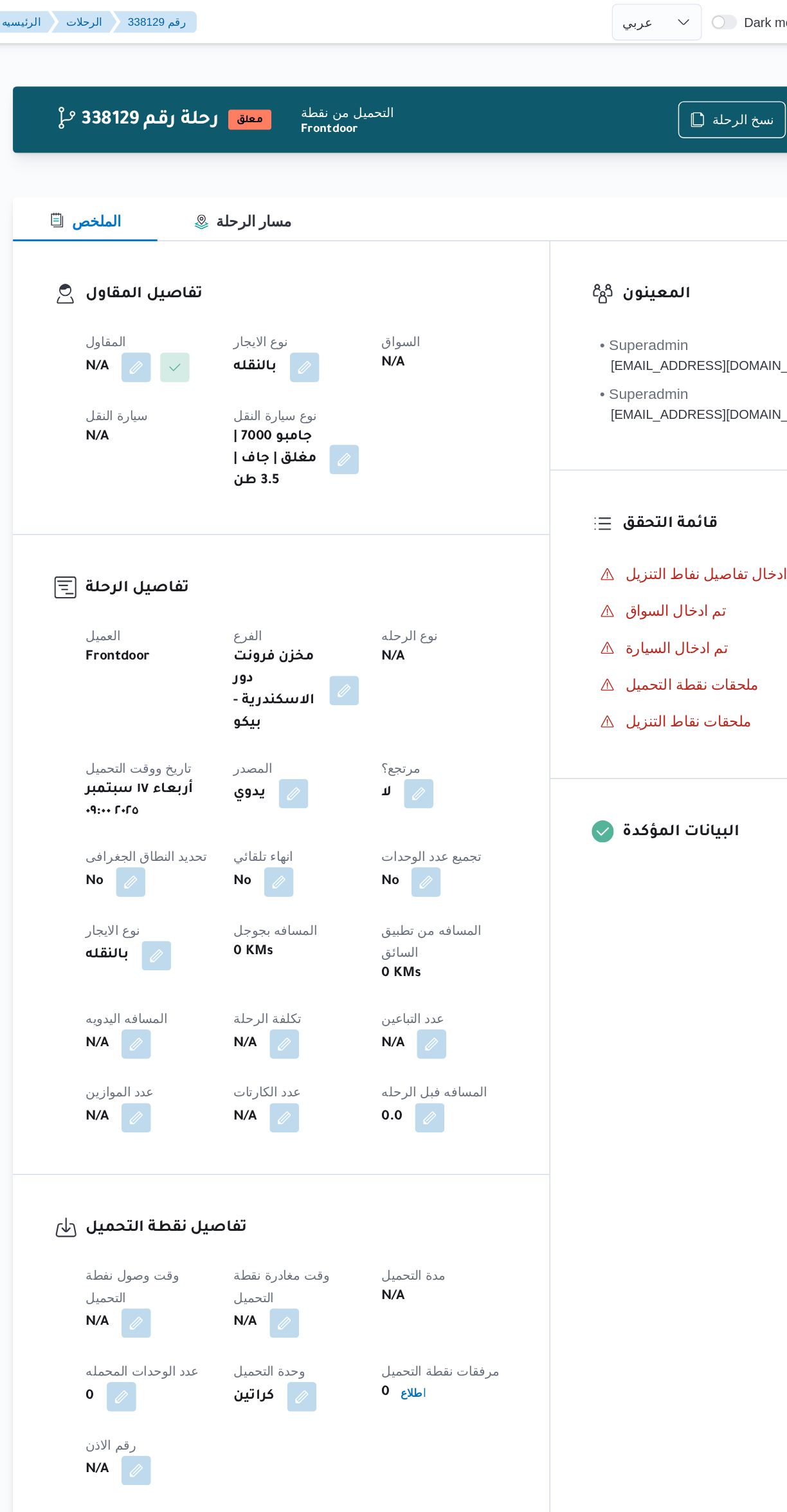
select select "ar"
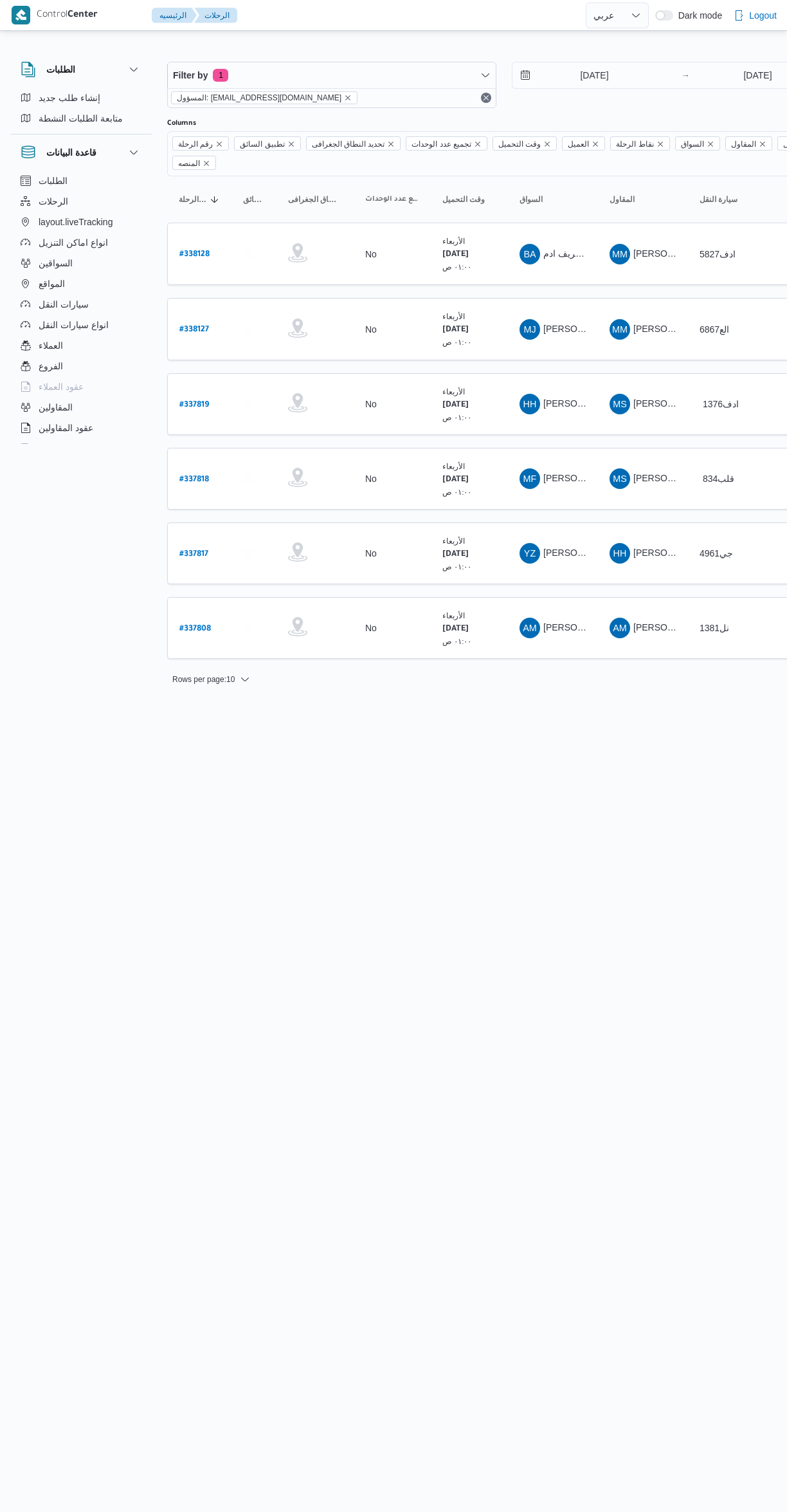
select select "ar"
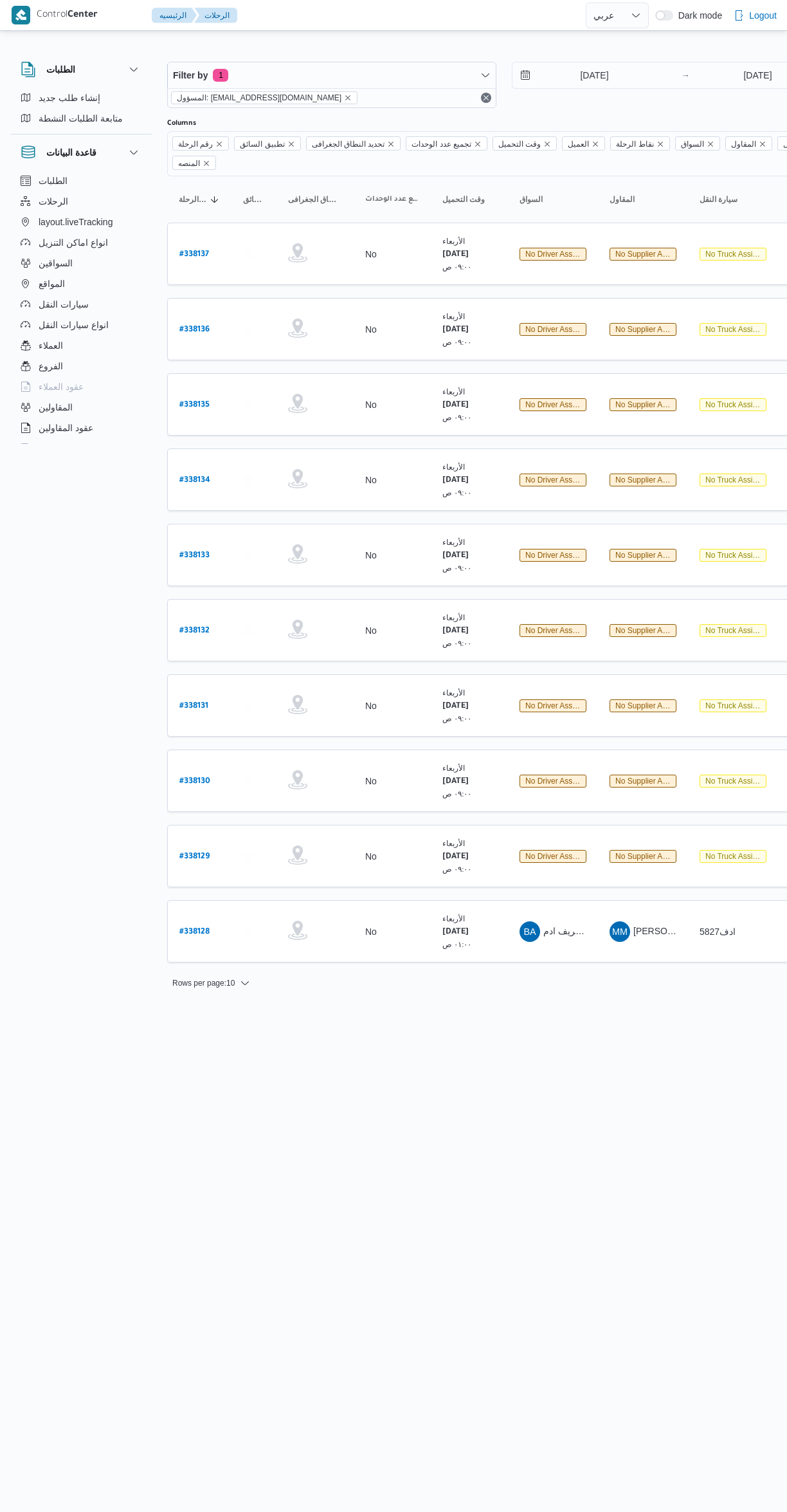
select select "ar"
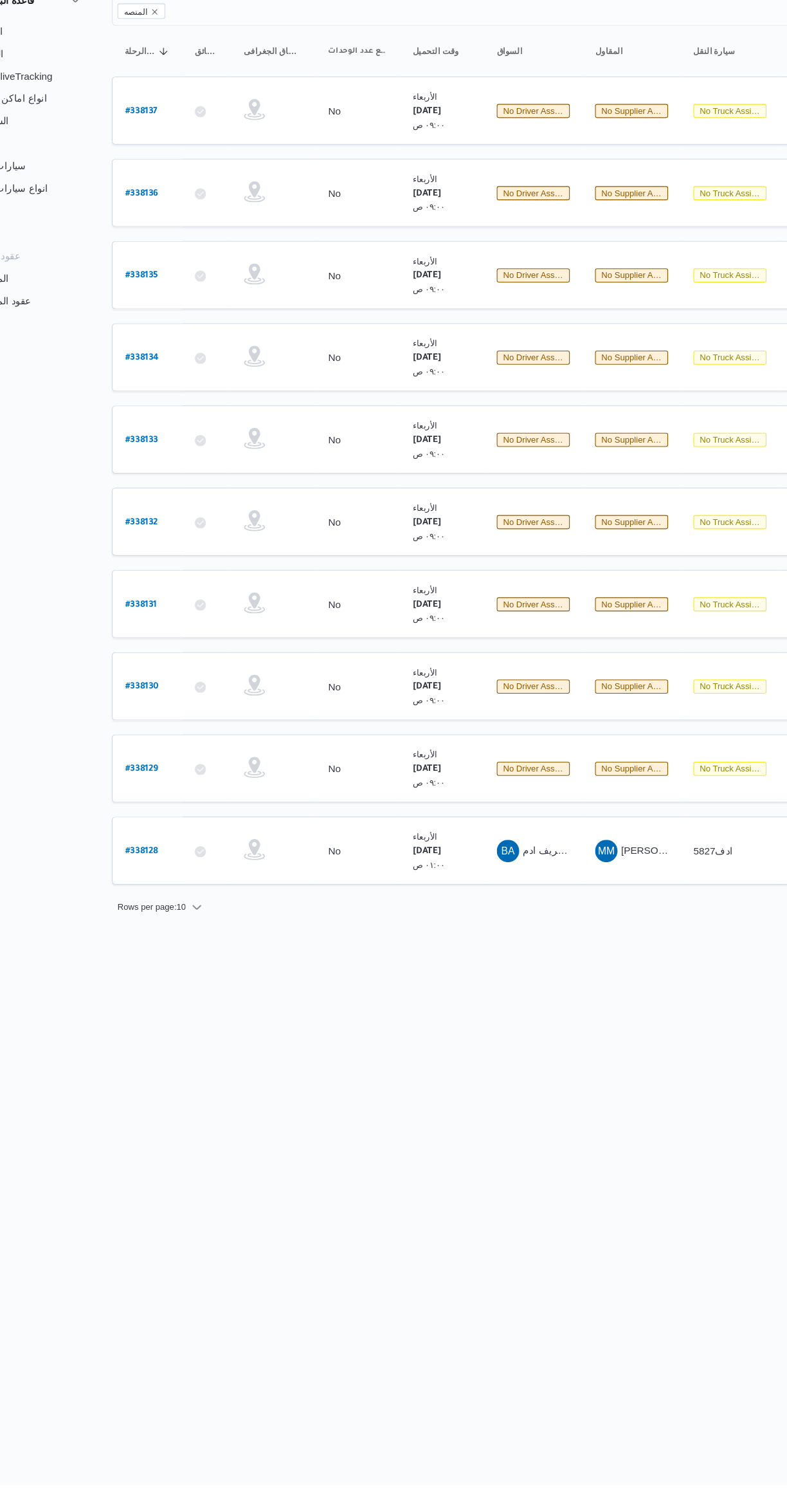
click at [198, 927] on b "# 338128" at bounding box center [194, 932] width 31 height 9
select select "ar"
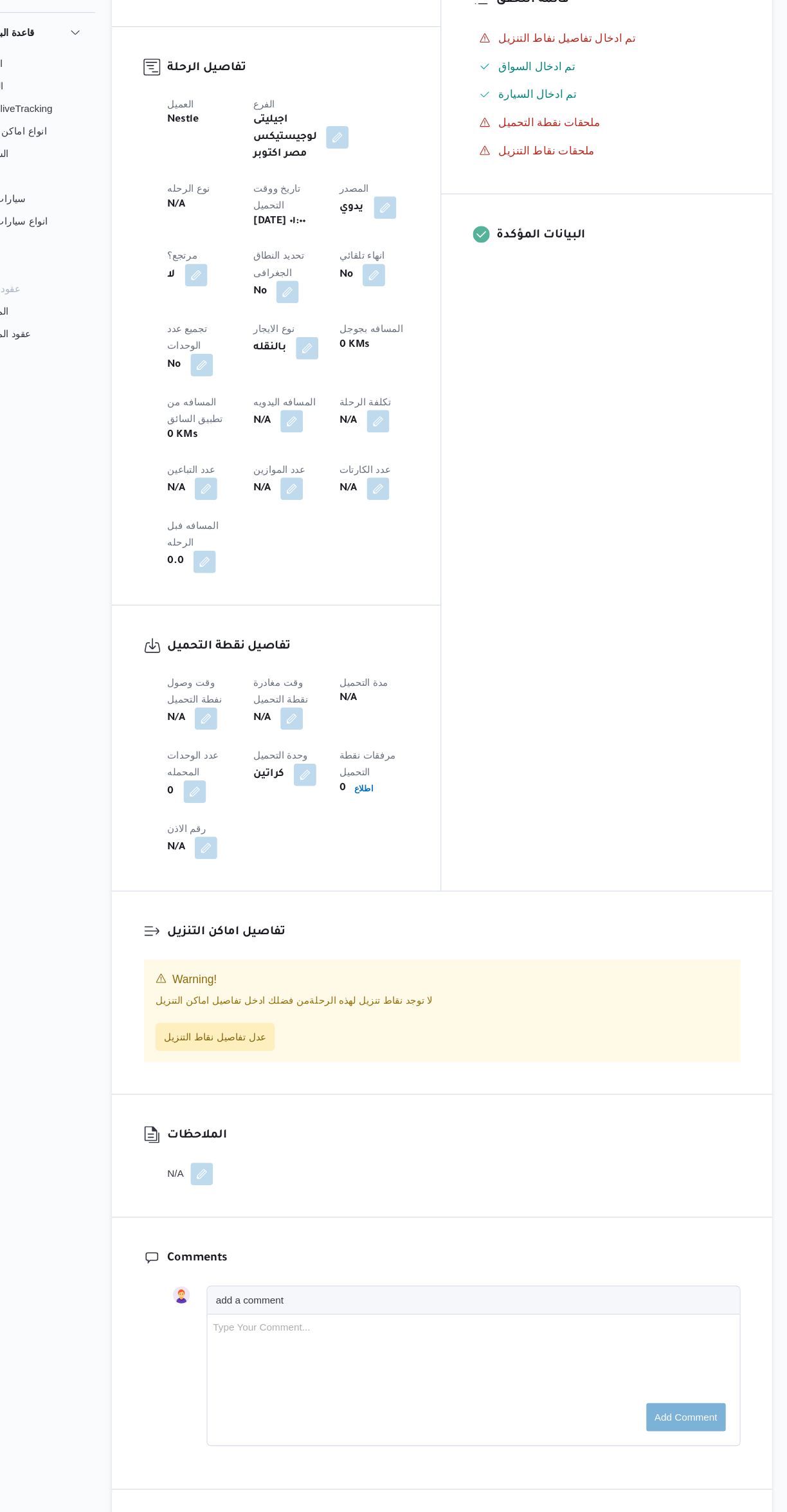
scroll to position [278, 0]
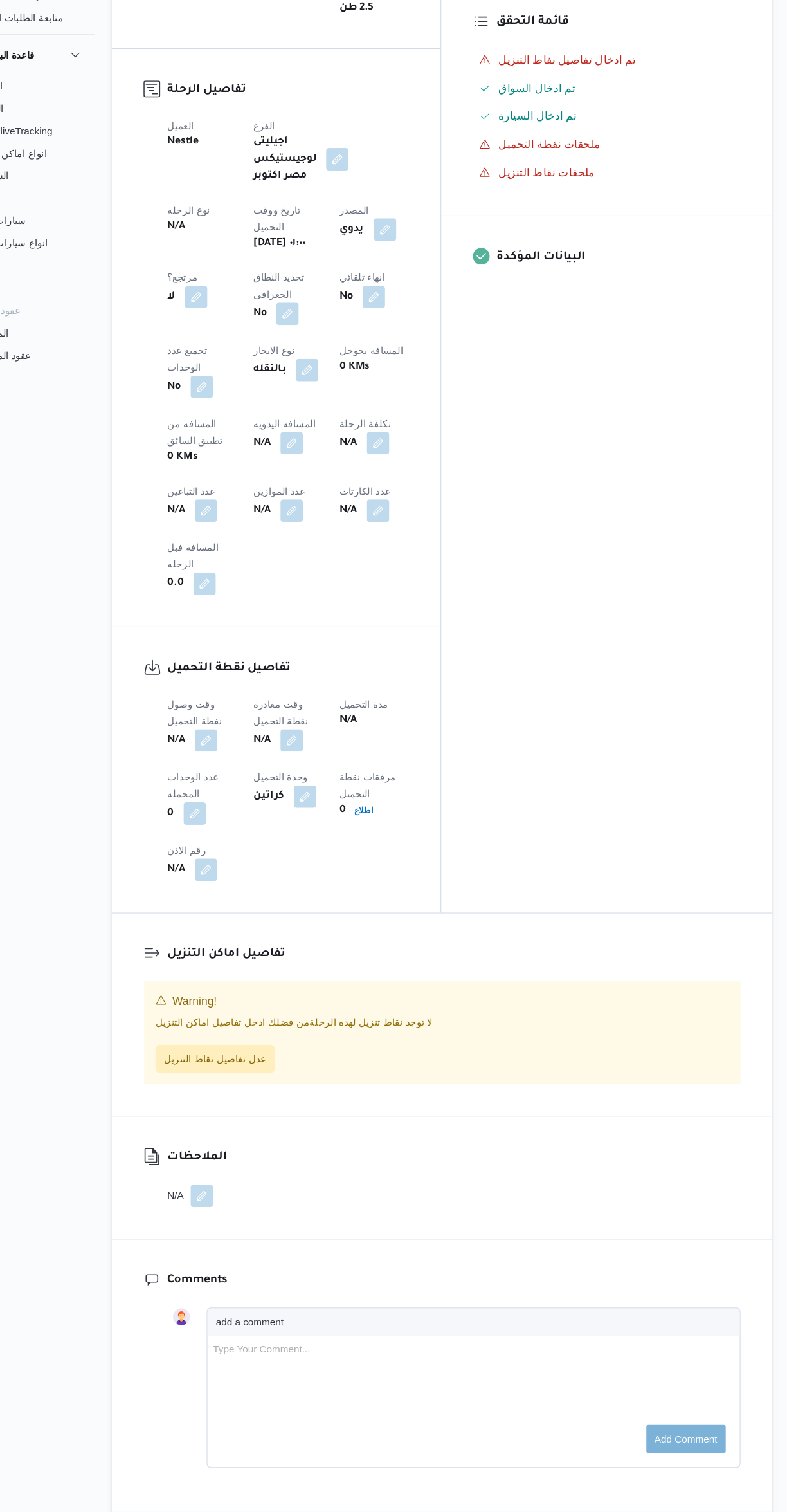
click at [260, 770] on button "button" at bounding box center [254, 780] width 21 height 21
click at [235, 687] on input "وقت وصول نفطة التحميل" at bounding box center [220, 682] width 146 height 25
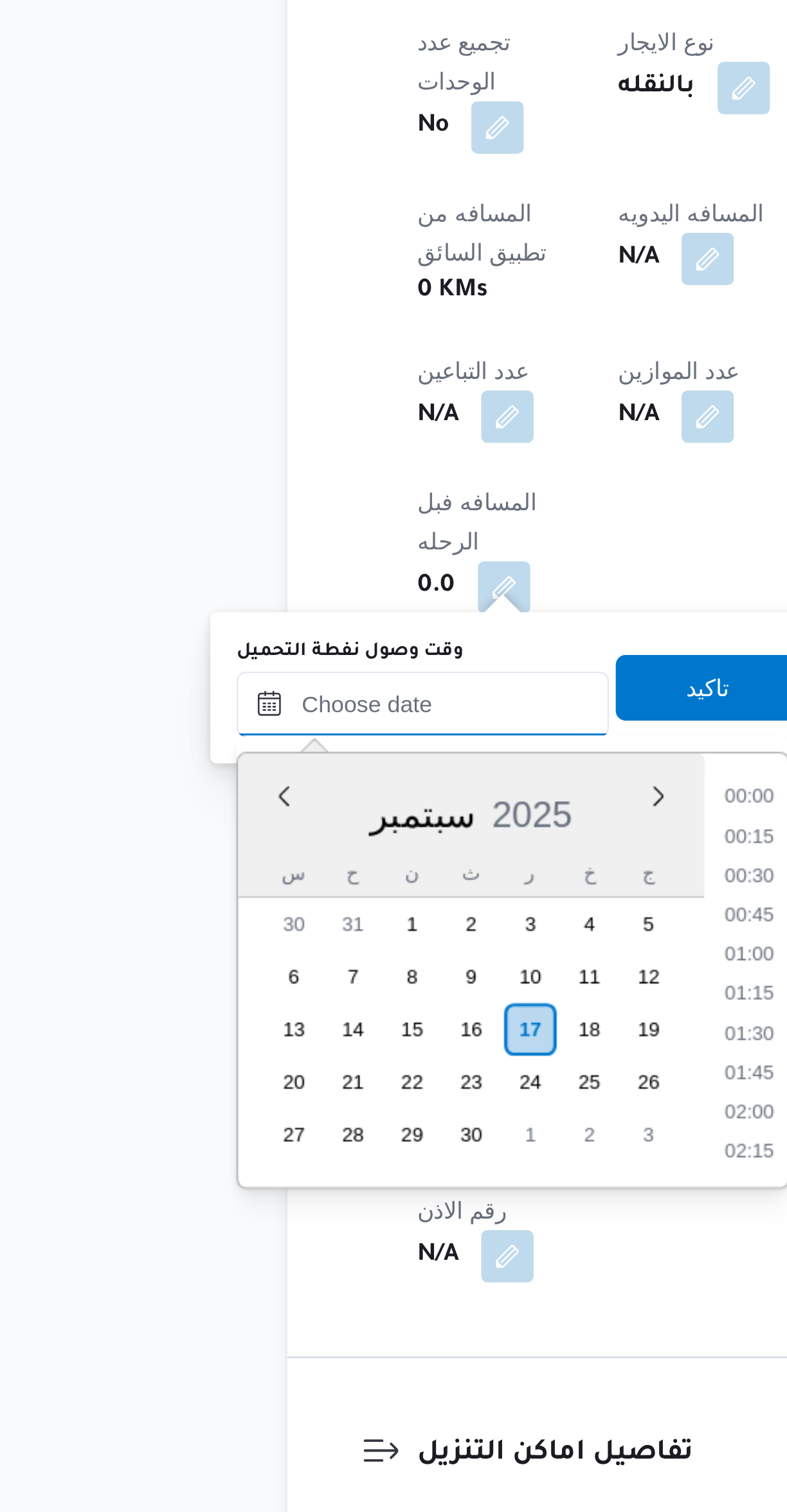
scroll to position [601, 0]
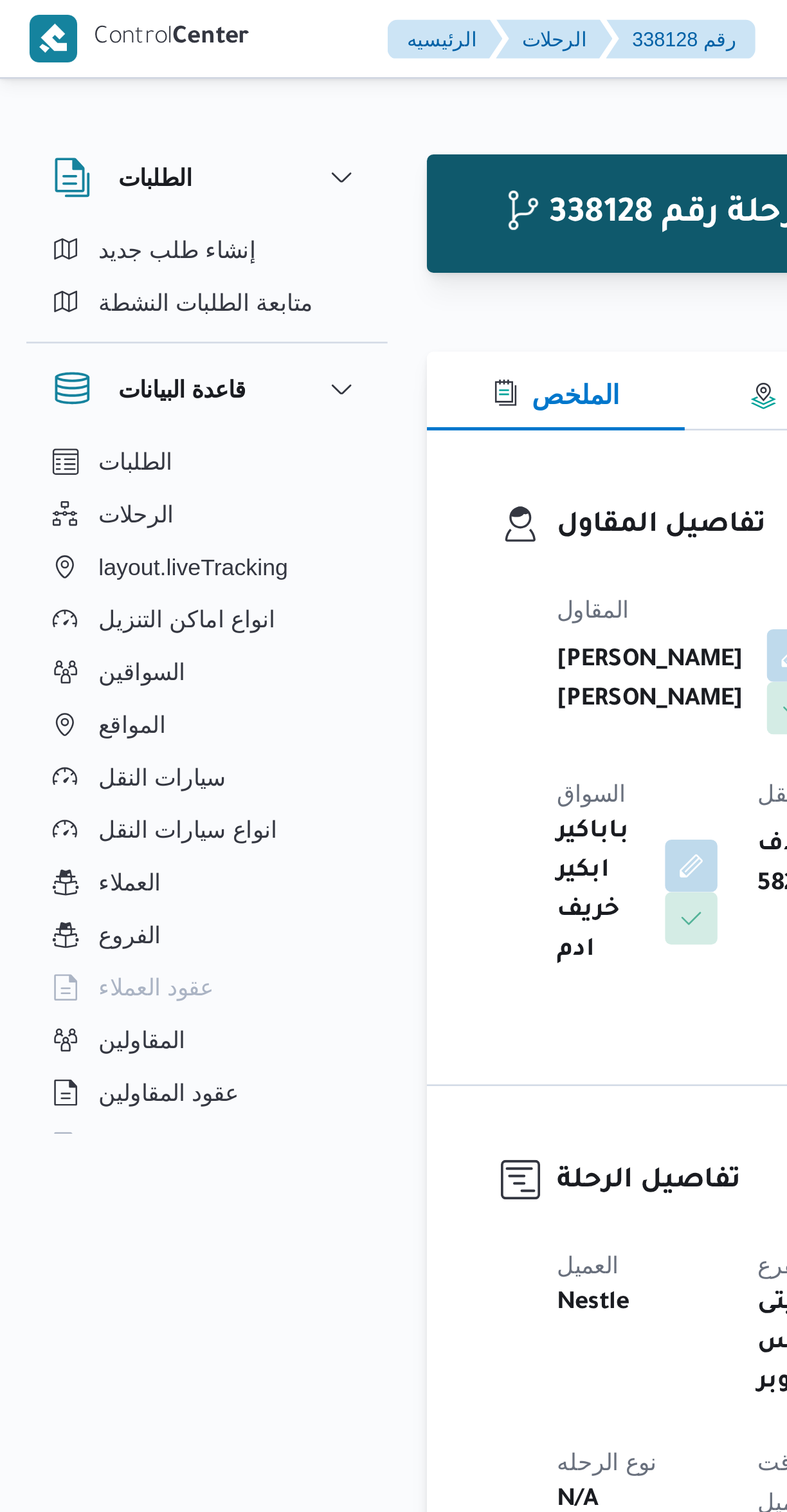
click at [200, 223] on div at bounding box center [204, 297] width 16 height 198
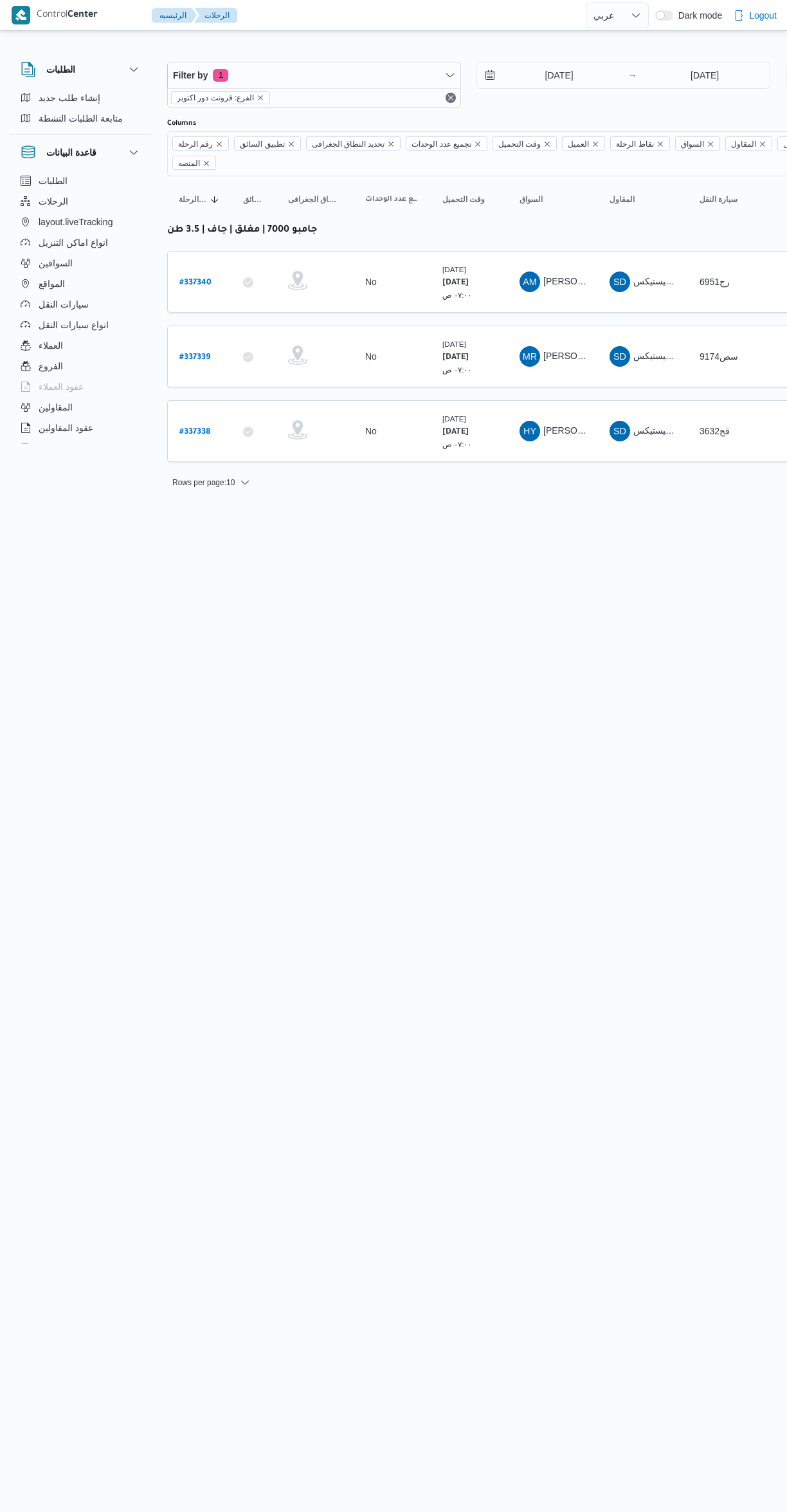
select select "ar"
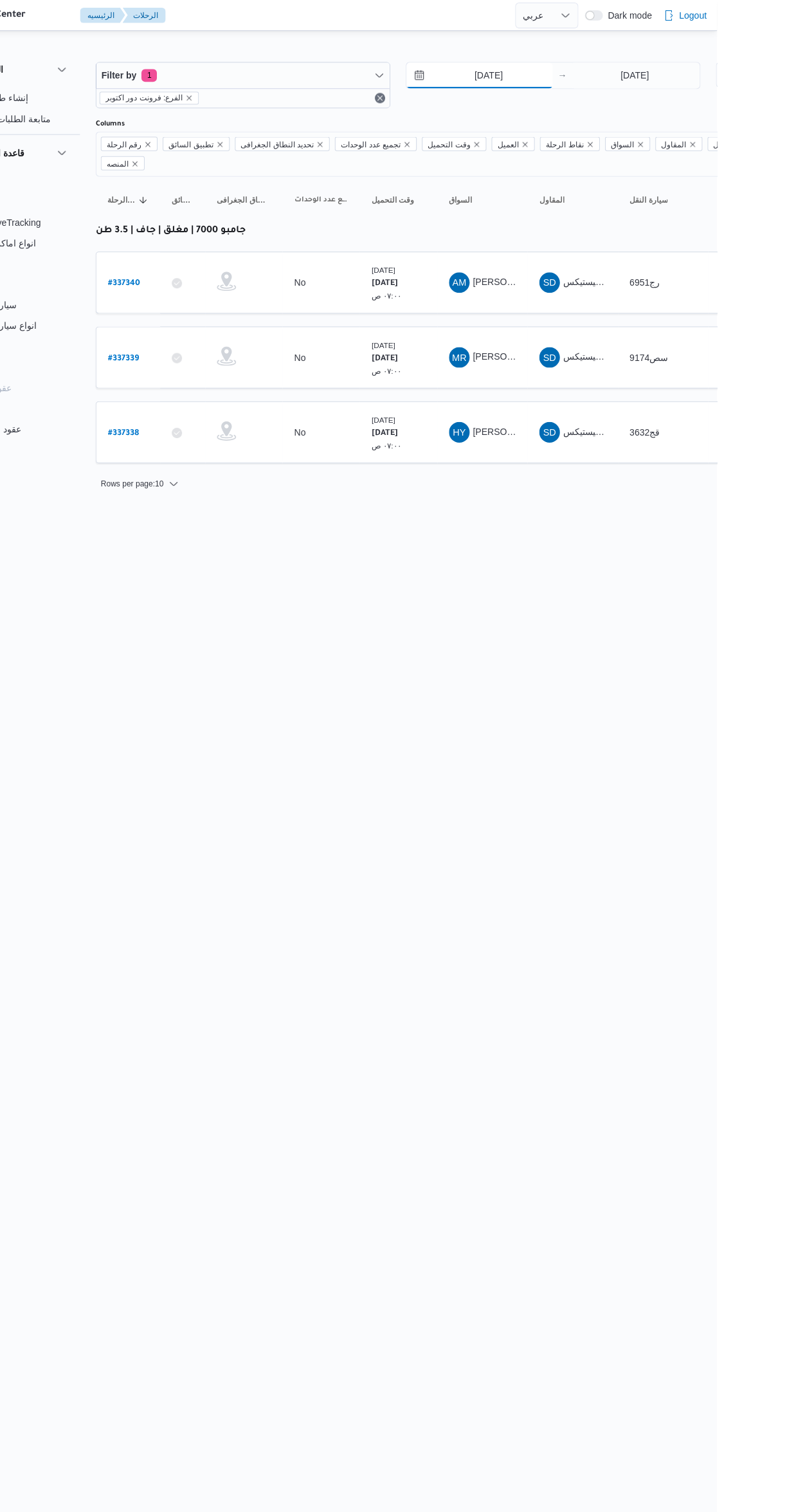
click at [580, 75] on input "[DATE]" at bounding box center [550, 74] width 146 height 25
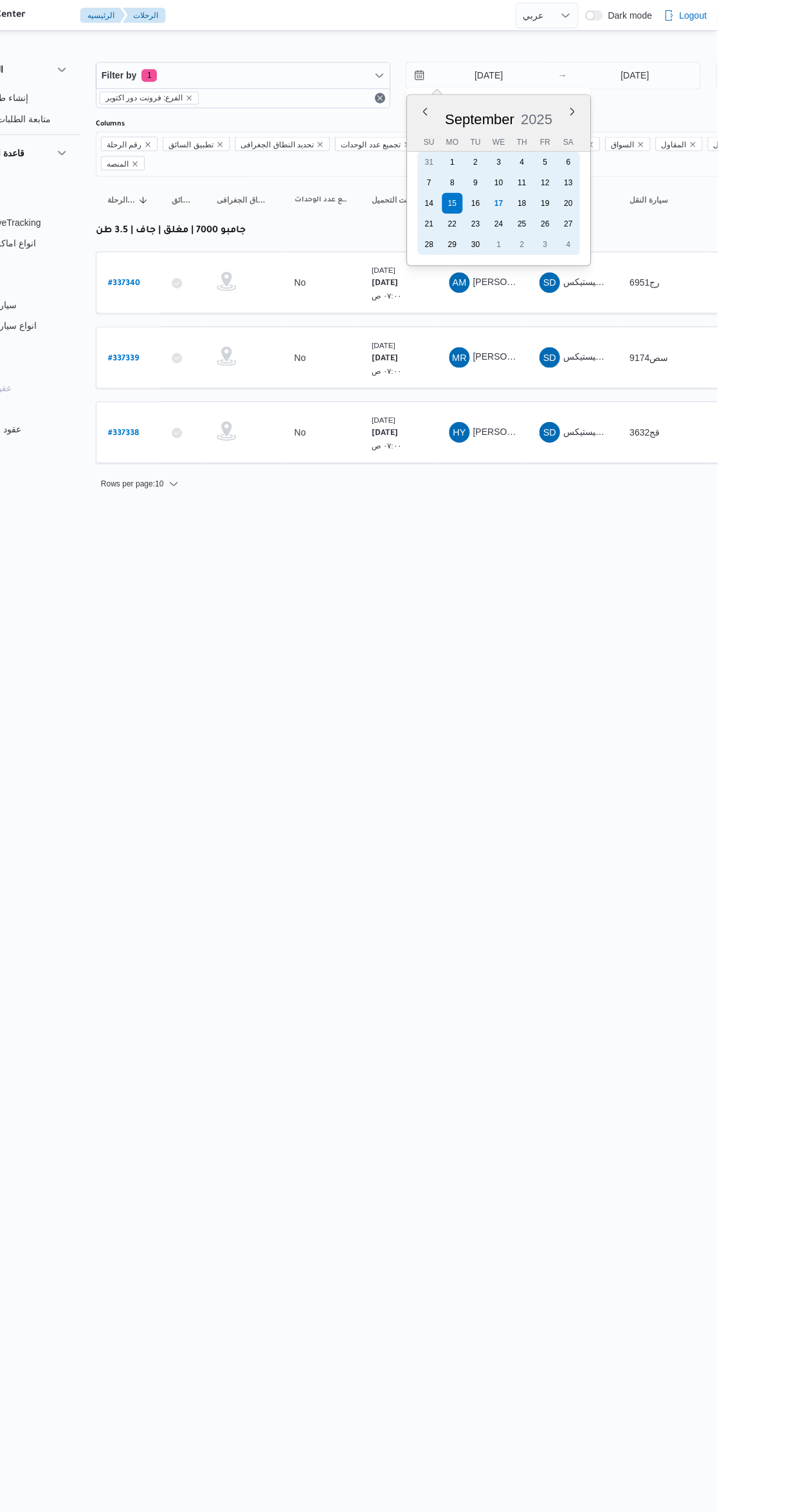
click at [578, 198] on div "17" at bounding box center [569, 203] width 21 height 21
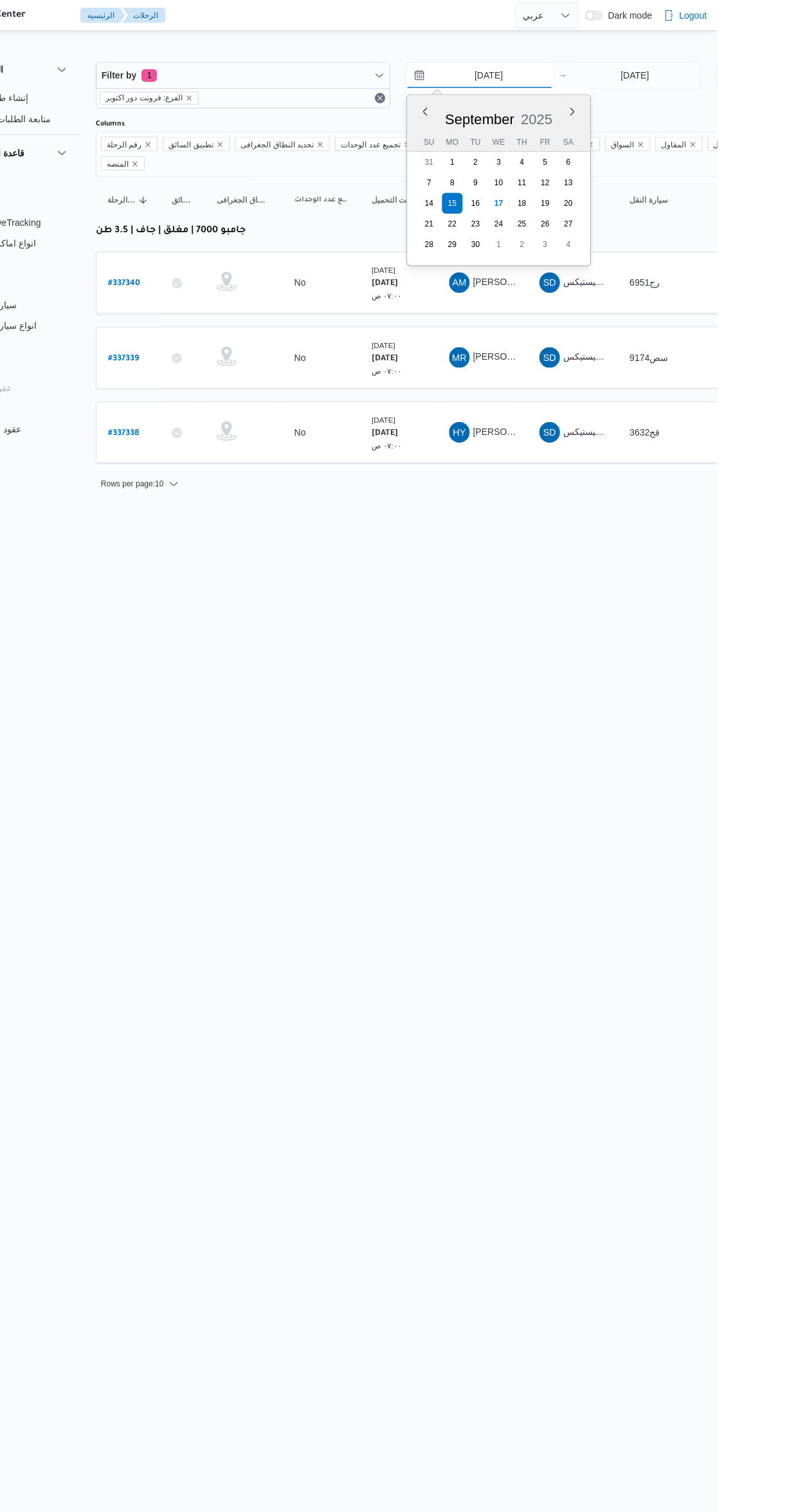
type input "[DATE]"
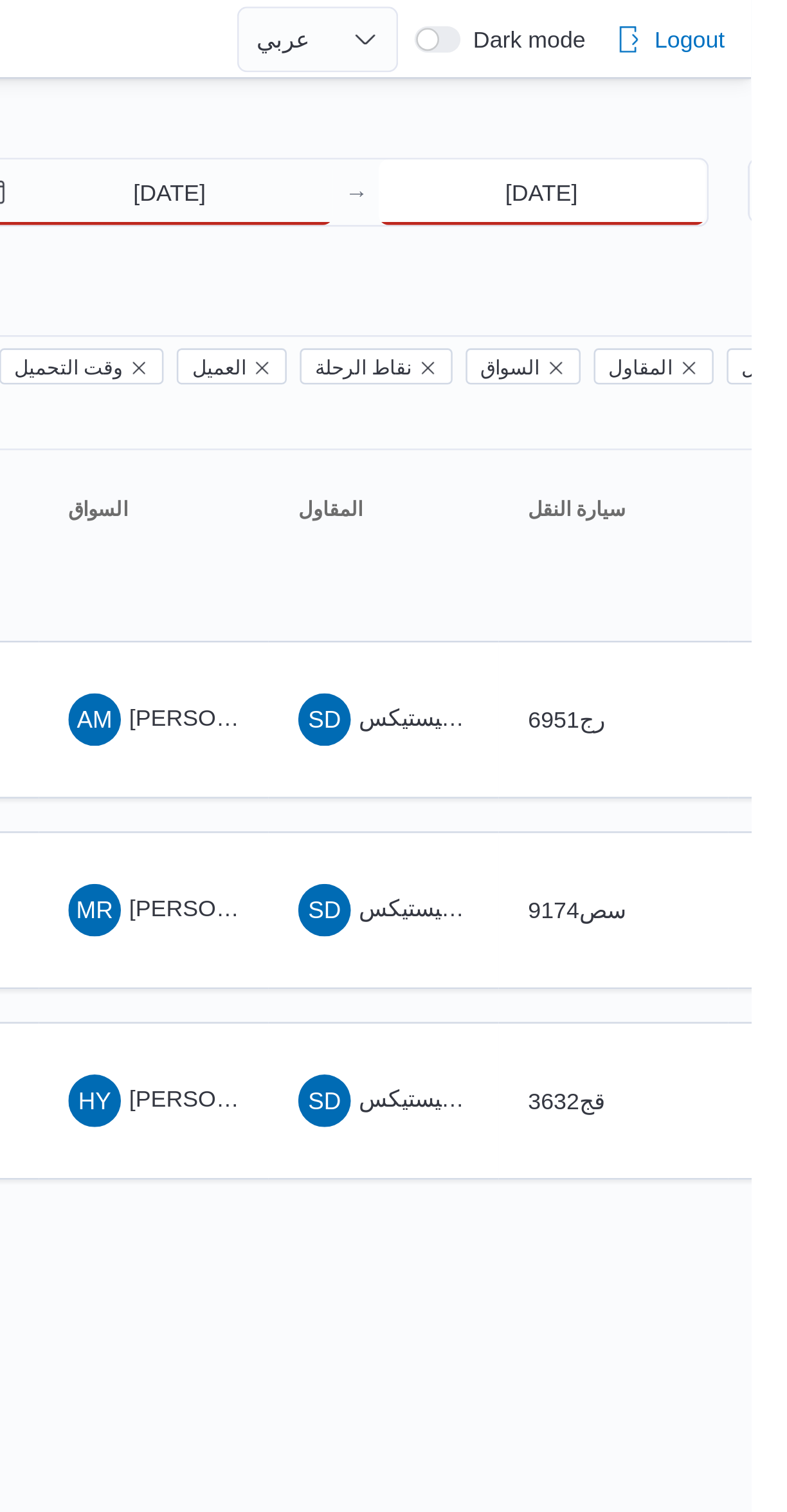
click at [714, 78] on input "[DATE]" at bounding box center [706, 74] width 128 height 25
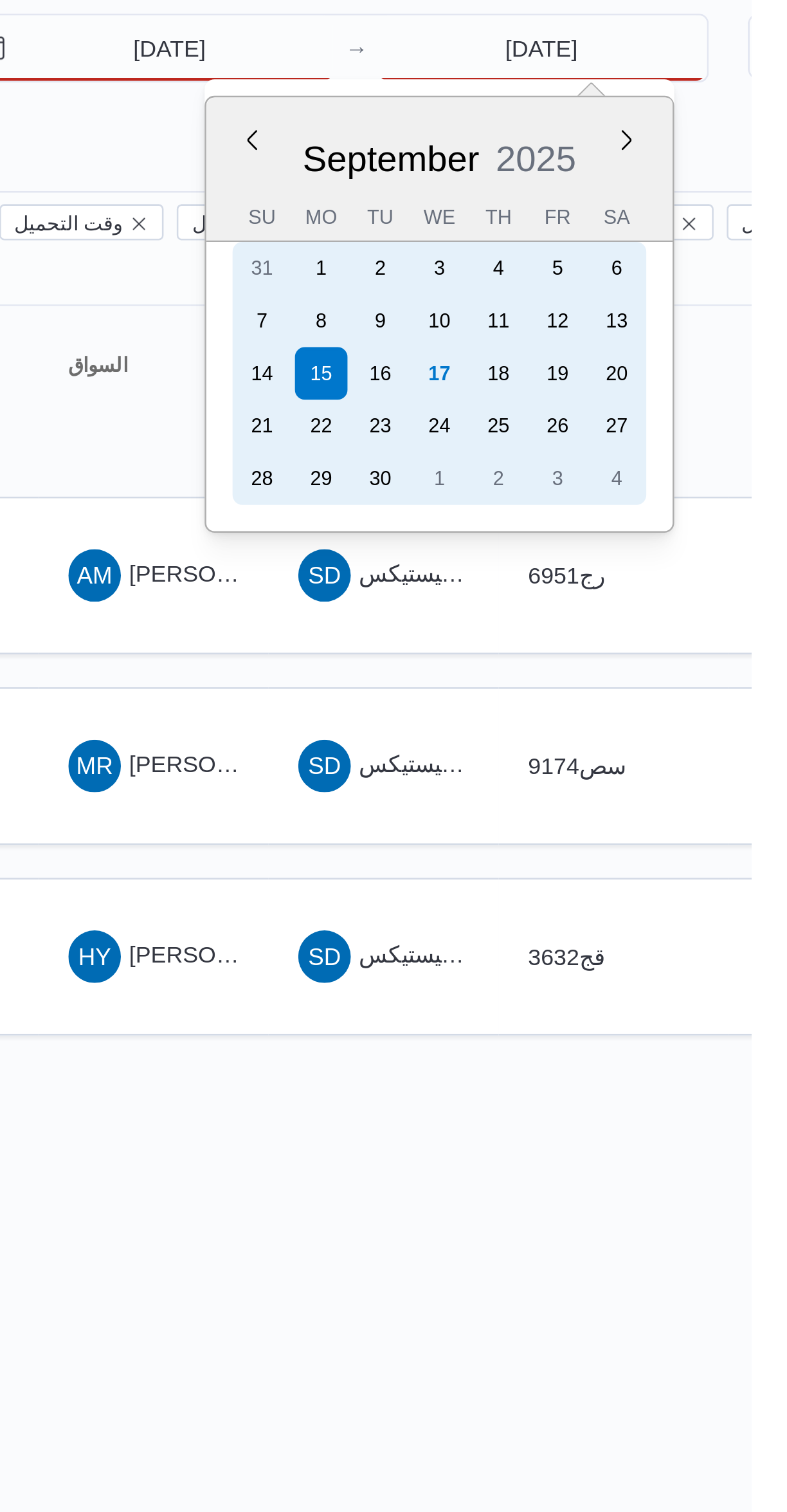
click at [674, 200] on div "17" at bounding box center [665, 203] width 21 height 21
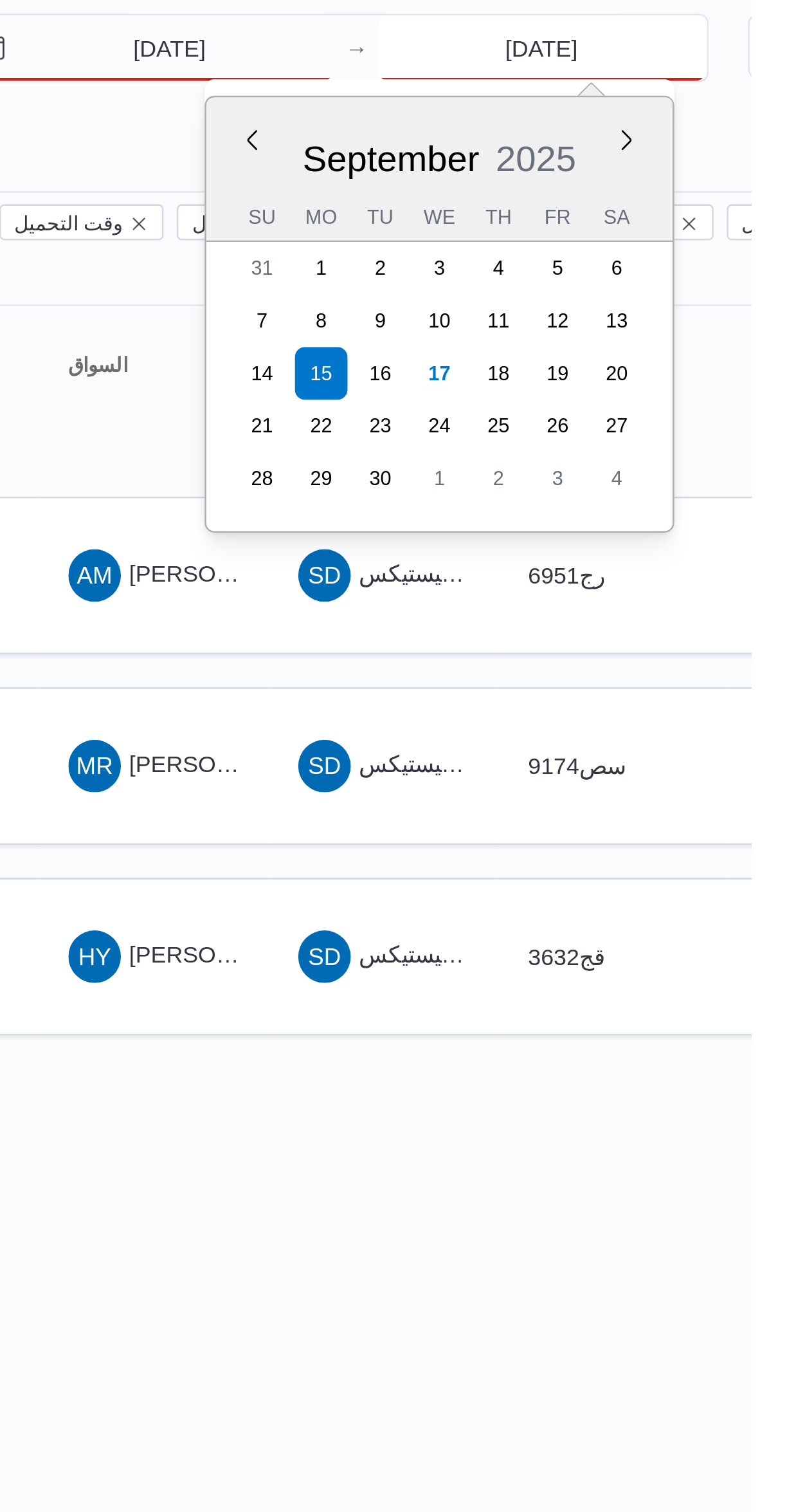
type input "17/9/2025"
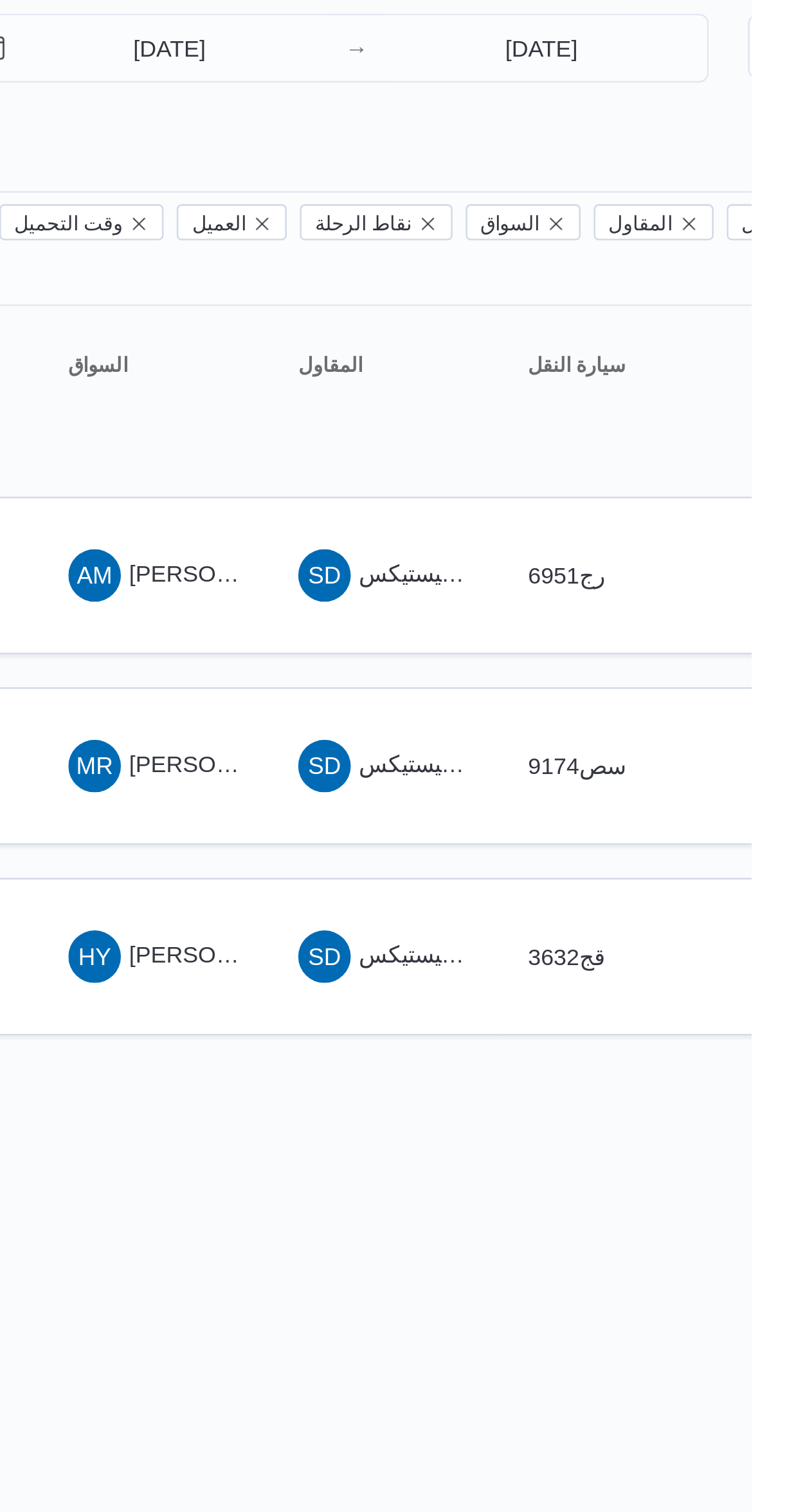
click at [704, 105] on div "17/9/2025 → 17/9/2025" at bounding box center [623, 85] width 294 height 46
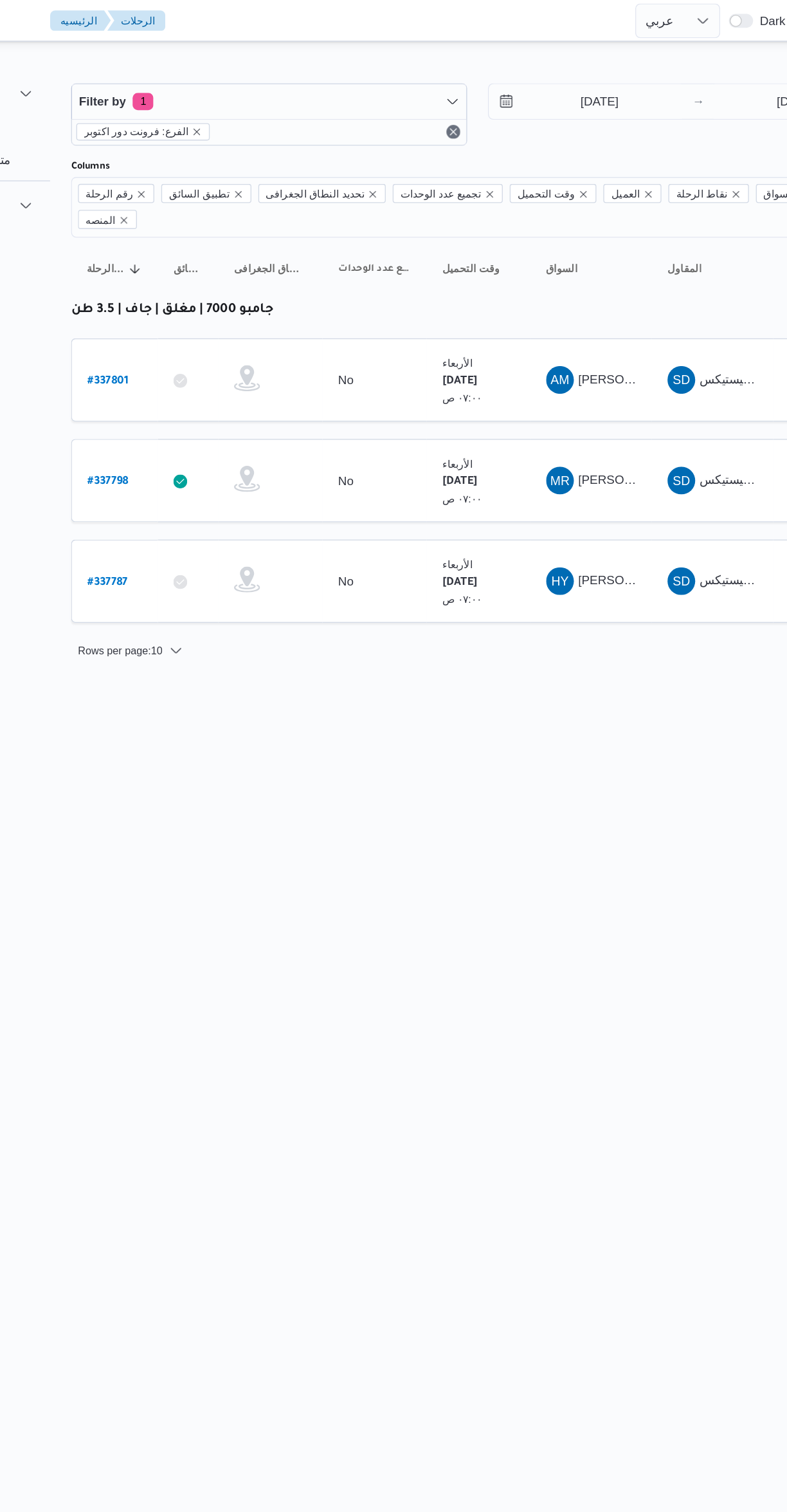
click at [199, 423] on link "# 337787" at bounding box center [194, 432] width 30 height 18
select select "ar"
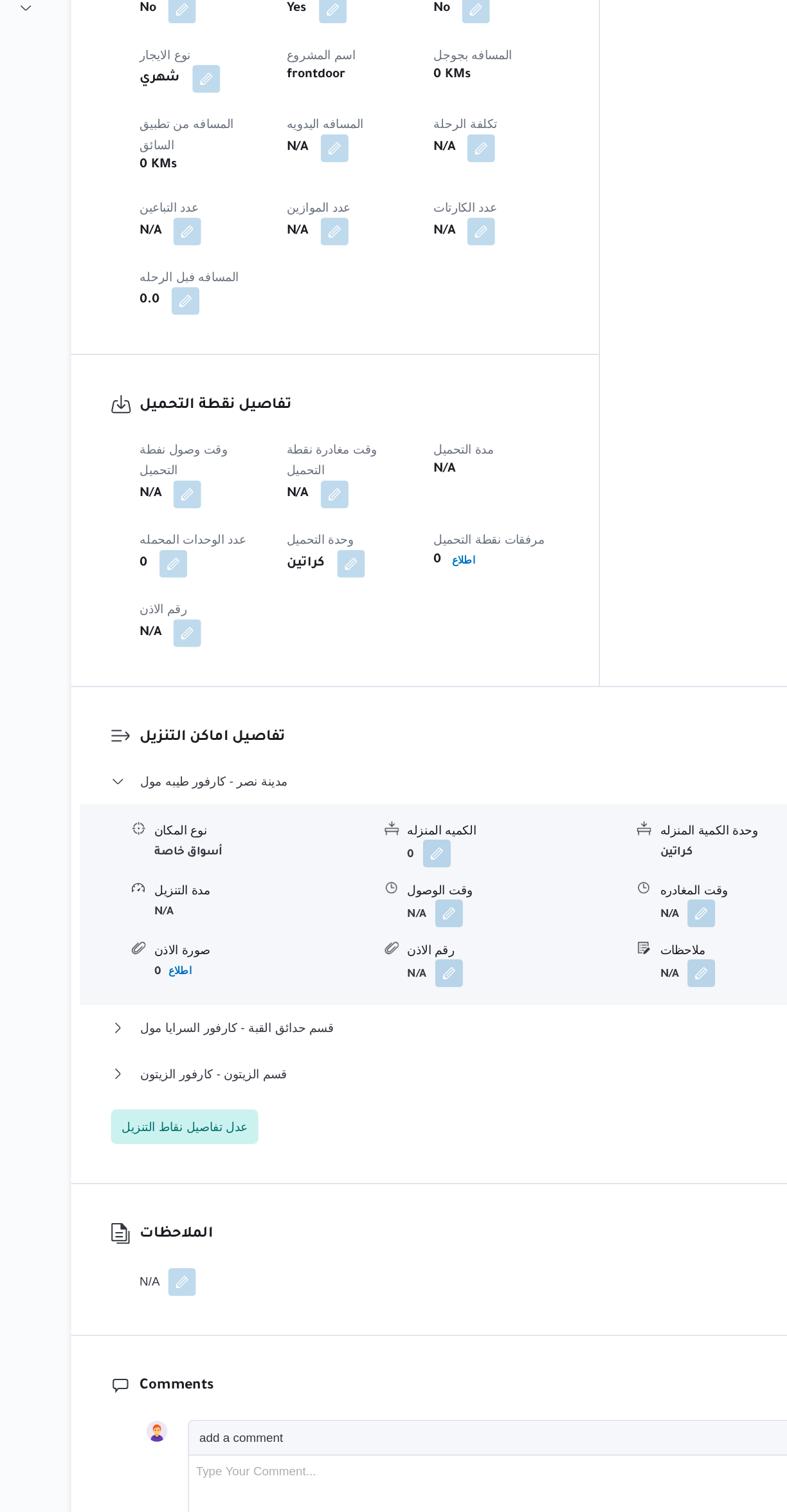
scroll to position [627, 0]
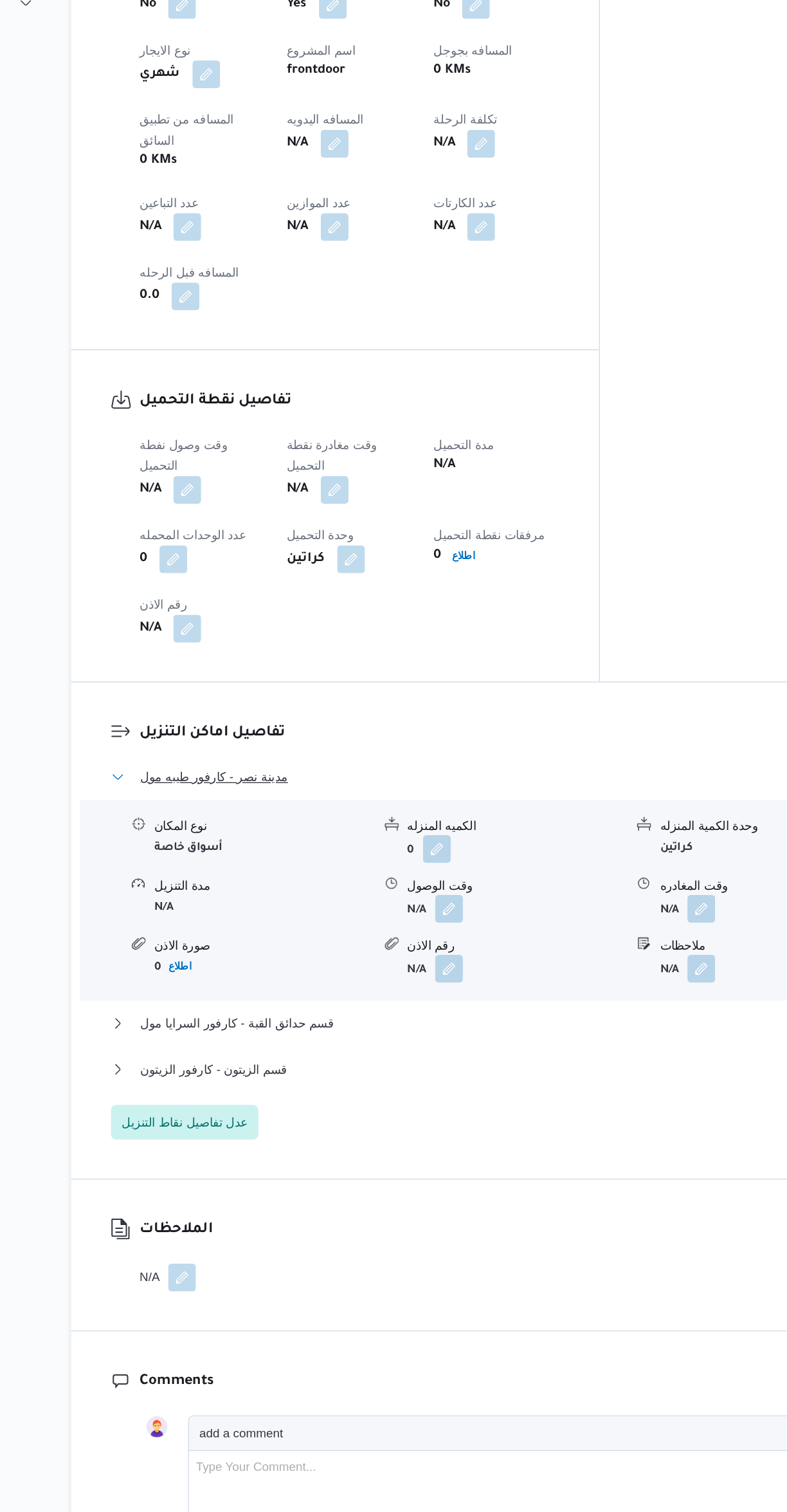
click at [432, 719] on button "مدينة نصر - كارفور طيبه مول" at bounding box center [470, 727] width 546 height 16
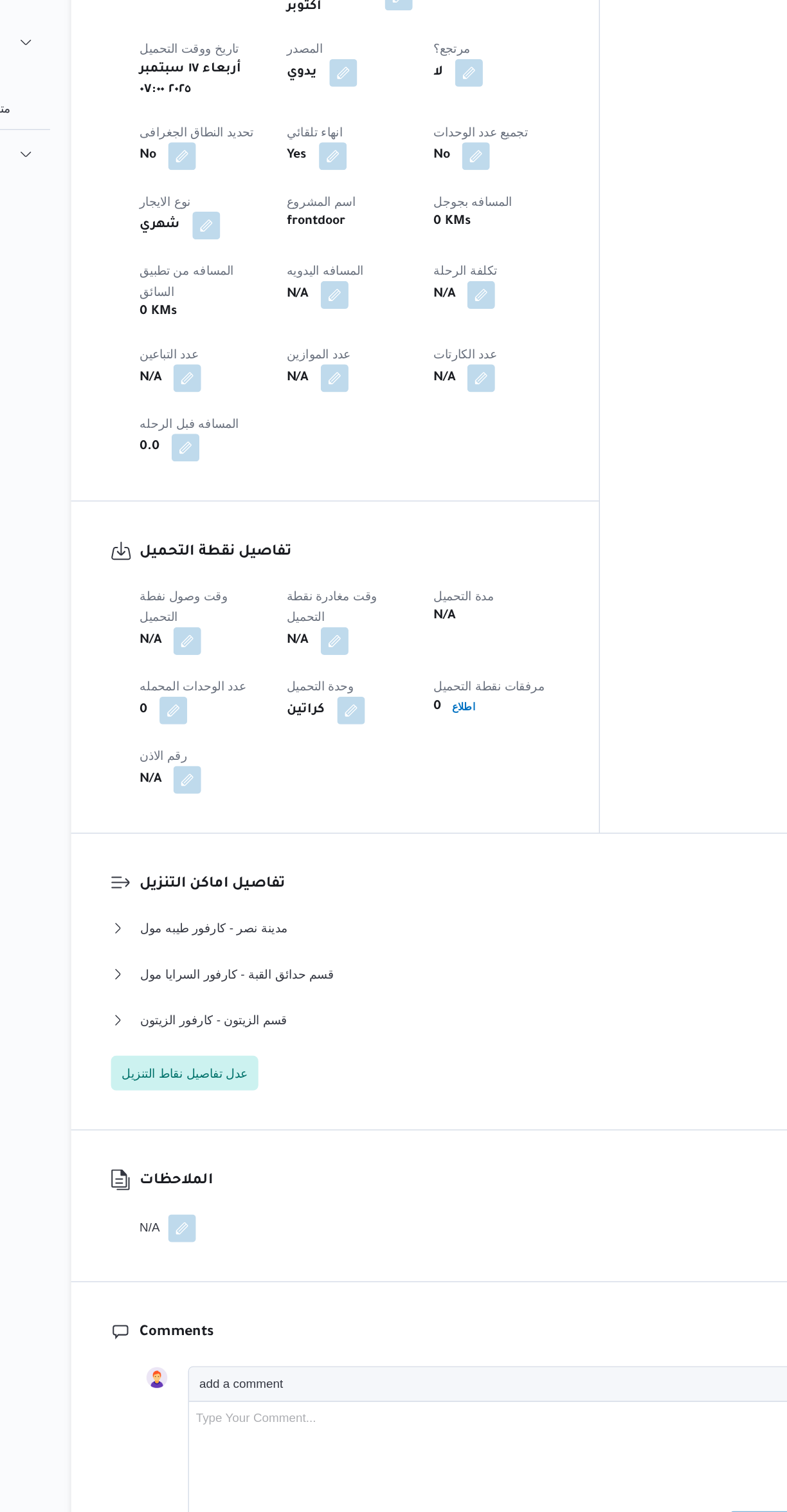
click at [261, 503] on button "button" at bounding box center [254, 514] width 21 height 21
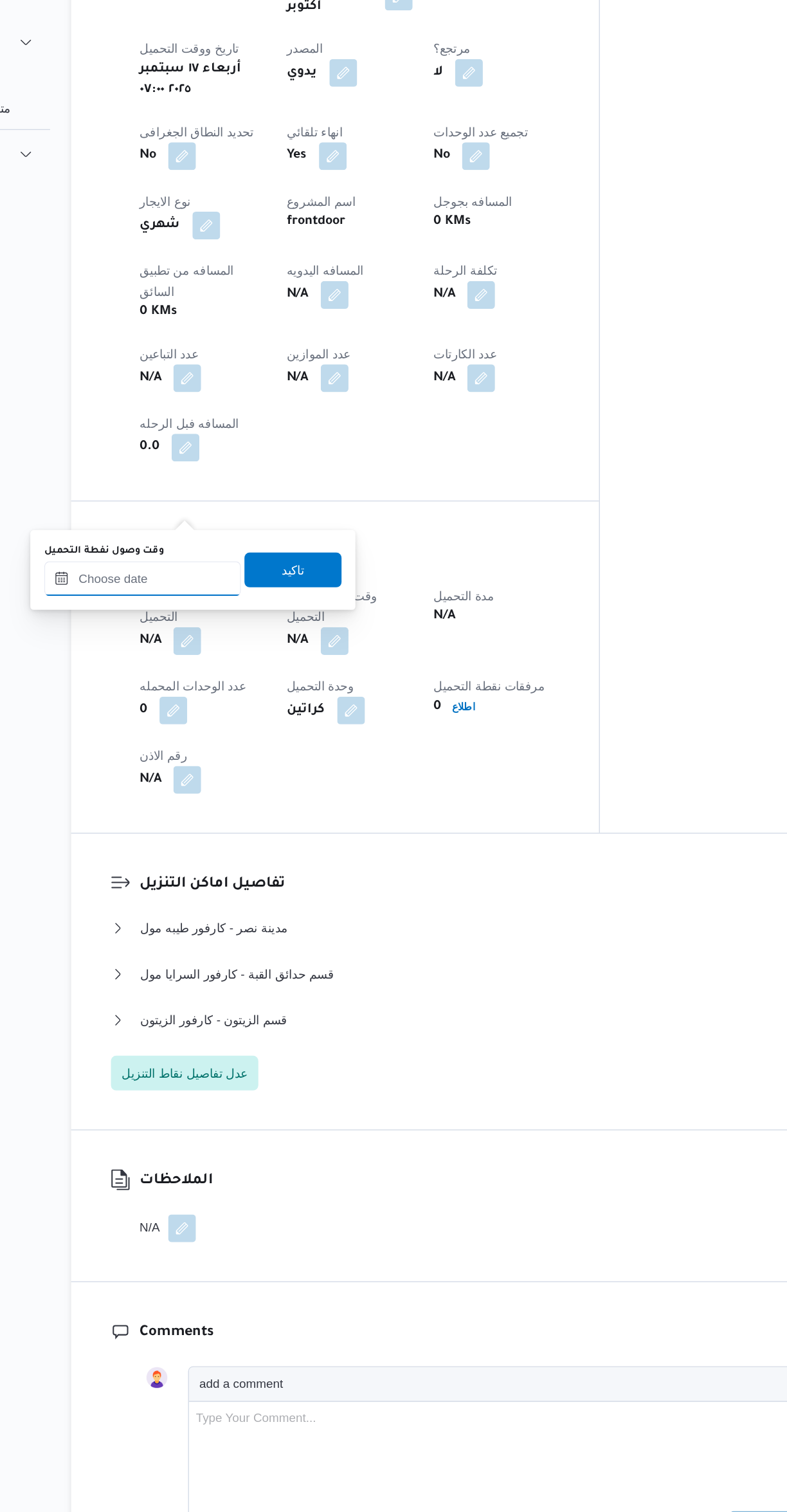
click at [223, 465] on input "وقت وصول نفطة التحميل" at bounding box center [220, 467] width 146 height 25
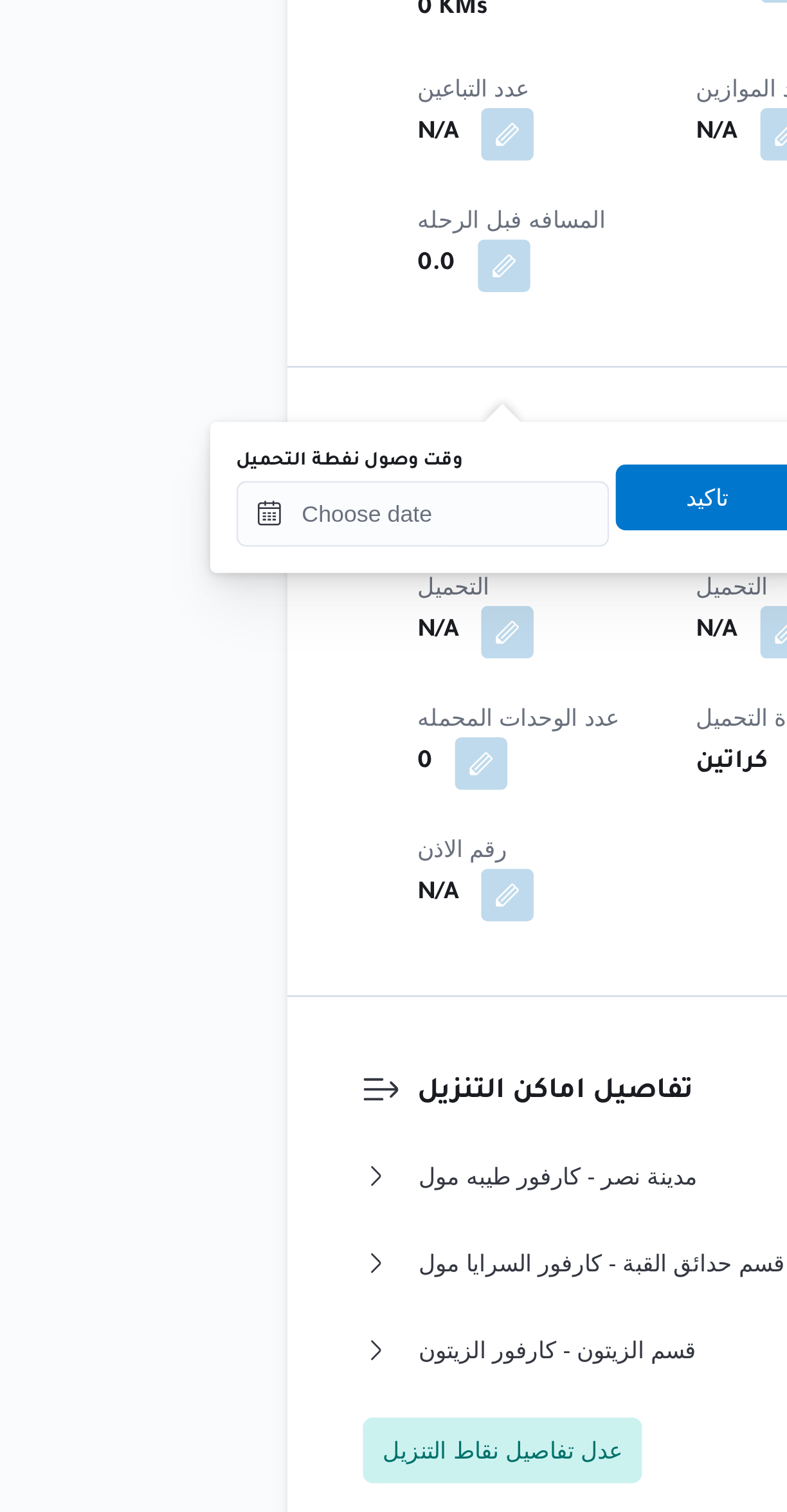
scroll to position [0, 0]
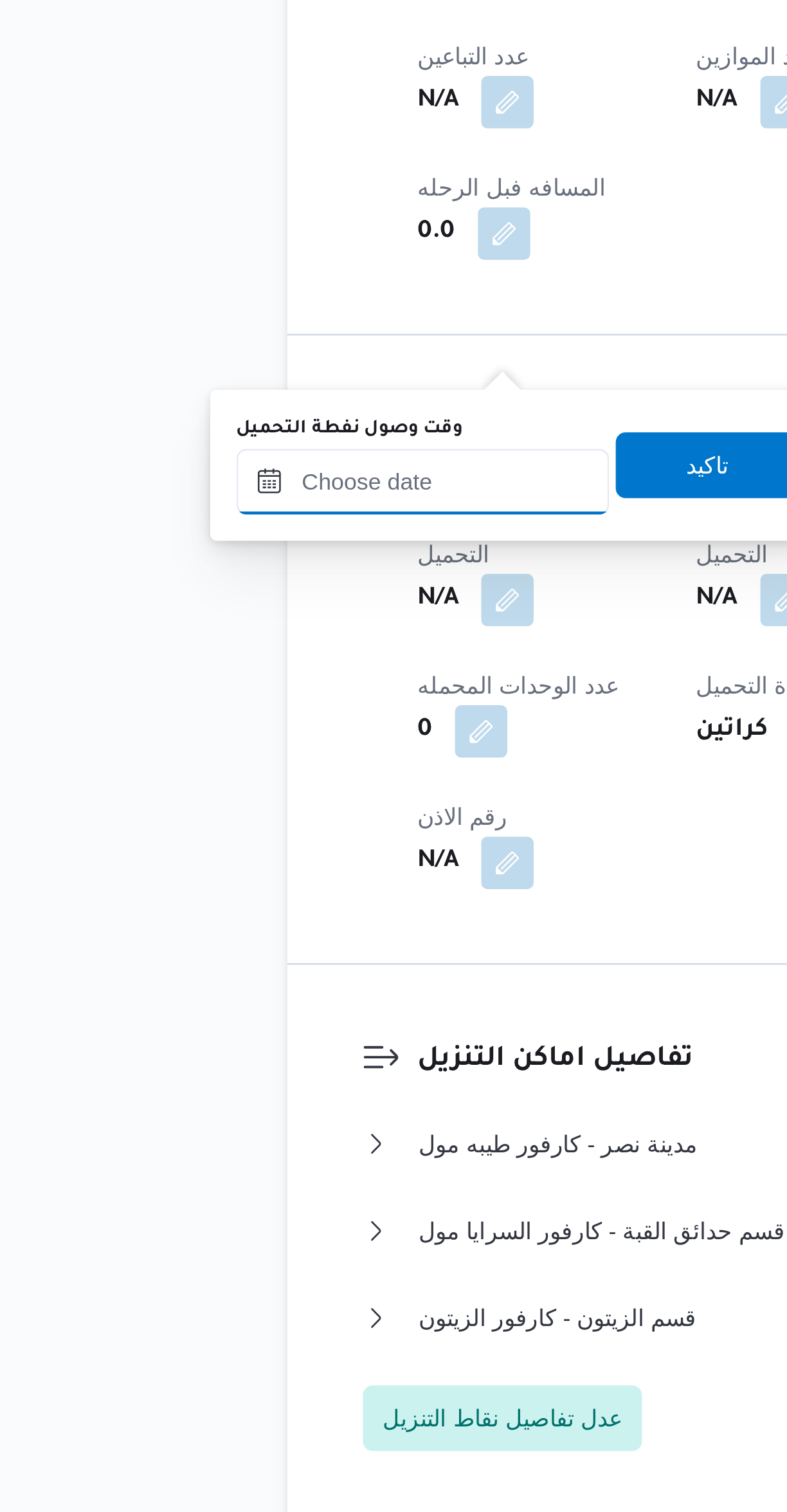
click at [245, 1095] on input "وقت وصول نفطة التحميل" at bounding box center [220, 1094] width 146 height 25
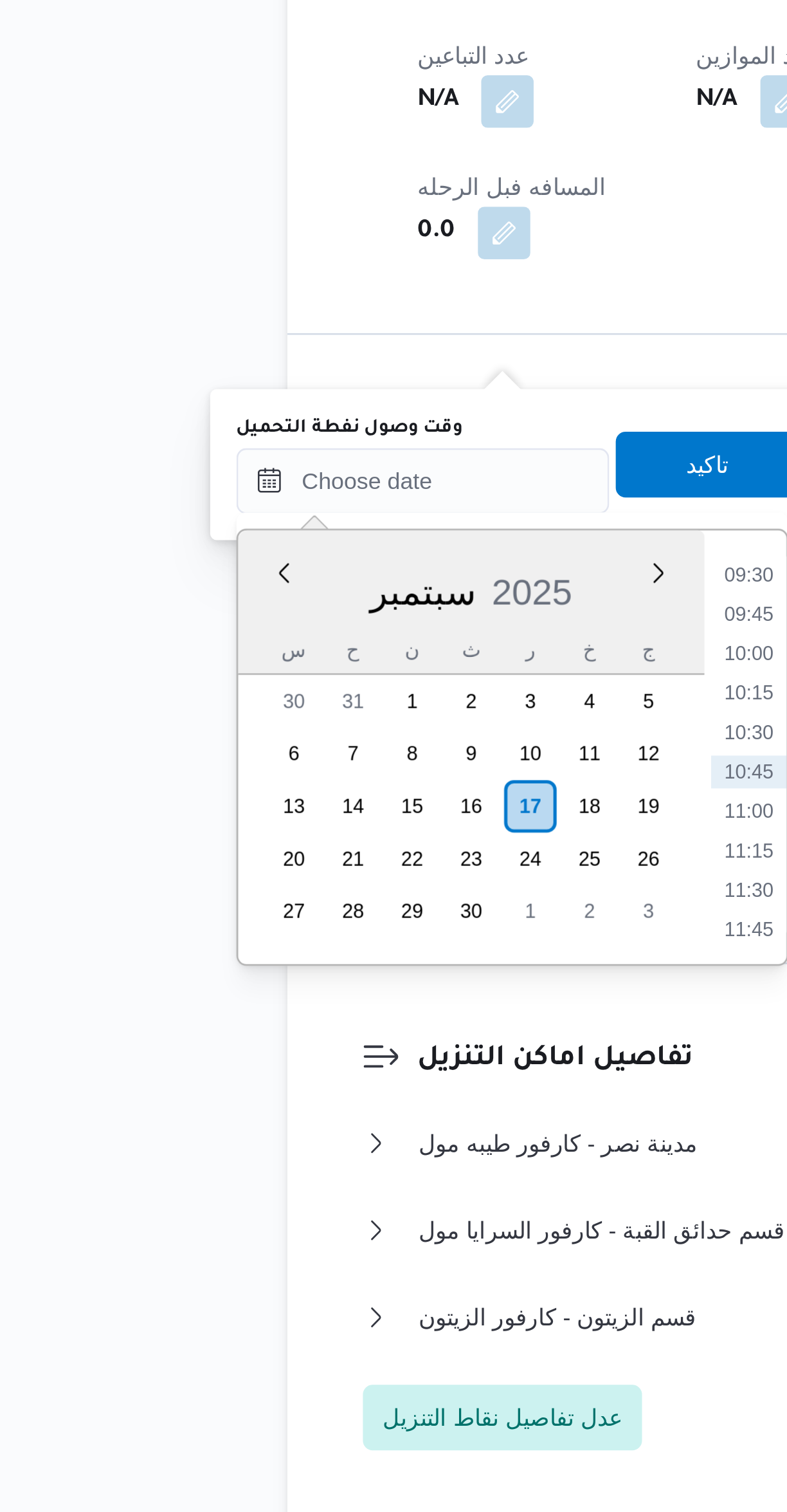
click at [339, 1128] on li "09:30" at bounding box center [348, 1130] width 30 height 13
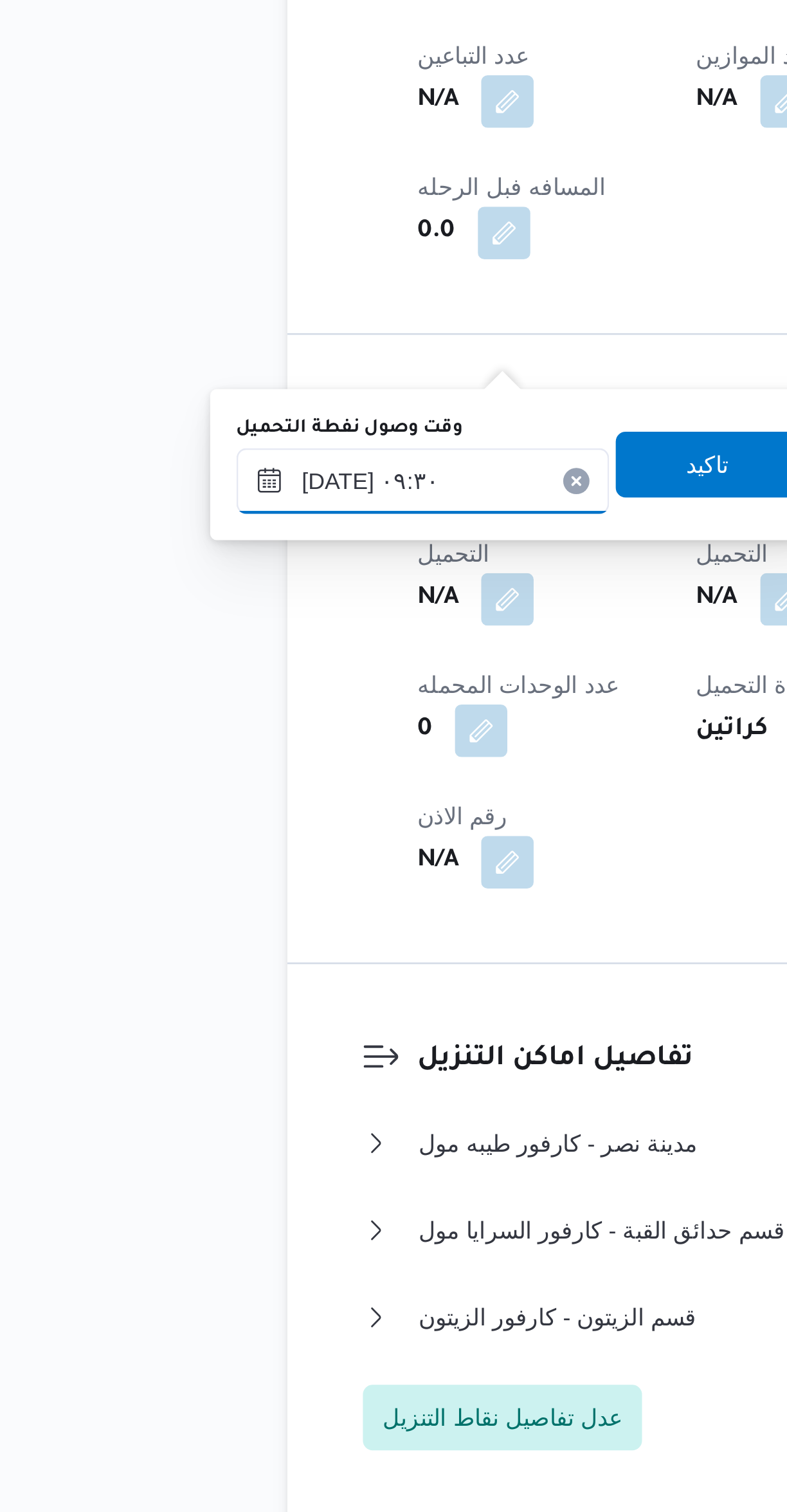
click at [234, 1090] on input "١٧/٠٩/٢٠٢٥ ٠٩:٣٠" at bounding box center [220, 1094] width 146 height 25
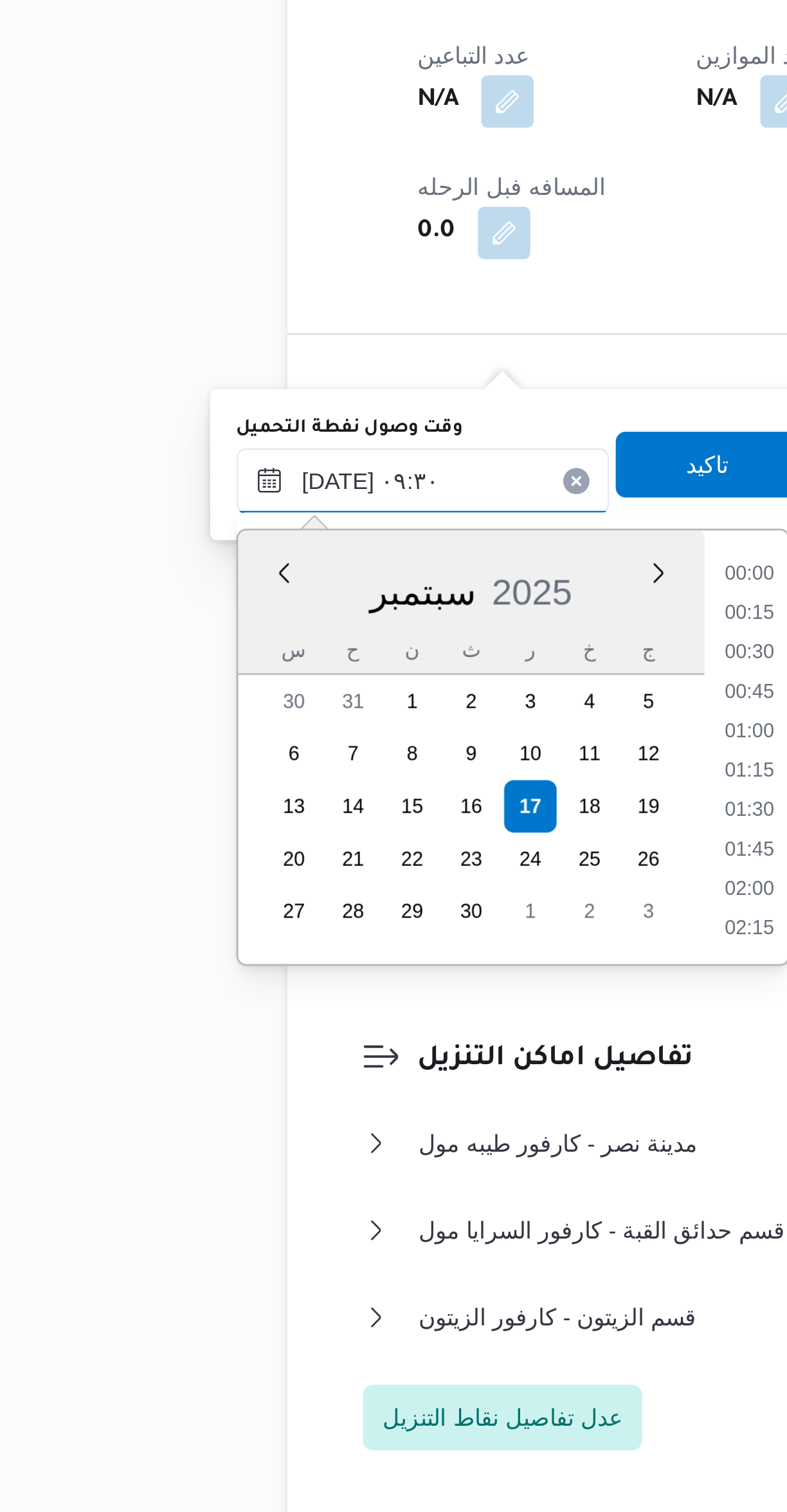
scroll to position [508, 0]
click at [341, 1125] on li "08:15" at bounding box center [348, 1131] width 30 height 13
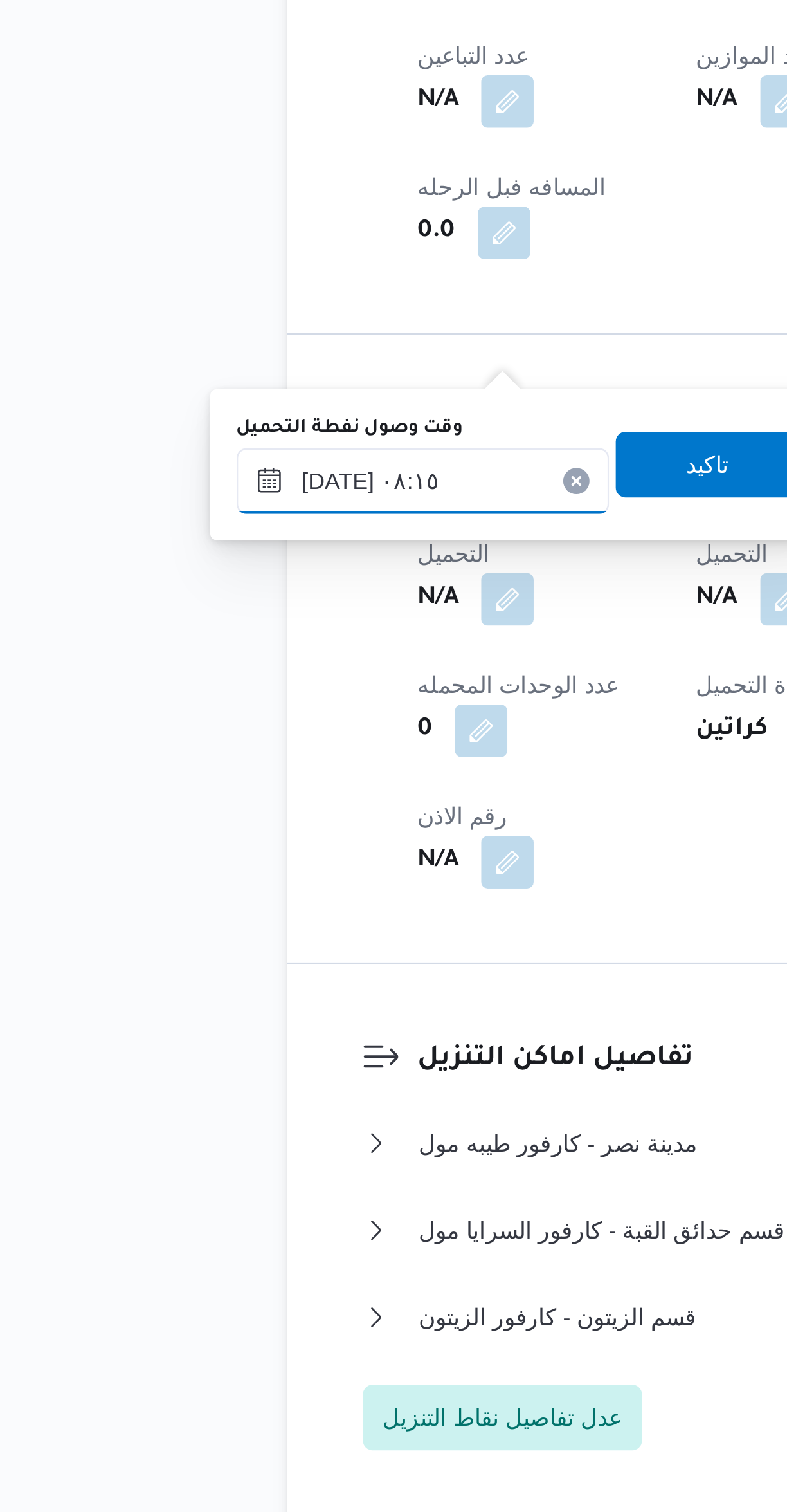
click at [232, 1087] on input "١٧/٠٩/٢٠٢٥ ٠٨:١٥" at bounding box center [220, 1094] width 146 height 25
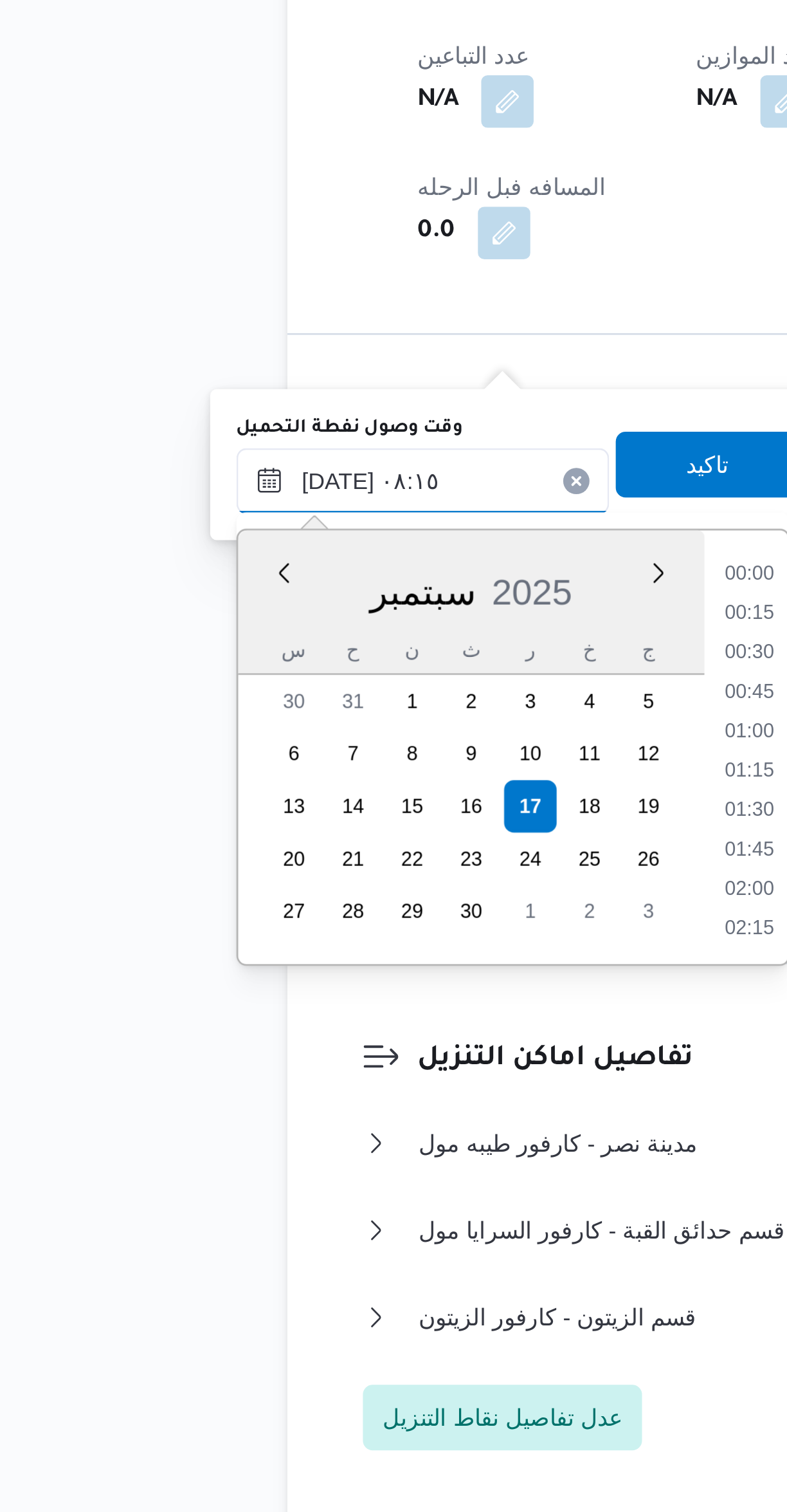
scroll to position [432, 0]
click at [341, 1131] on li "07:00" at bounding box center [348, 1130] width 30 height 13
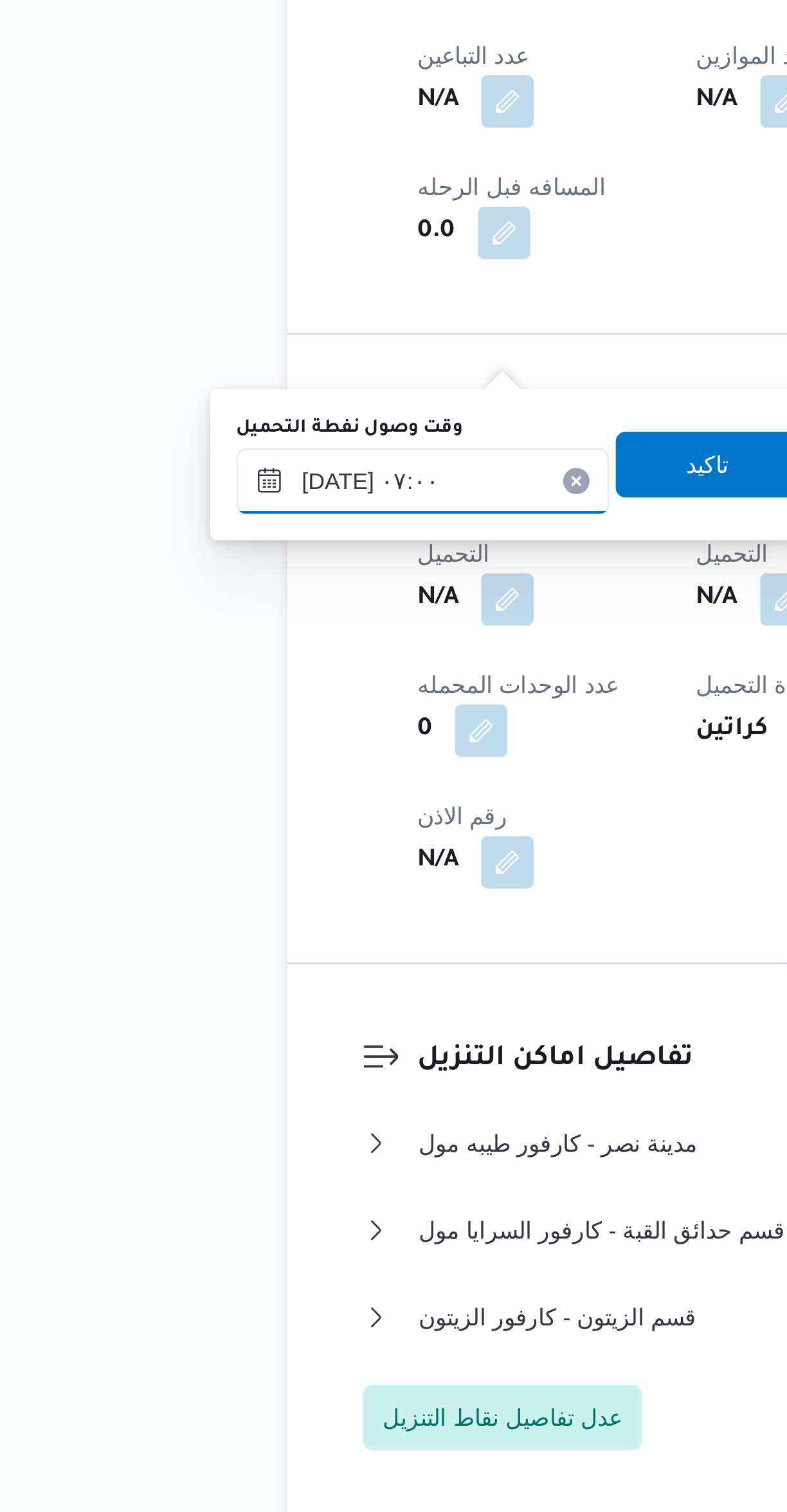
click at [242, 1090] on input "١٧/٠٩/٢٠٢٥ ٠٧:٠٠" at bounding box center [220, 1094] width 146 height 25
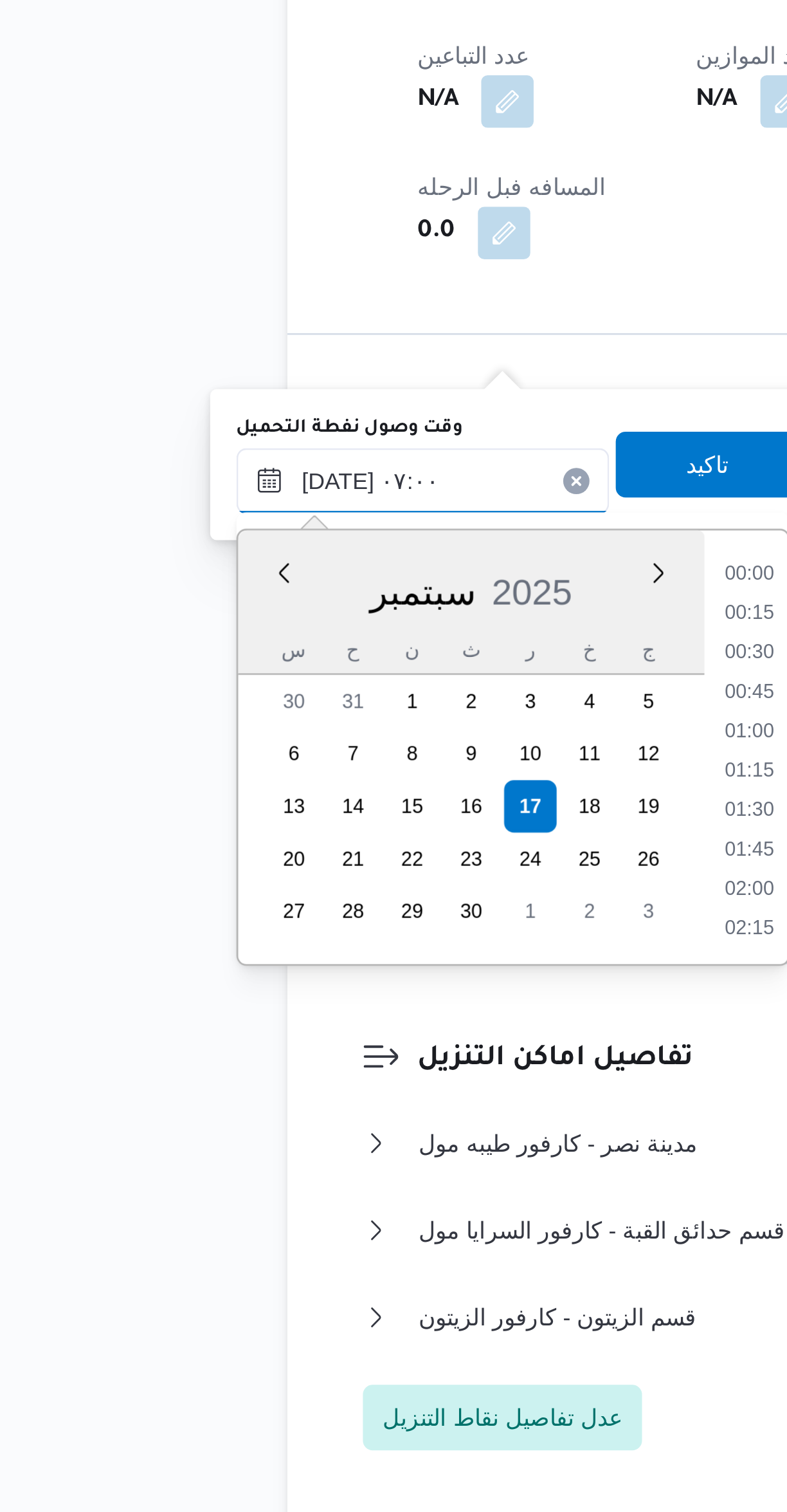
scroll to position [355, 0]
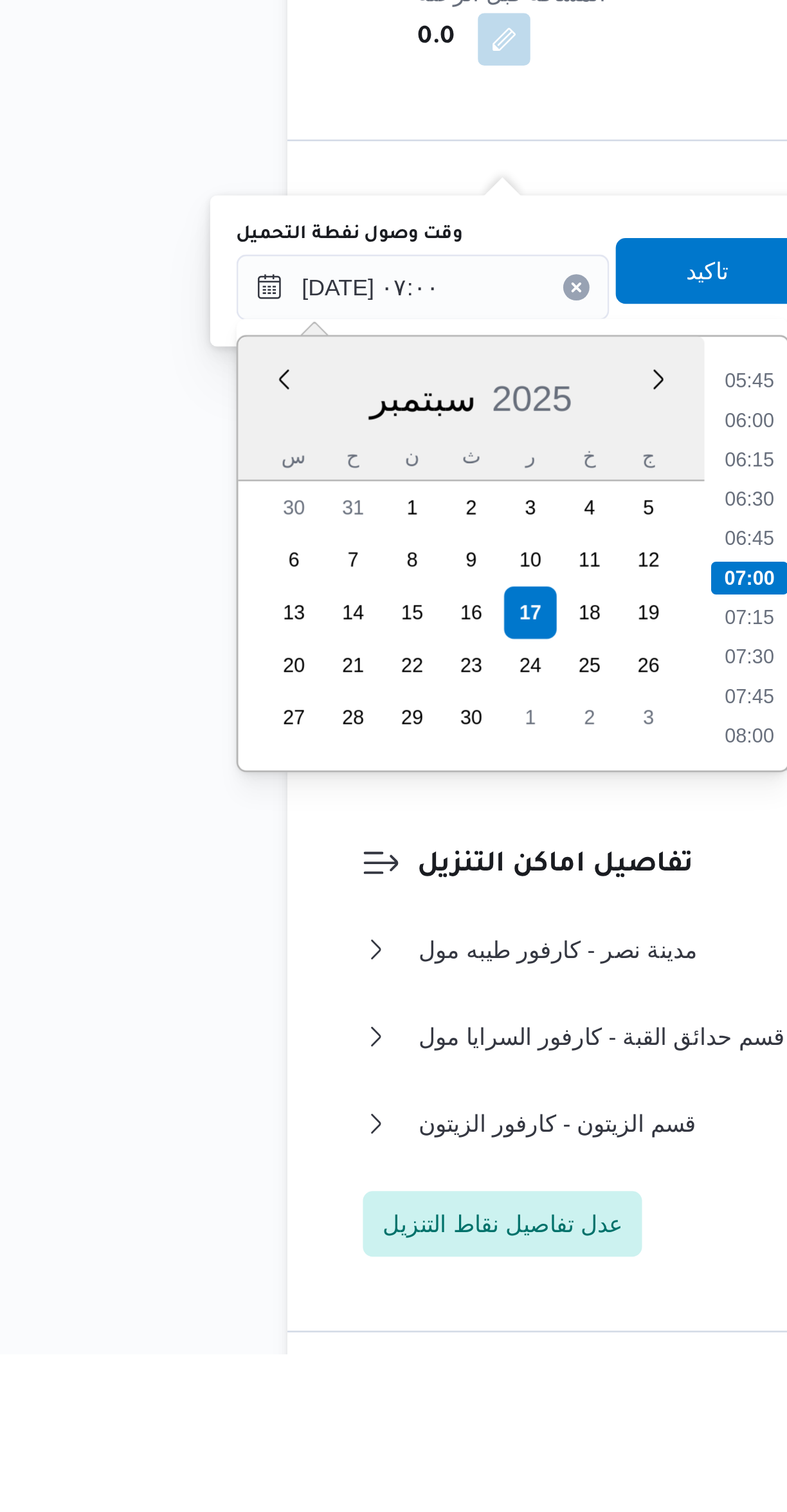
click at [341, 1177] on li "06:30" at bounding box center [348, 1177] width 30 height 13
type input "١٧/٠٩/٢٠٢٥ ٠٦:٣٠"
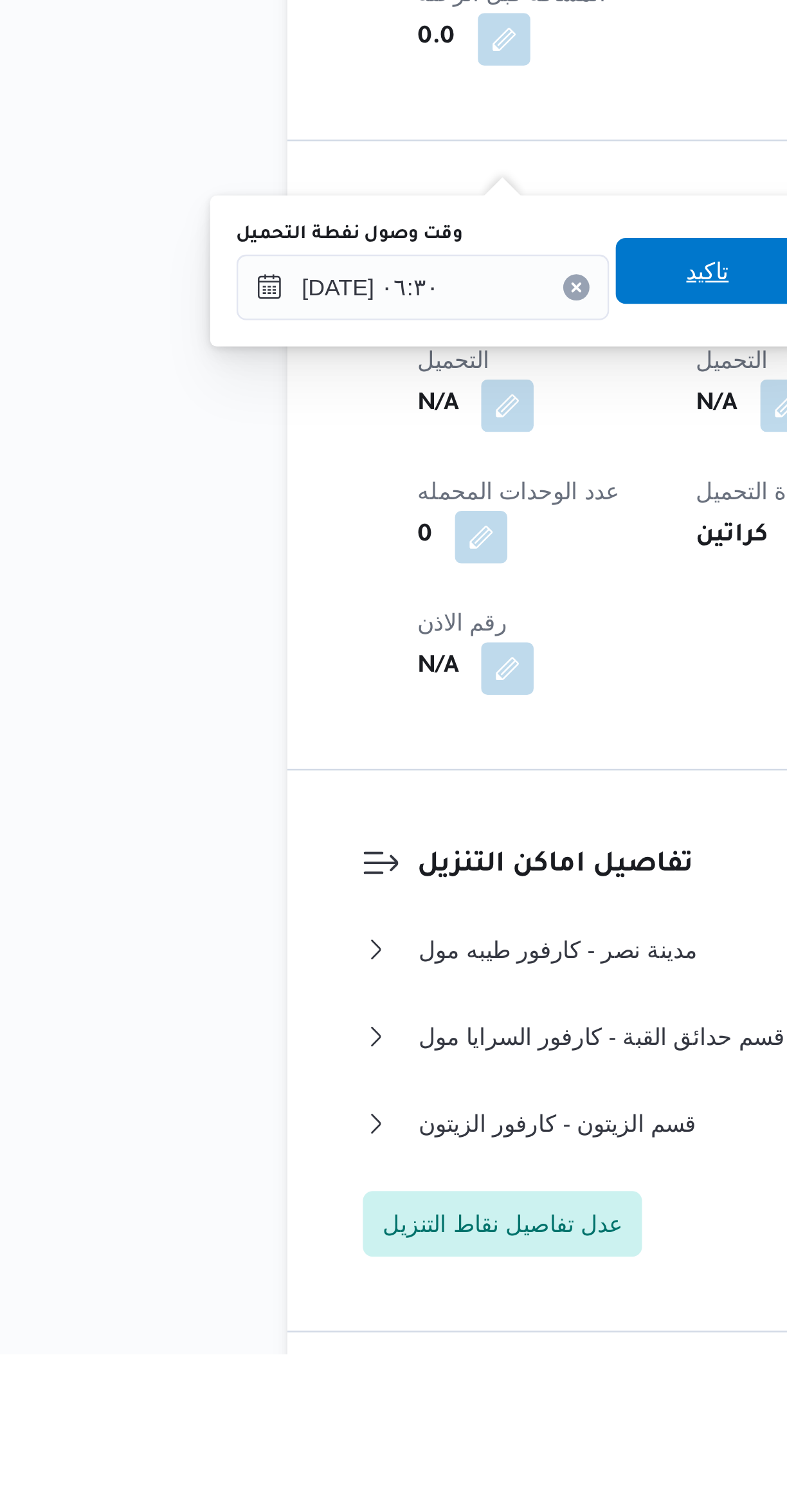
click at [334, 1087] on span "تاكيد" at bounding box center [332, 1087] width 72 height 25
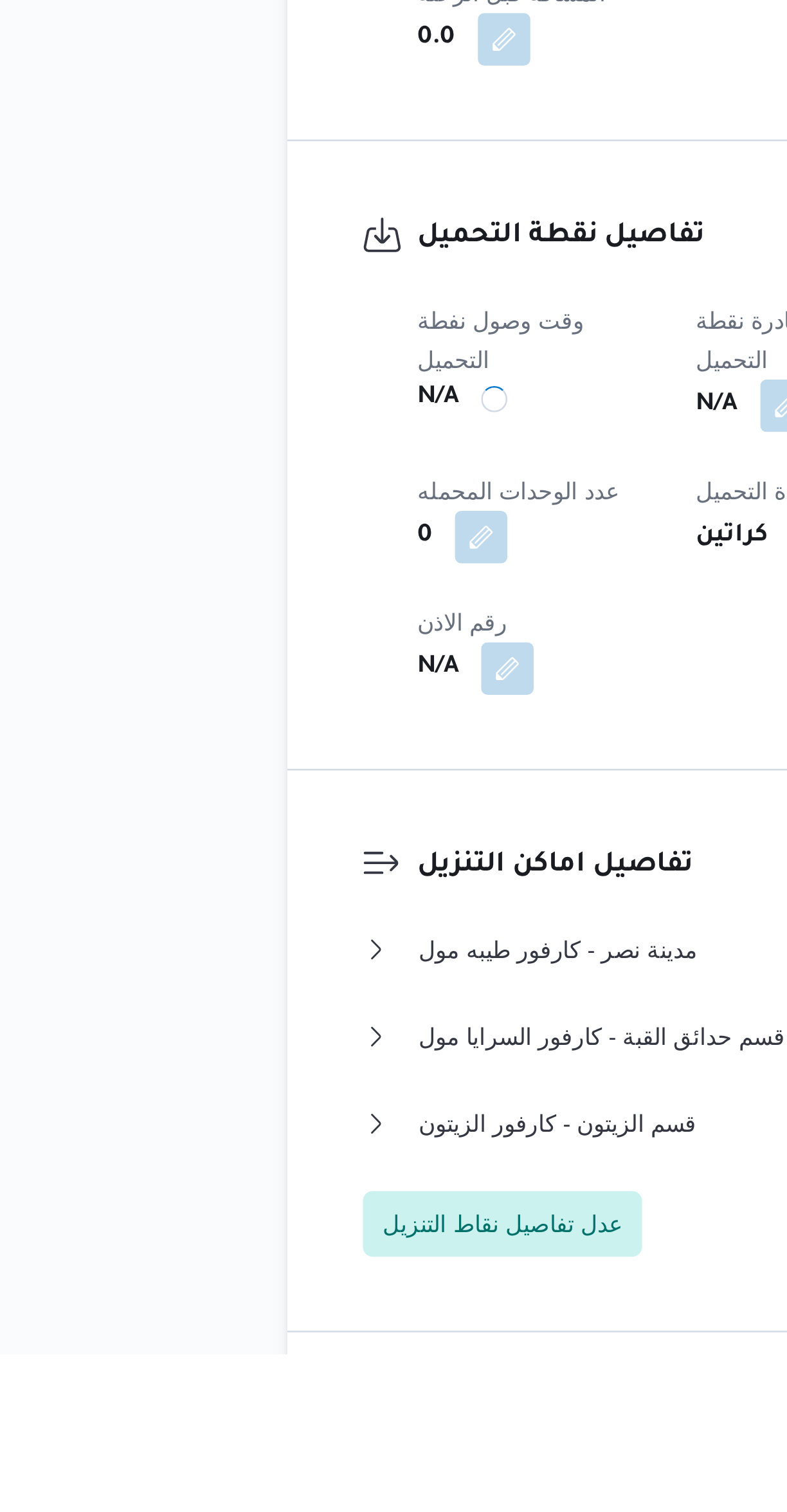
scroll to position [0, 0]
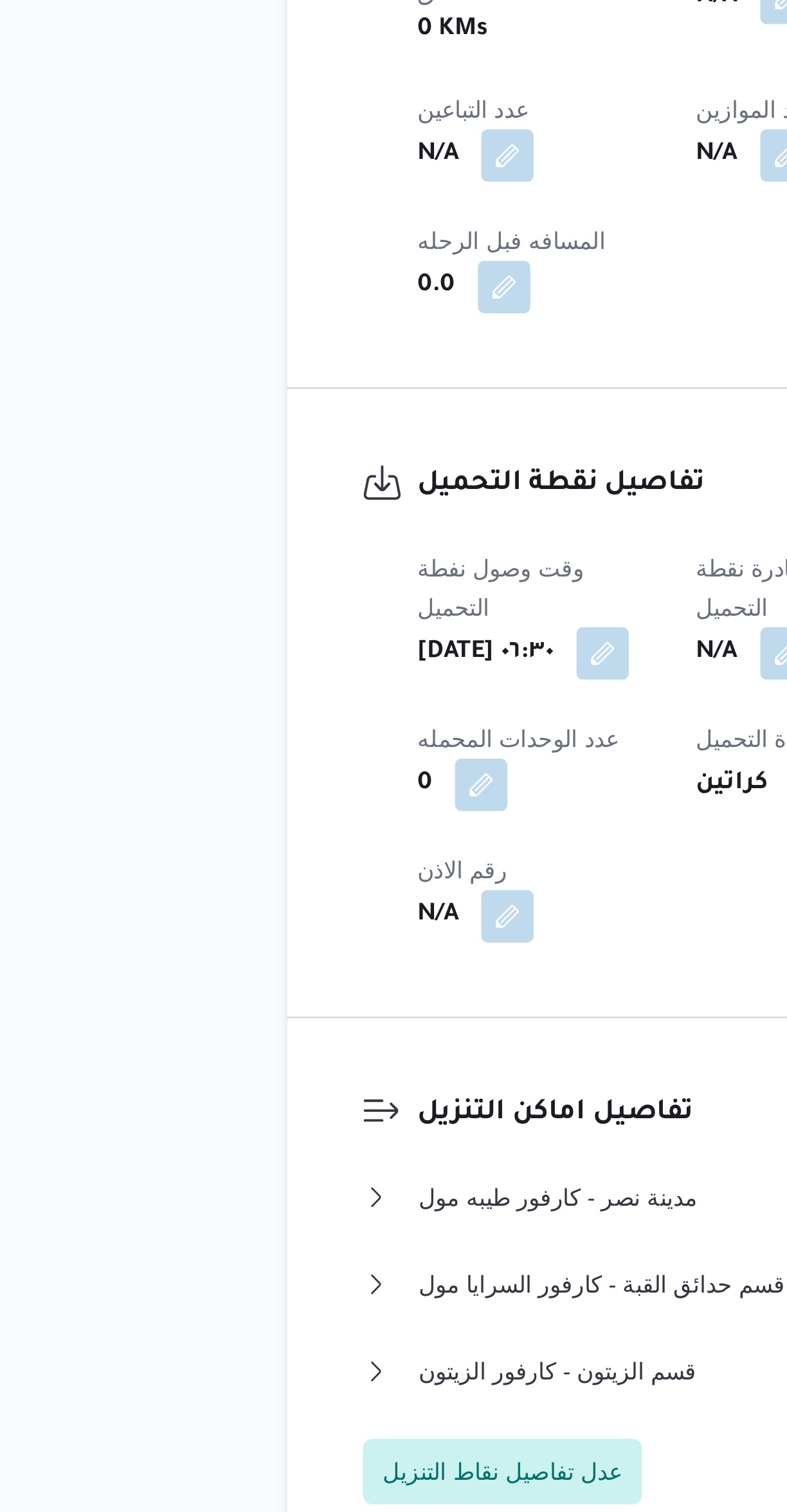
select select "ar"
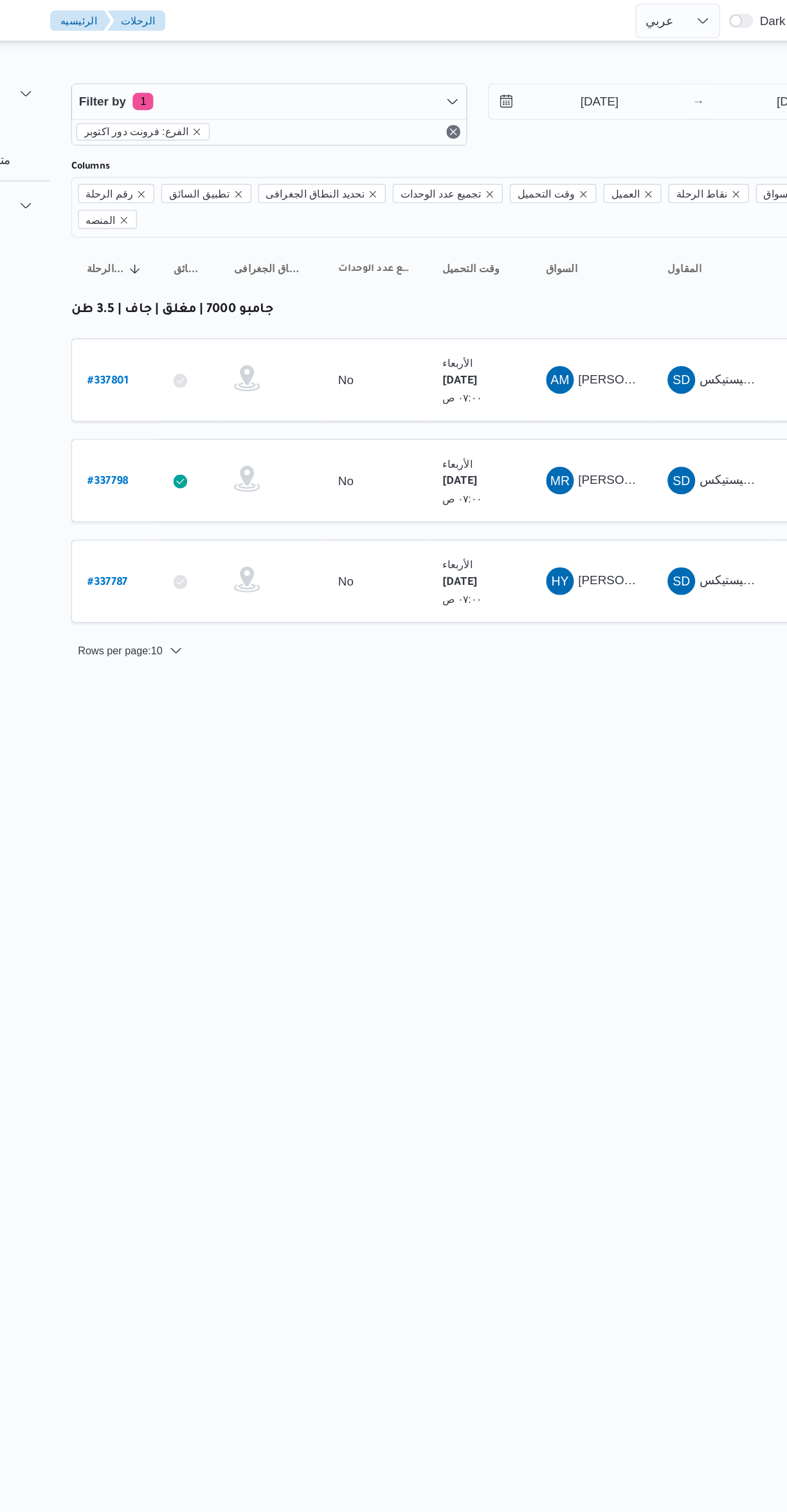
click at [200, 278] on b "# 337801" at bounding box center [194, 283] width 31 height 9
select select "ar"
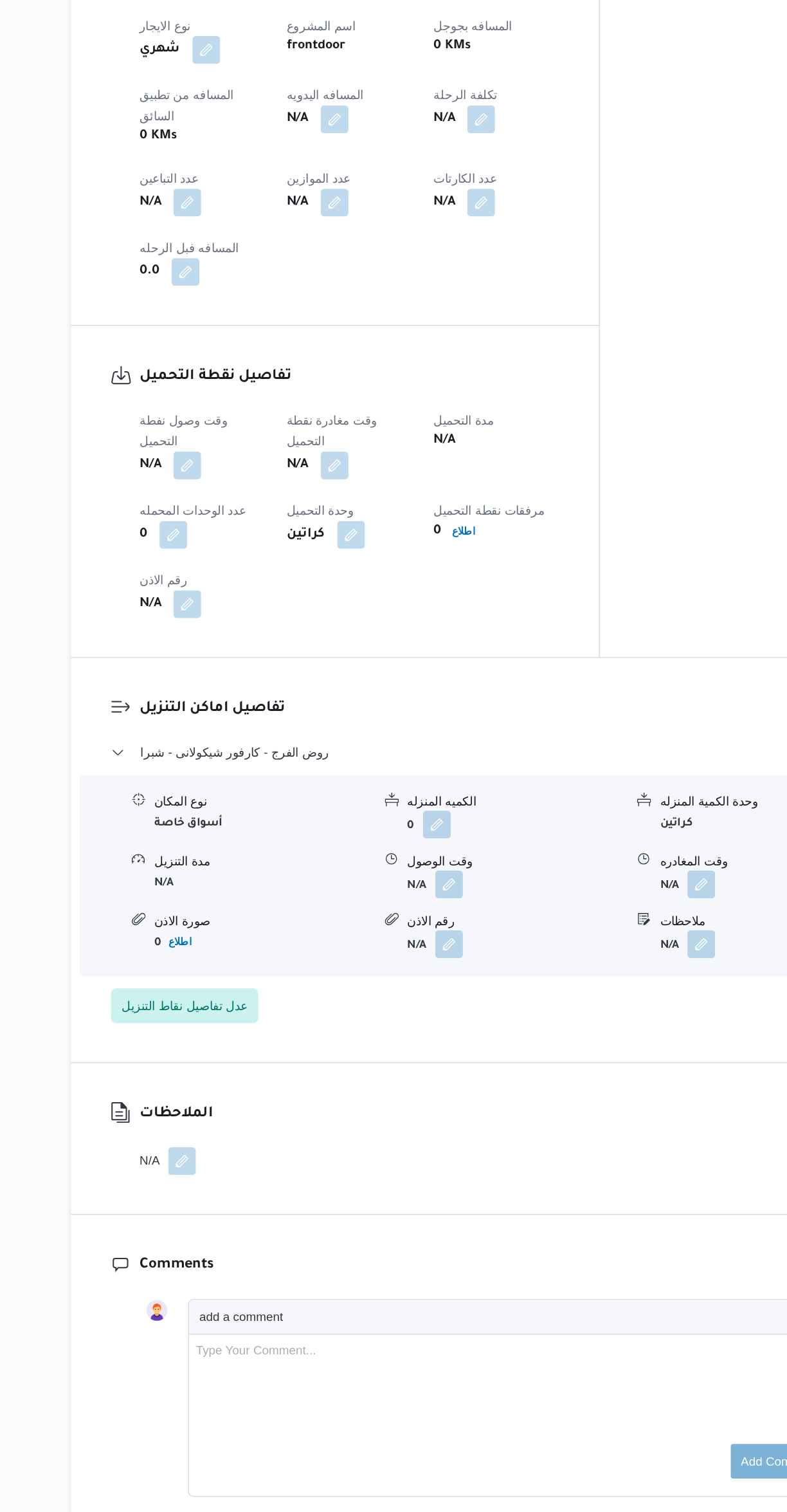
scroll to position [530, 0]
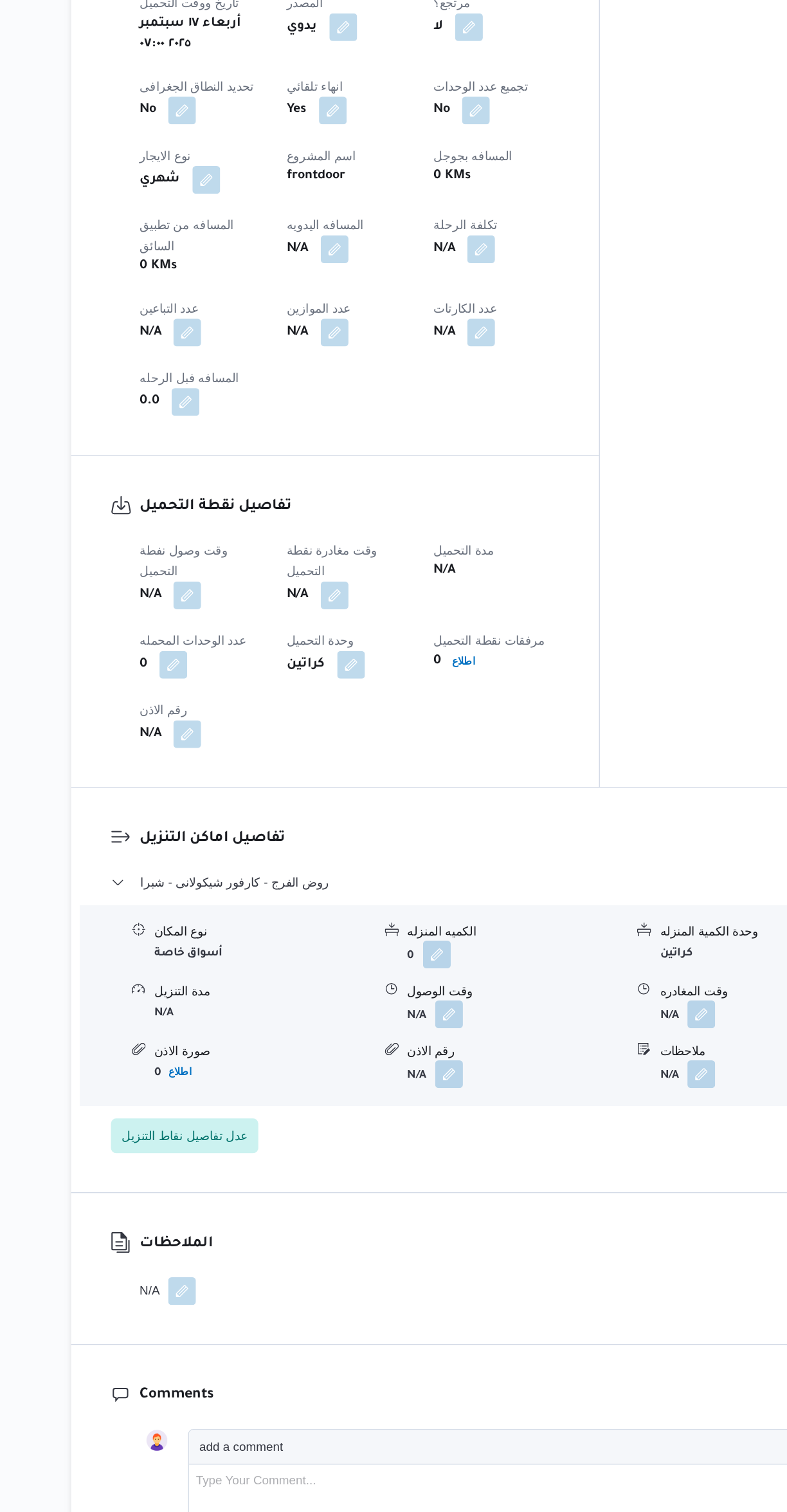
click at [256, 601] on button "button" at bounding box center [254, 611] width 21 height 21
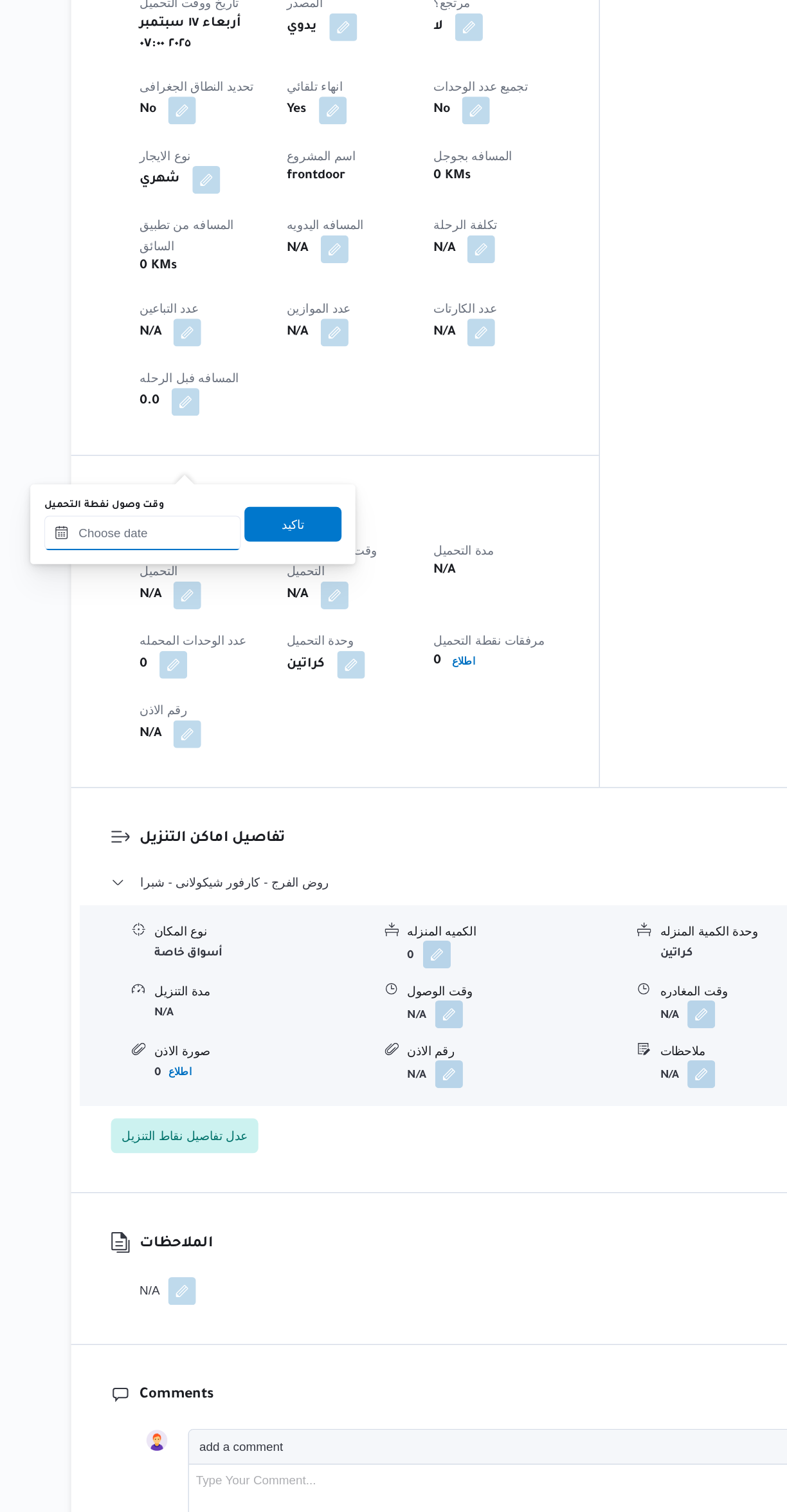
click at [243, 569] on input "وقت وصول نفطة التحميل" at bounding box center [220, 564] width 146 height 25
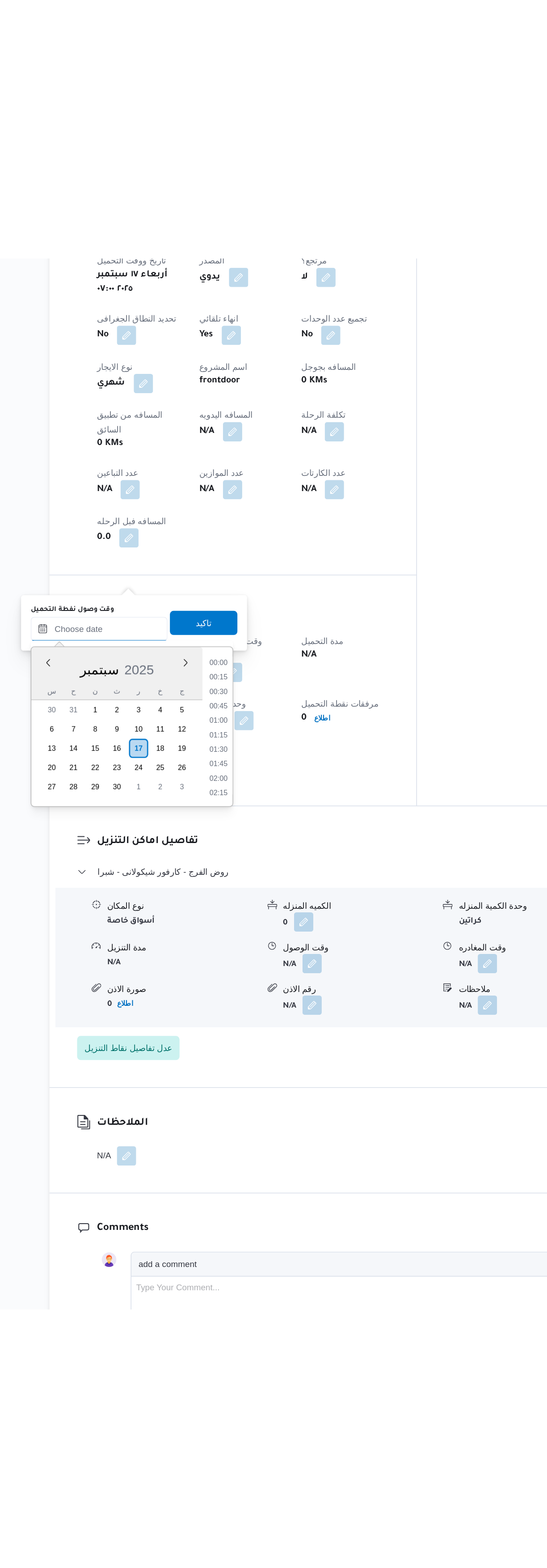
scroll to position [407, 0]
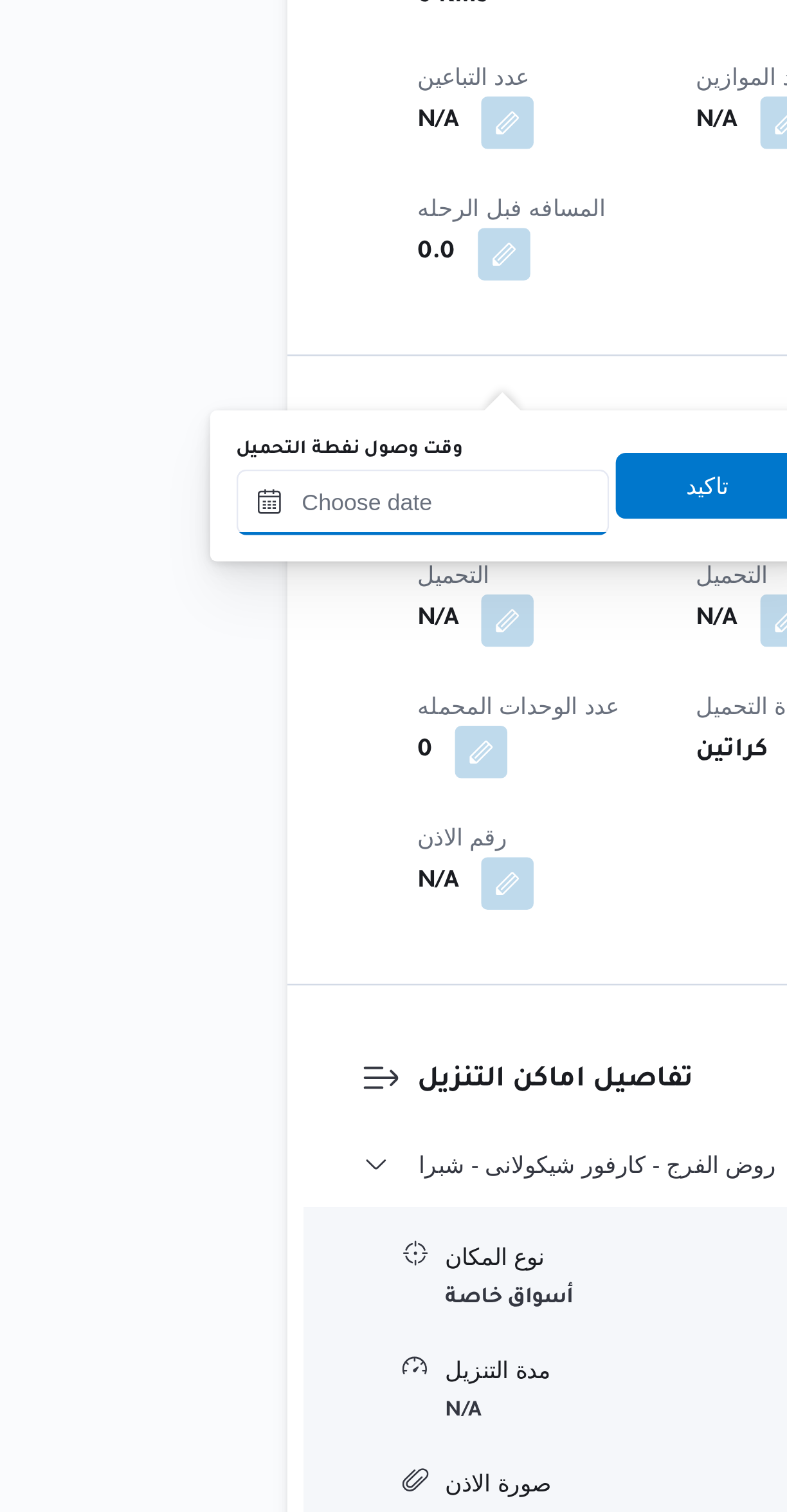
click at [222, 1098] on input "وقت وصول نفطة التحميل" at bounding box center [220, 1094] width 146 height 25
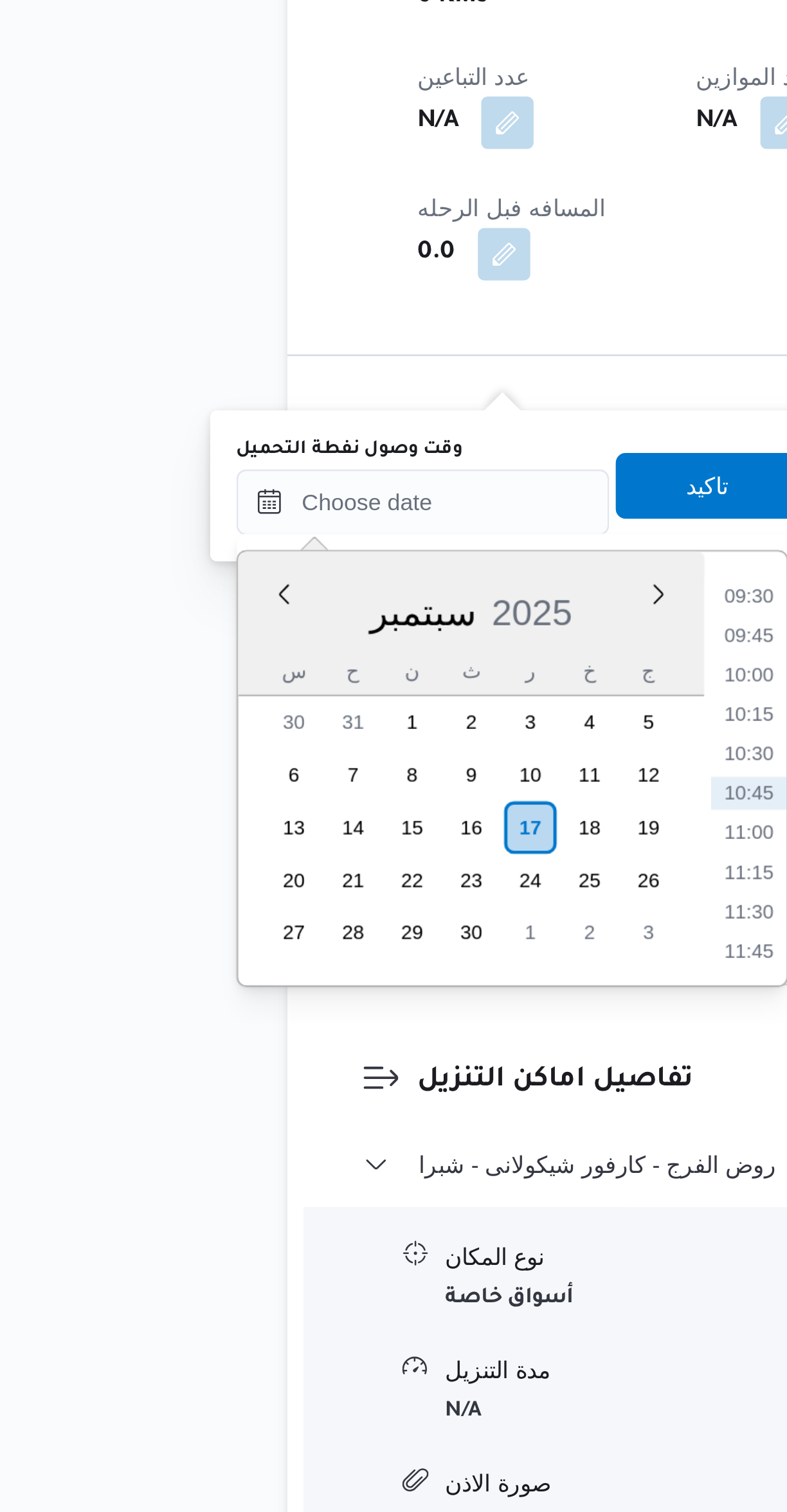
click at [341, 1131] on li "09:30" at bounding box center [348, 1130] width 30 height 13
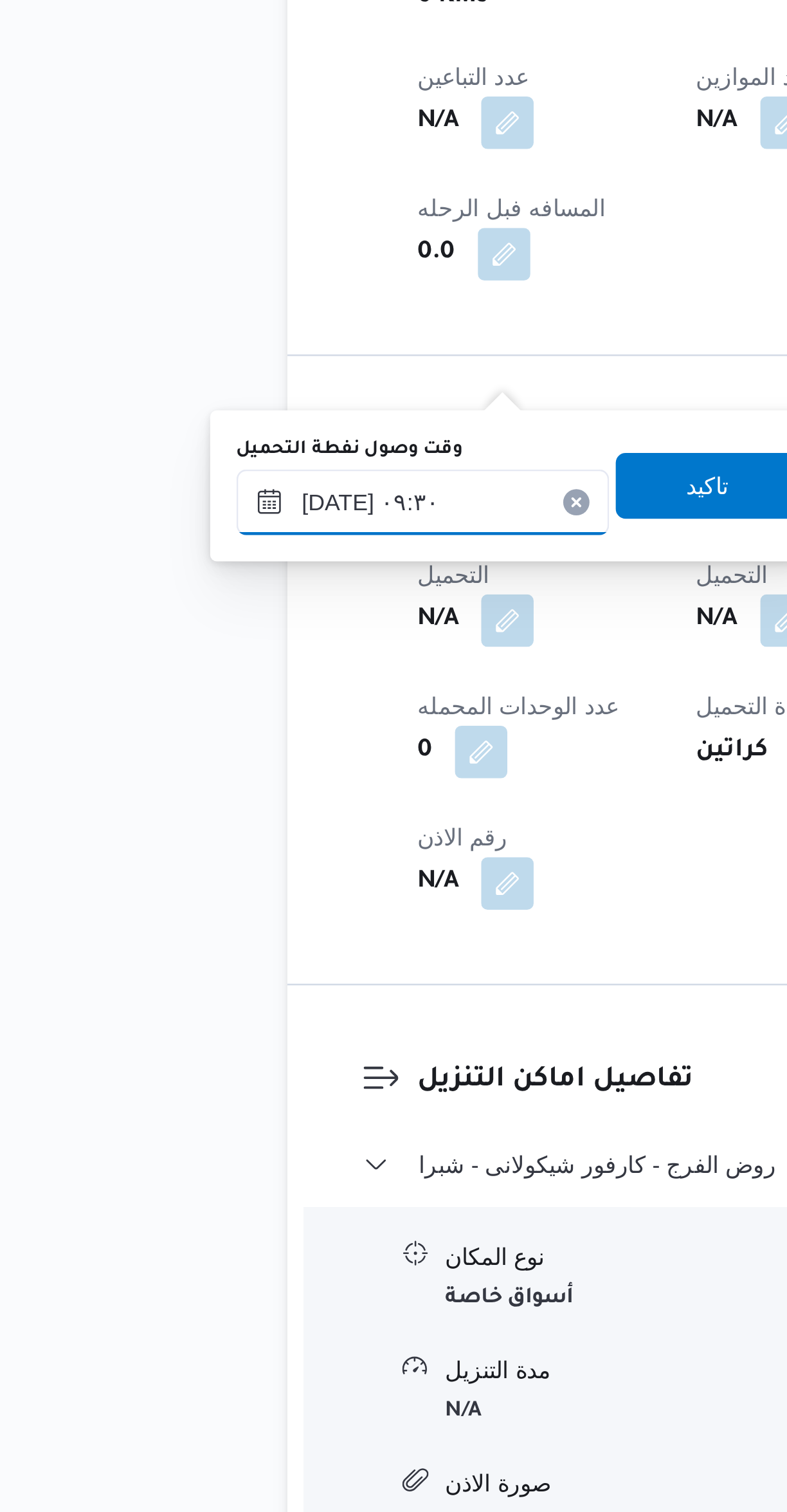
click at [233, 1093] on input "١٧/٠٩/٢٠٢٥ ٠٩:٣٠" at bounding box center [220, 1094] width 146 height 25
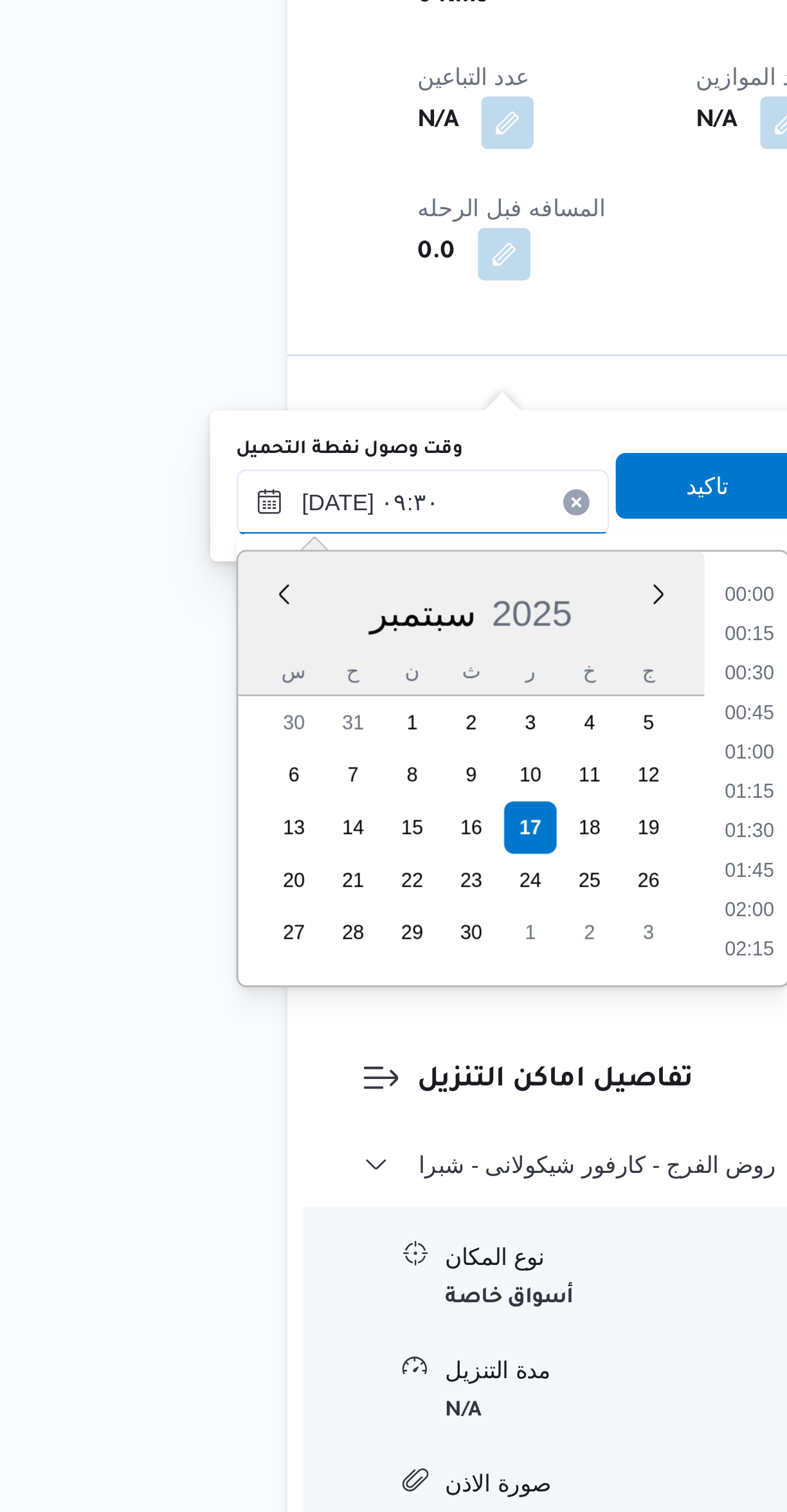
scroll to position [508, 0]
click at [340, 1131] on li "08:15" at bounding box center [348, 1131] width 30 height 13
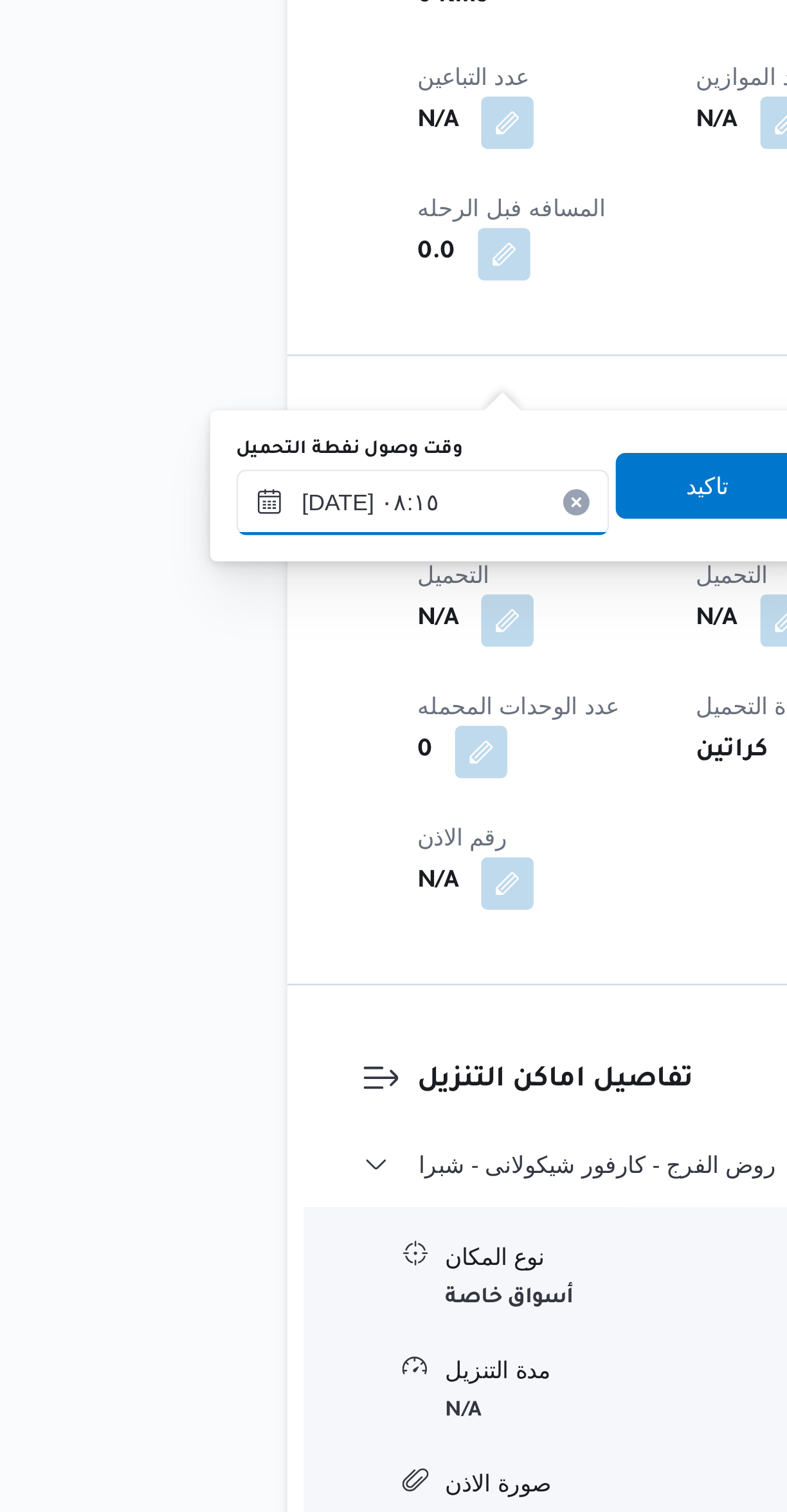
click at [241, 1088] on input "١٧/٠٩/٢٠٢٥ ٠٨:١٥" at bounding box center [220, 1094] width 146 height 25
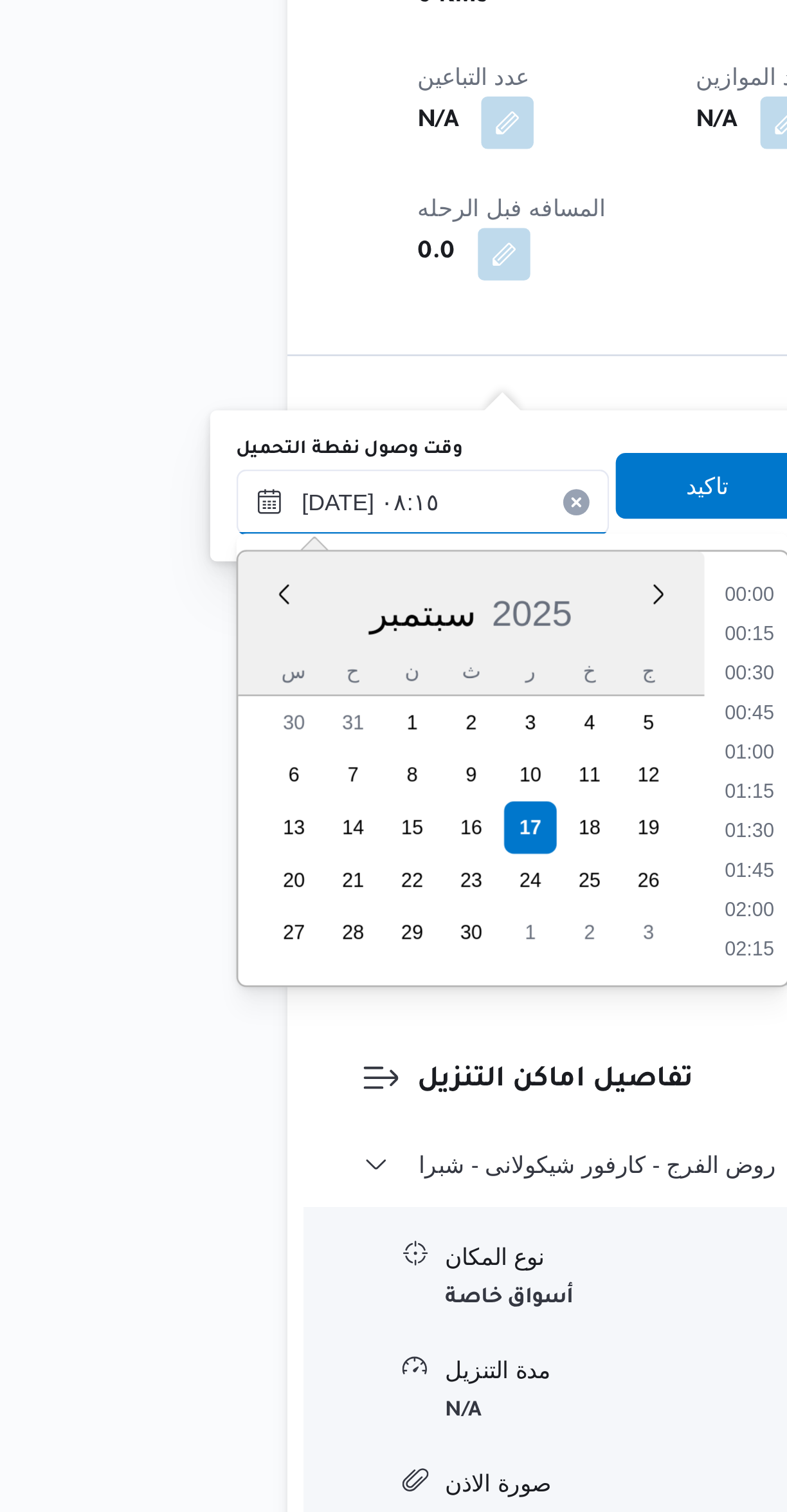
scroll to position [432, 0]
click at [342, 1131] on li "07:00" at bounding box center [348, 1130] width 30 height 13
type input "١٧/٠٩/٢٠٢٥ ٠٧:٠٠"
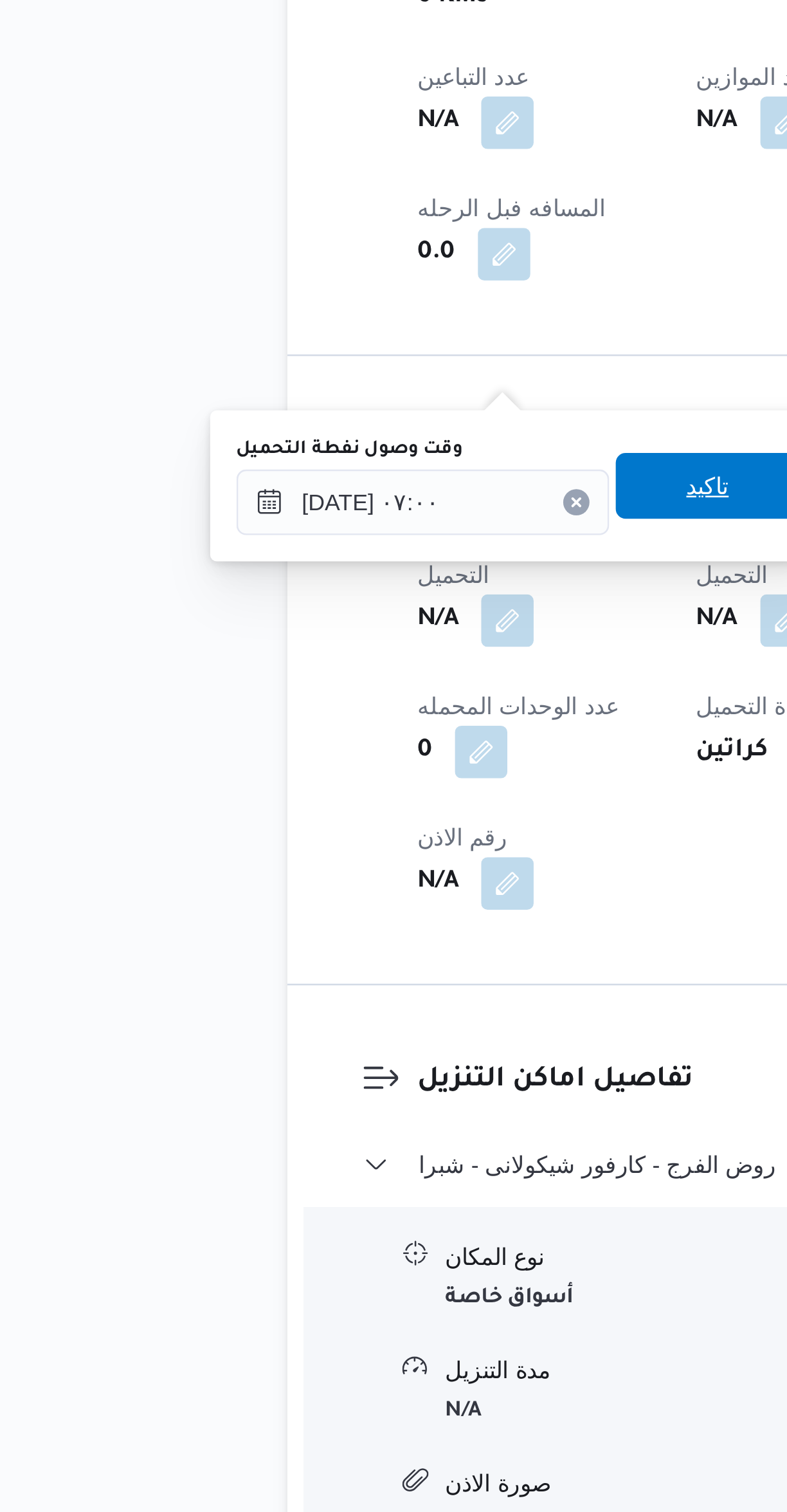
click at [324, 1093] on span "تاكيد" at bounding box center [332, 1088] width 17 height 16
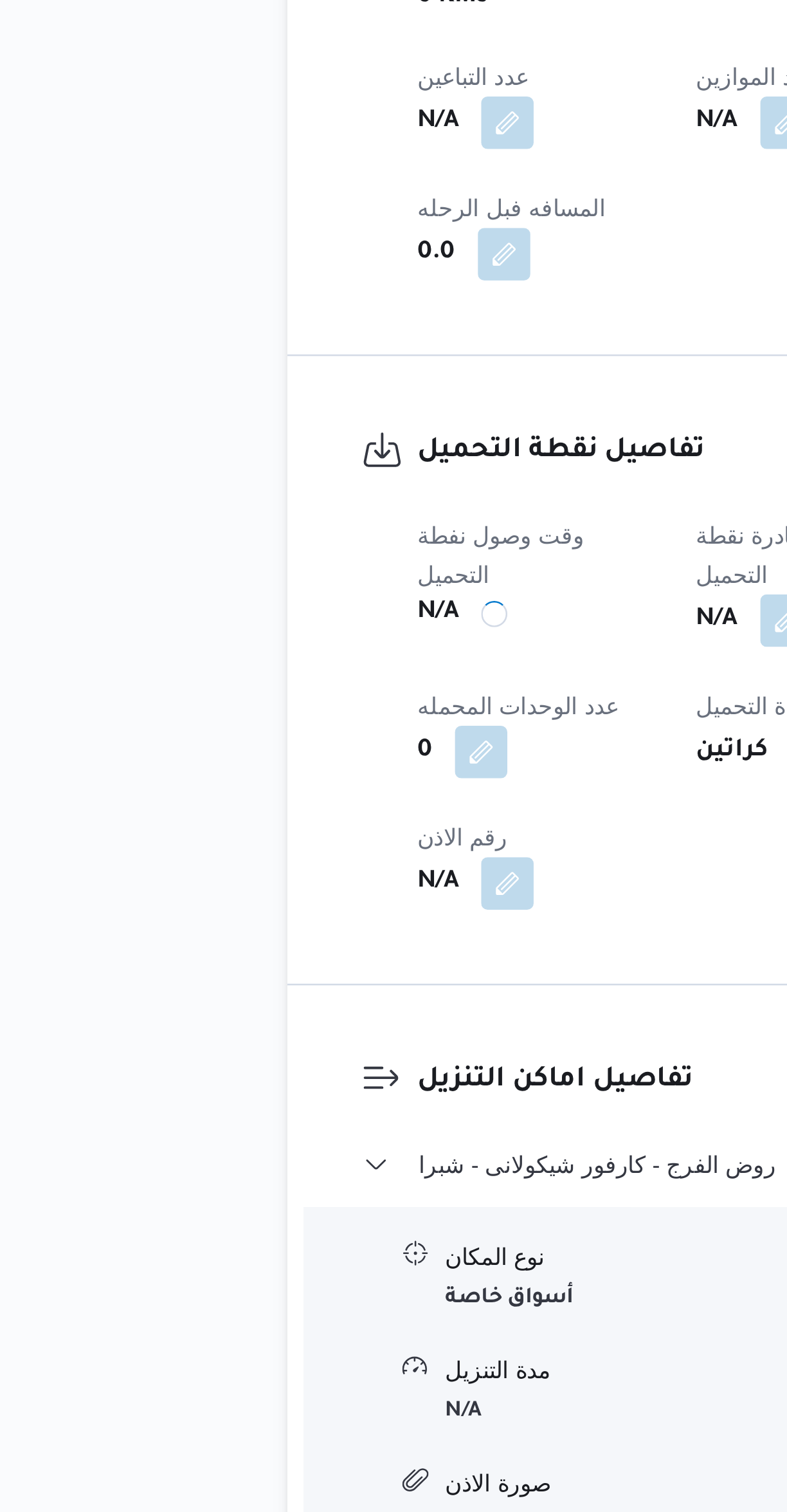
scroll to position [0, 0]
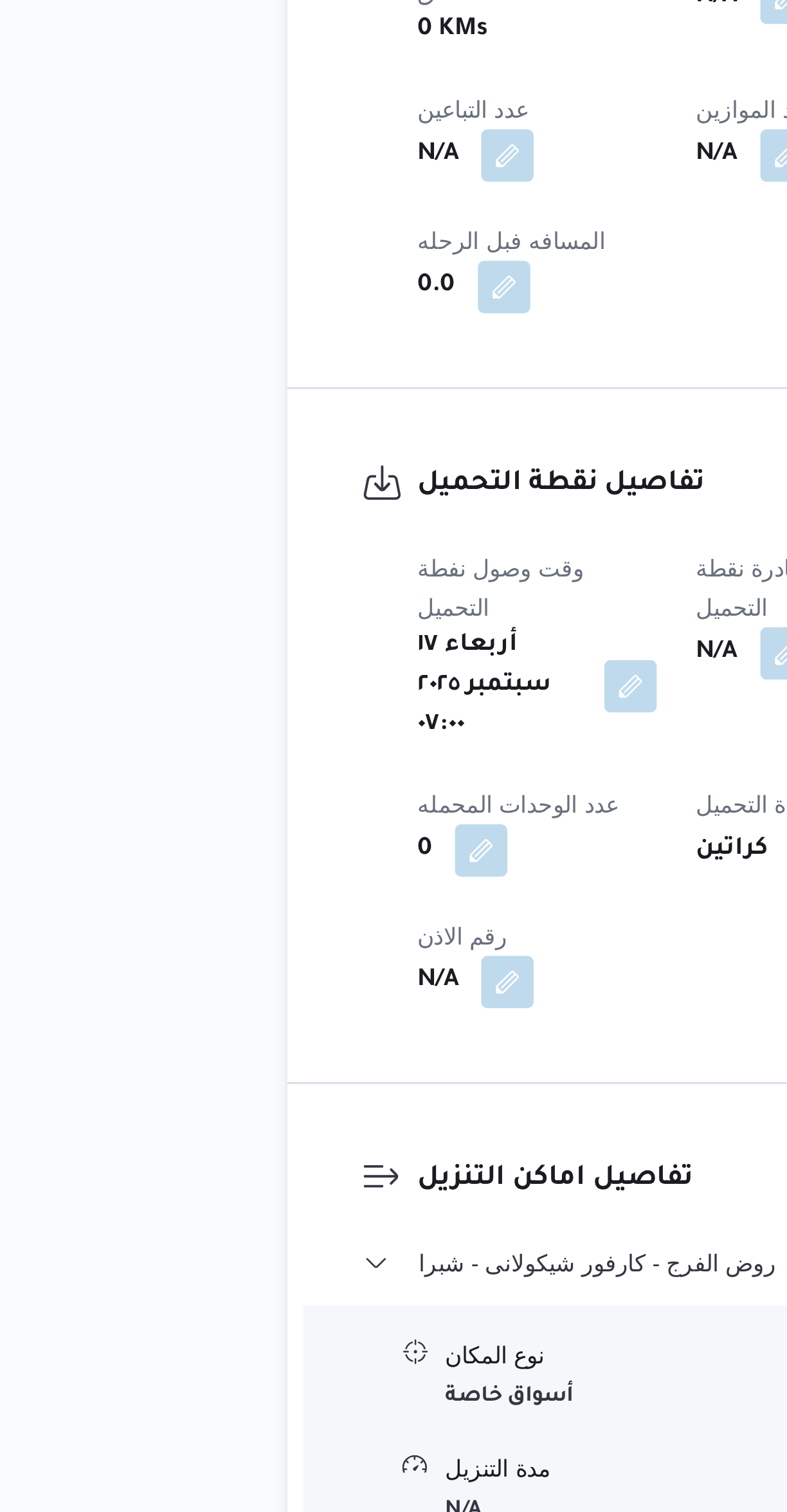
select select "ar"
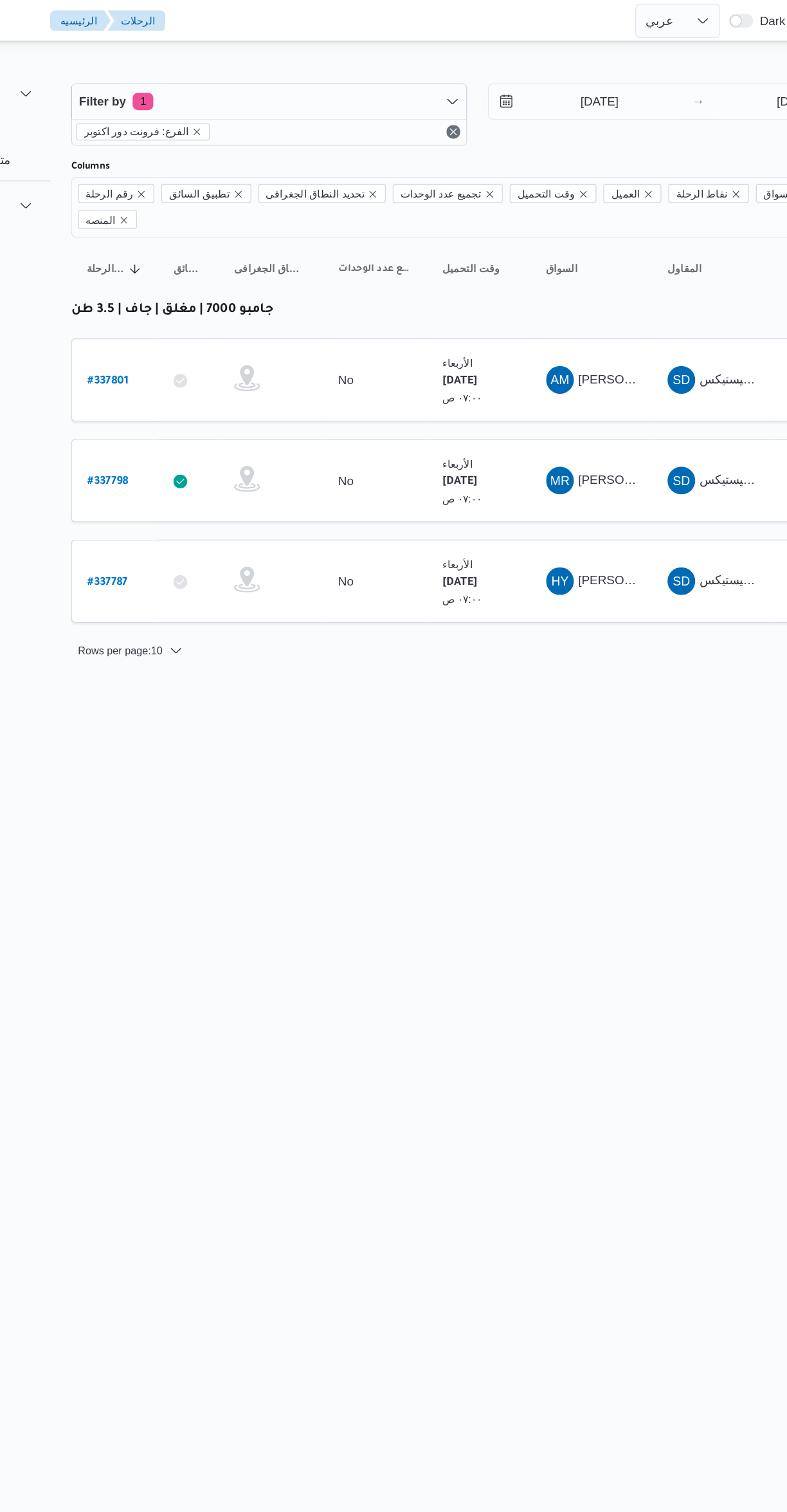
click at [203, 353] on b "# 337798" at bounding box center [194, 357] width 31 height 9
select select "ar"
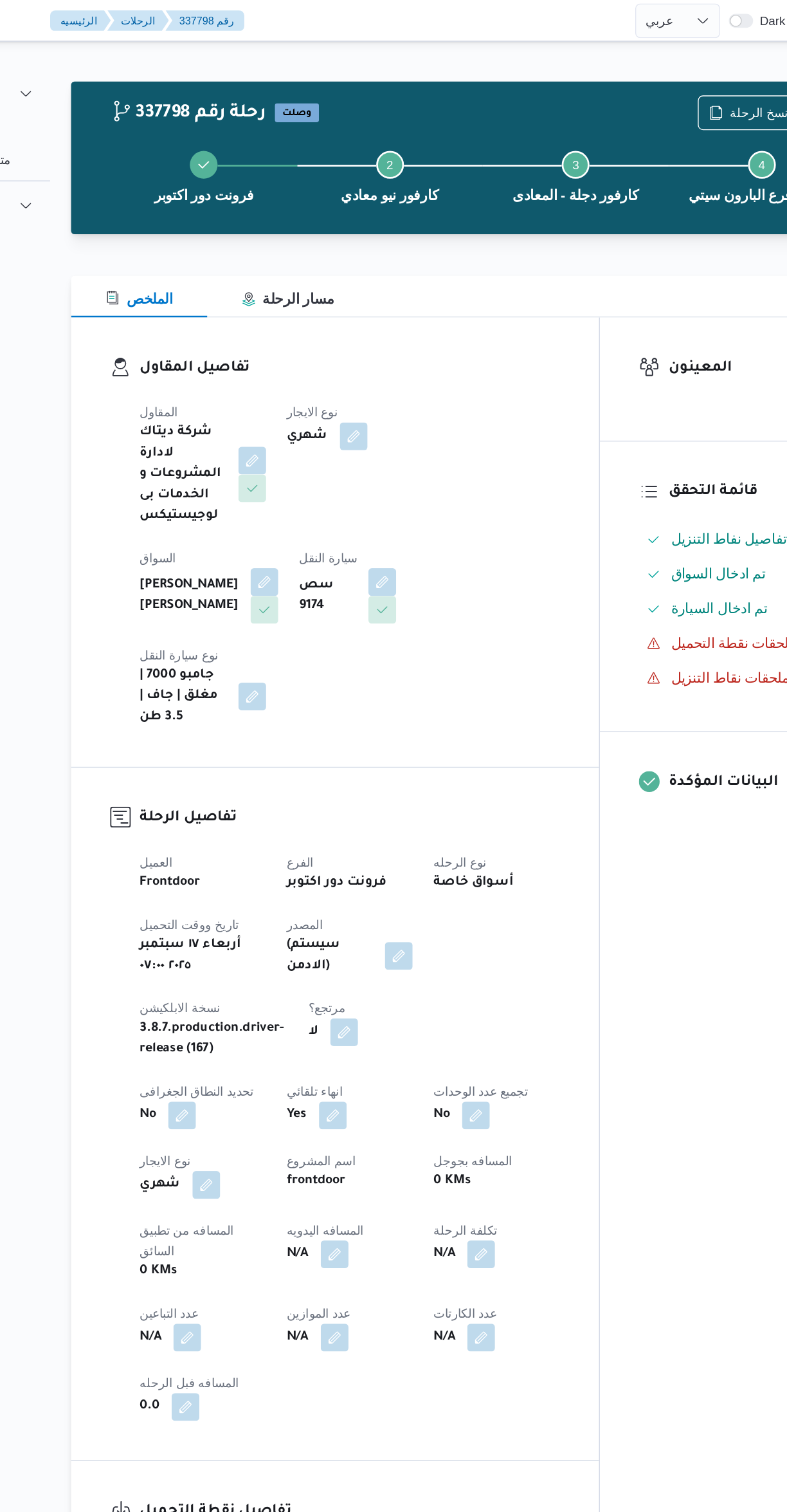
select select "ar"
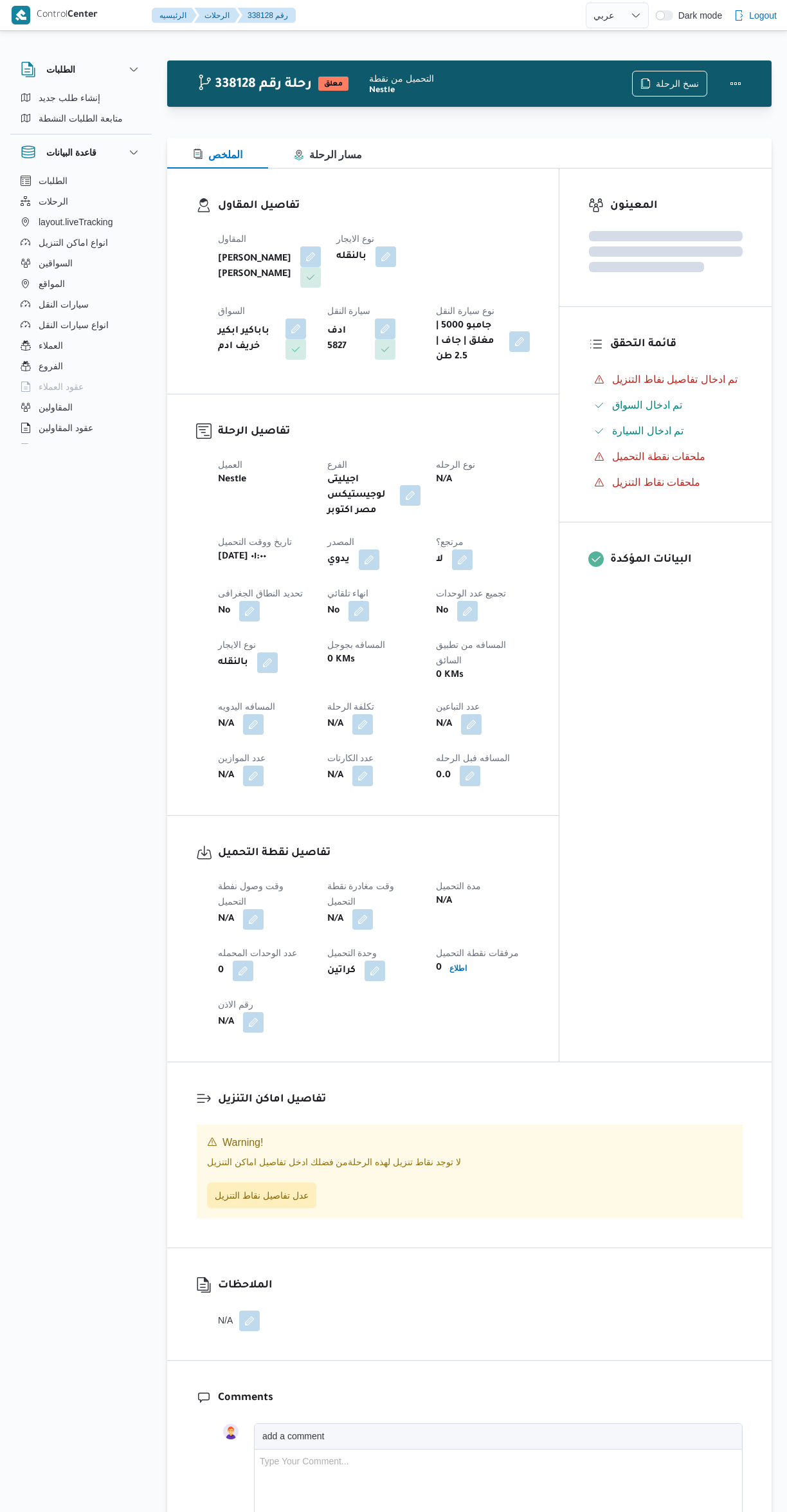
select select "ar"
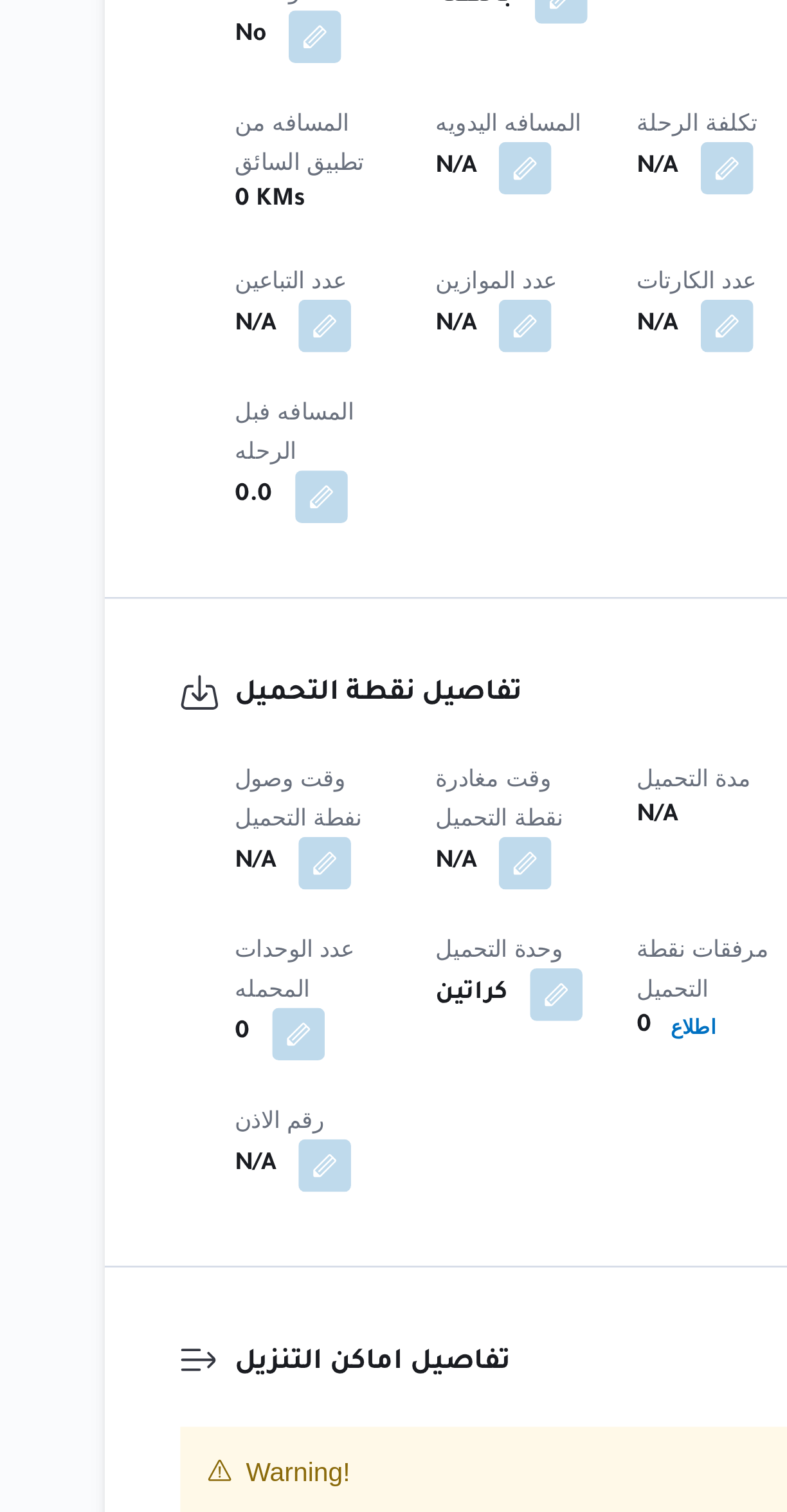
click at [258, 1048] on button "button" at bounding box center [254, 1058] width 21 height 21
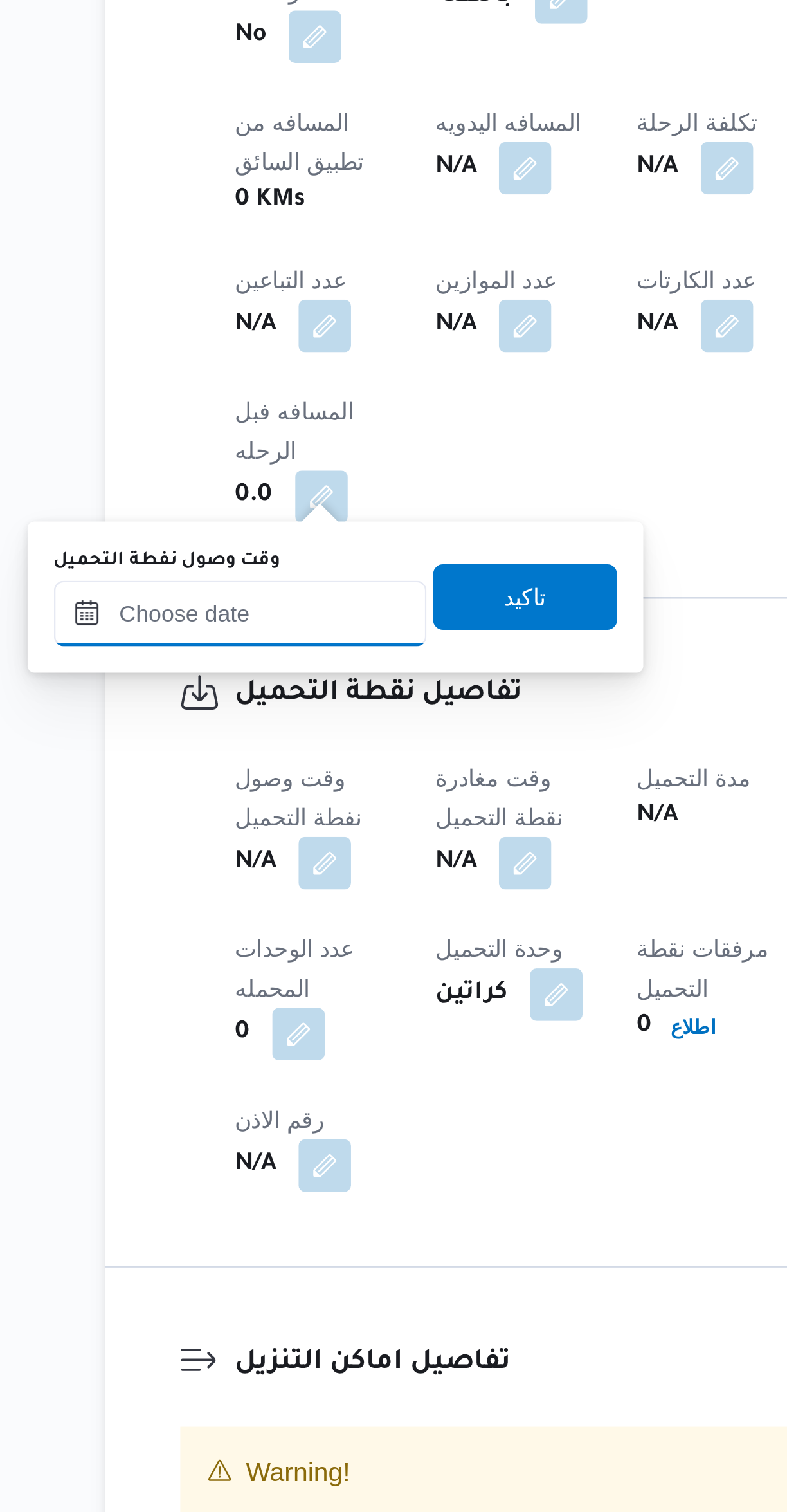
click at [234, 961] on input "وقت وصول نفطة التحميل" at bounding box center [220, 960] width 146 height 25
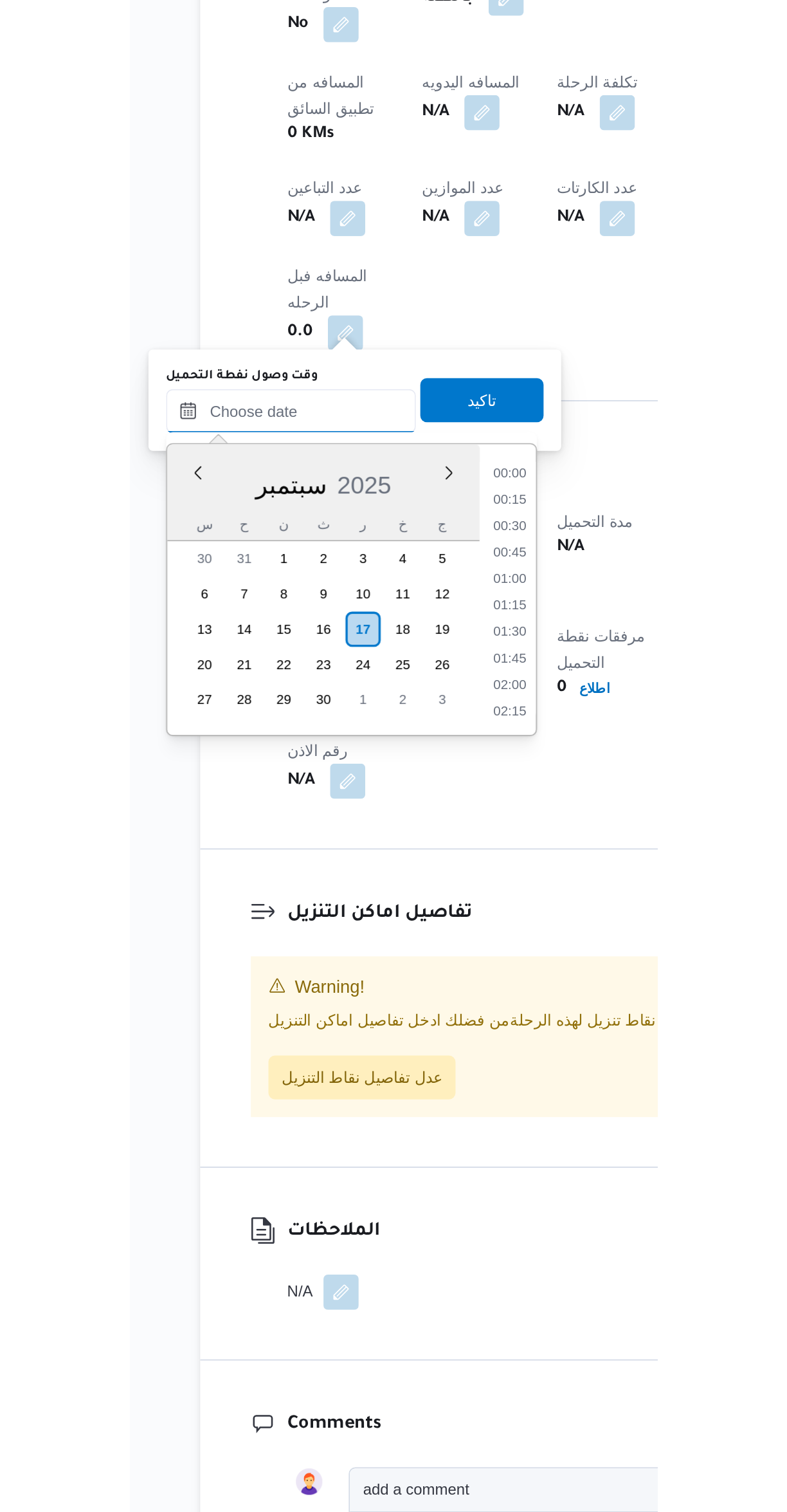
scroll to position [601, 0]
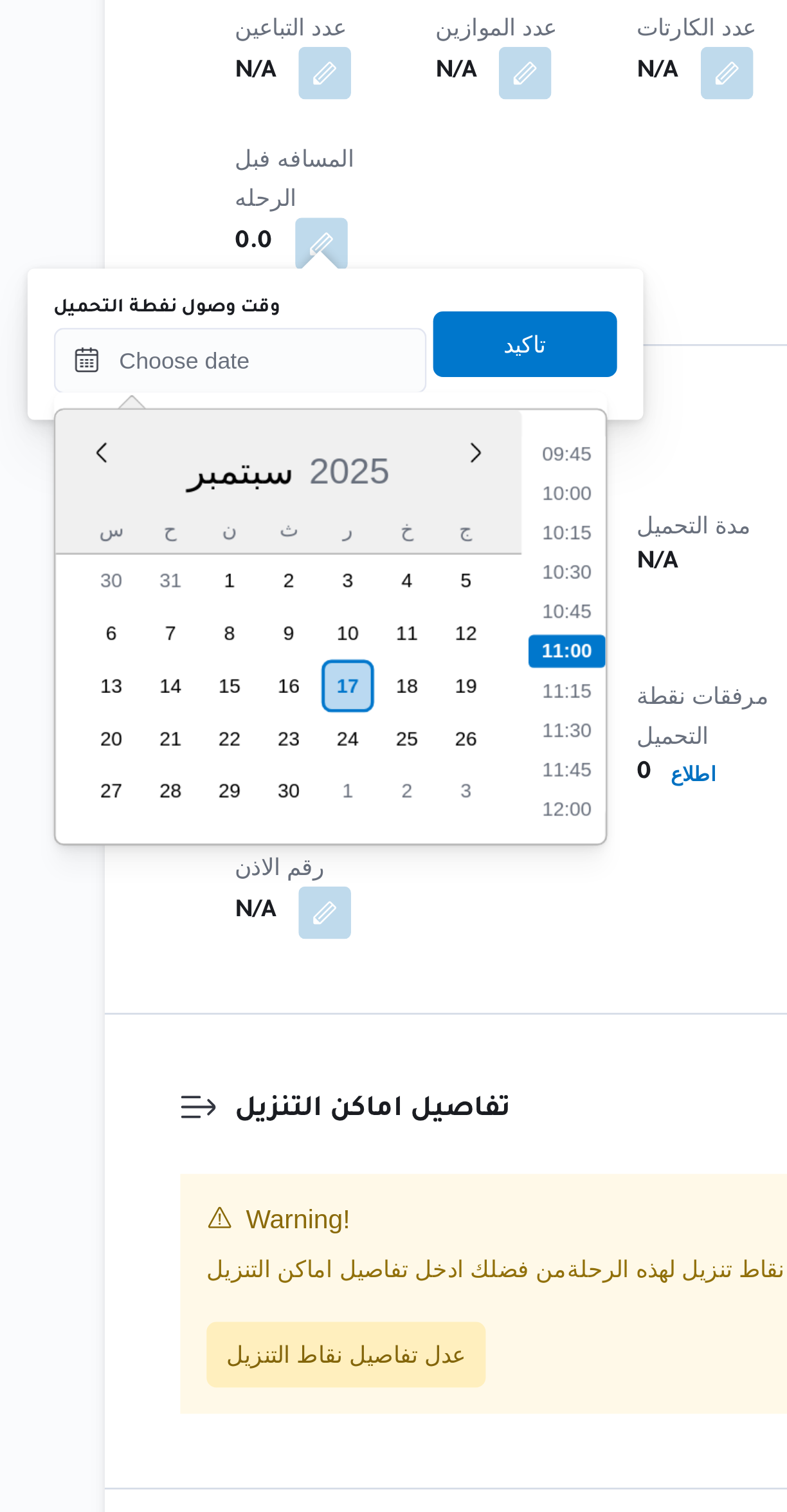
click at [355, 998] on li "09:45" at bounding box center [348, 997] width 30 height 13
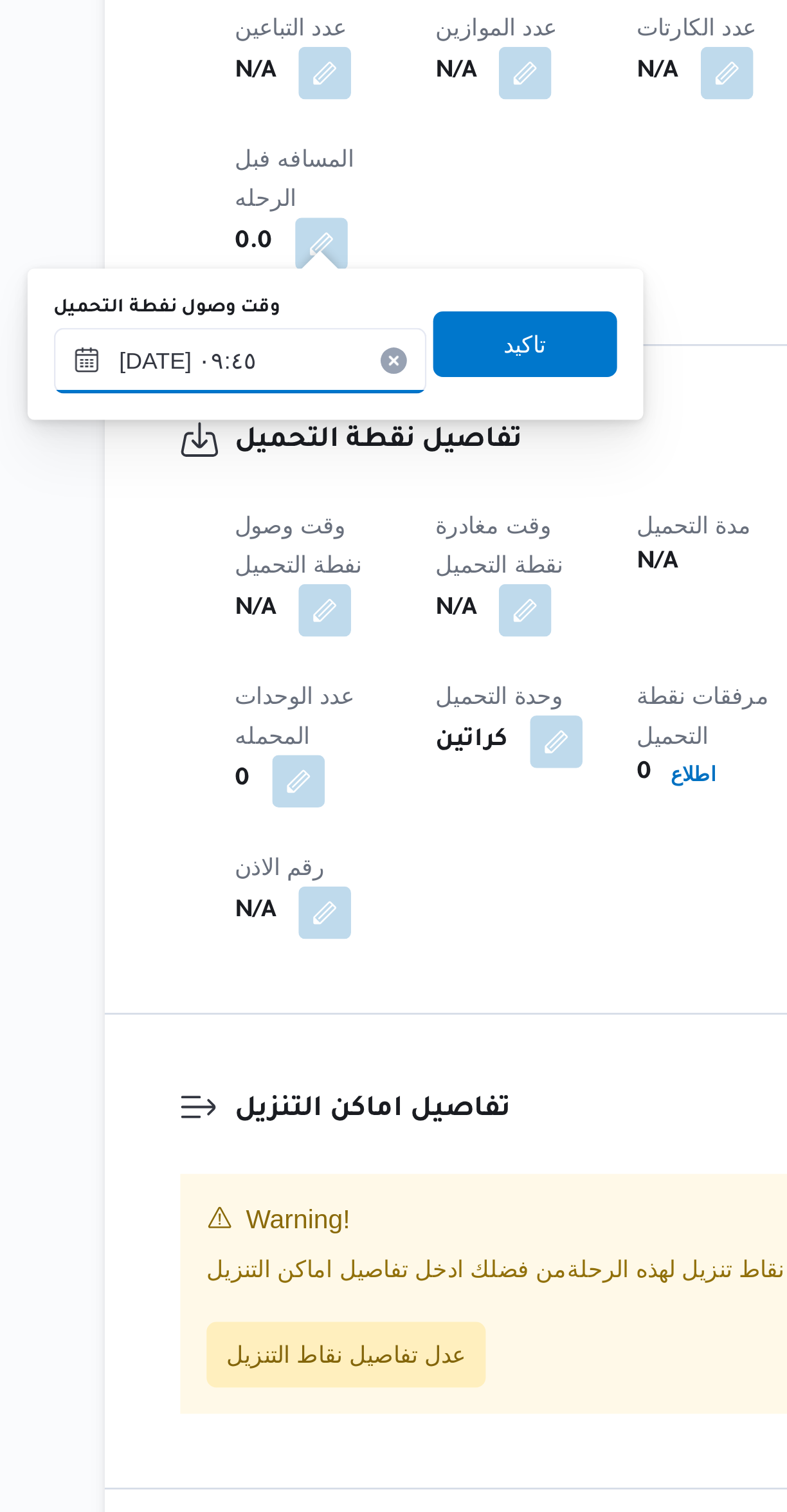
click at [247, 953] on input "[DATE] ٠٩:٤٥" at bounding box center [220, 960] width 146 height 25
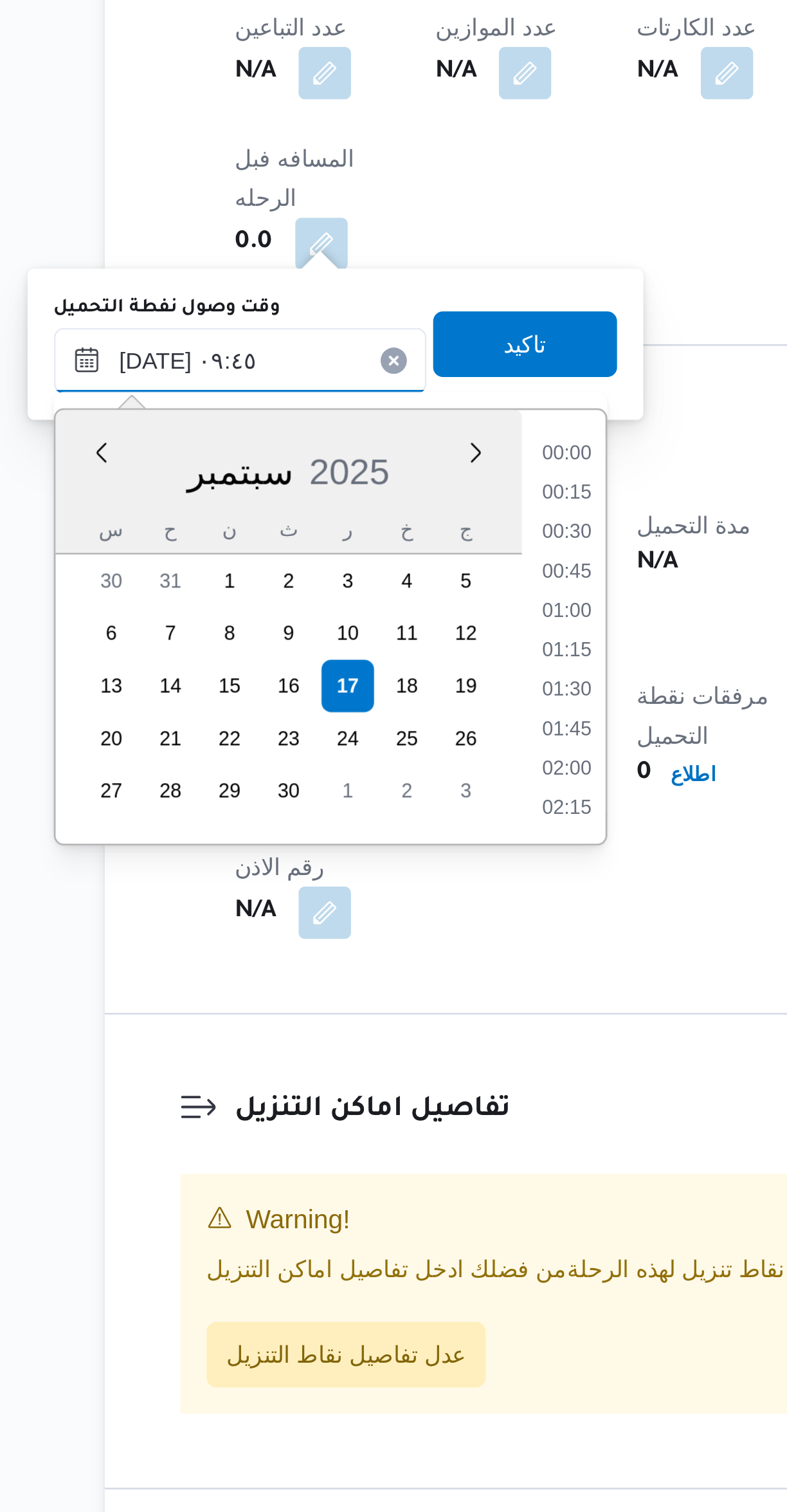
scroll to position [524, 0]
click at [355, 998] on li "08:30" at bounding box center [348, 997] width 30 height 13
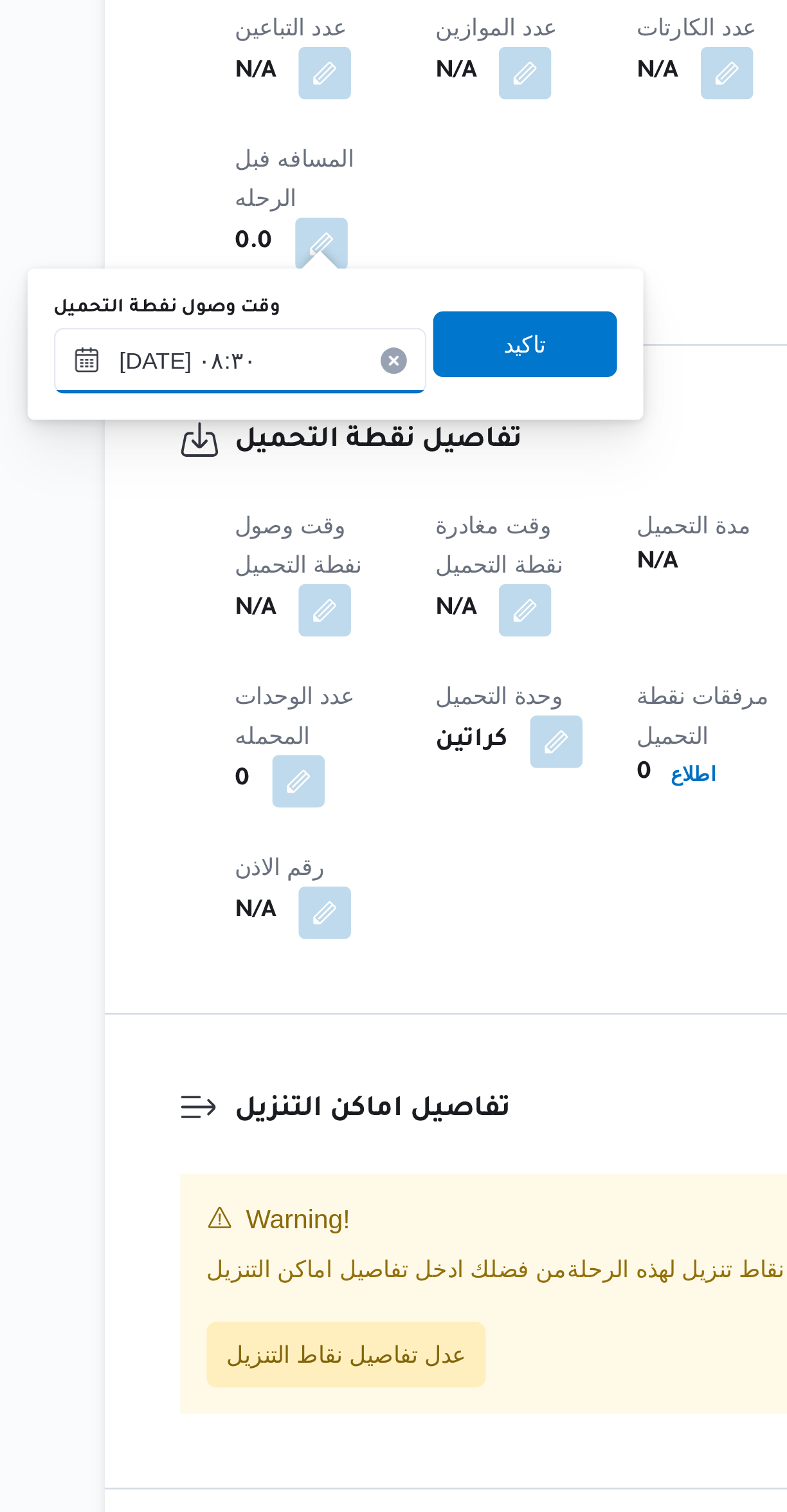
click at [249, 956] on input "[DATE] ٠٨:٣٠" at bounding box center [220, 960] width 146 height 25
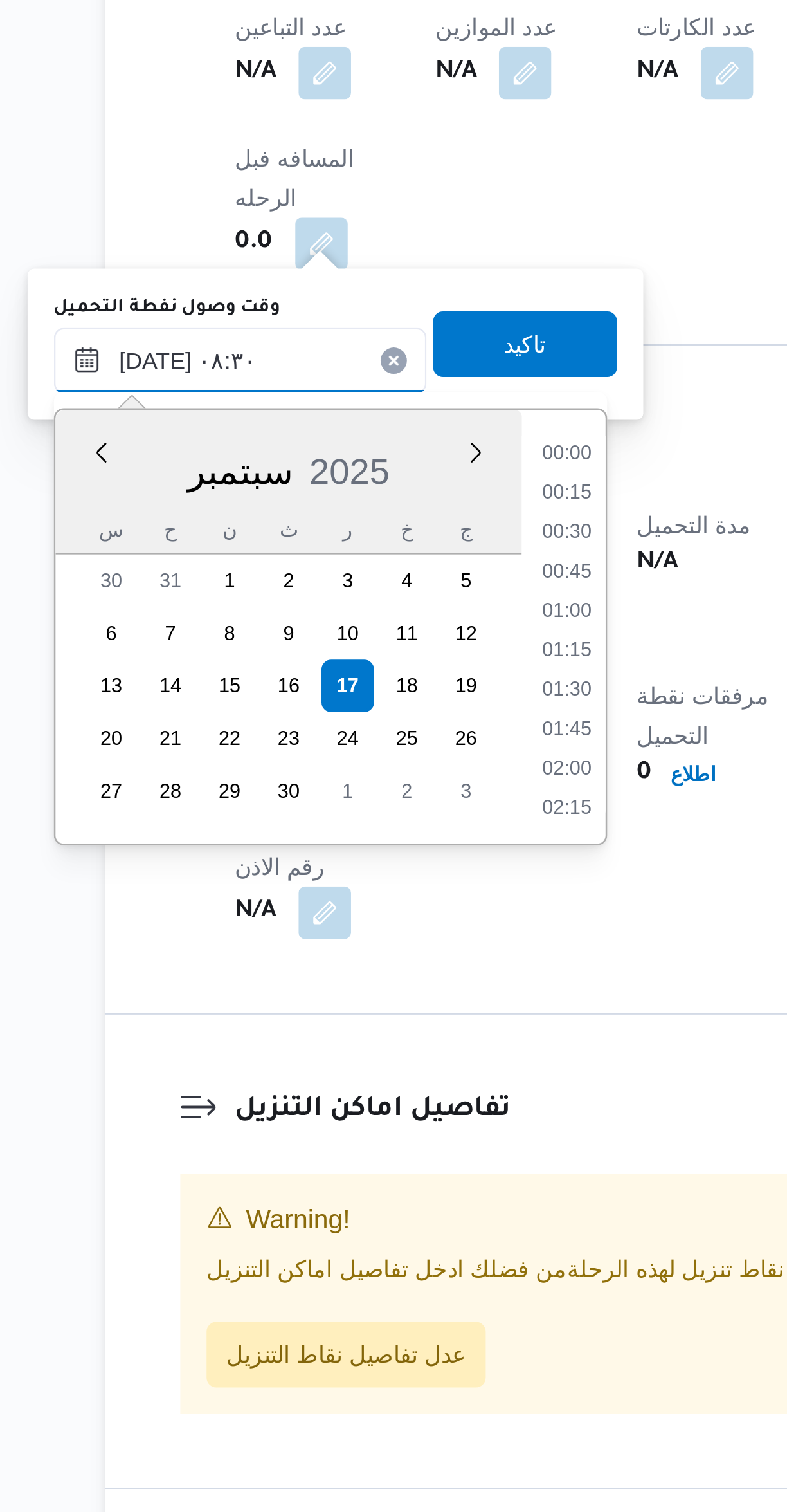
scroll to position [447, 0]
click at [350, 997] on li "07:15" at bounding box center [348, 997] width 30 height 13
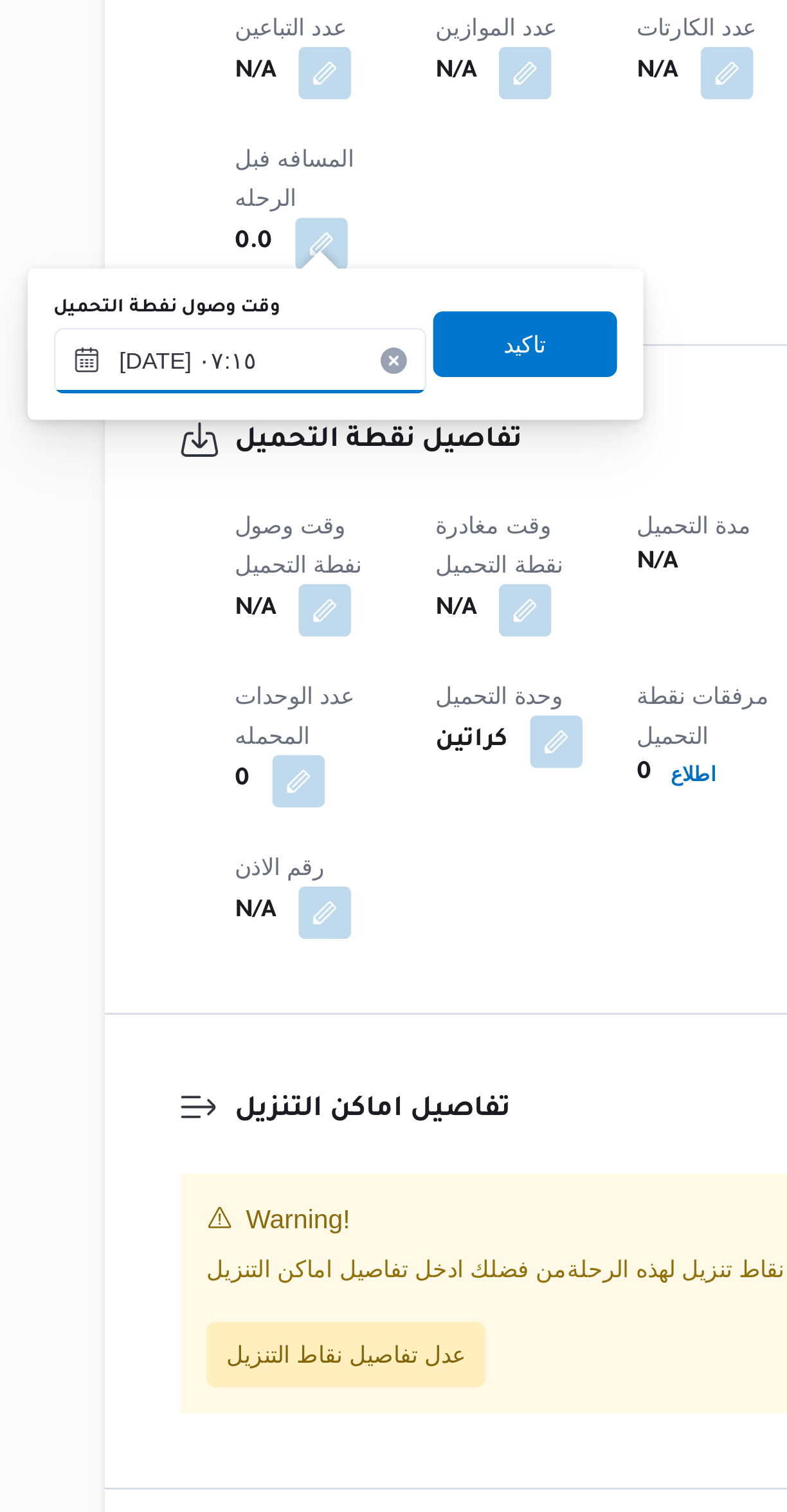
click at [249, 966] on input "١٧/٠٩/٢٠٢٥ ٠٧:١٥" at bounding box center [220, 960] width 146 height 25
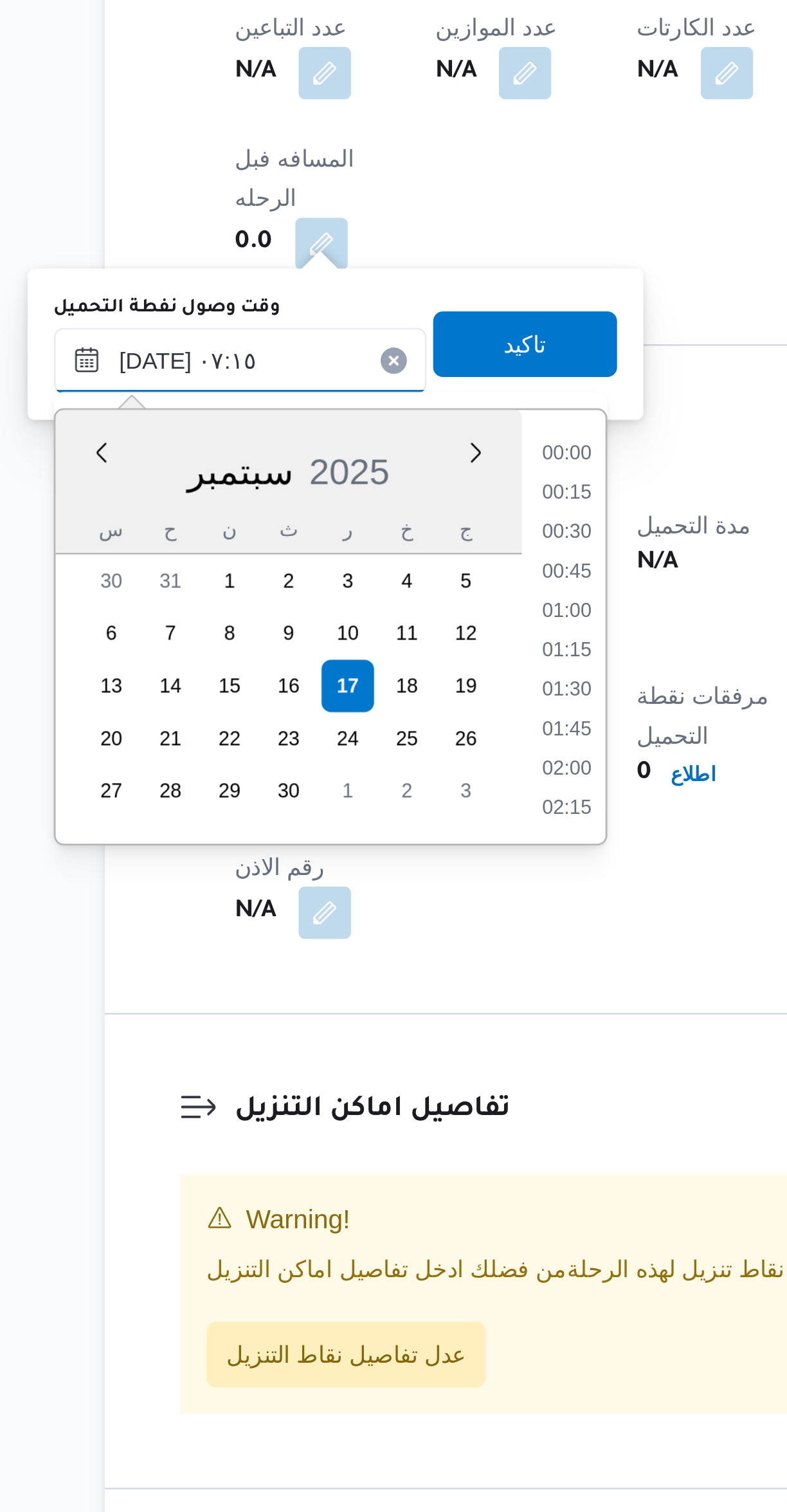
scroll to position [369, 0]
click at [350, 1041] on li "06:45" at bounding box center [348, 1043] width 30 height 13
type input "١٧/٠٩/٢٠٢٥ ٠٦:٤٥"
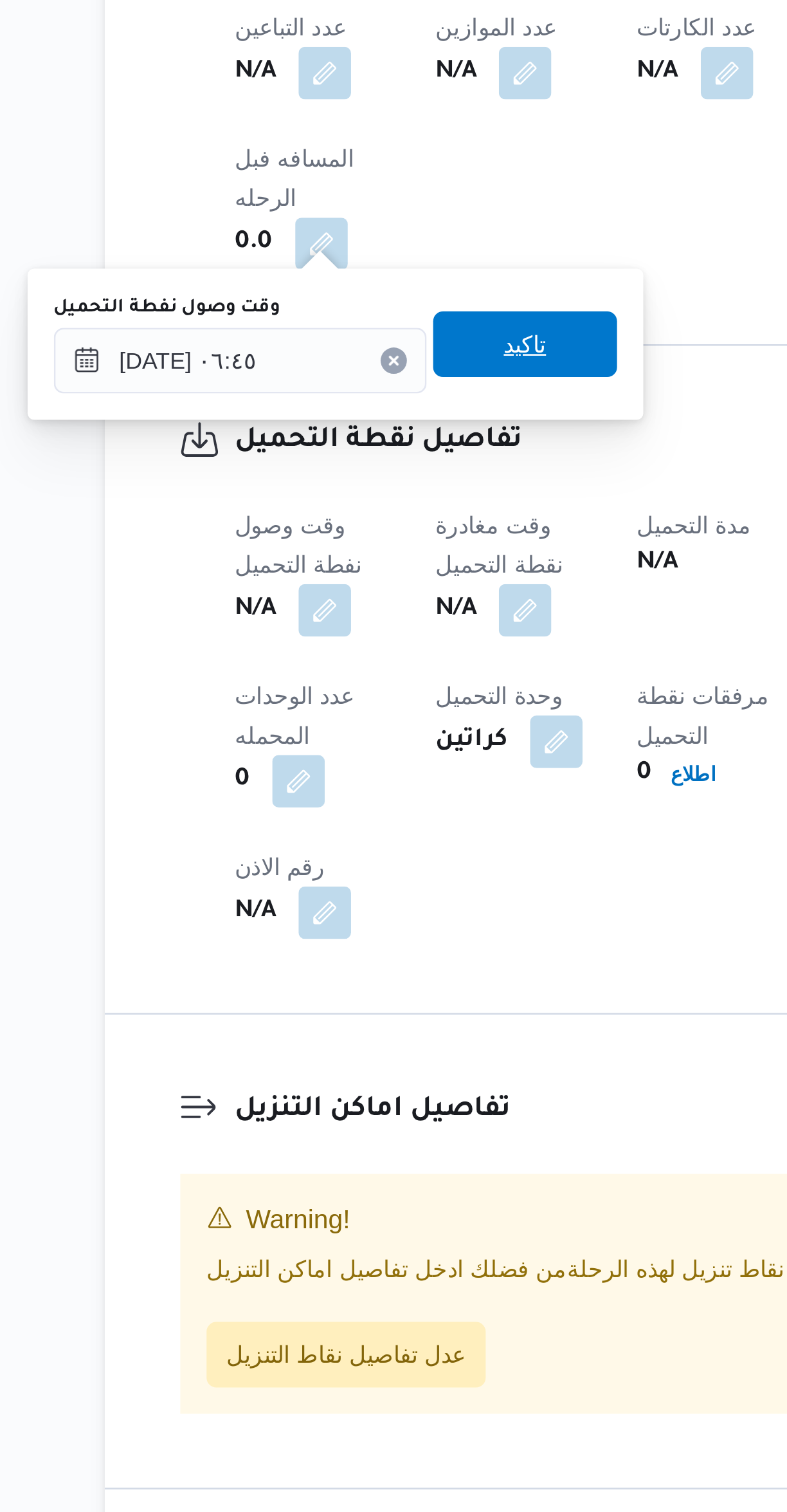
click at [341, 954] on span "تاكيد" at bounding box center [332, 953] width 72 height 25
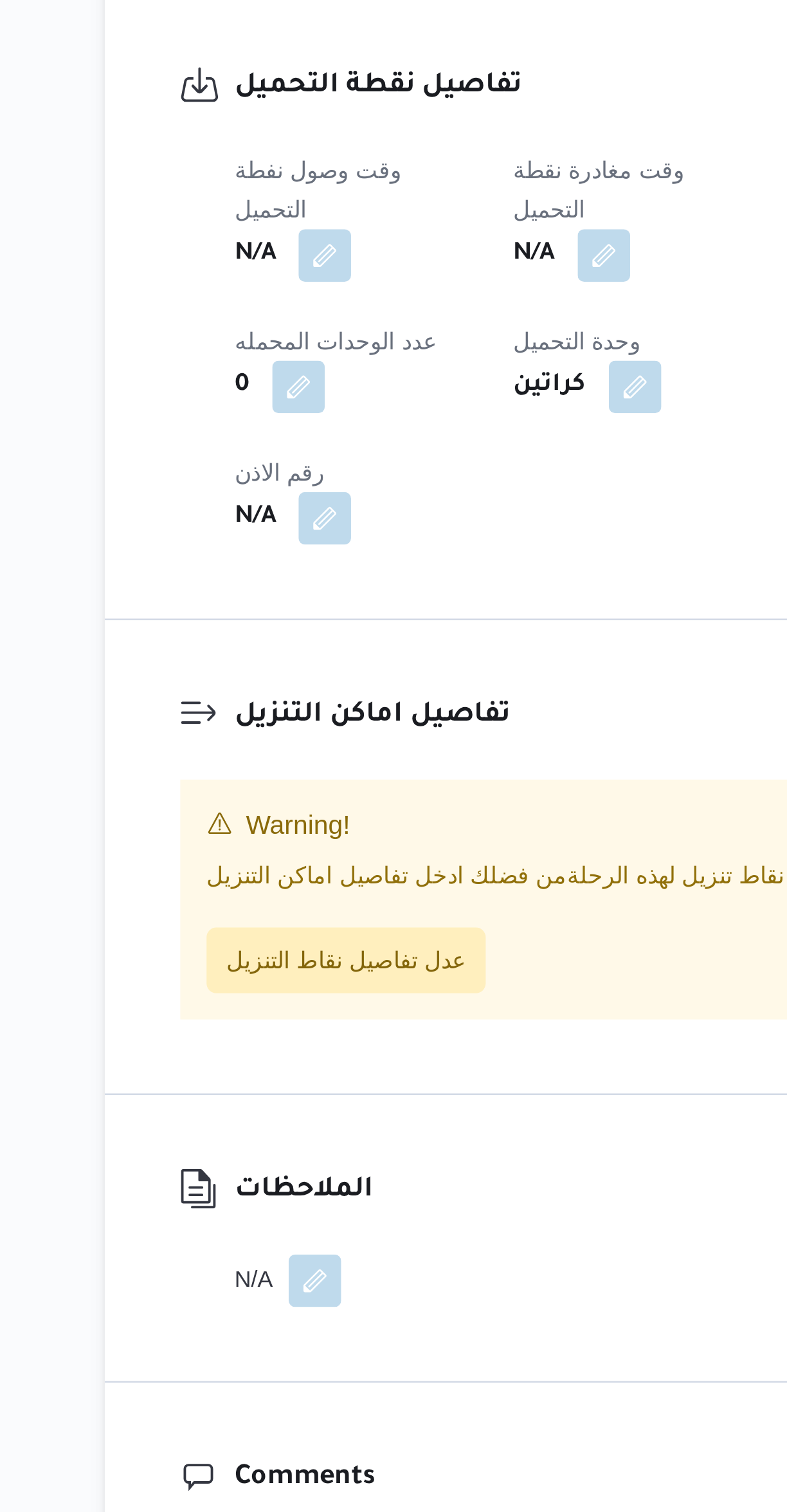
click at [373, 909] on button "button" at bounding box center [363, 919] width 21 height 21
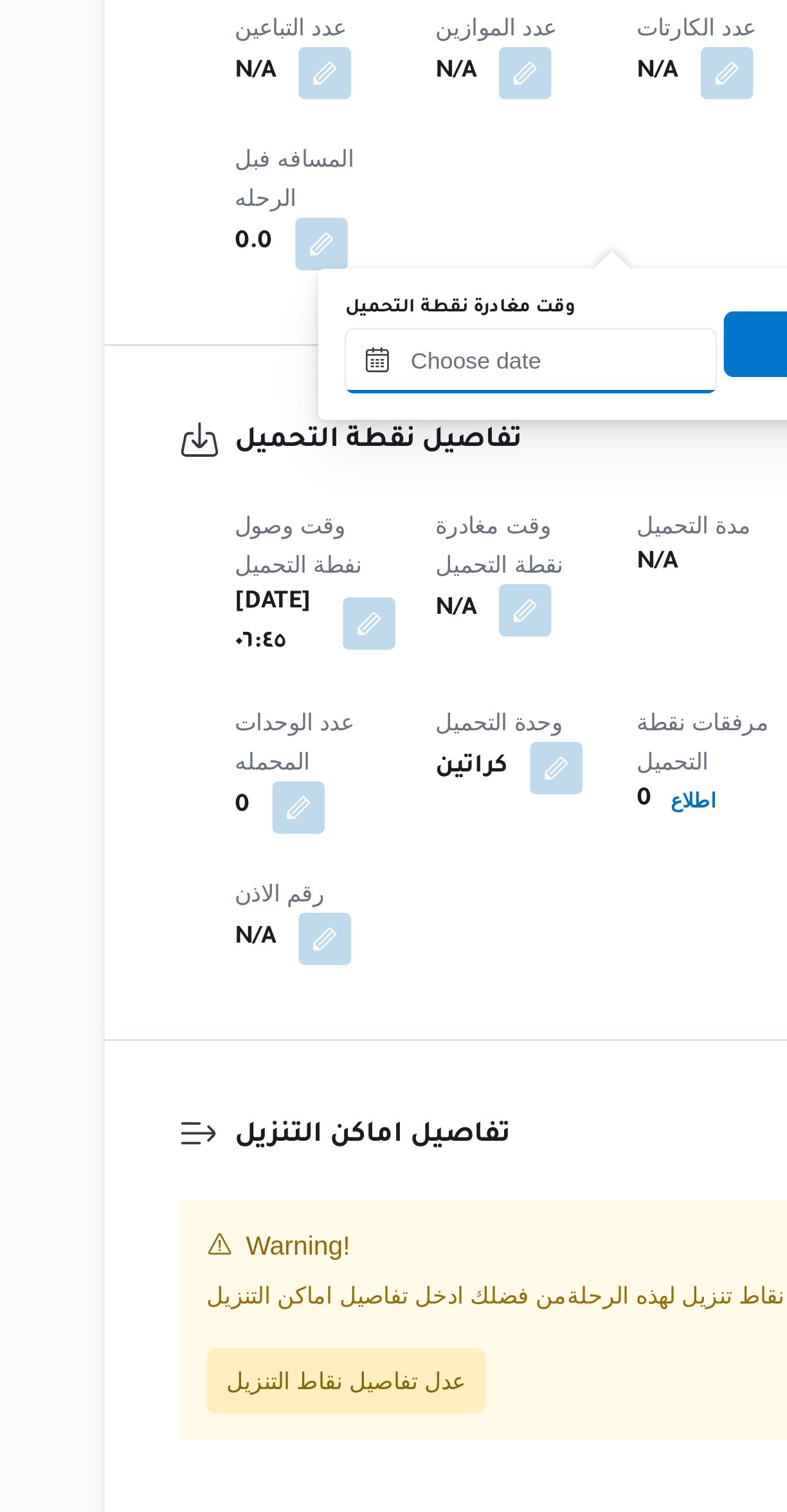
click at [335, 956] on input "وقت مغادرة نقطة التحميل" at bounding box center [334, 960] width 146 height 25
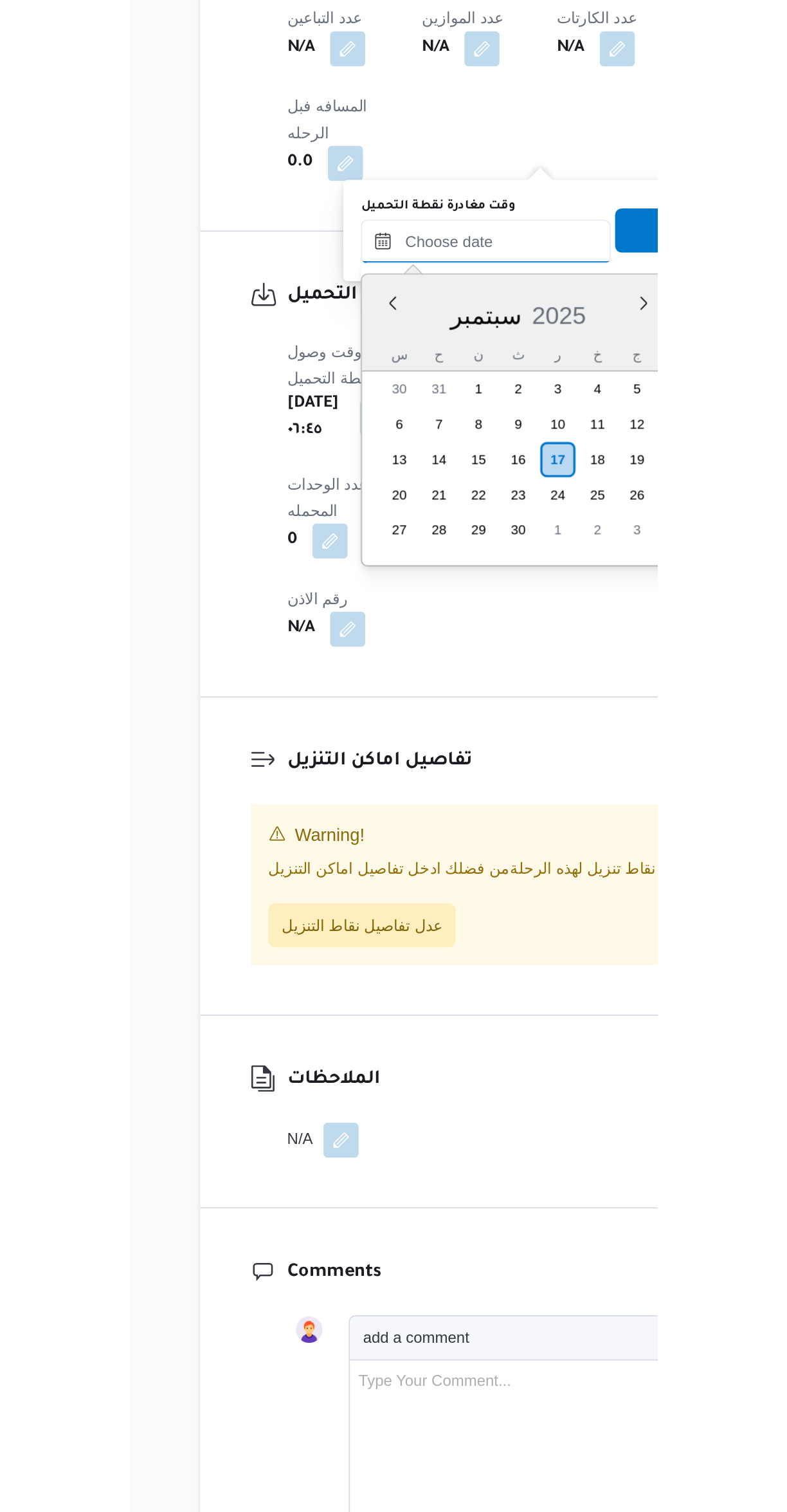
scroll to position [601, 0]
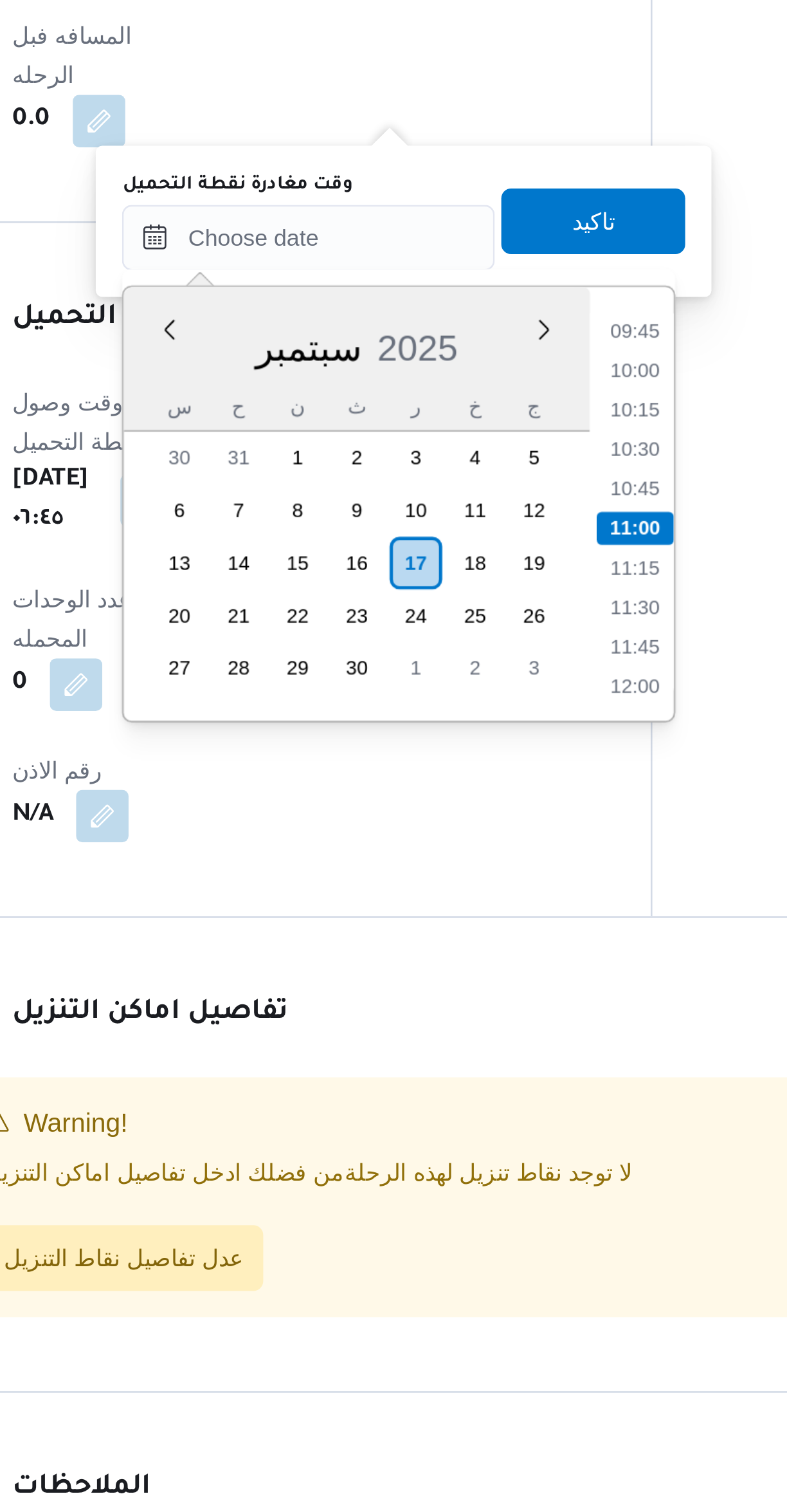
click at [462, 995] on li "09:45" at bounding box center [462, 997] width 30 height 13
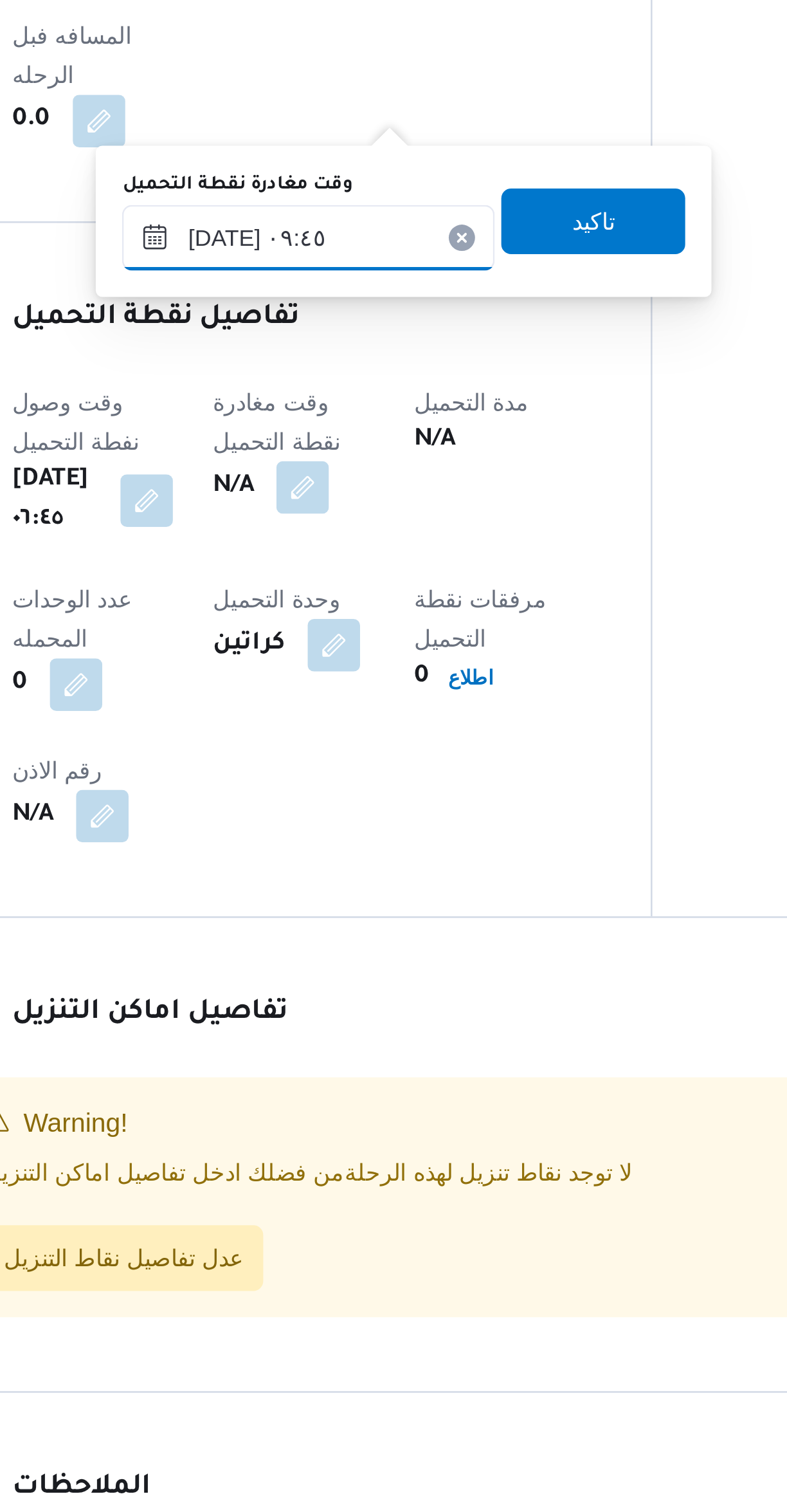
click at [355, 957] on input "١٧/٠٩/٢٠٢٥ ٠٩:٤٥" at bounding box center [334, 960] width 146 height 25
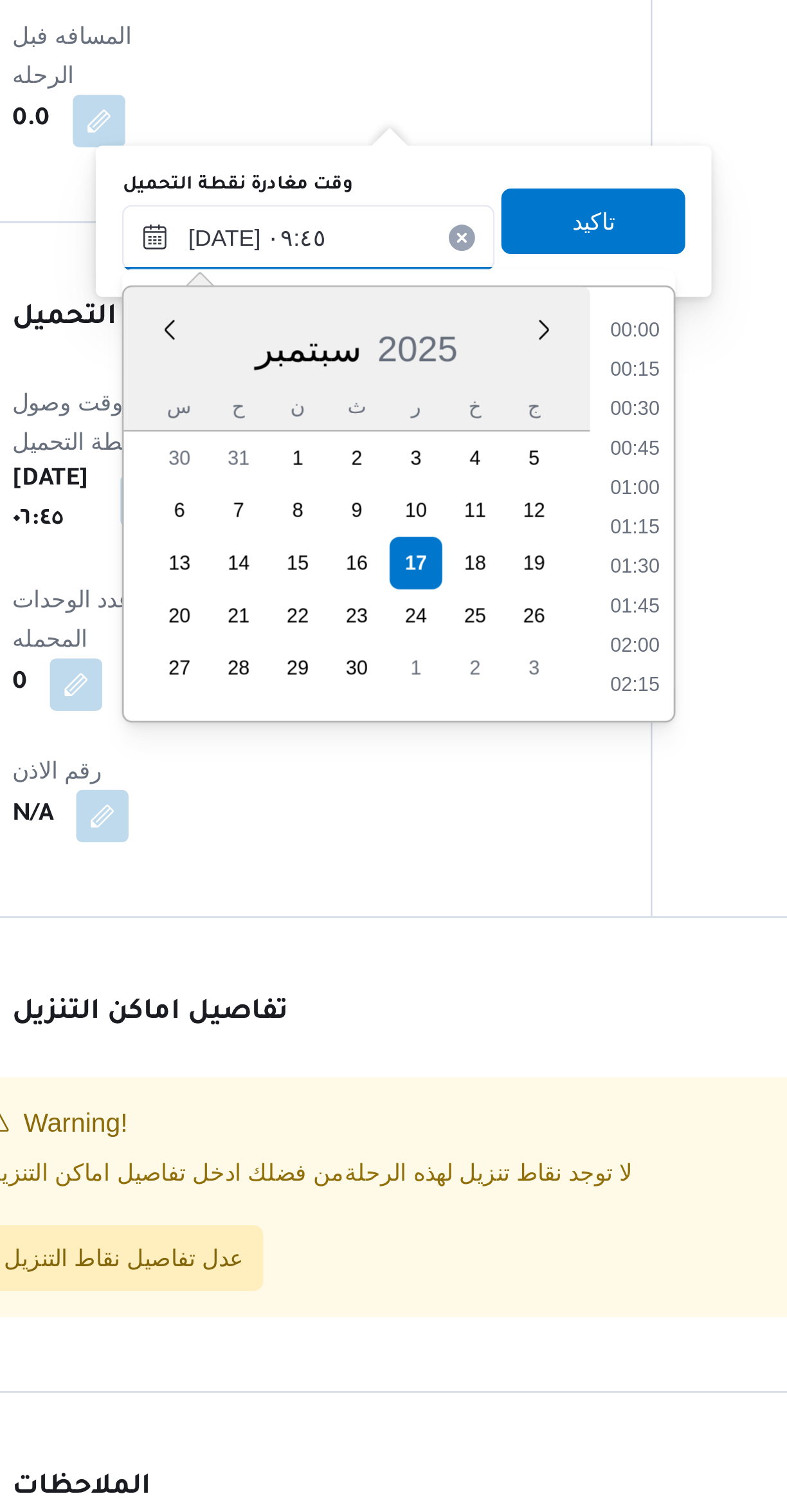
scroll to position [524, 0]
click at [465, 1042] on li "09:15" at bounding box center [462, 1044] width 30 height 13
type input "١٧/٠٩/٢٠٢٥ ٠٩:١٥"
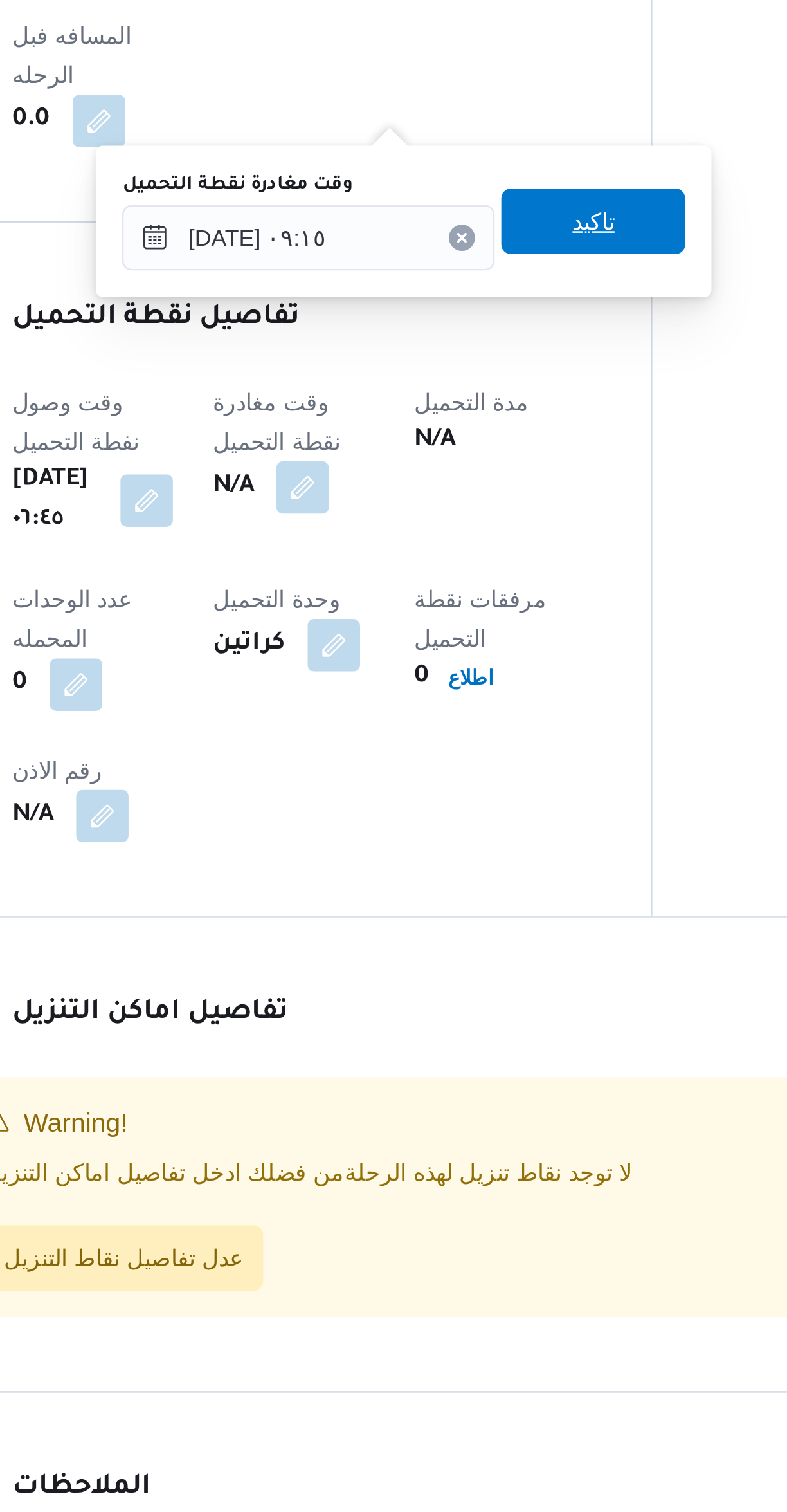
click at [465, 959] on span "تاكيد" at bounding box center [446, 953] width 72 height 25
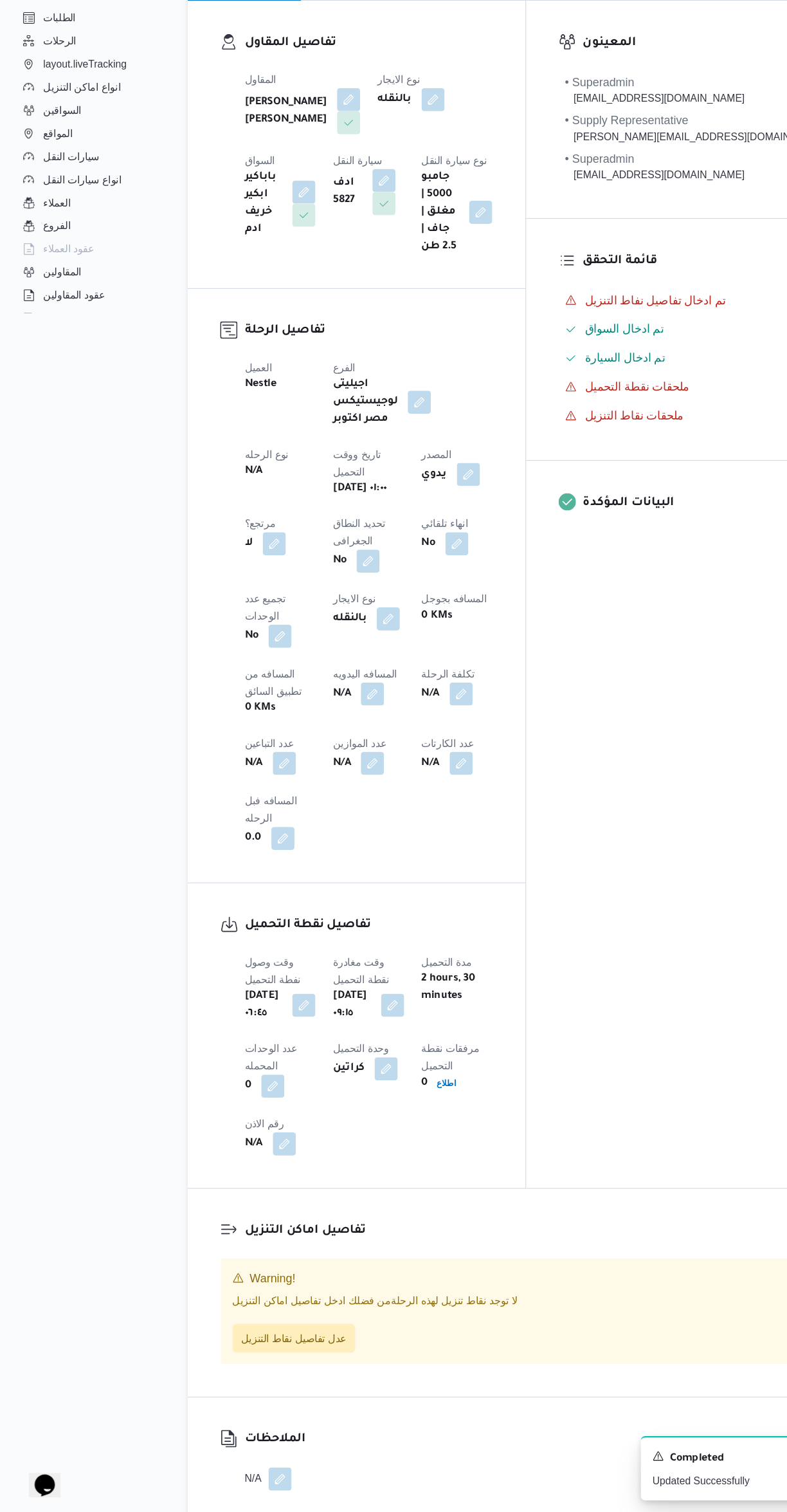
scroll to position [0, 0]
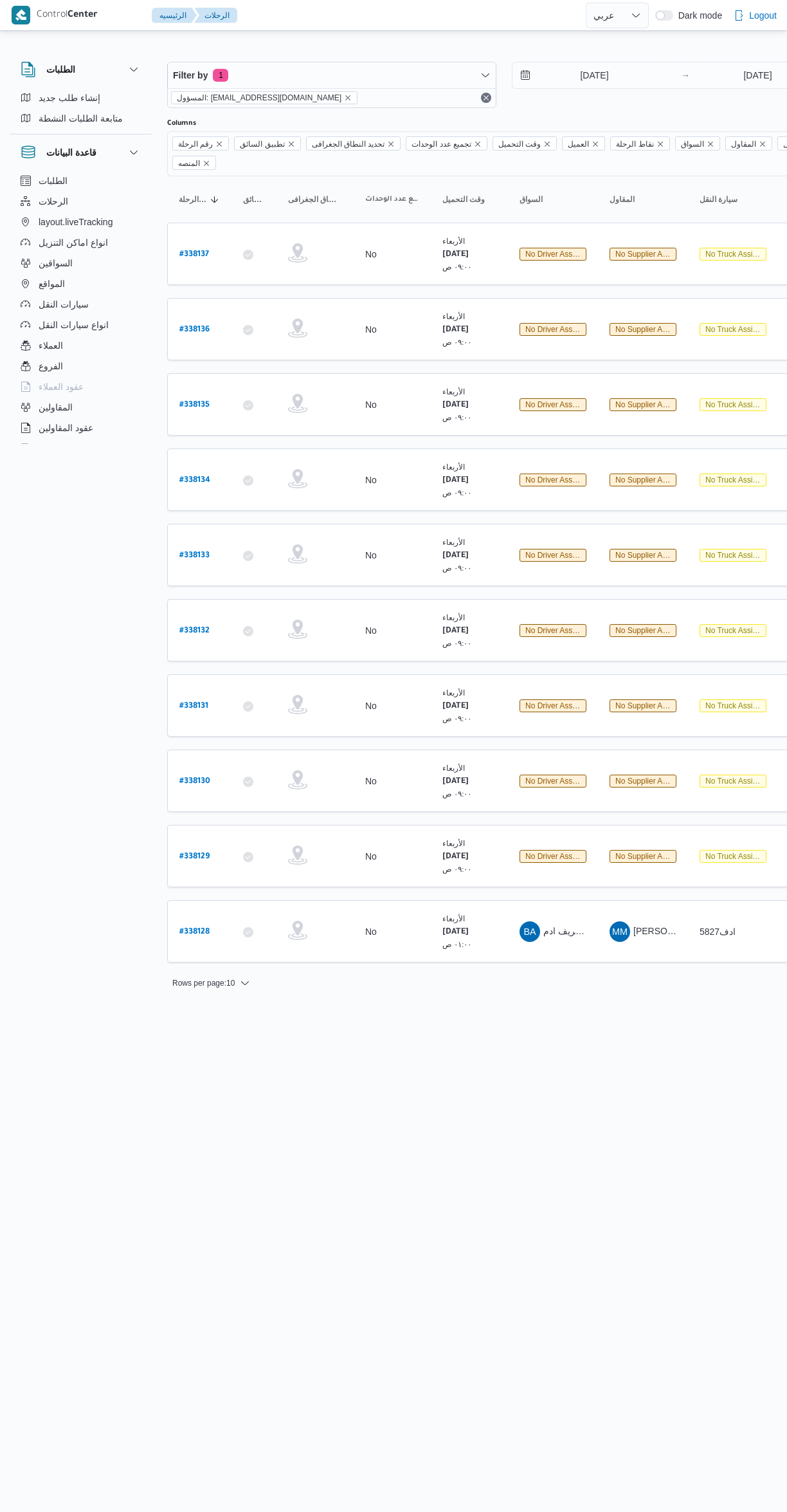
select select "ar"
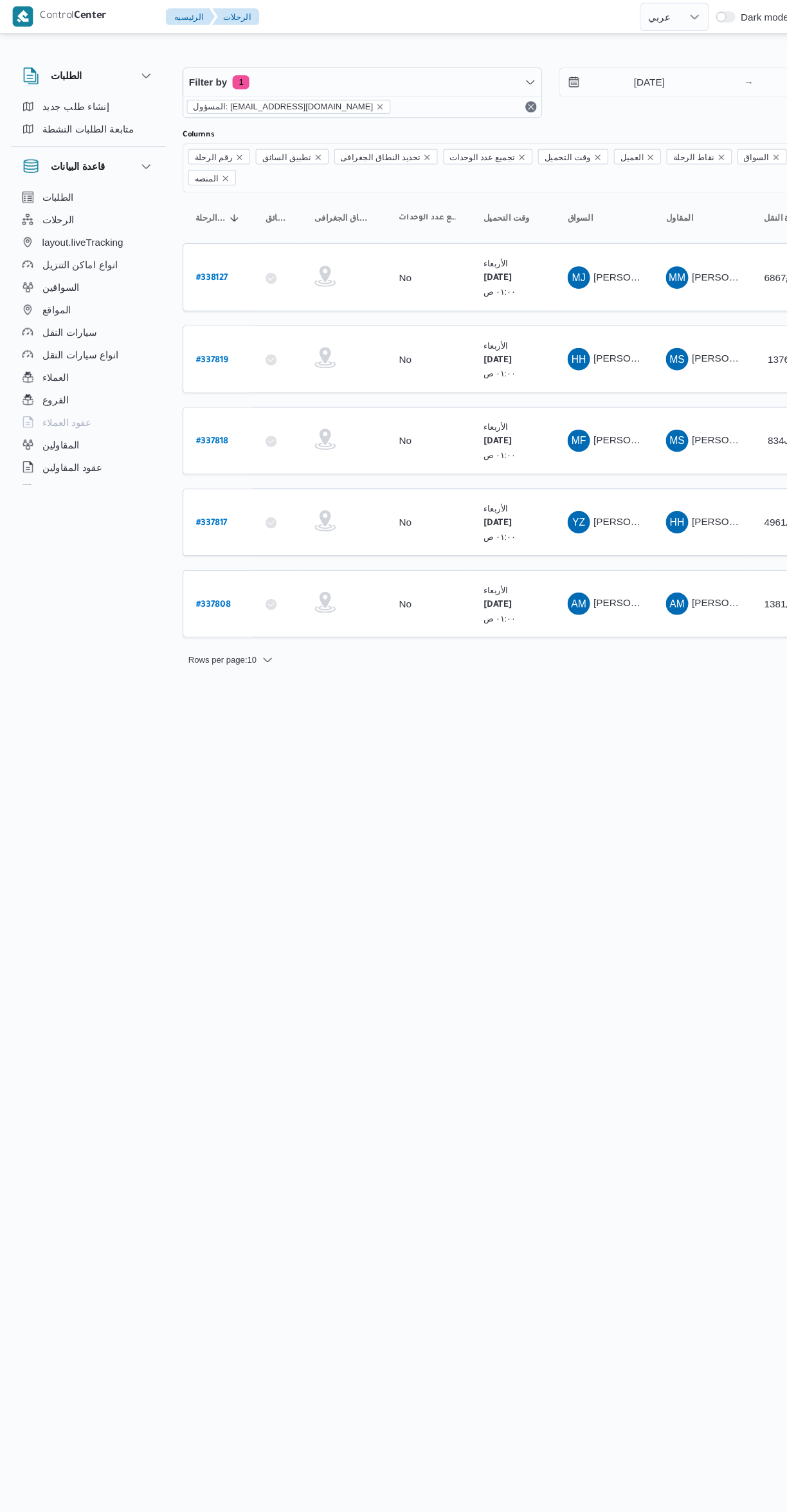
click at [202, 250] on b "# 338127" at bounding box center [194, 255] width 30 height 9
select select "ar"
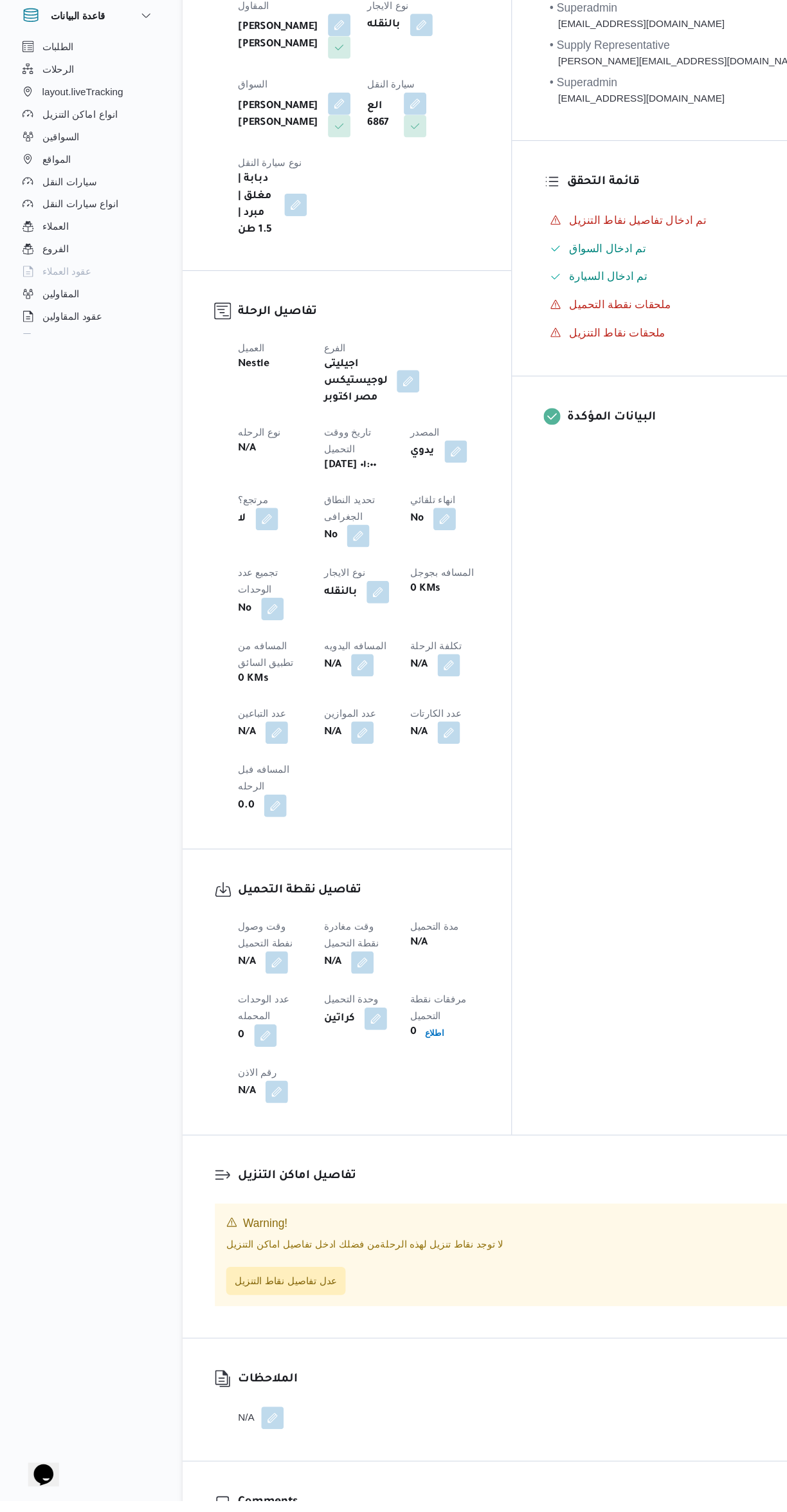
scroll to position [251, 0]
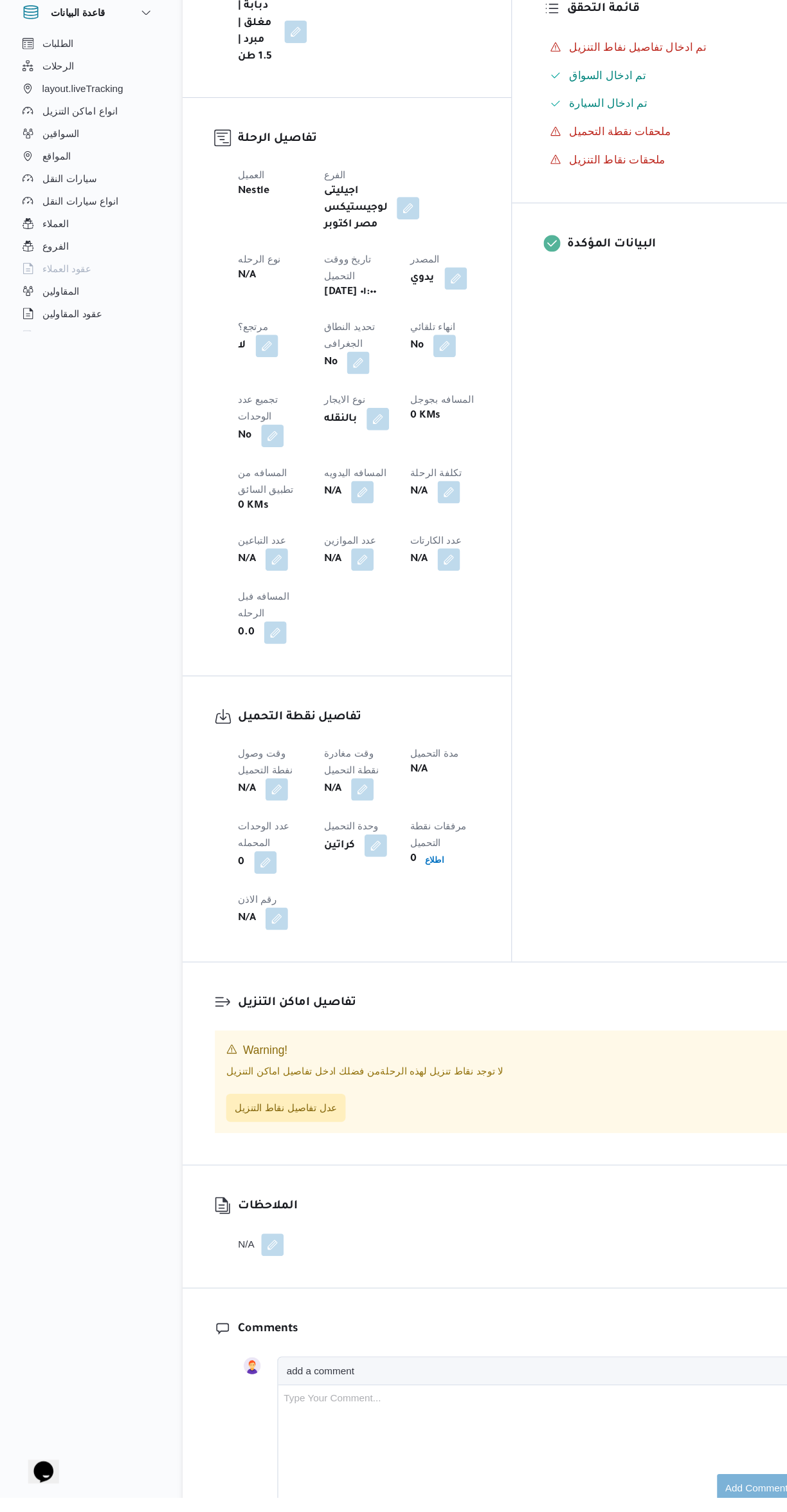
click at [255, 853] on button "button" at bounding box center [254, 863] width 21 height 21
click at [227, 693] on input "وقت وصول نفطة التحميل" at bounding box center [220, 693] width 146 height 25
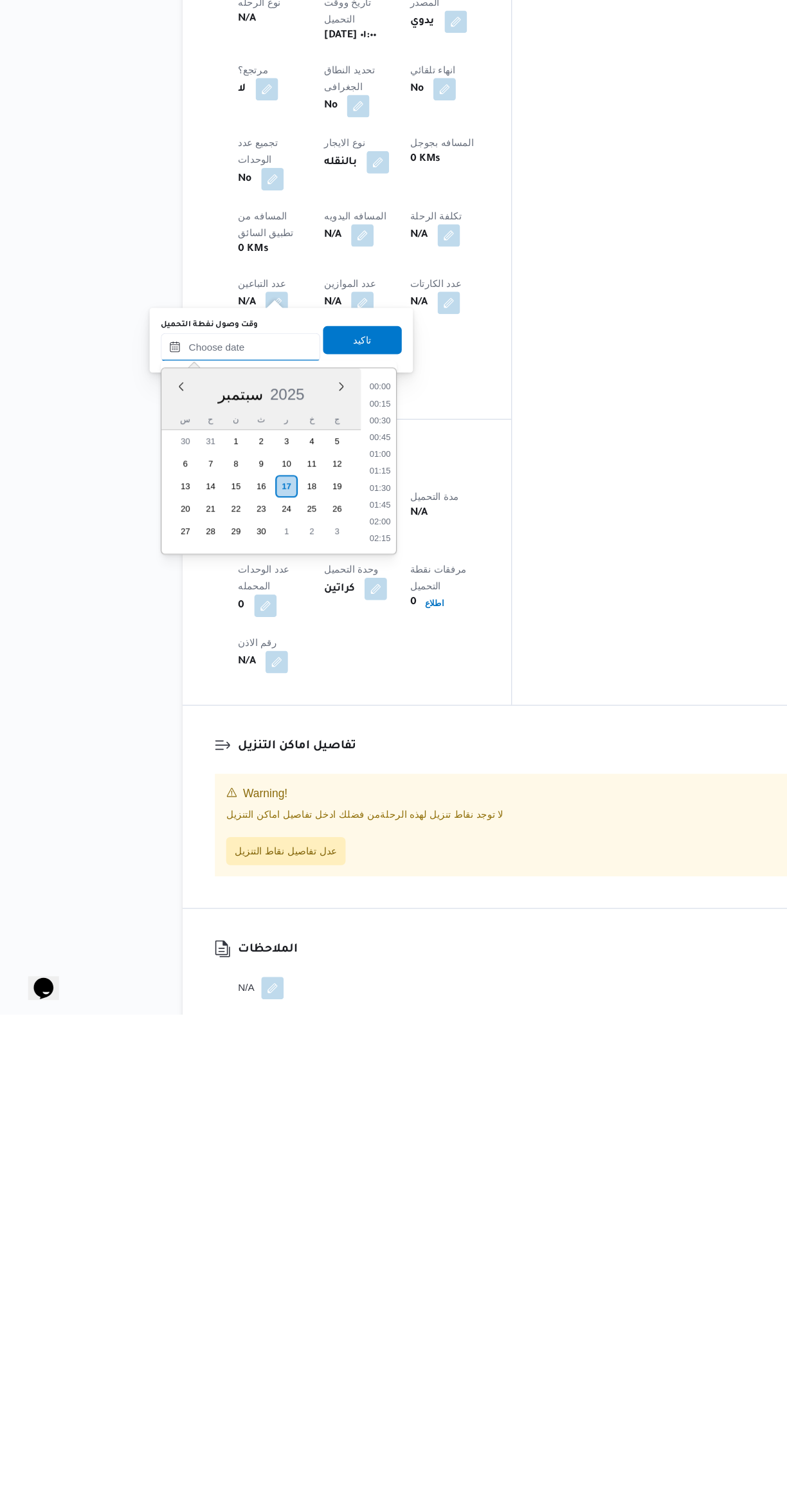
scroll to position [601, 0]
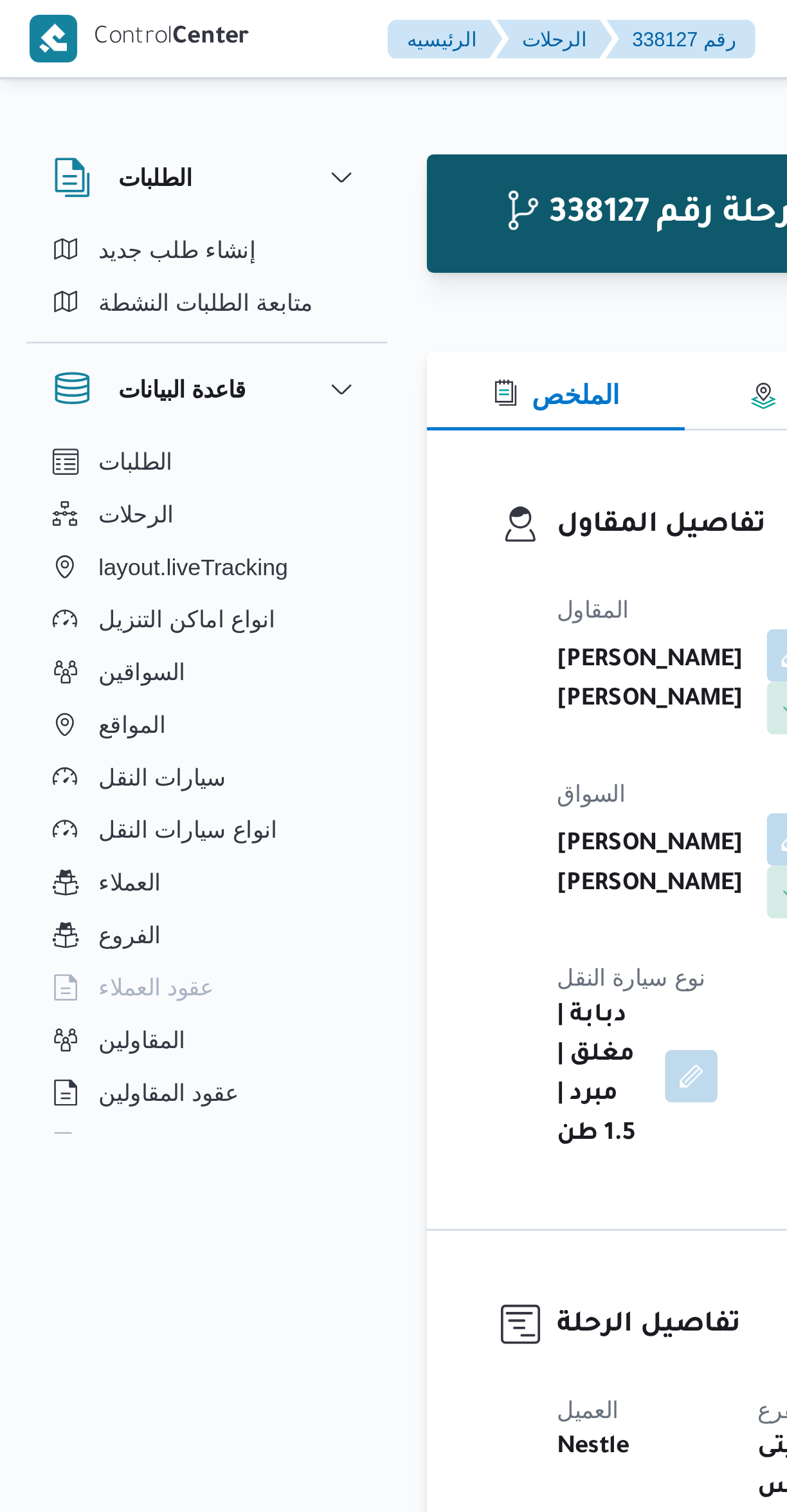
click at [225, 210] on h3 "تفاصيل المقاول" at bounding box center [328, 207] width 221 height 18
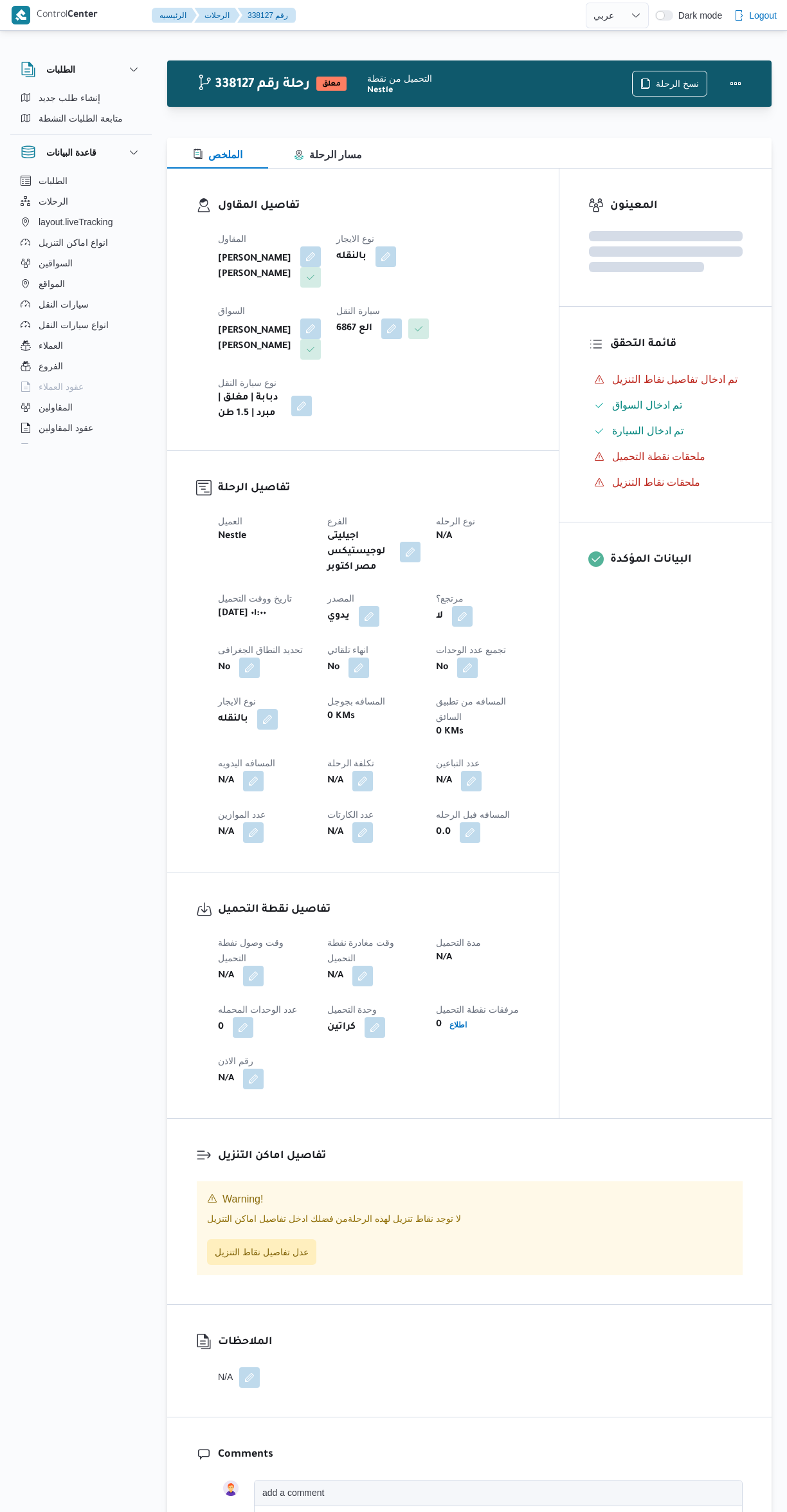
select select "ar"
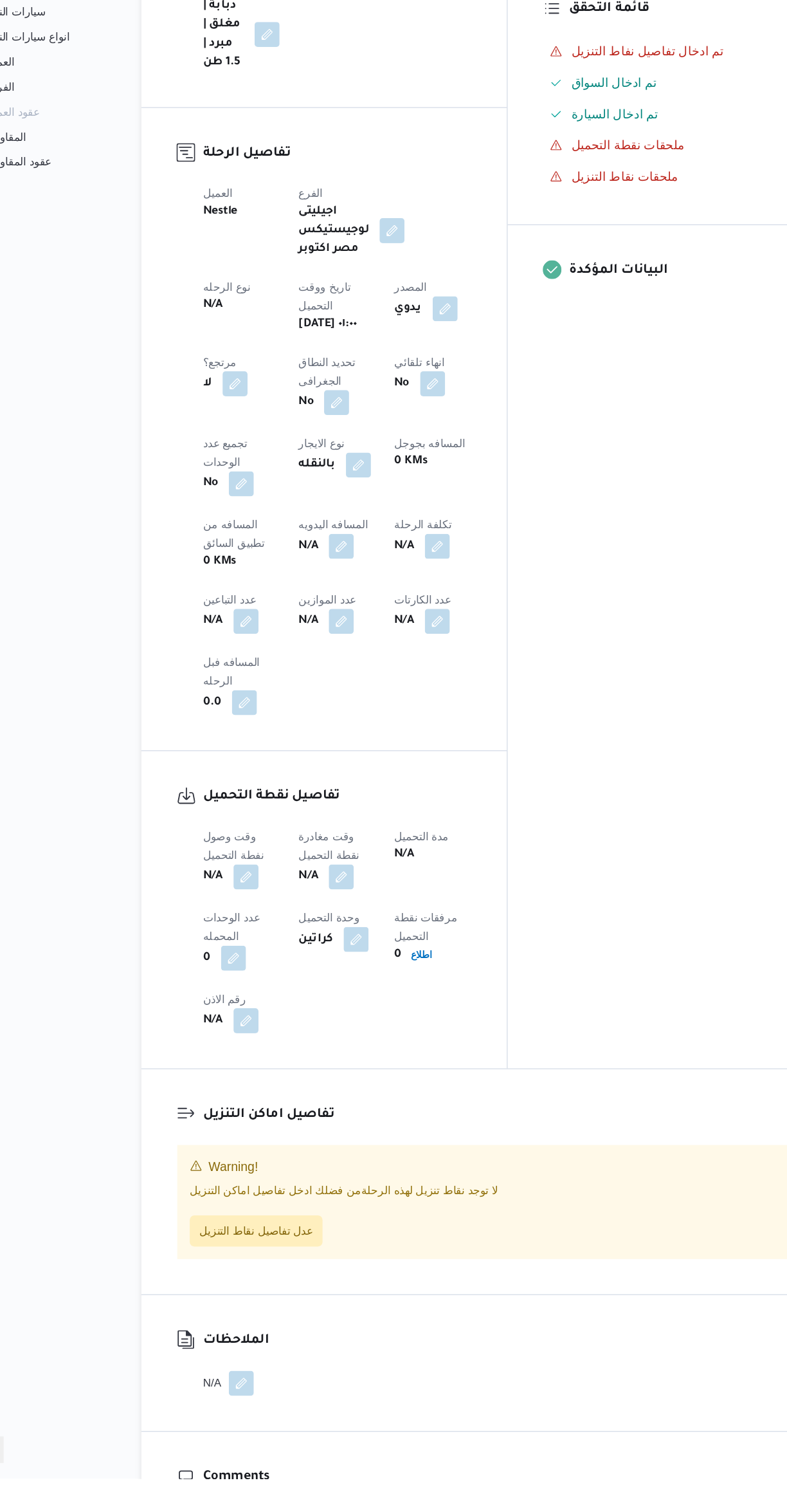
scroll to position [251, 0]
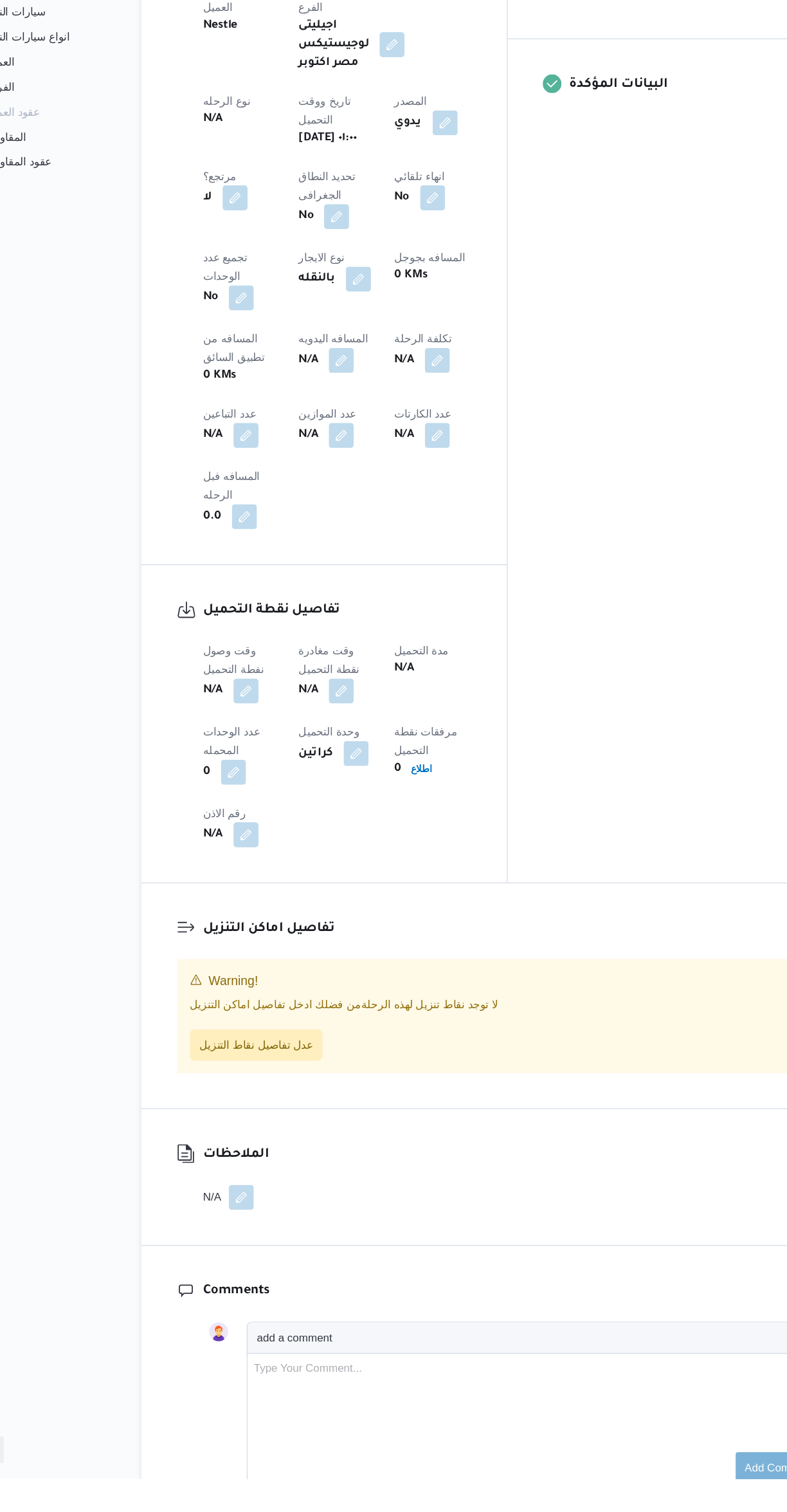
click at [261, 853] on button "button" at bounding box center [254, 863] width 21 height 21
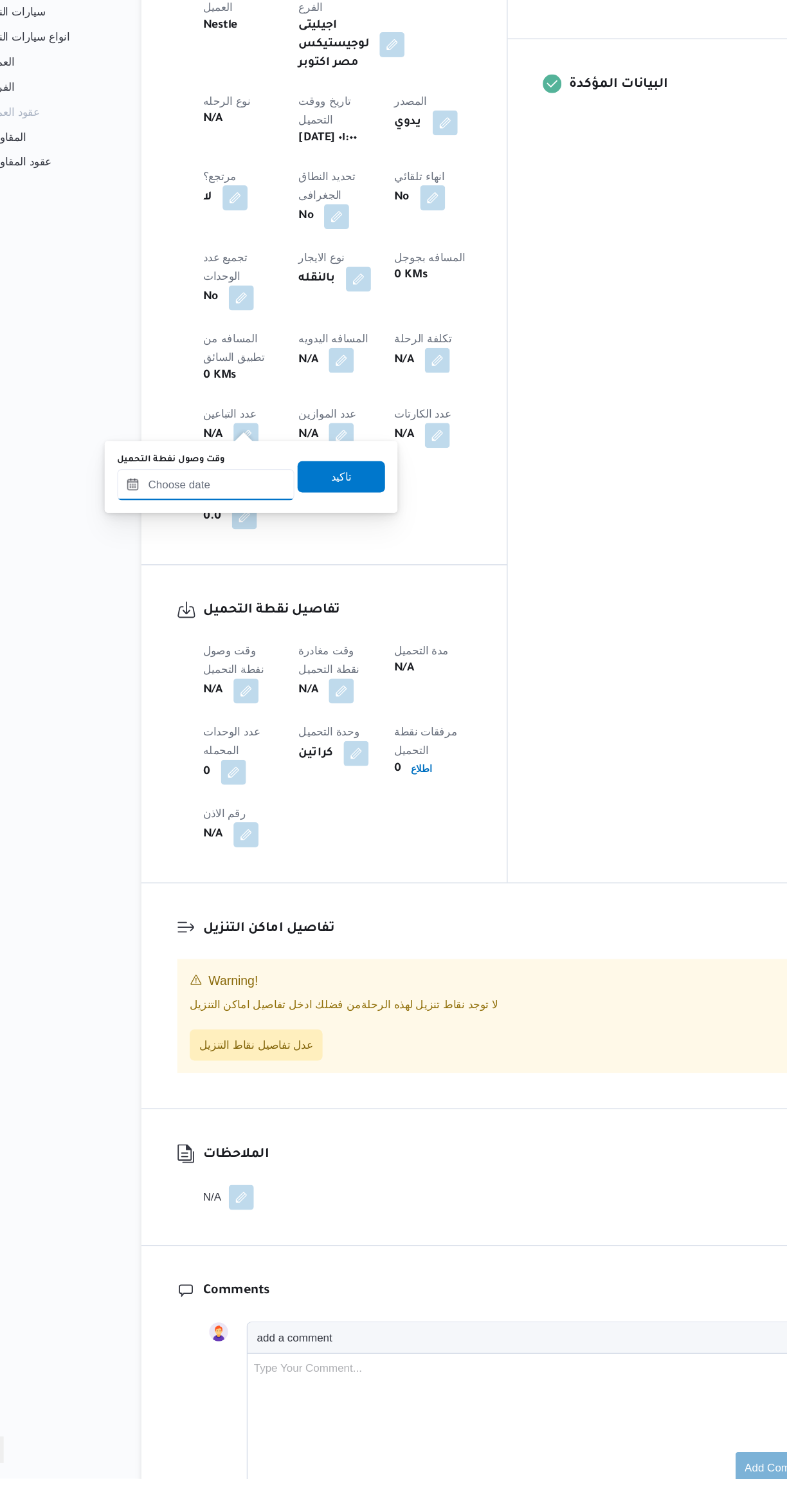
click at [223, 693] on input "وقت وصول نفطة التحميل" at bounding box center [220, 693] width 146 height 25
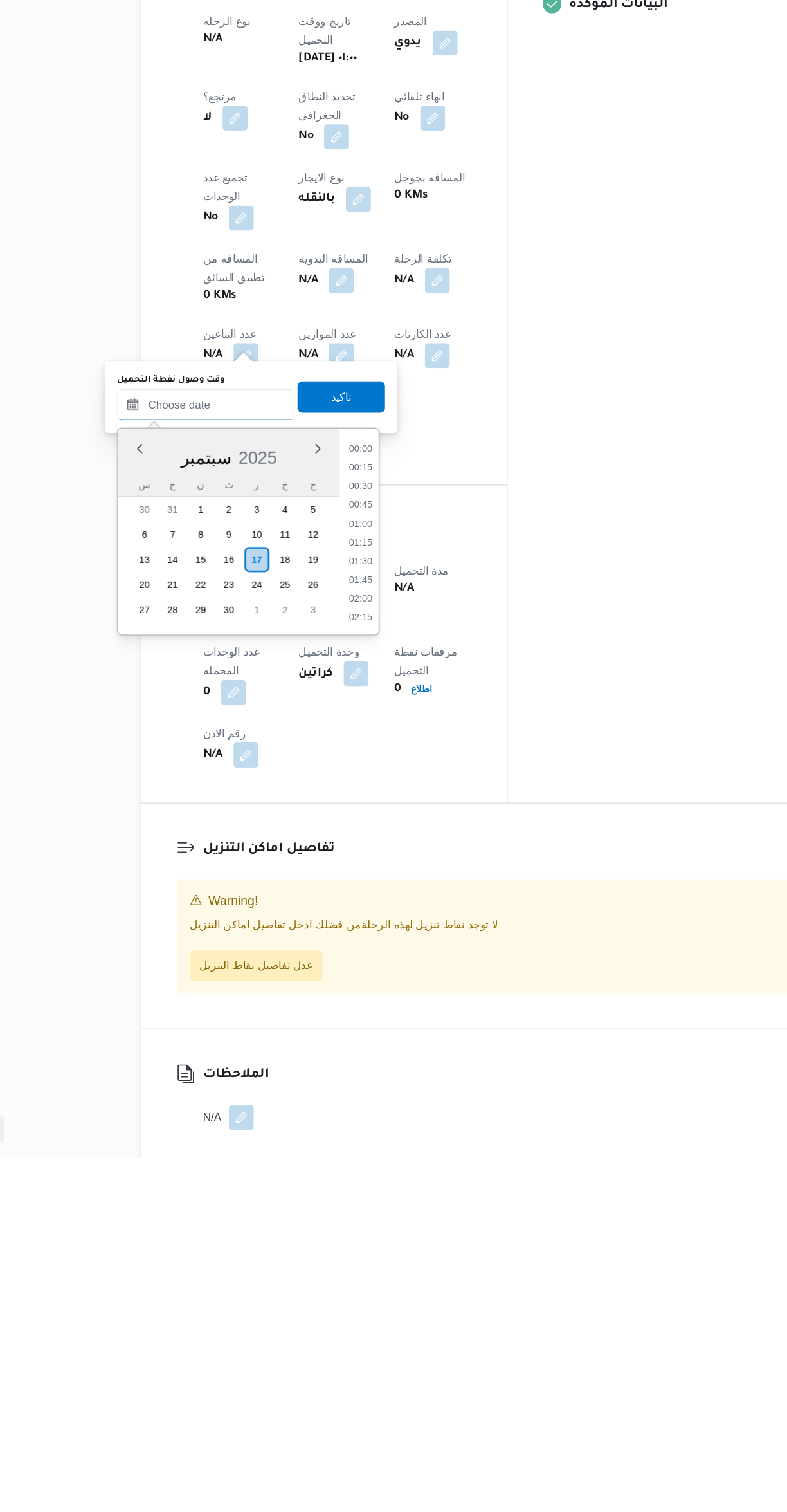
scroll to position [53, 0]
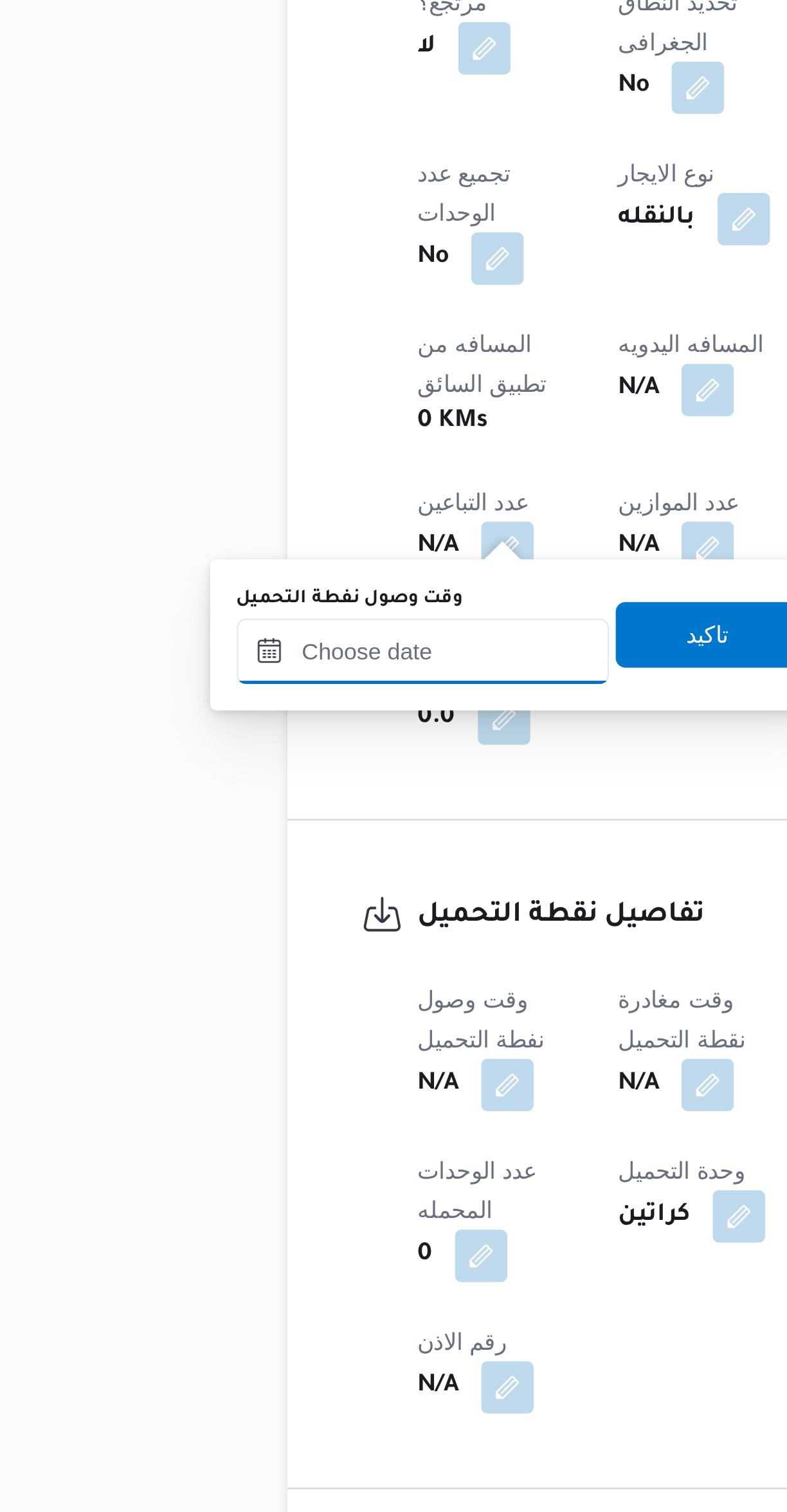
click at [240, 894] on input "وقت وصول نفطة التحميل" at bounding box center [220, 891] width 146 height 25
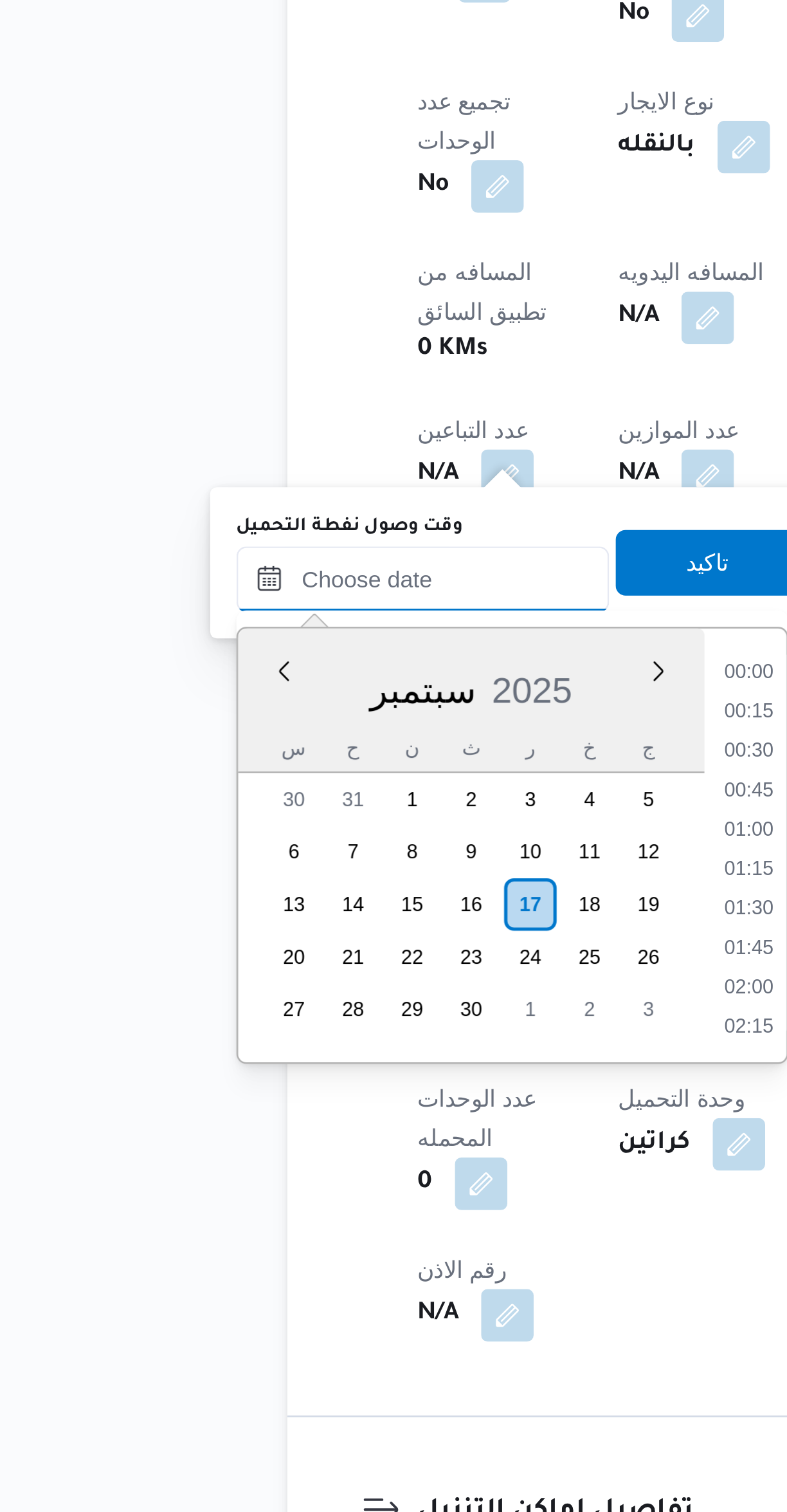
scroll to position [601, 0]
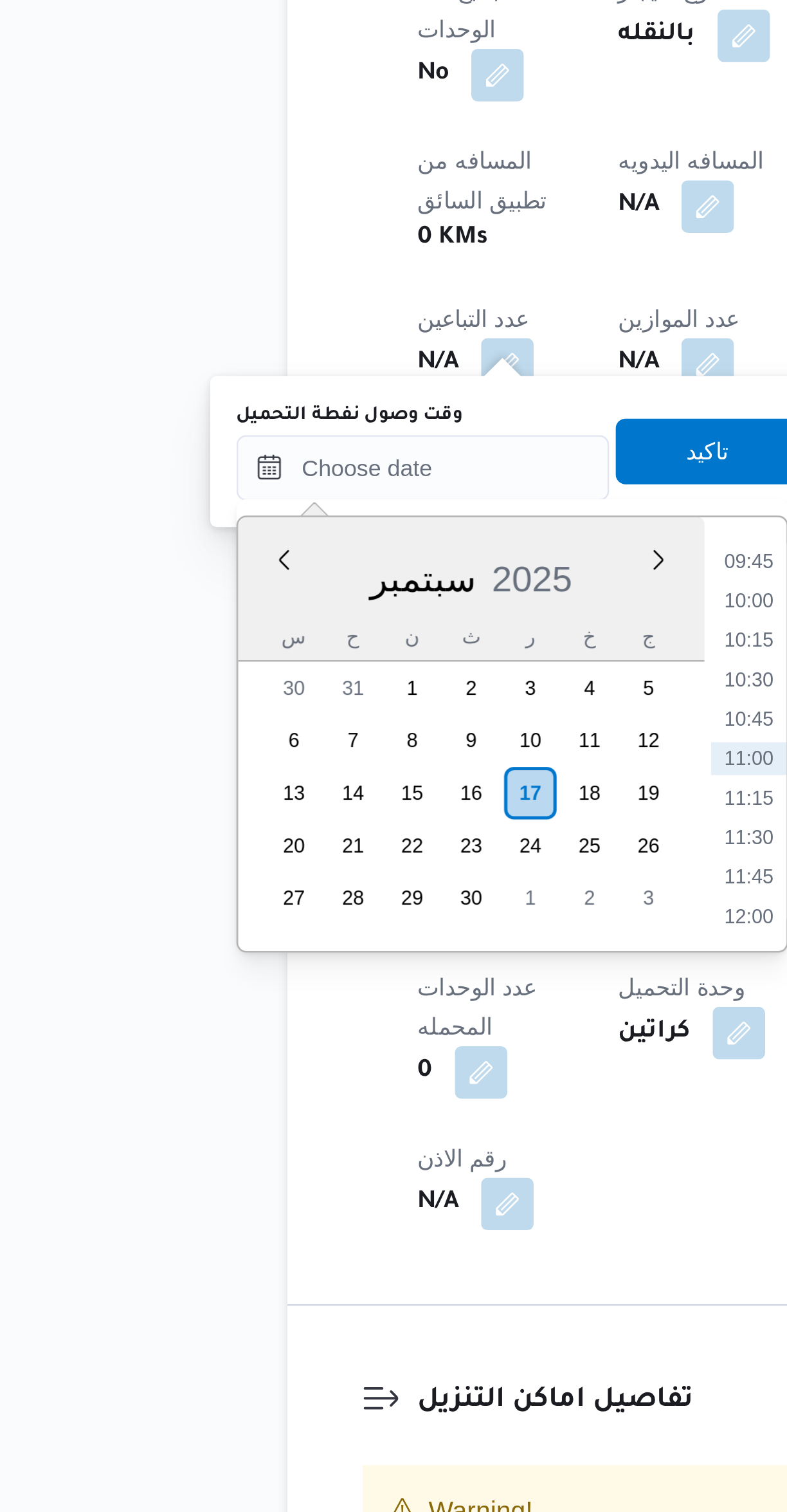
click at [348, 979] on li "09:45" at bounding box center [348, 981] width 30 height 13
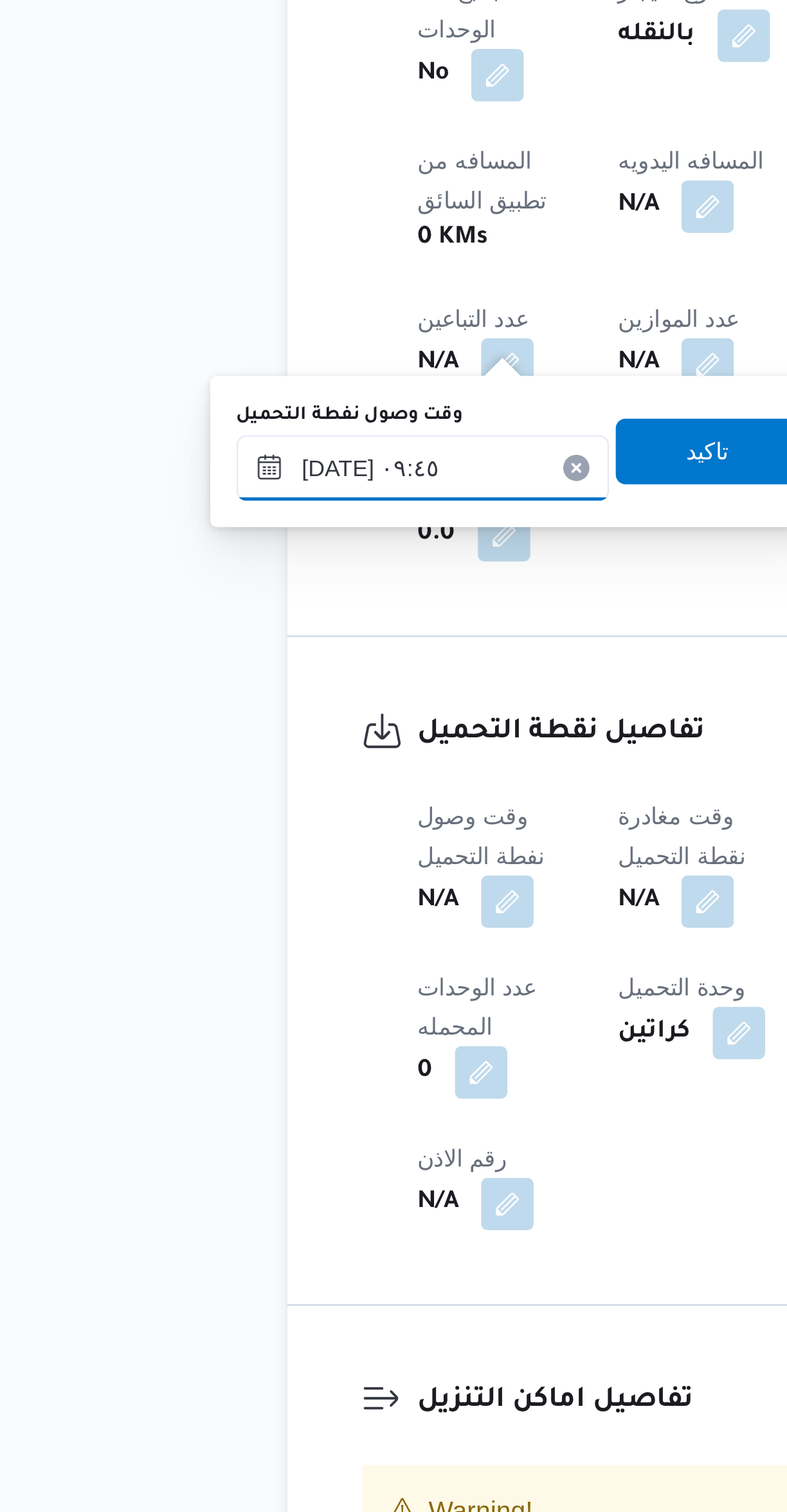
click at [230, 940] on input "١٧/٠٩/٢٠٢٥ ٠٩:٤٥" at bounding box center [220, 945] width 146 height 25
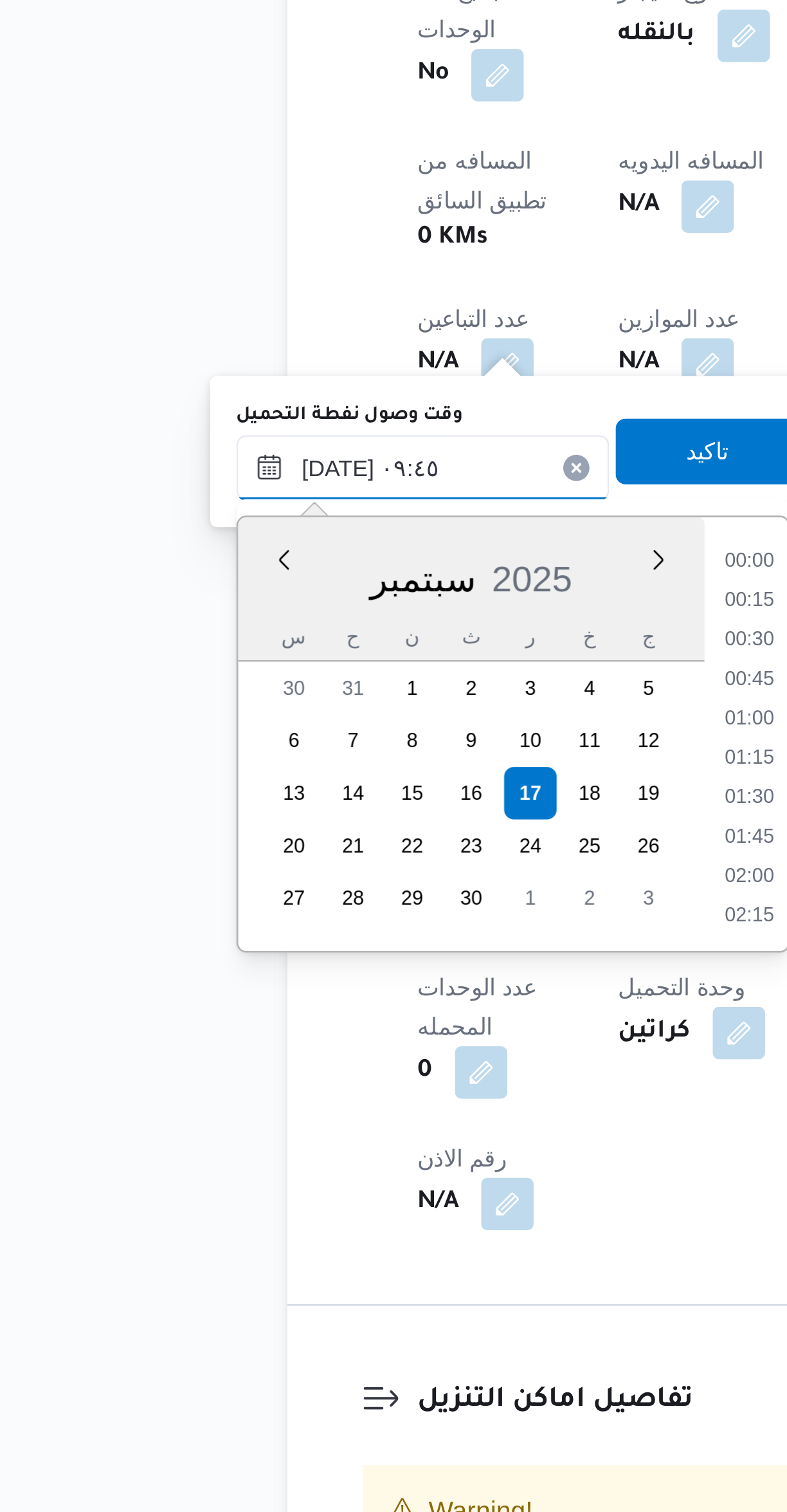
scroll to position [524, 0]
click at [336, 985] on li "08:30" at bounding box center [348, 982] width 30 height 13
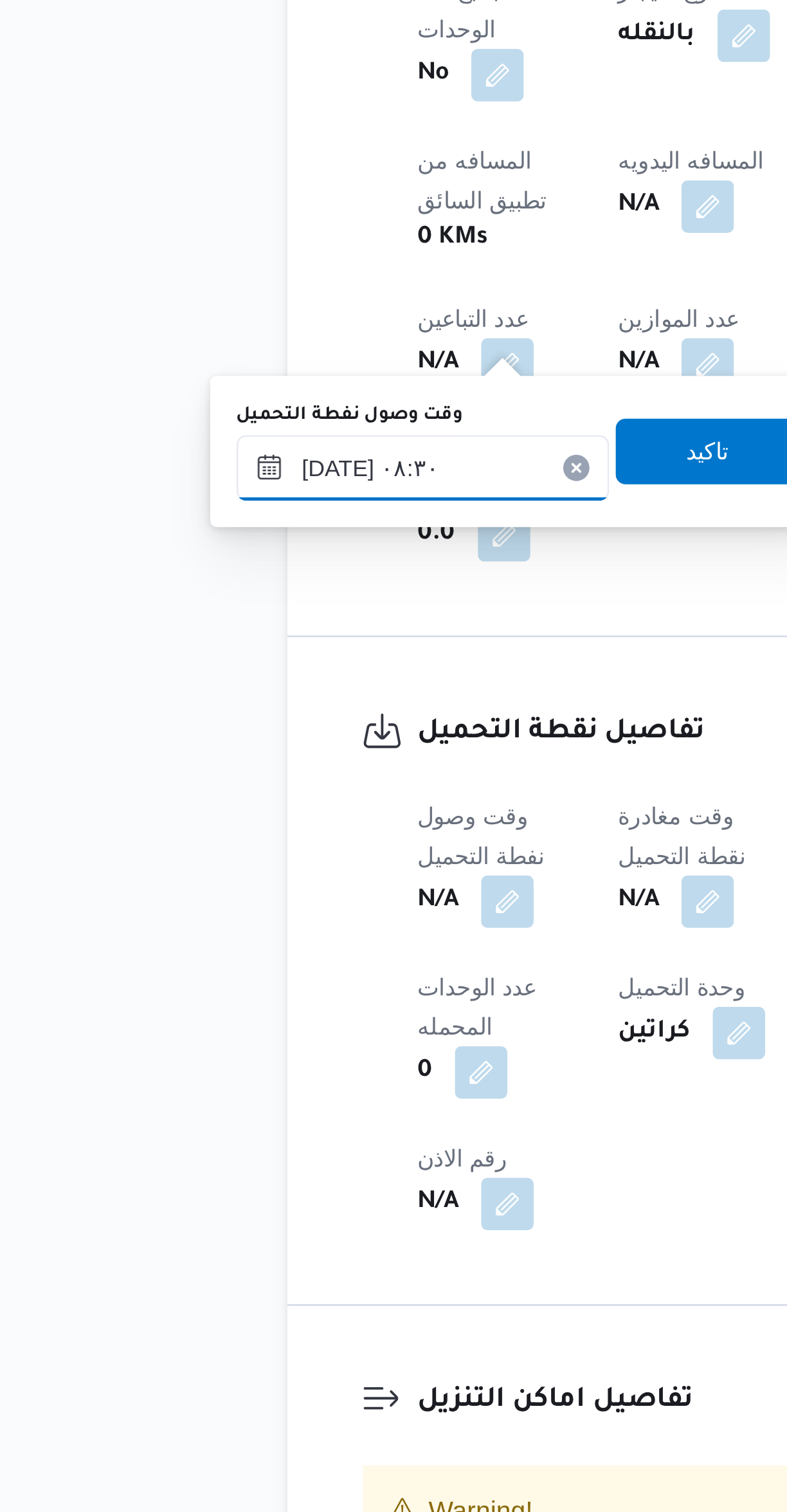
click at [232, 942] on input "١٧/٠٩/٢٠٢٥ ٠٨:٣٠" at bounding box center [220, 945] width 146 height 25
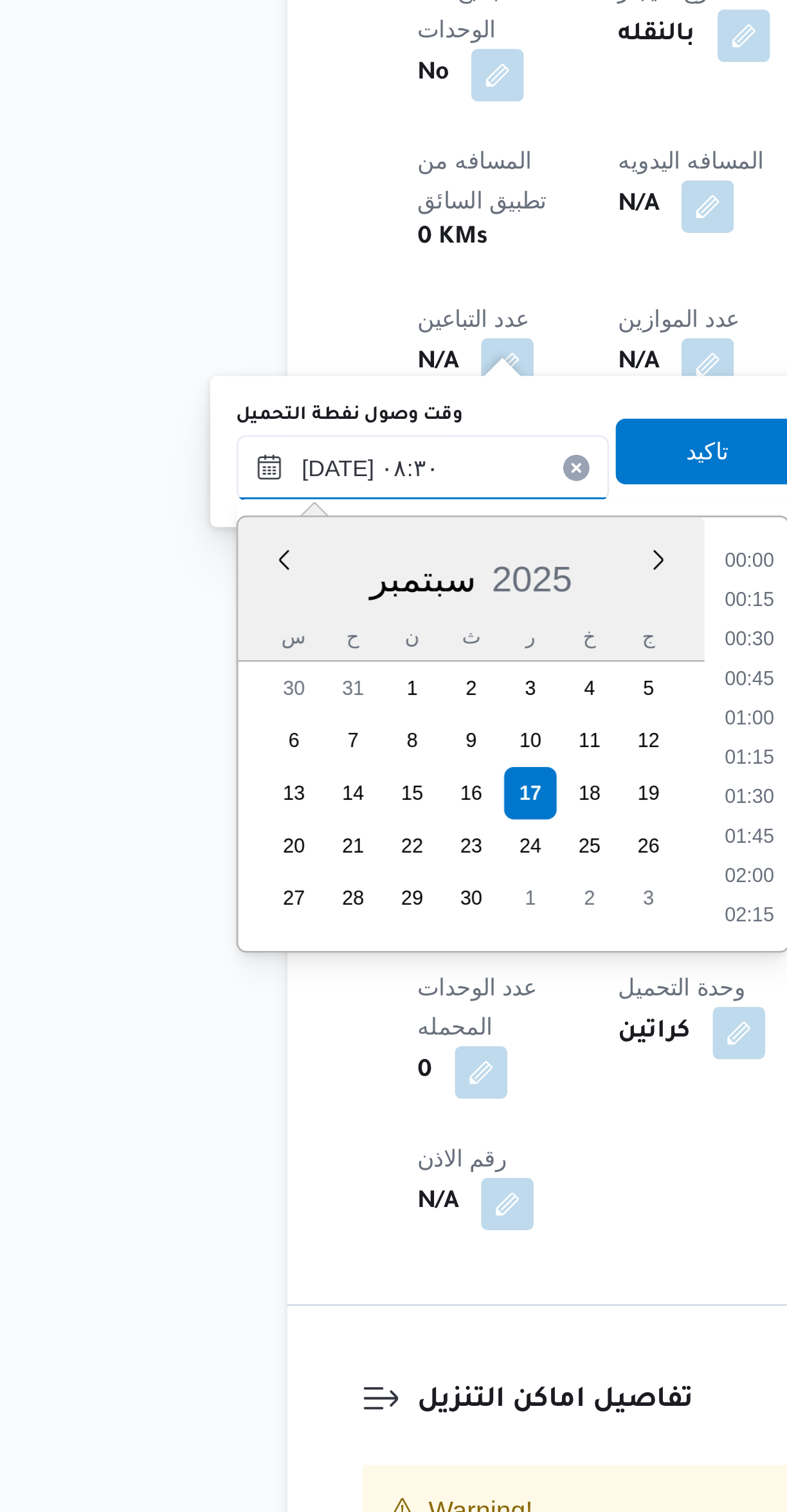
scroll to position [447, 0]
click at [342, 983] on li "07:15" at bounding box center [348, 981] width 30 height 13
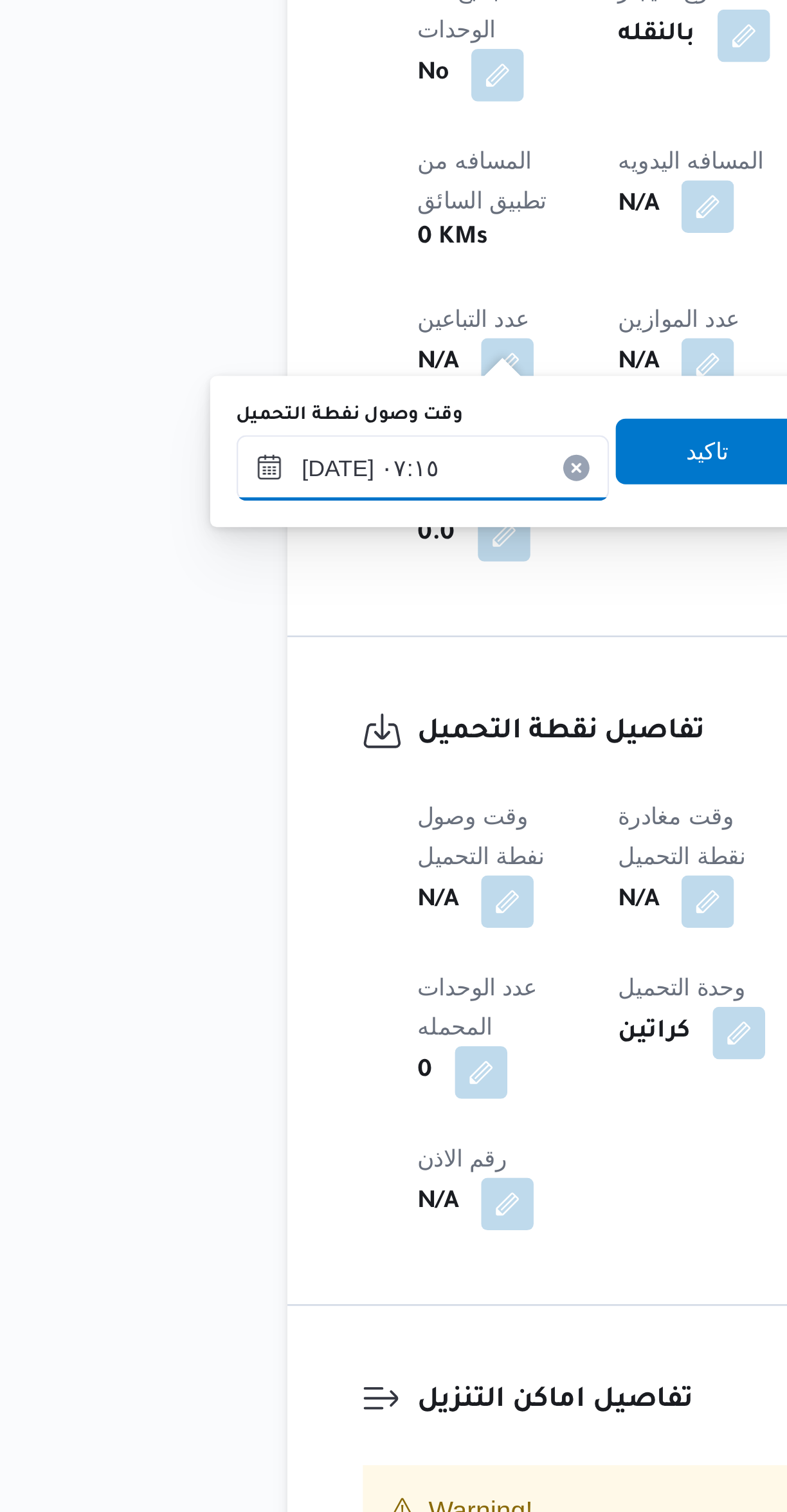
click at [234, 937] on input "١٧/٠٩/٢٠٢٥ ٠٧:١٥" at bounding box center [220, 945] width 146 height 25
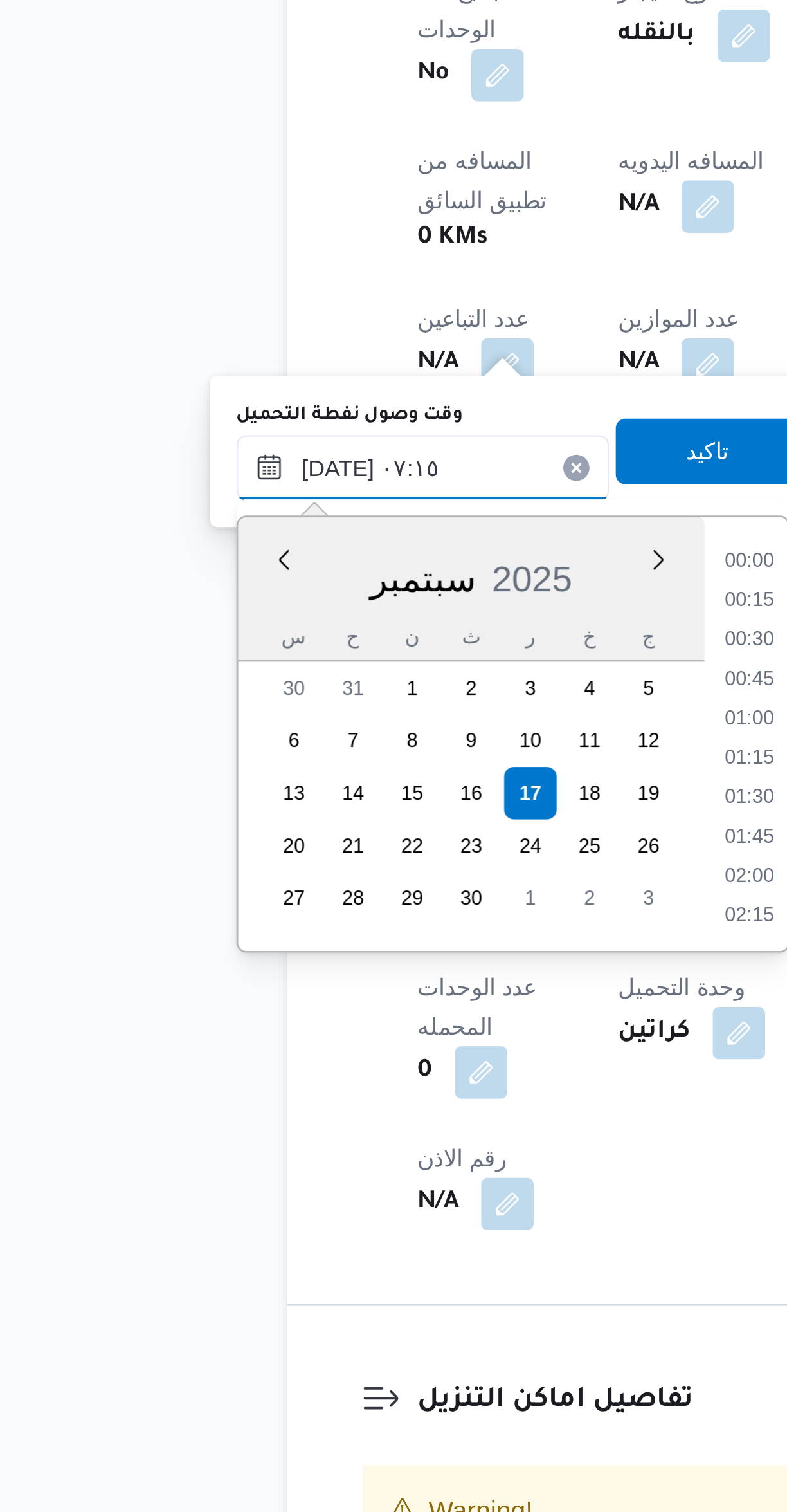
scroll to position [369, 0]
click at [341, 976] on li "06:00" at bounding box center [348, 981] width 30 height 13
type input "١٧/٠٩/٢٠٢٥ ٠٦:٠٠"
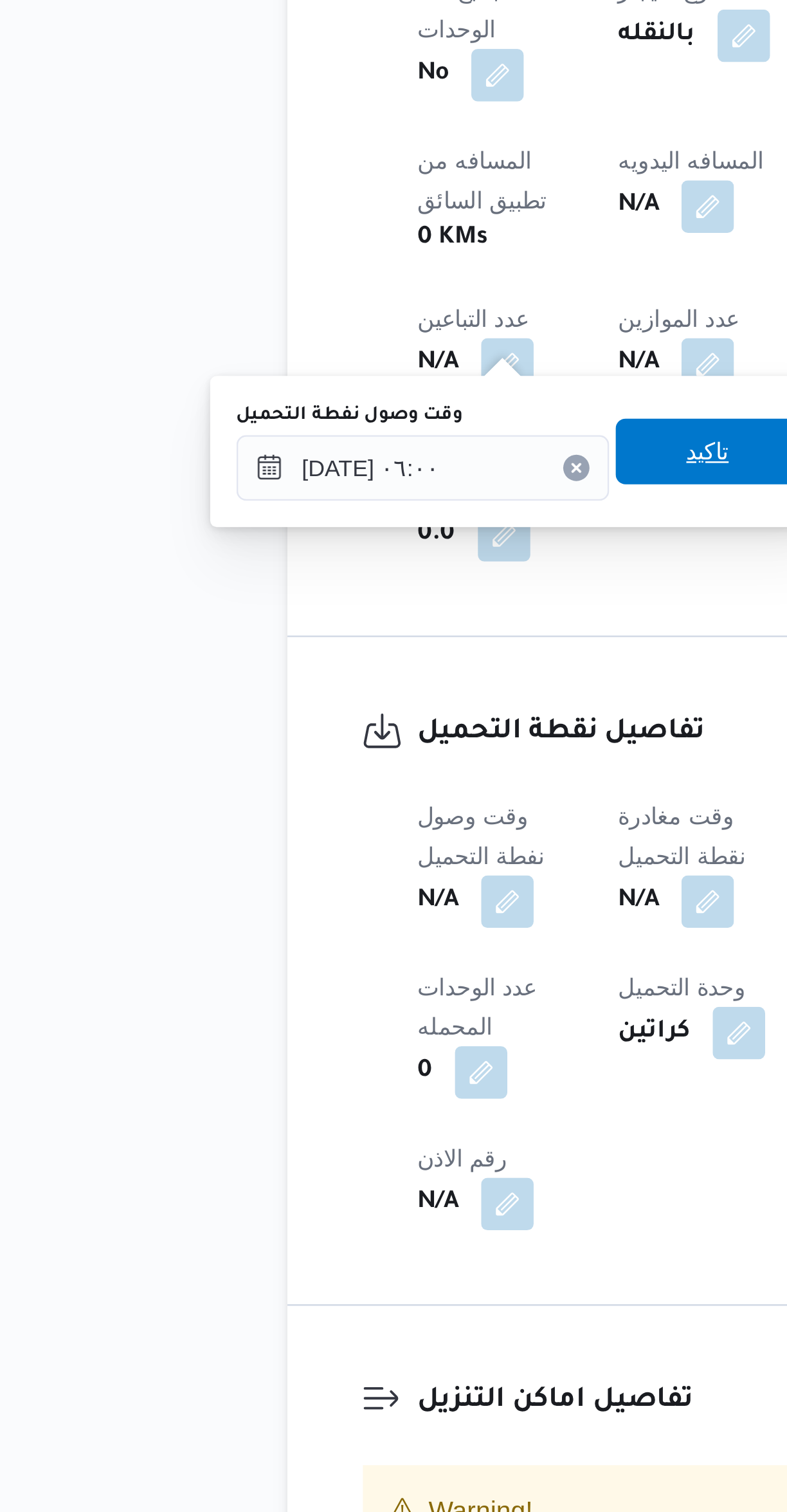
click at [324, 941] on span "تاكيد" at bounding box center [332, 939] width 17 height 16
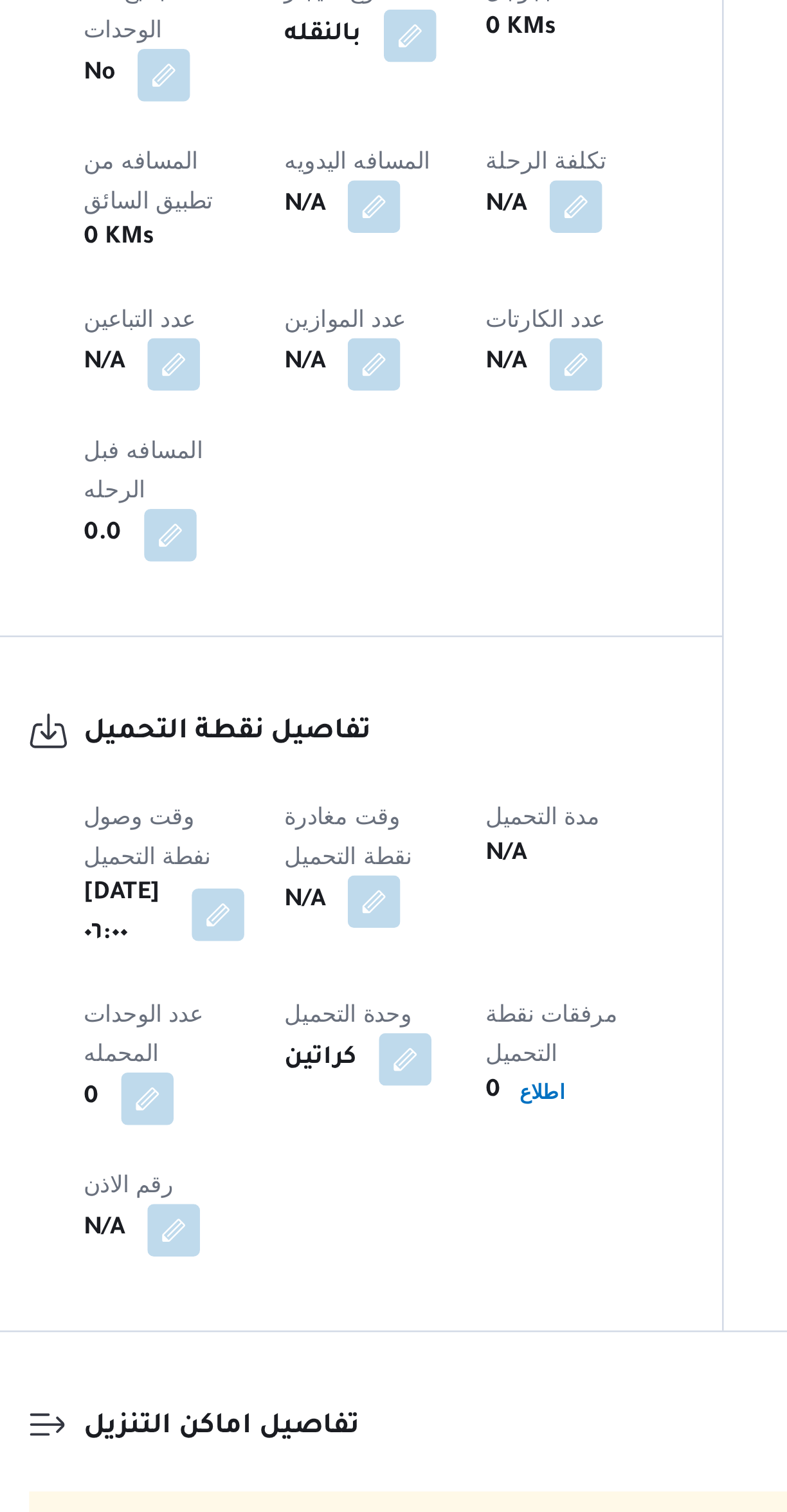
click at [342, 1105] on button "button" at bounding box center [332, 1115] width 21 height 21
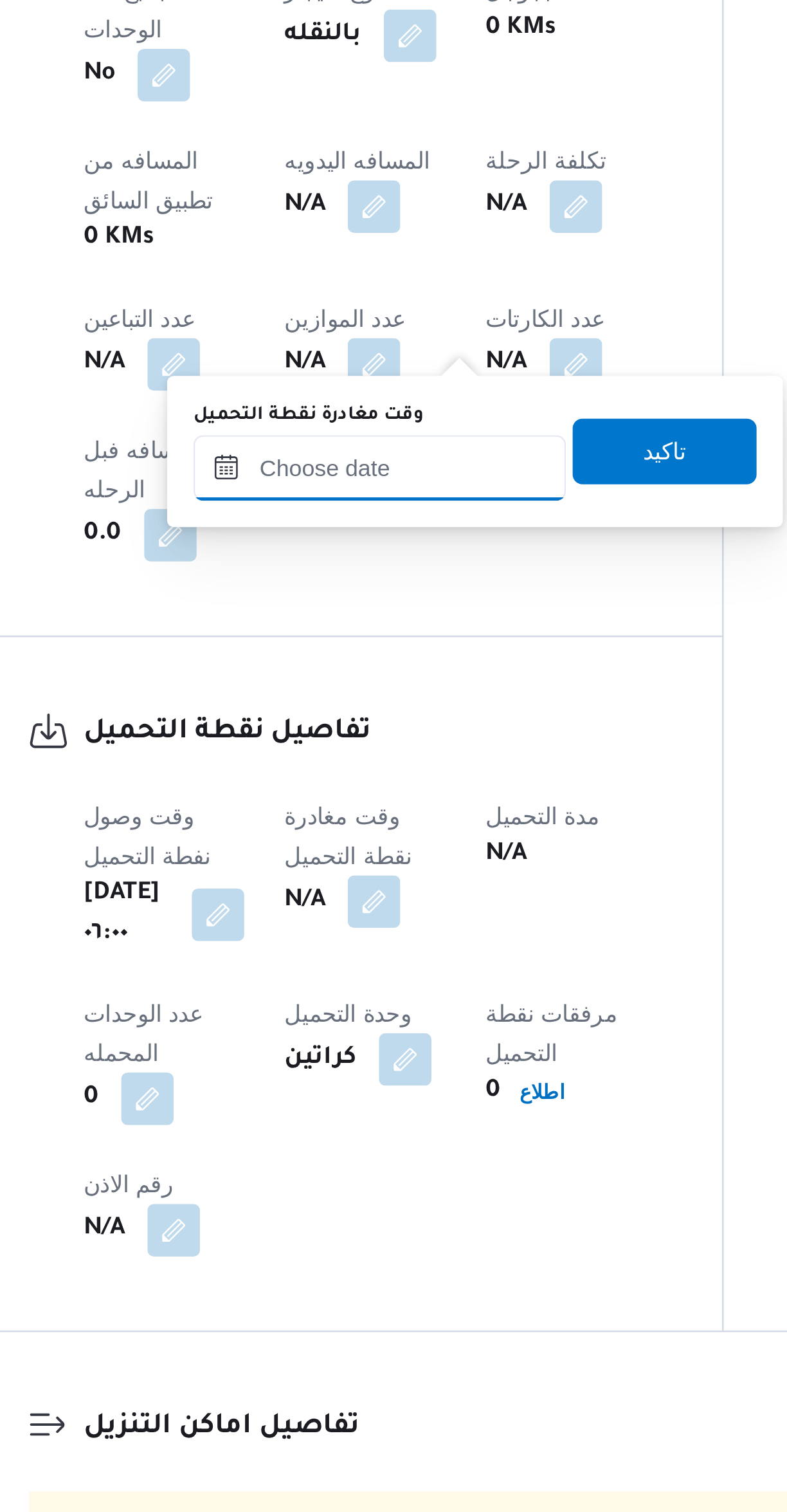
click at [342, 940] on input "وقت مغادرة نقطة التحميل" at bounding box center [334, 945] width 146 height 25
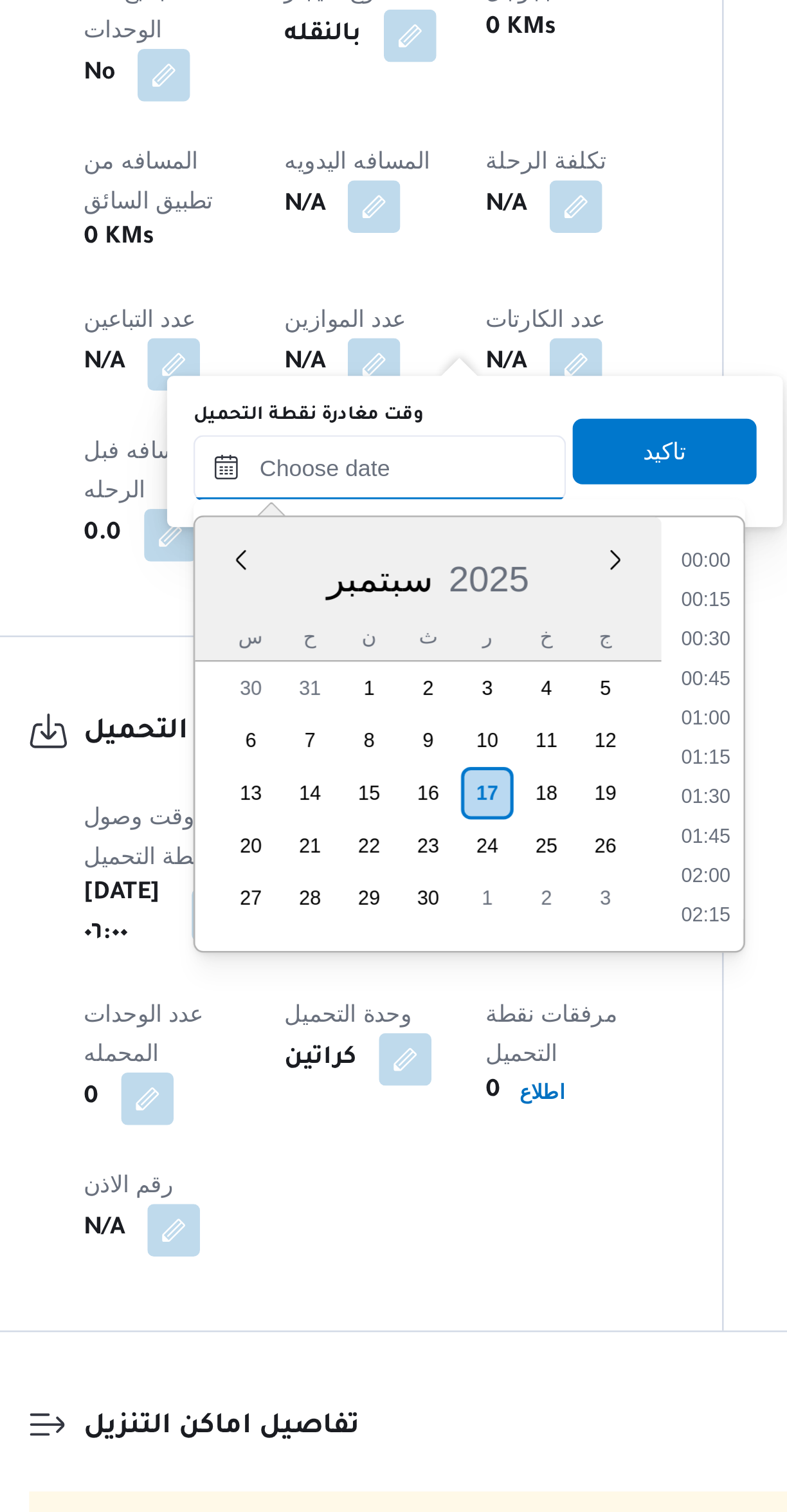
scroll to position [601, 0]
click at [461, 995] on li "10:00" at bounding box center [462, 997] width 30 height 13
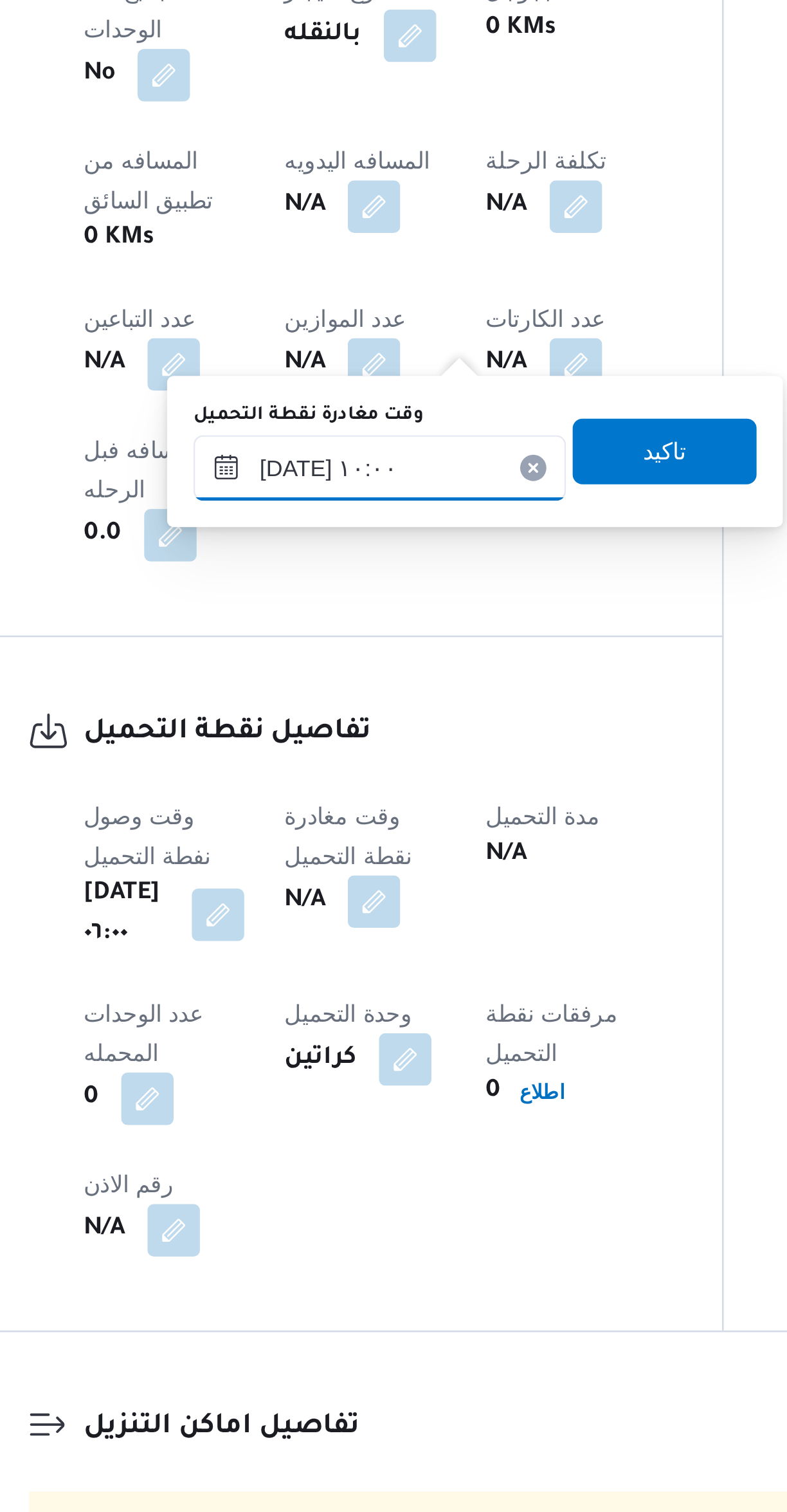
click at [350, 938] on input "١٧/٠٩/٢٠٢٥ ١٠:٠٠" at bounding box center [334, 945] width 146 height 25
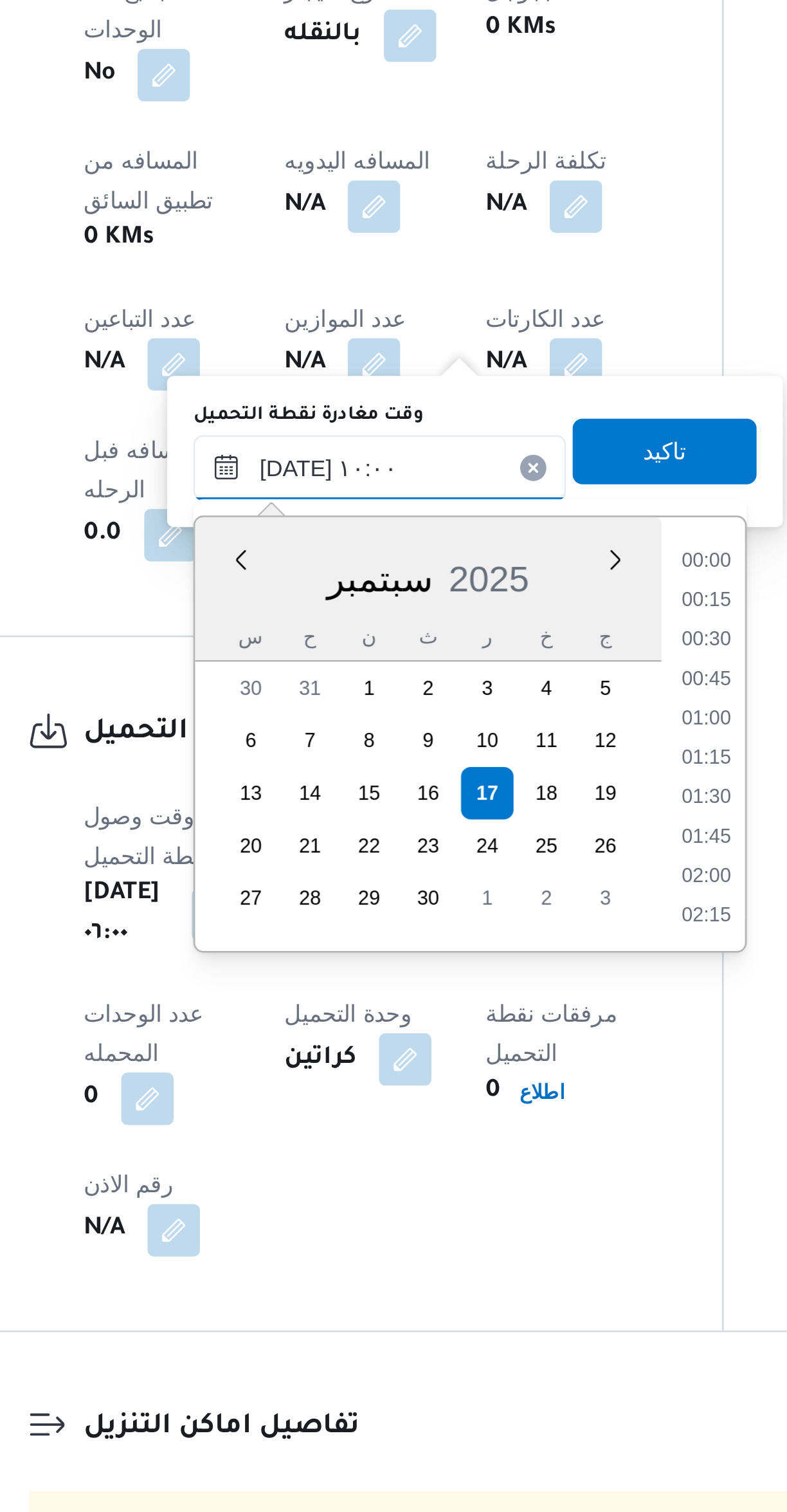
scroll to position [539, 0]
click at [458, 981] on li "08:45" at bounding box center [462, 982] width 30 height 13
type input "١٧/٠٩/٢٠٢٥ ٠٨:٤٥"
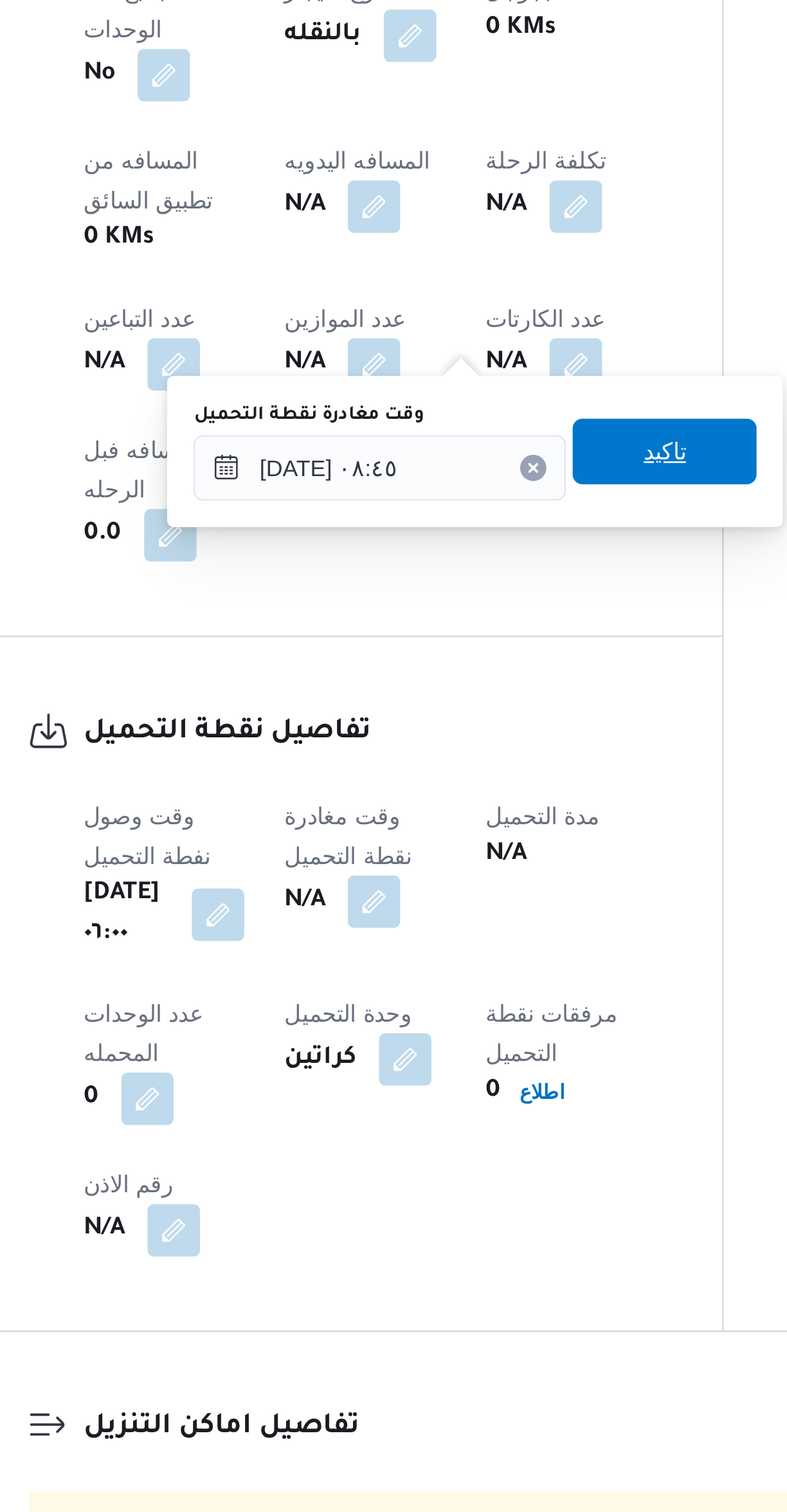
click at [453, 939] on span "تاكيد" at bounding box center [446, 938] width 72 height 25
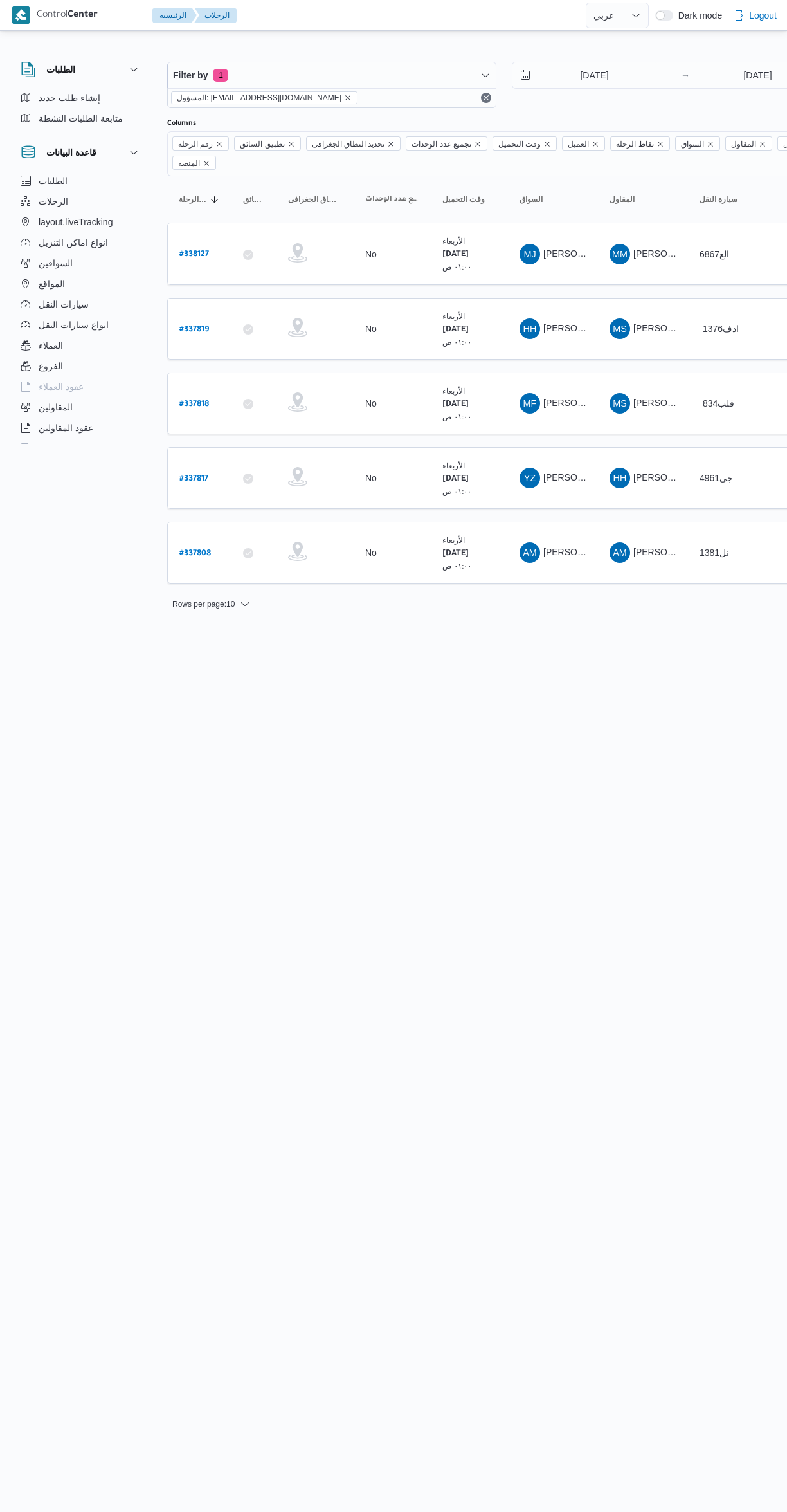
select select "ar"
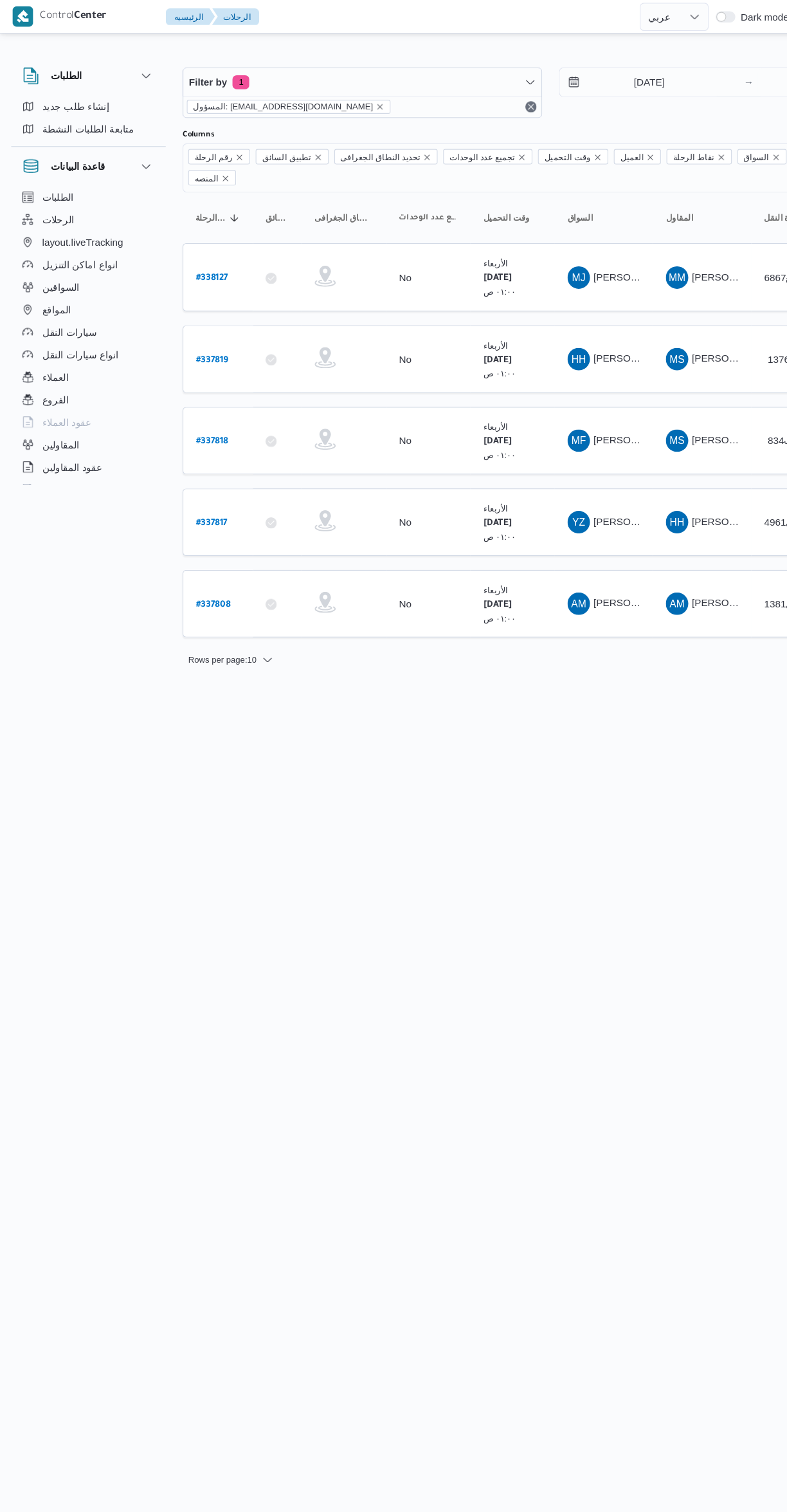
click at [208, 326] on b "# 337819" at bounding box center [194, 330] width 30 height 9
select select "ar"
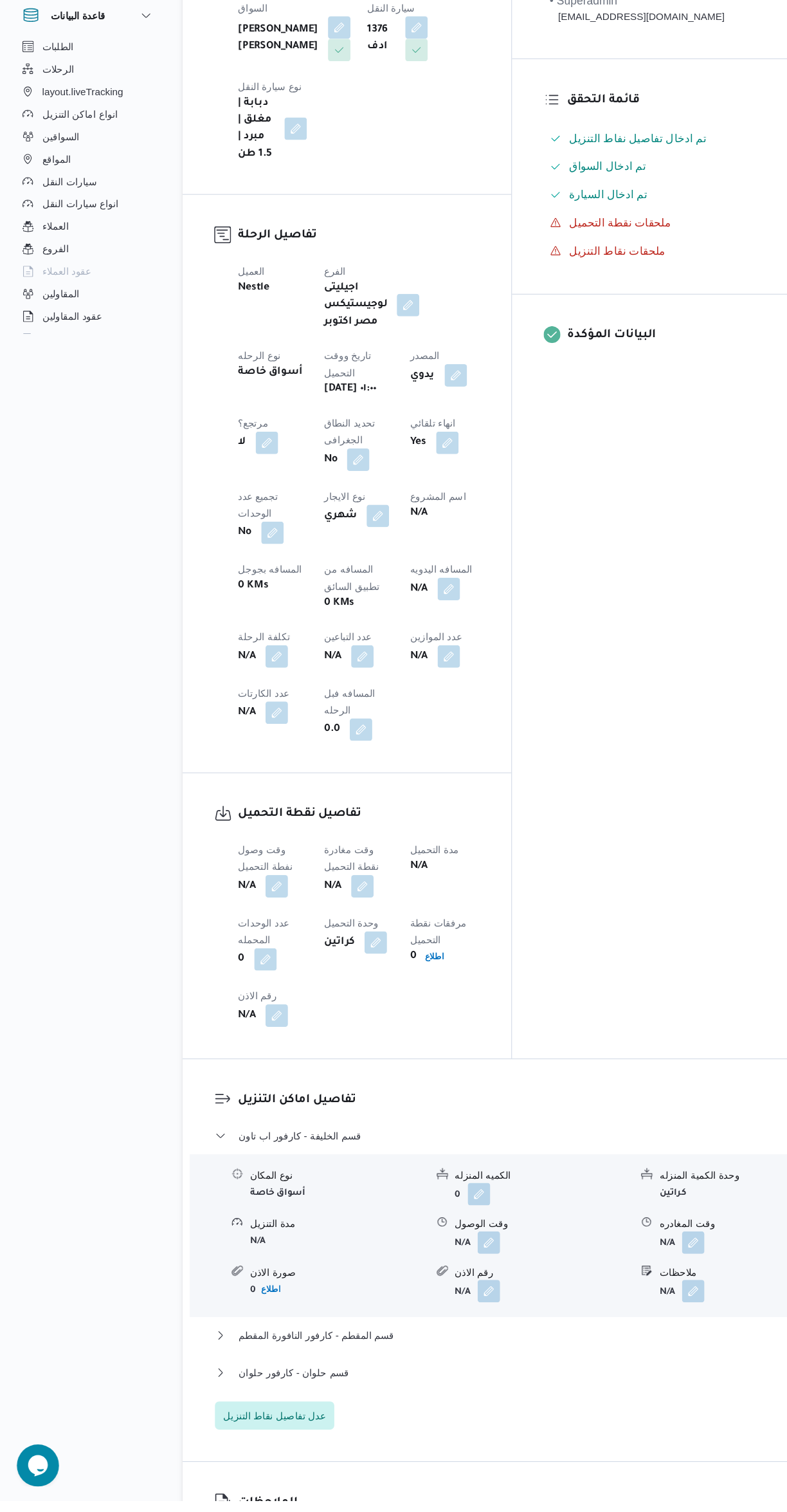
scroll to position [257, 0]
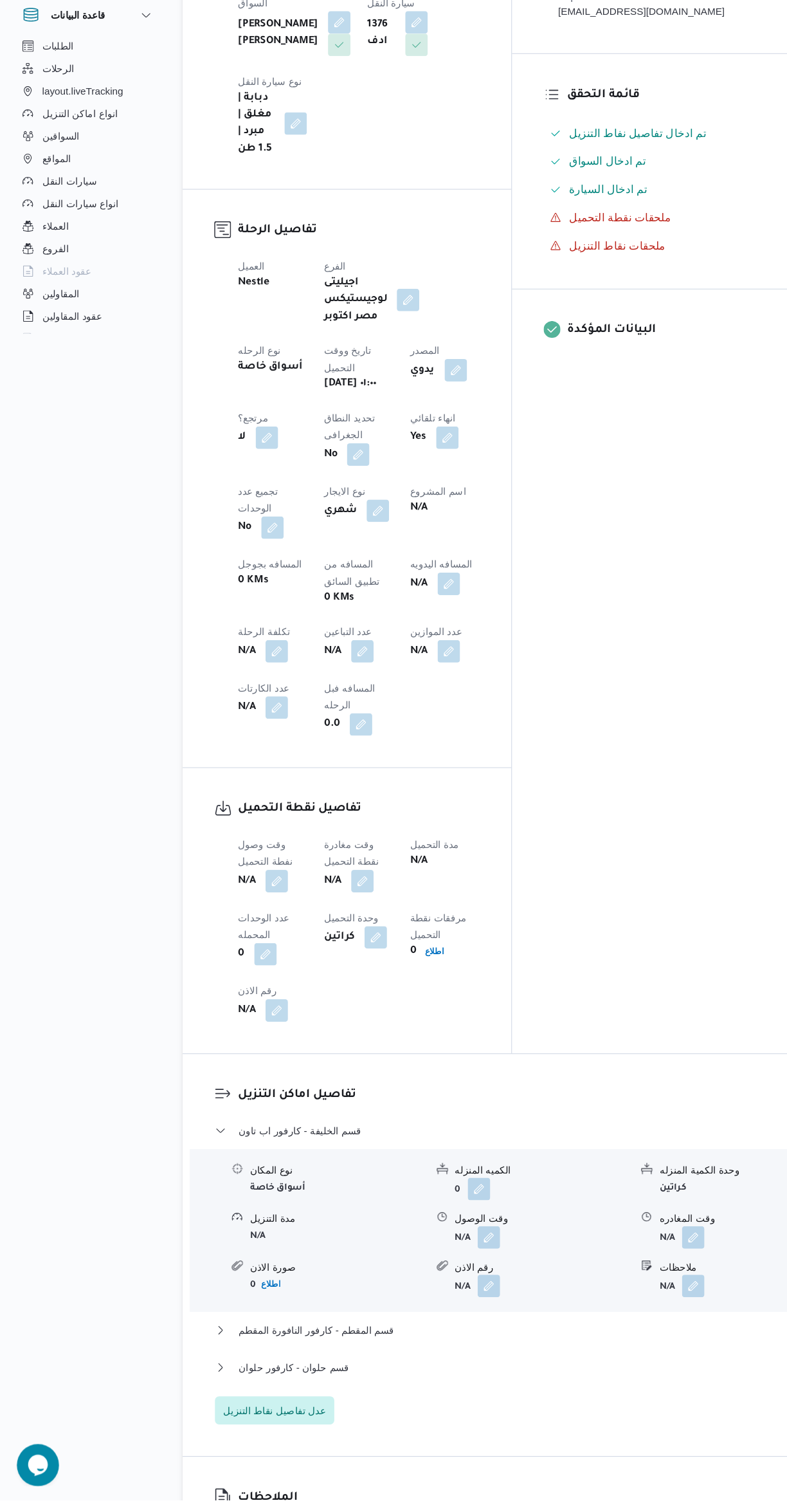
click at [264, 935] on button "button" at bounding box center [254, 946] width 21 height 21
click at [236, 821] on input "وقت وصول نفطة التحميل" at bounding box center [220, 821] width 146 height 25
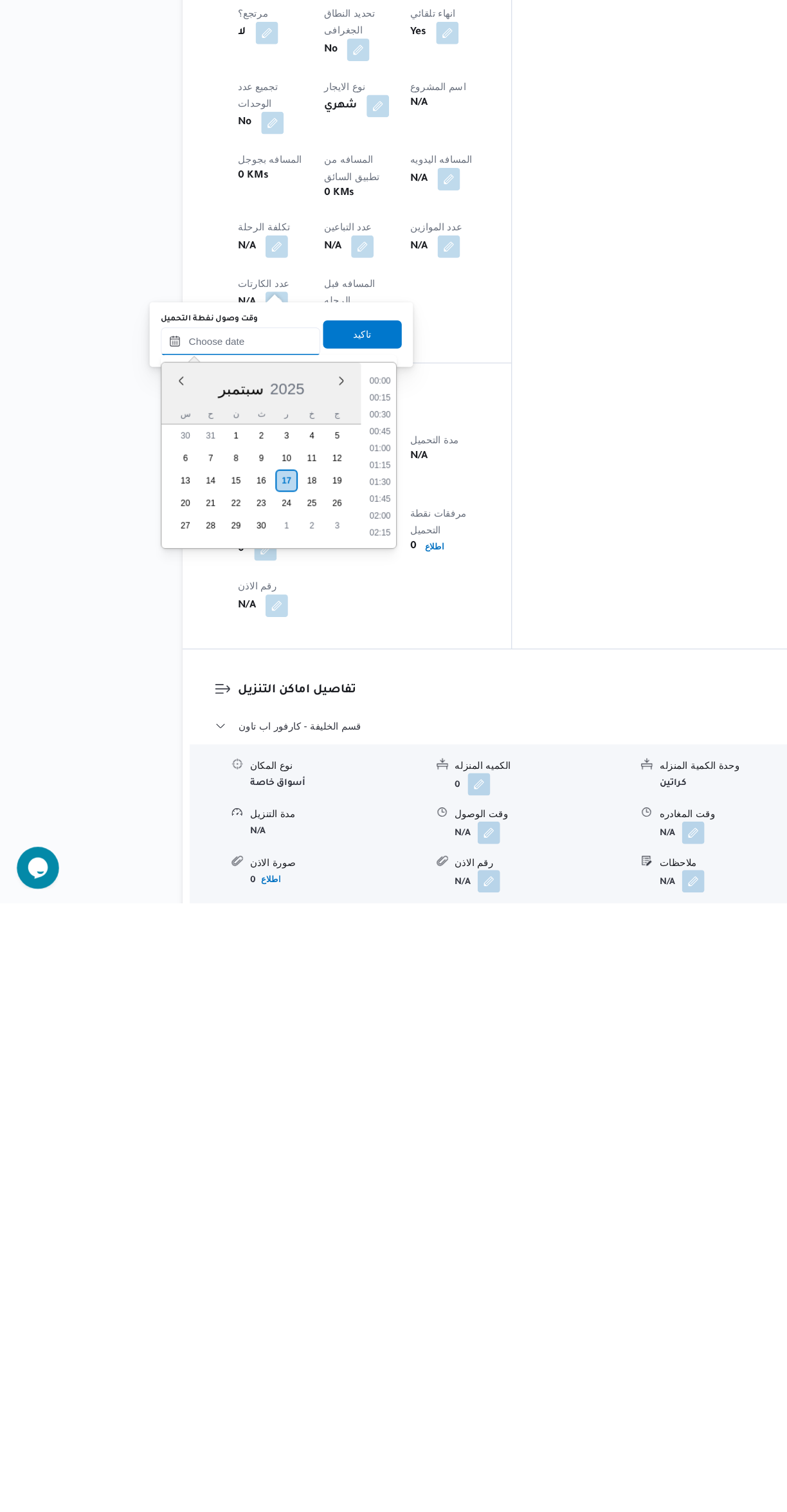
scroll to position [0, 0]
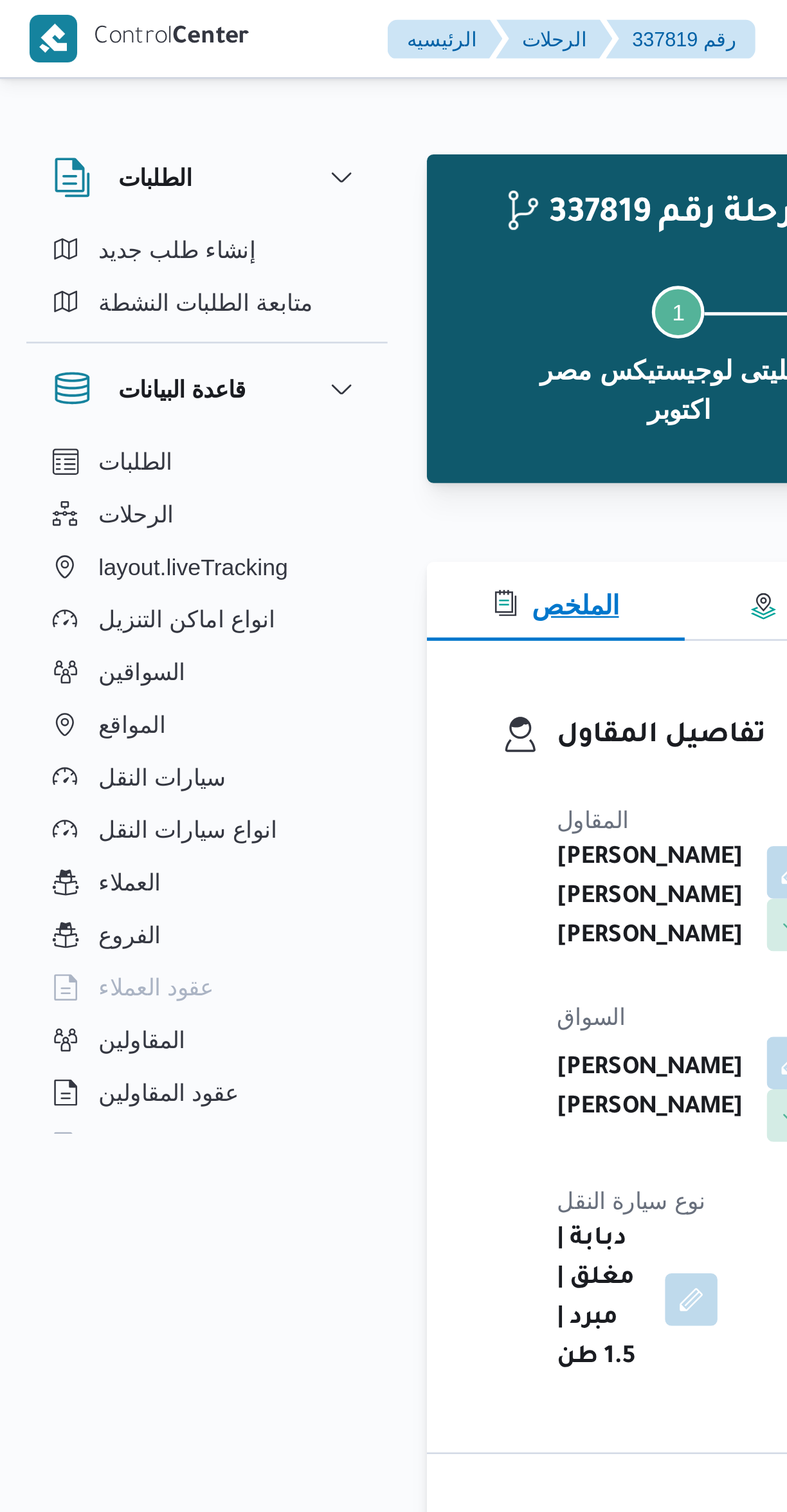
click at [185, 222] on button "الملخص" at bounding box center [217, 235] width 101 height 31
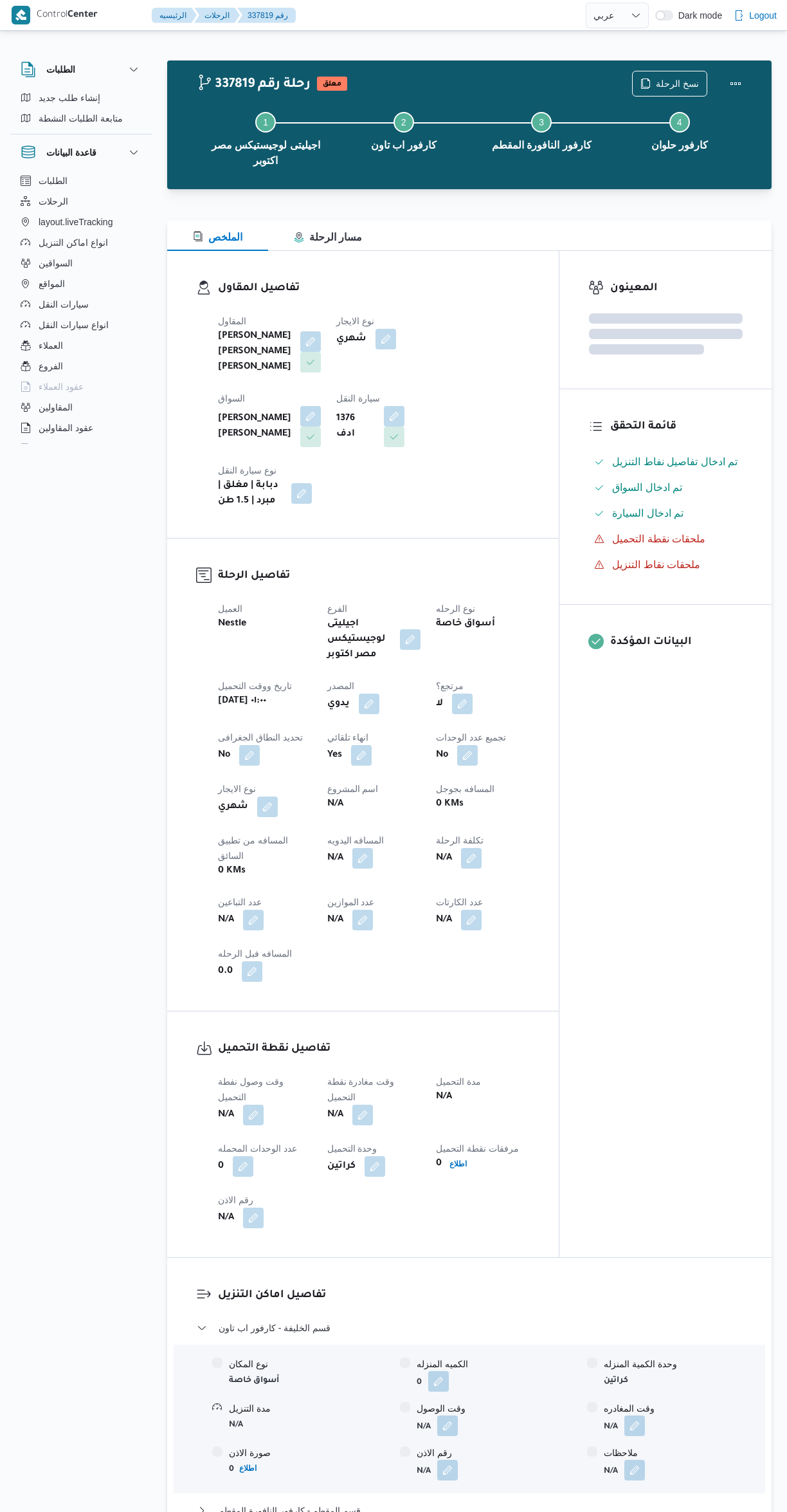
select select "ar"
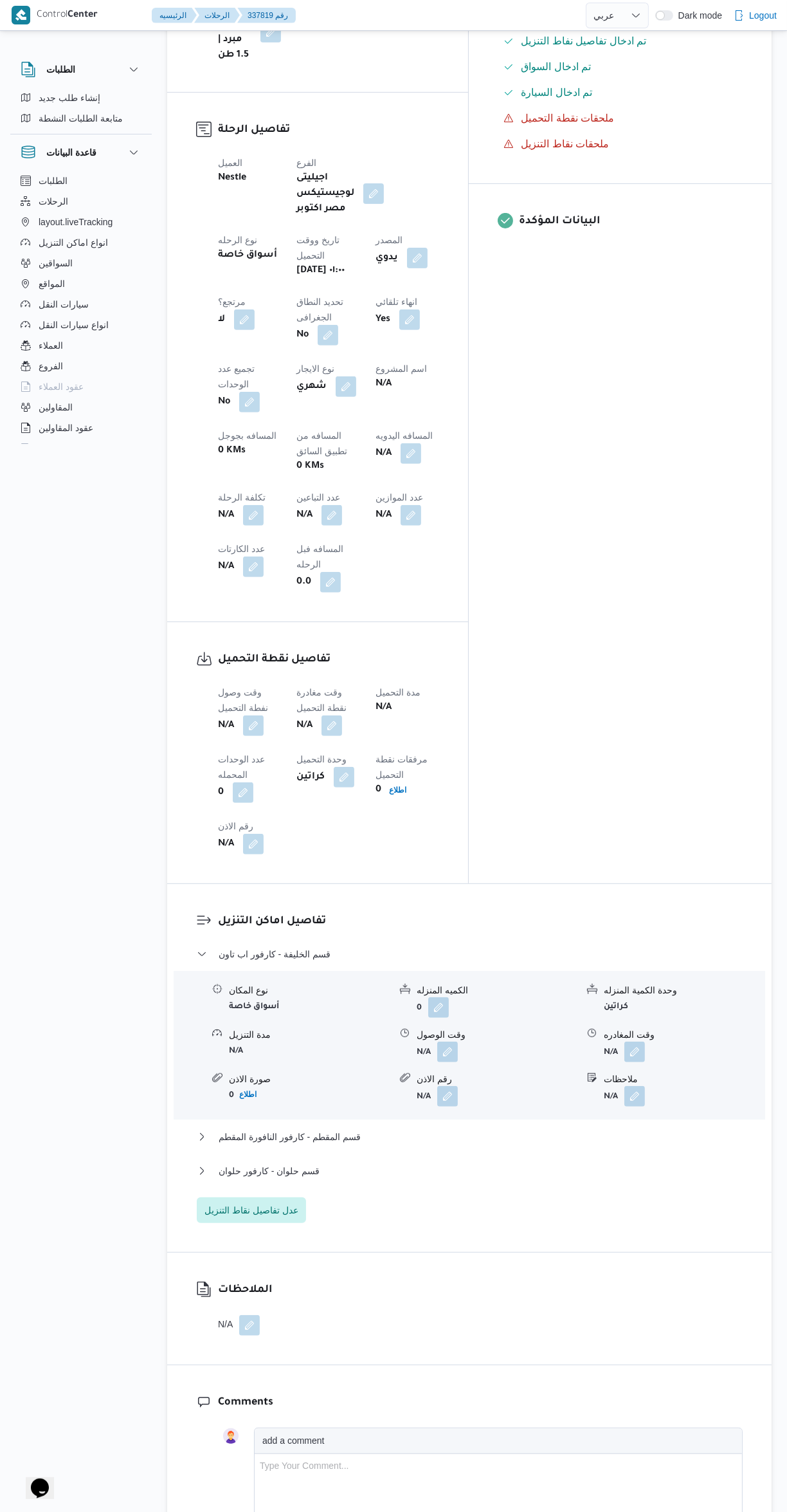
scroll to position [496, 0]
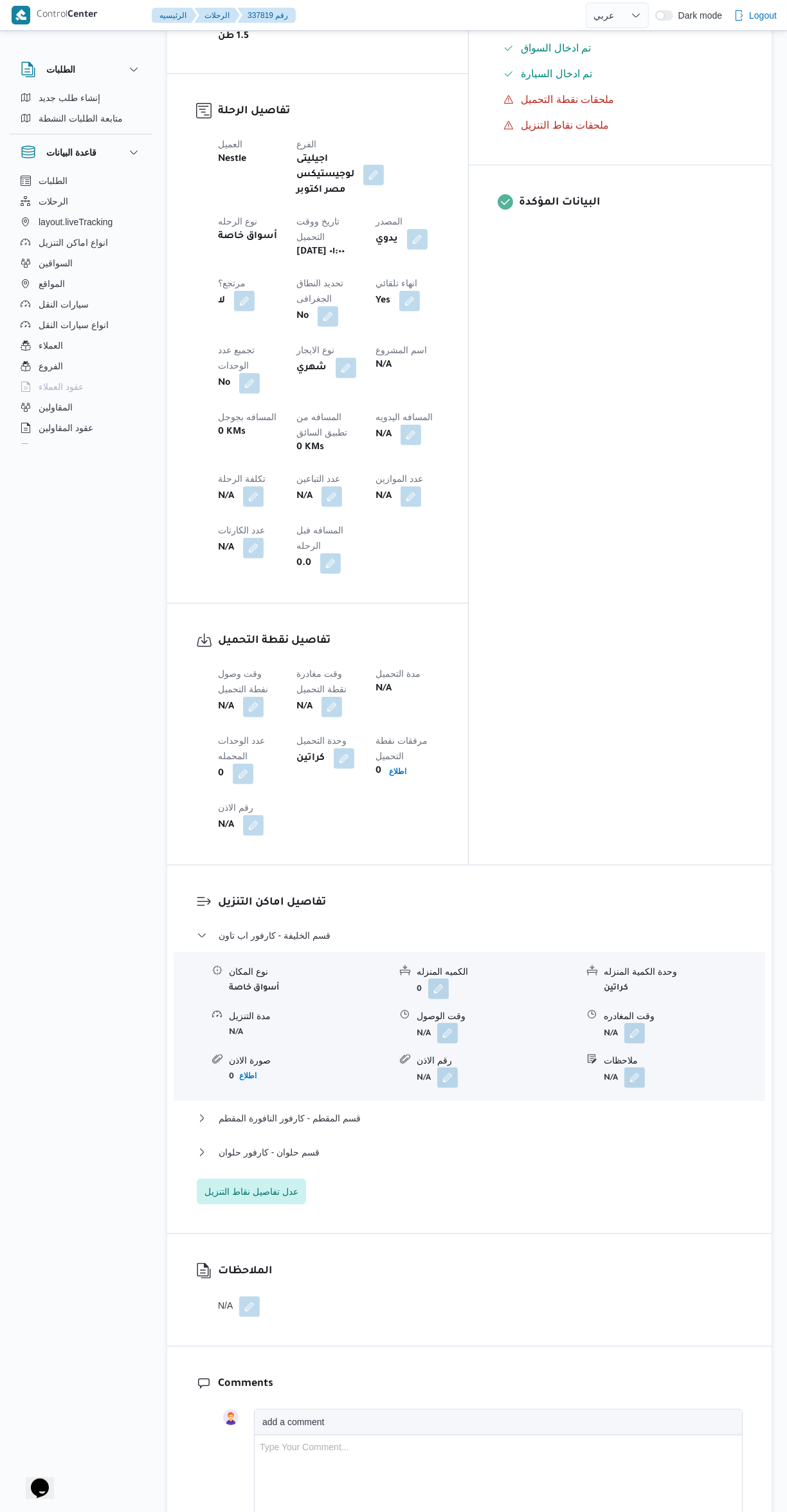
click at [250, 697] on button "button" at bounding box center [254, 707] width 21 height 21
click at [237, 583] on input "وقت وصول نفطة التحميل" at bounding box center [220, 583] width 146 height 25
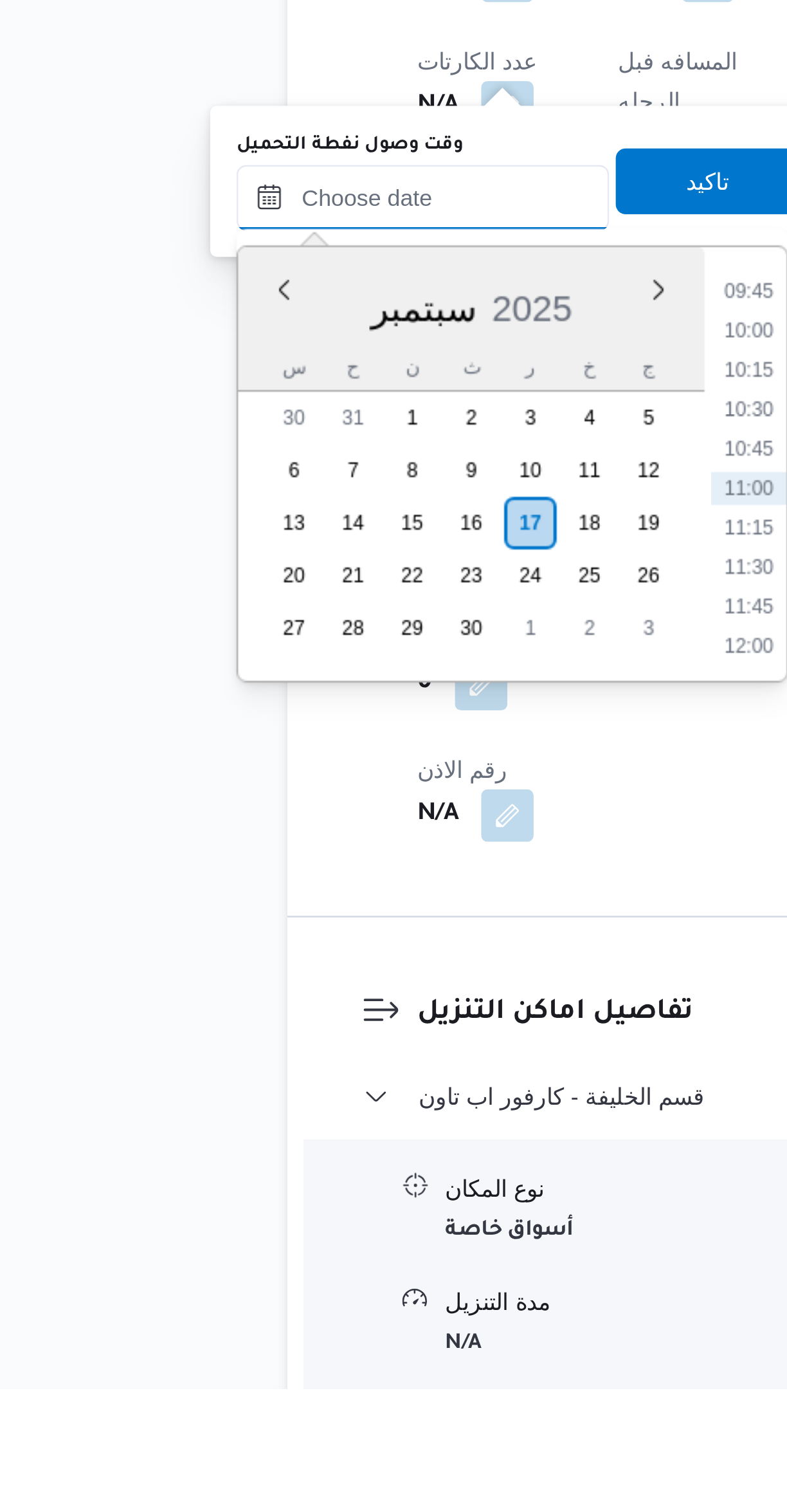
scroll to position [0, 0]
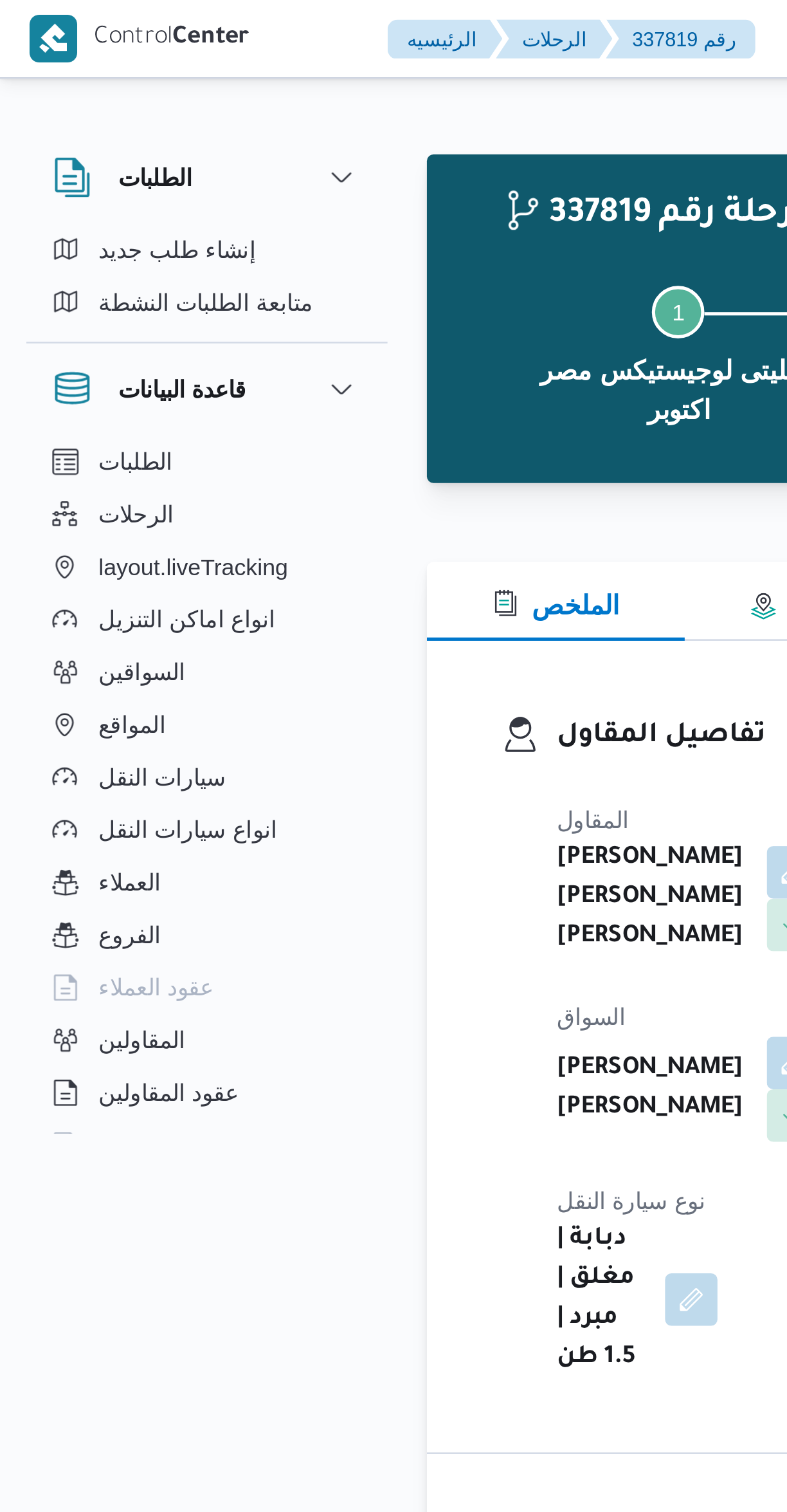
click at [232, 205] on div at bounding box center [469, 213] width 605 height 16
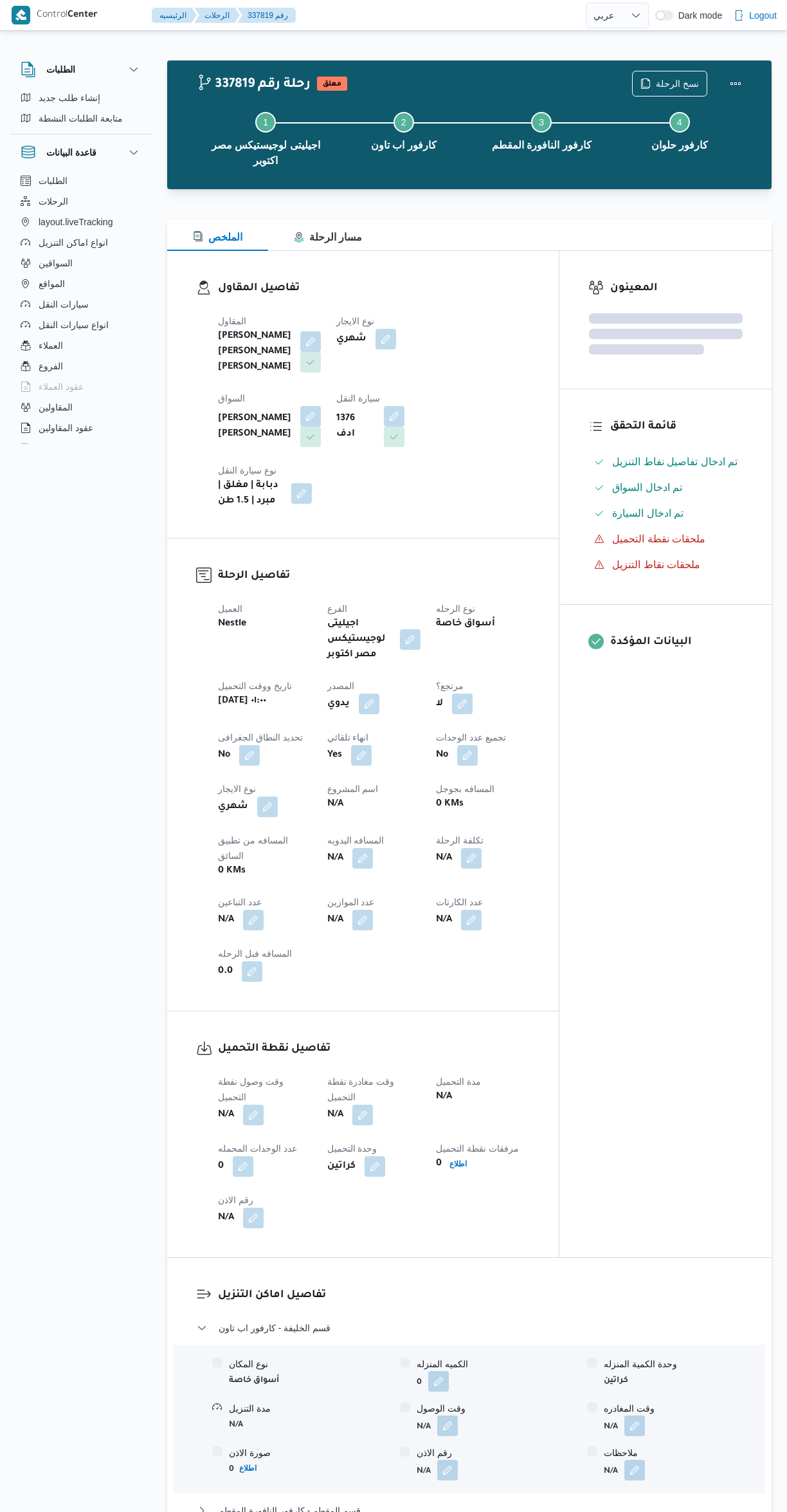
select select "ar"
